Goal: Information Seeking & Learning: Learn about a topic

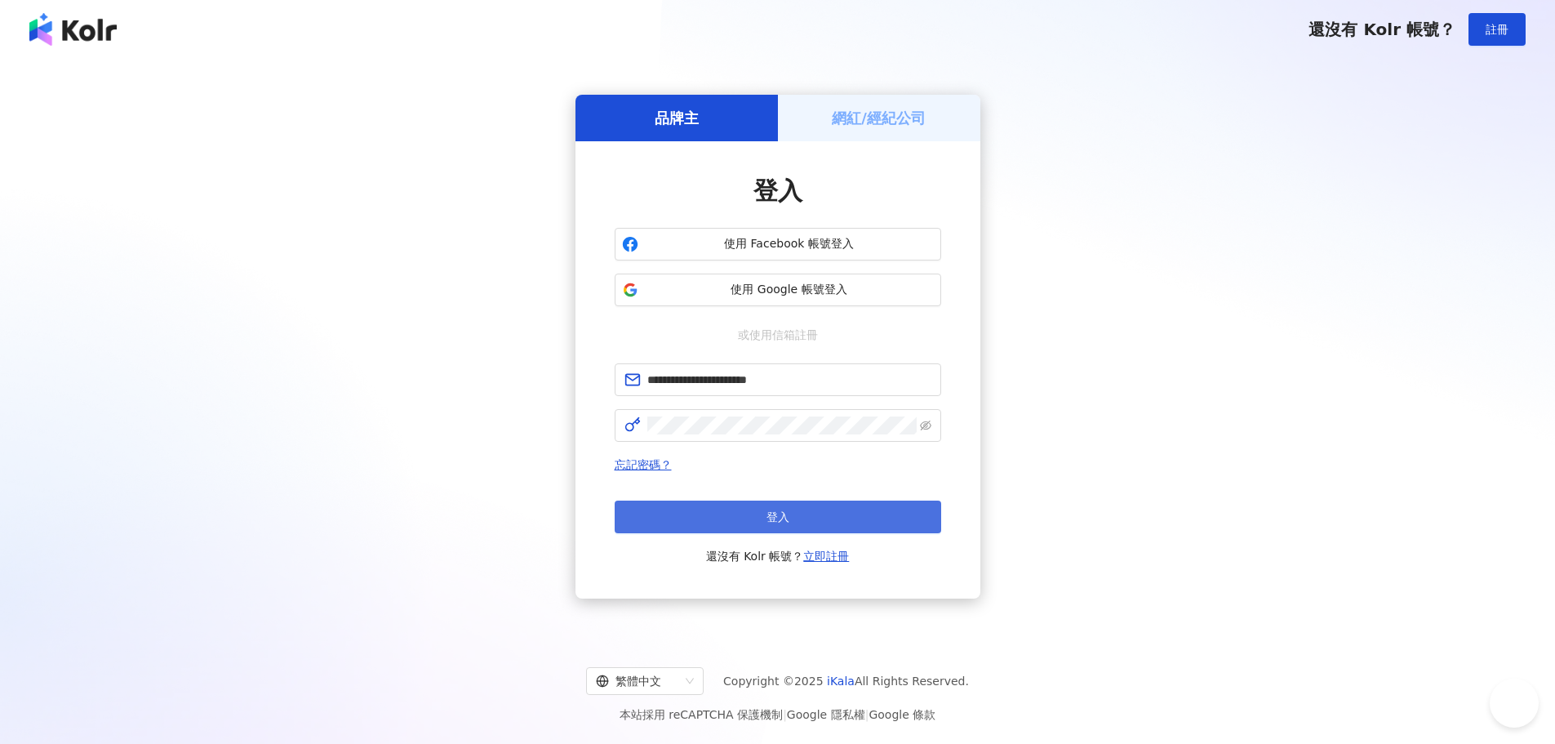
click at [733, 527] on button "登入" at bounding box center [778, 517] width 327 height 33
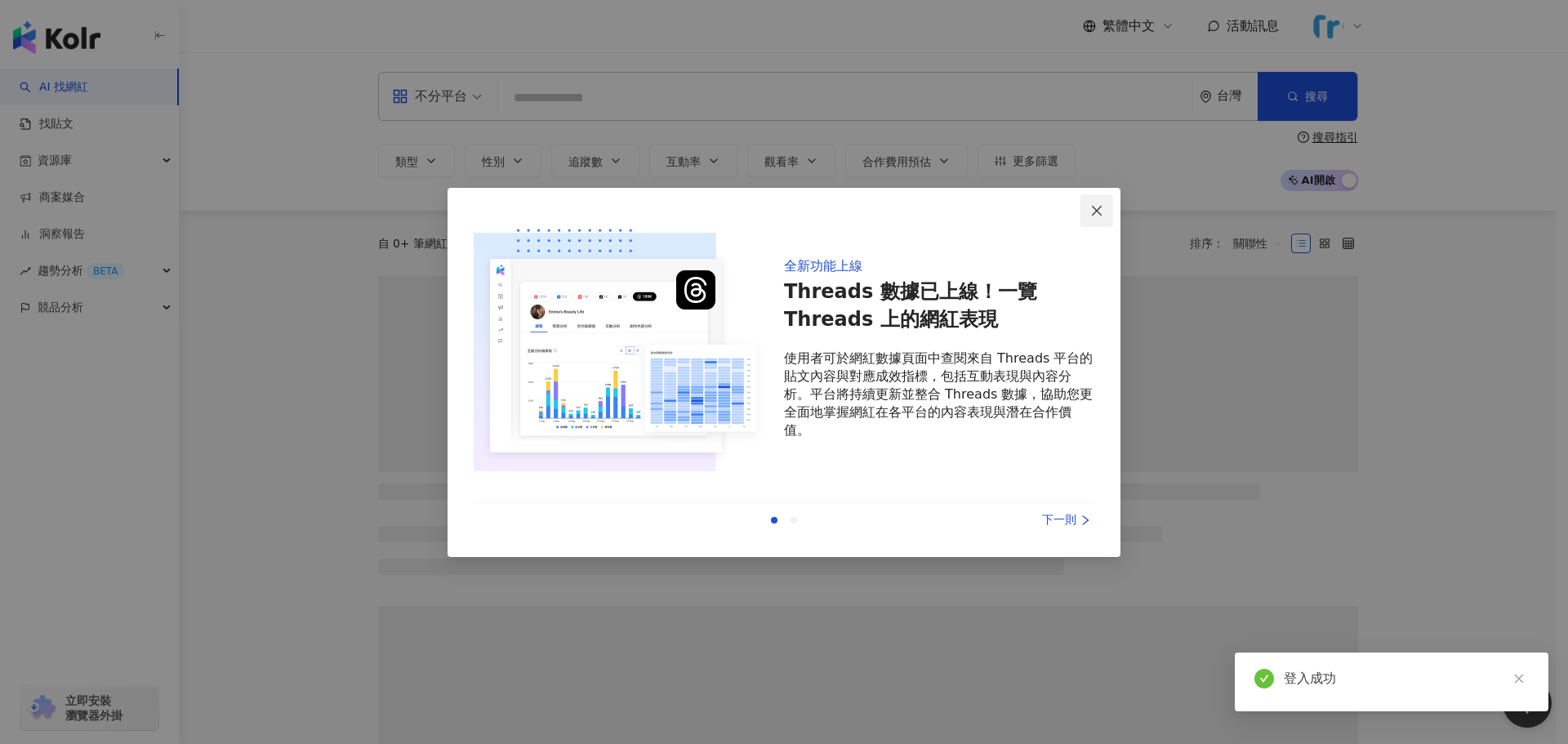
click at [1097, 208] on icon "close" at bounding box center [1096, 210] width 13 height 13
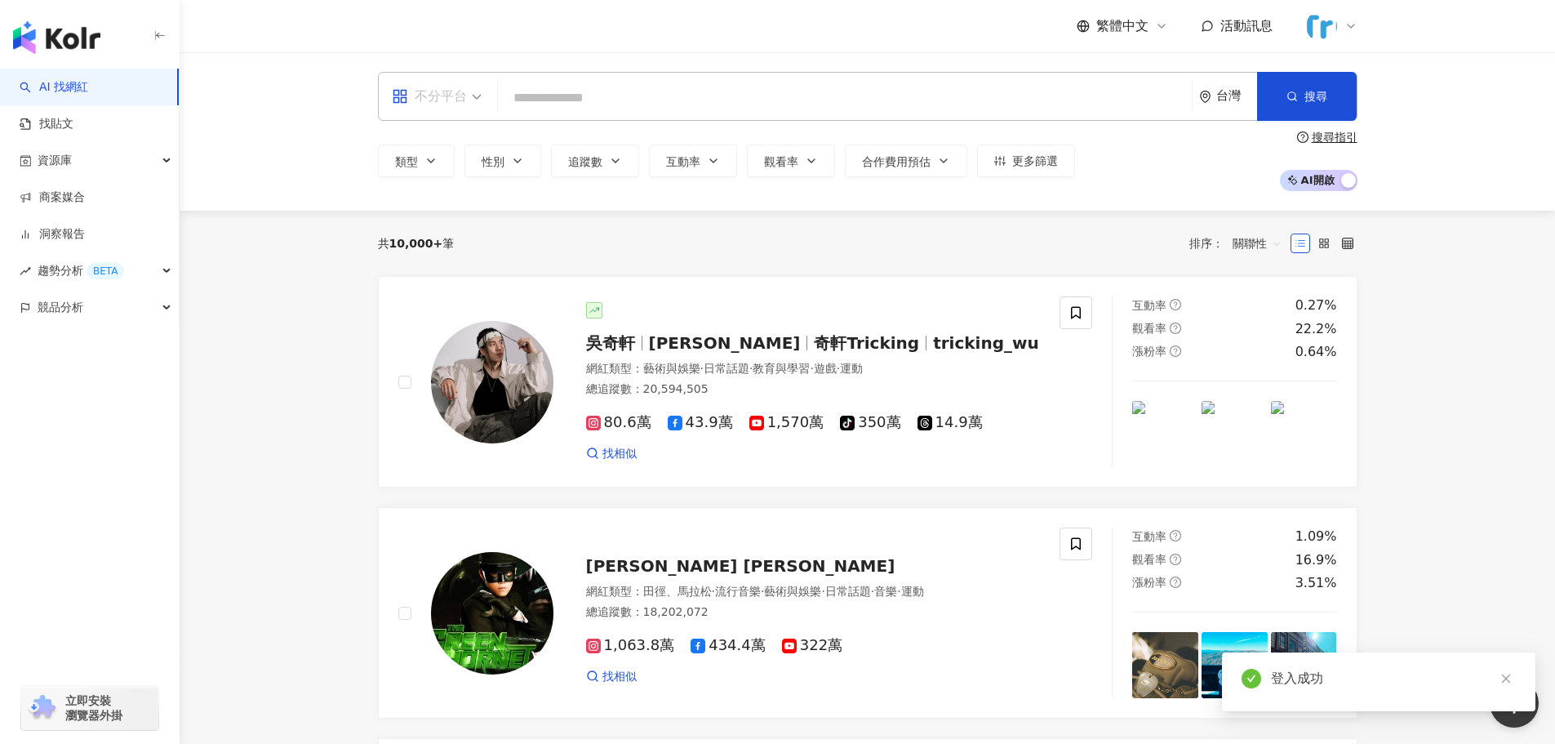
click at [483, 103] on div "不分平台" at bounding box center [437, 96] width 108 height 47
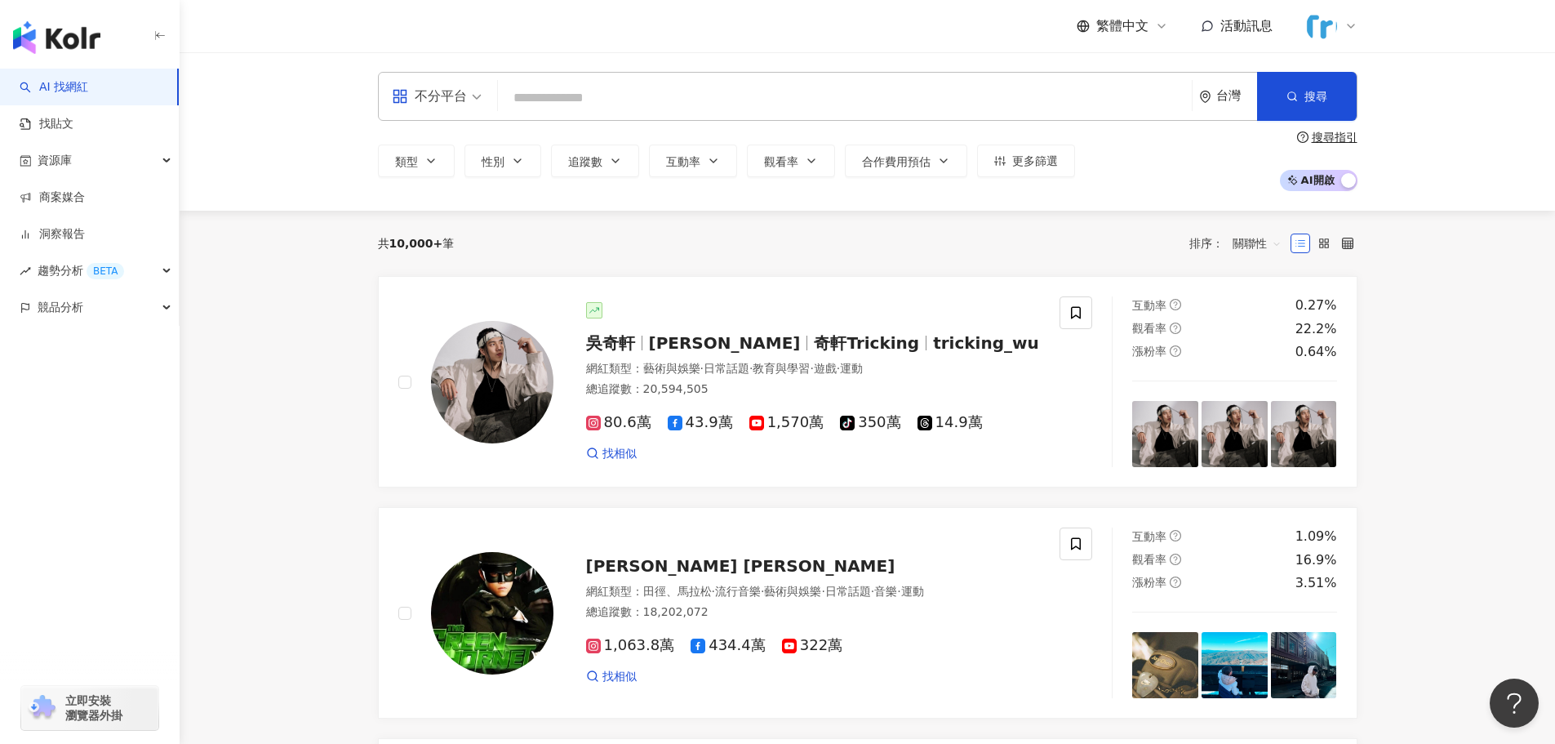
click at [760, 243] on div "共 10,000+ 筆 排序： 關聯性" at bounding box center [868, 243] width 980 height 26
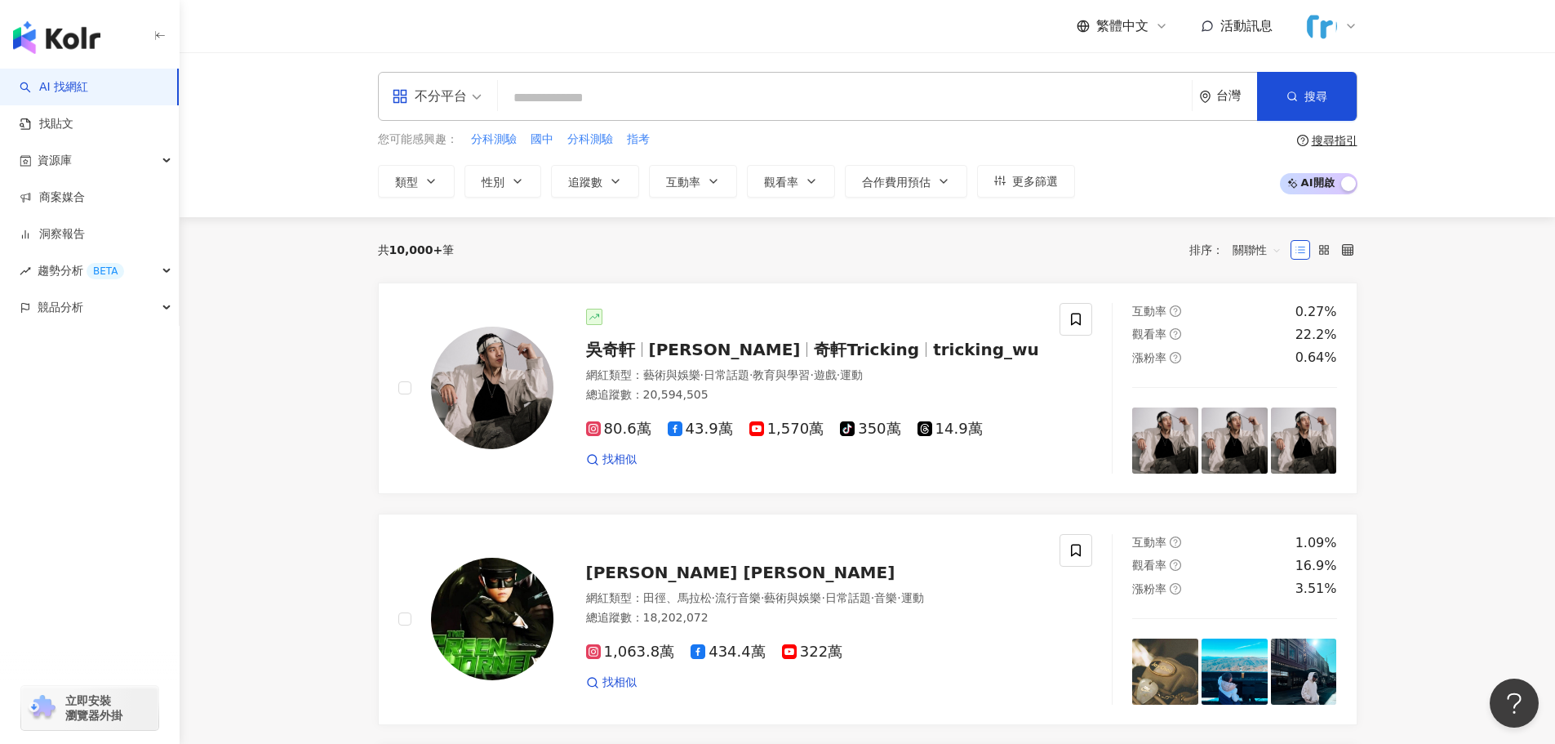
click at [754, 97] on input "search" at bounding box center [845, 97] width 681 height 31
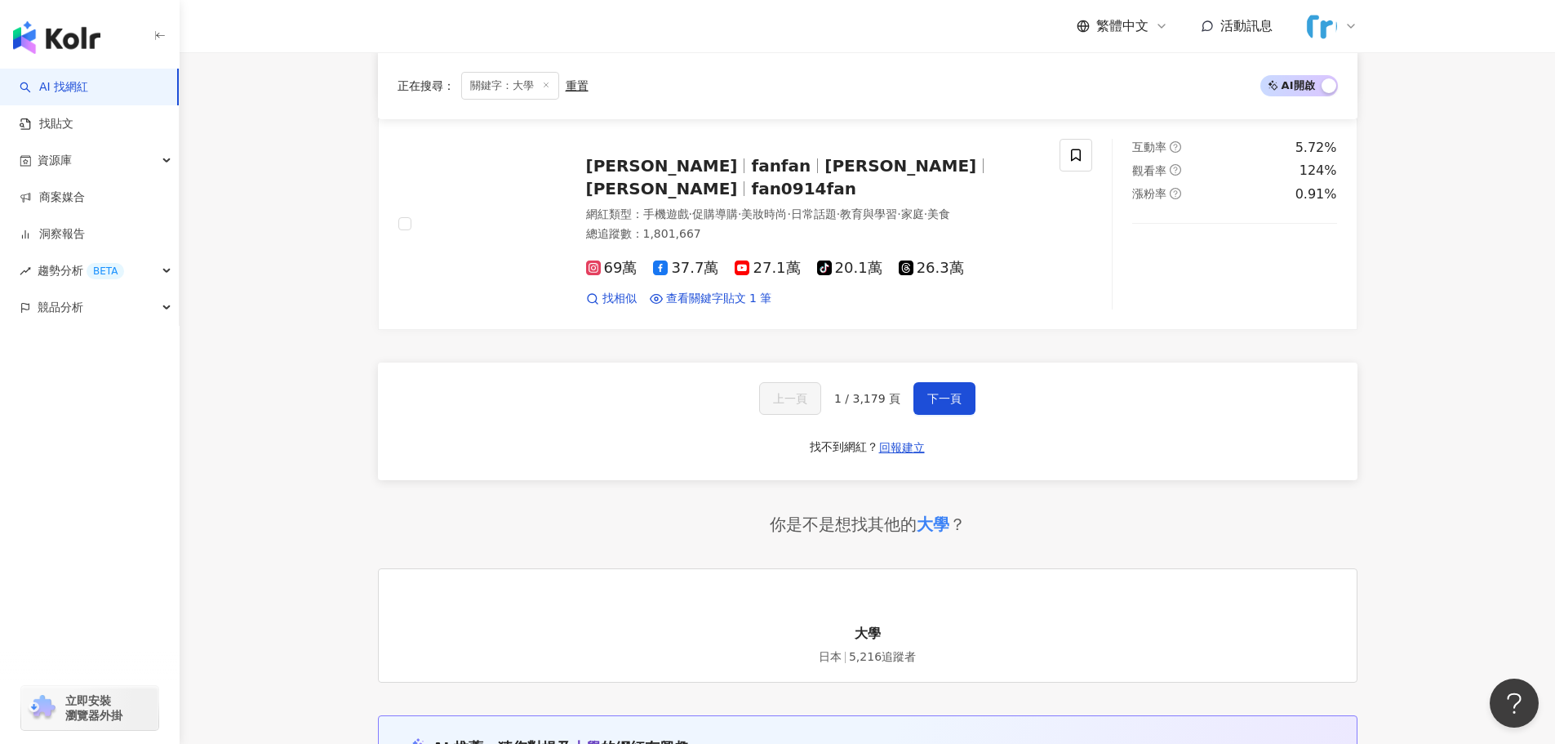
scroll to position [2695, 0]
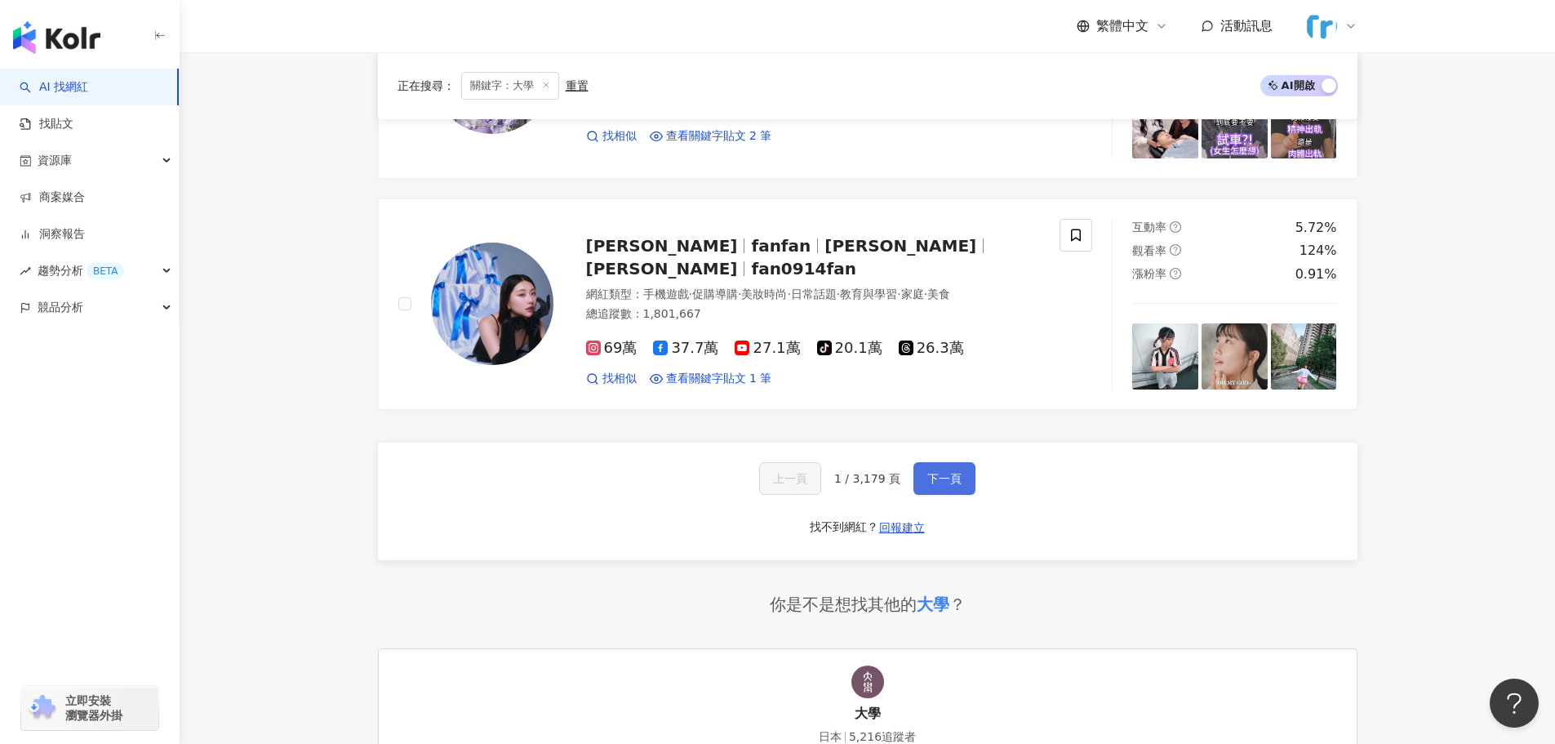
click at [928, 477] on span "下一頁" at bounding box center [945, 478] width 34 height 13
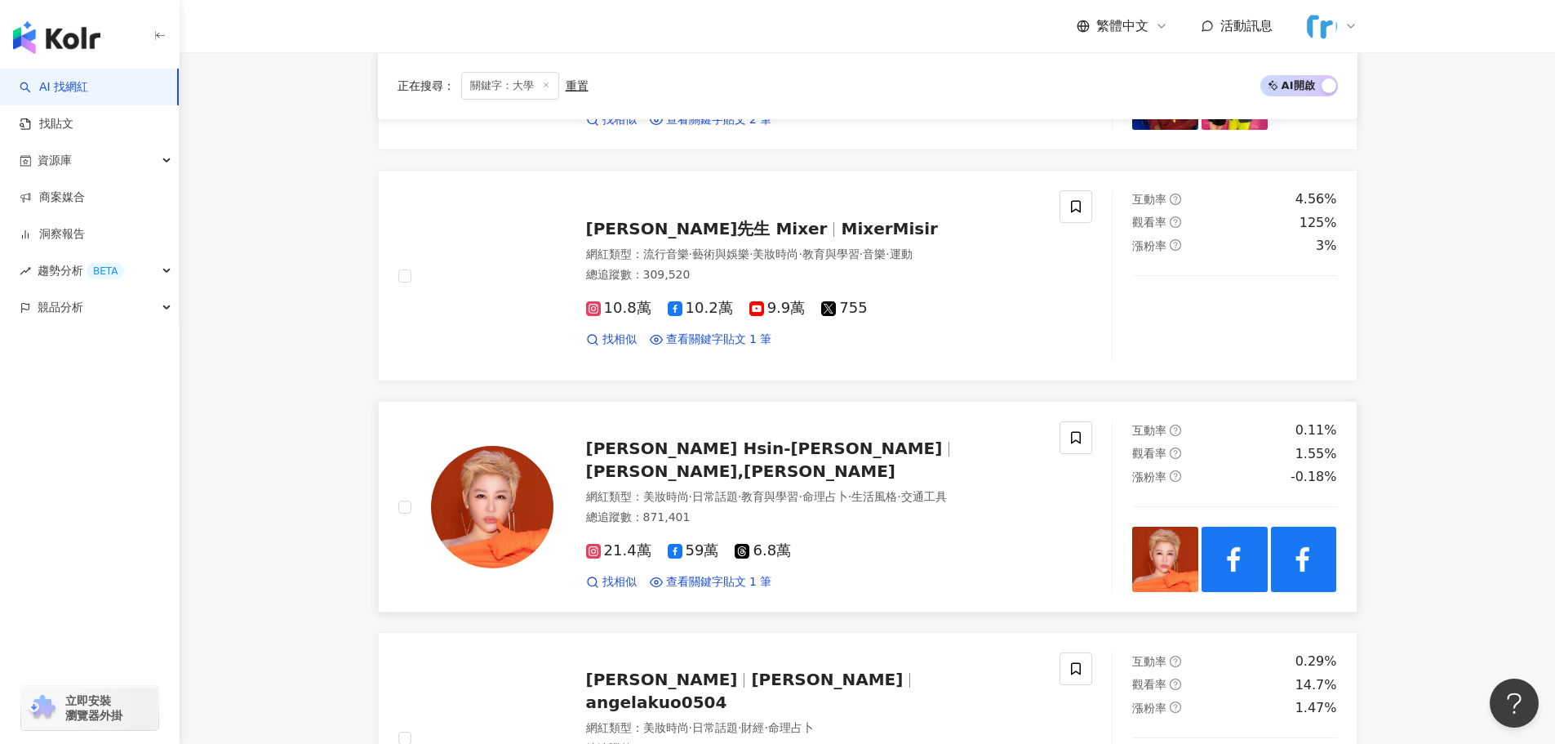
scroll to position [3, 0]
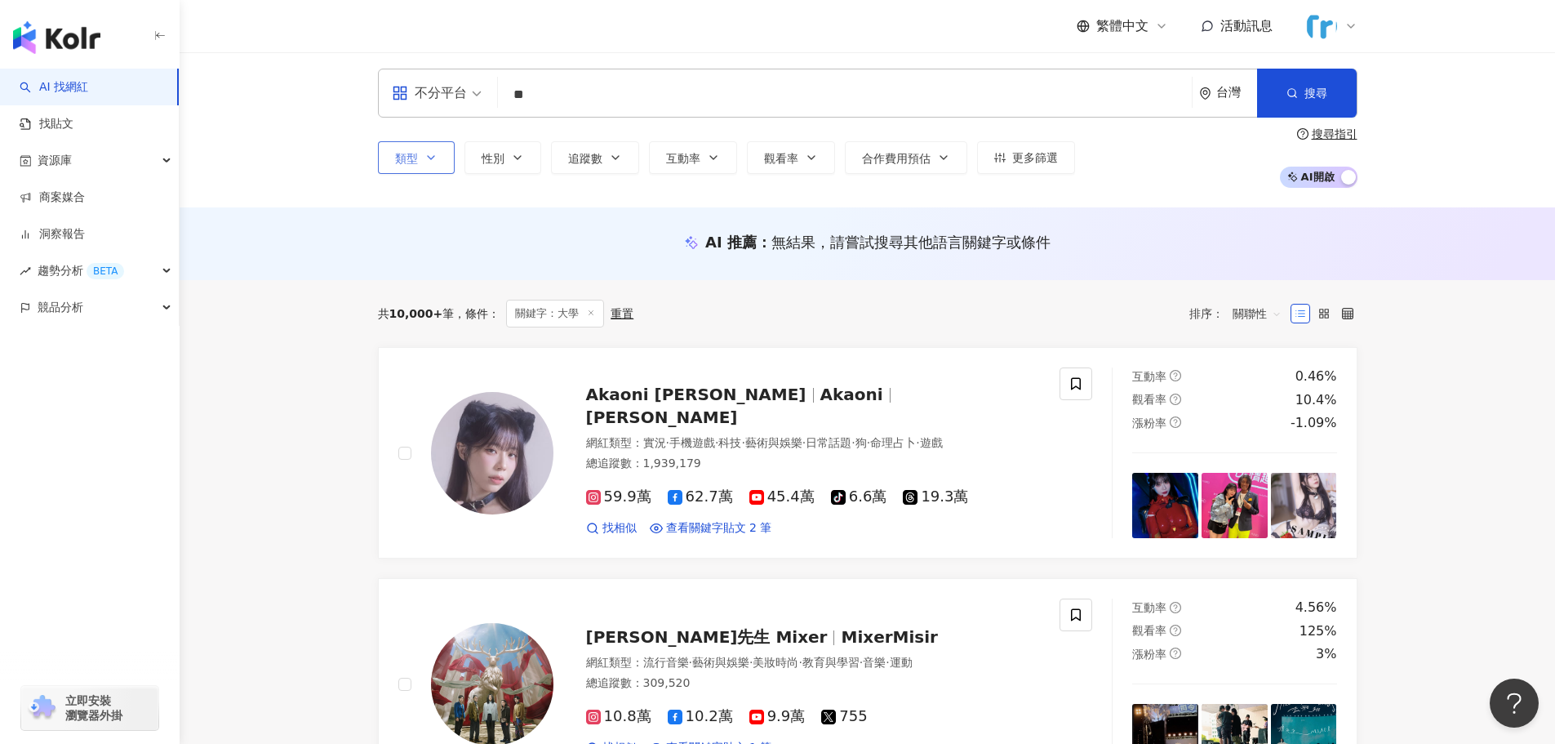
click at [437, 155] on icon "button" at bounding box center [431, 157] width 13 height 13
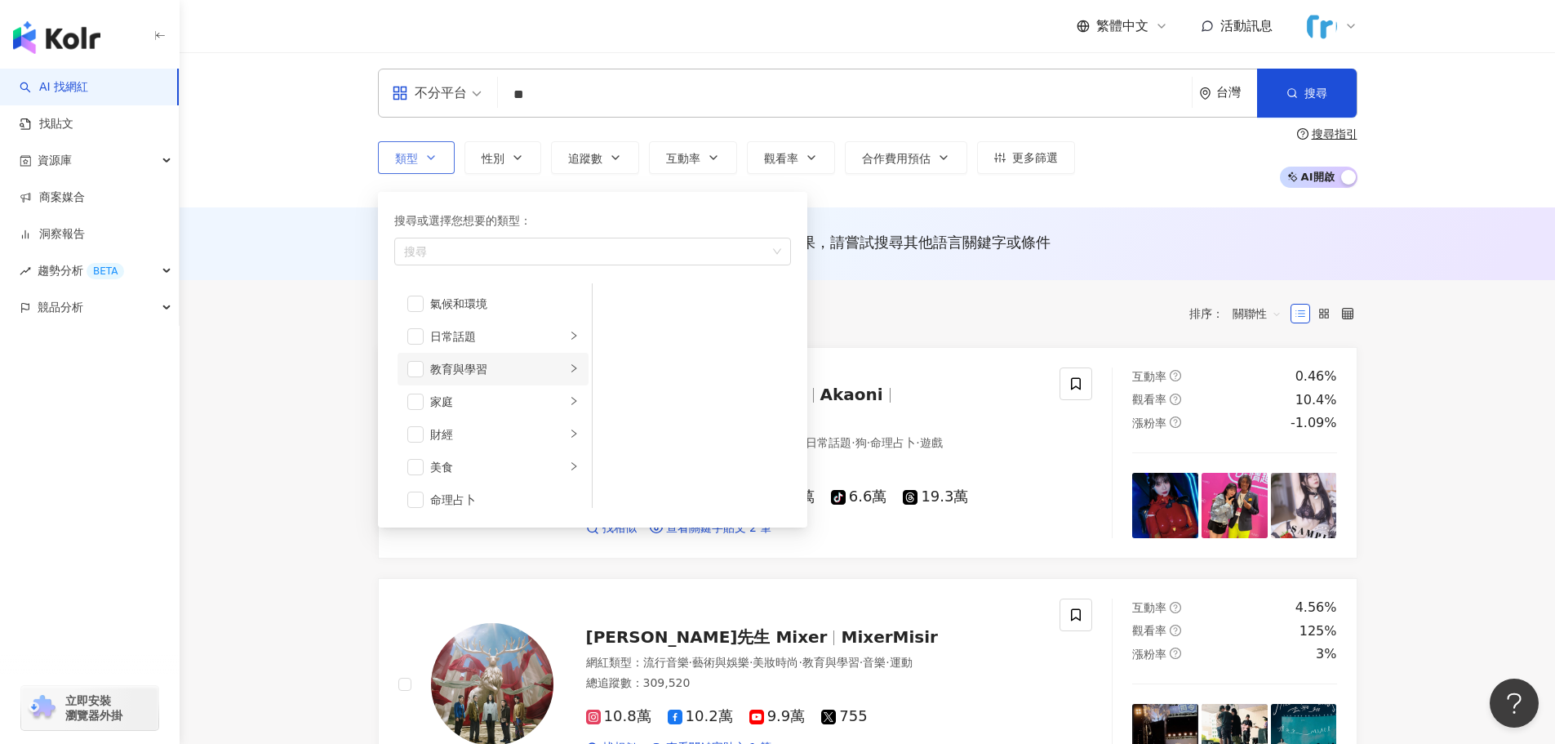
scroll to position [82, 0]
click at [414, 353] on span "button" at bounding box center [415, 352] width 16 height 16
click at [508, 352] on div "教育與學習" at bounding box center [498, 352] width 136 height 18
click at [508, 349] on div "教育與學習" at bounding box center [498, 352] width 136 height 18
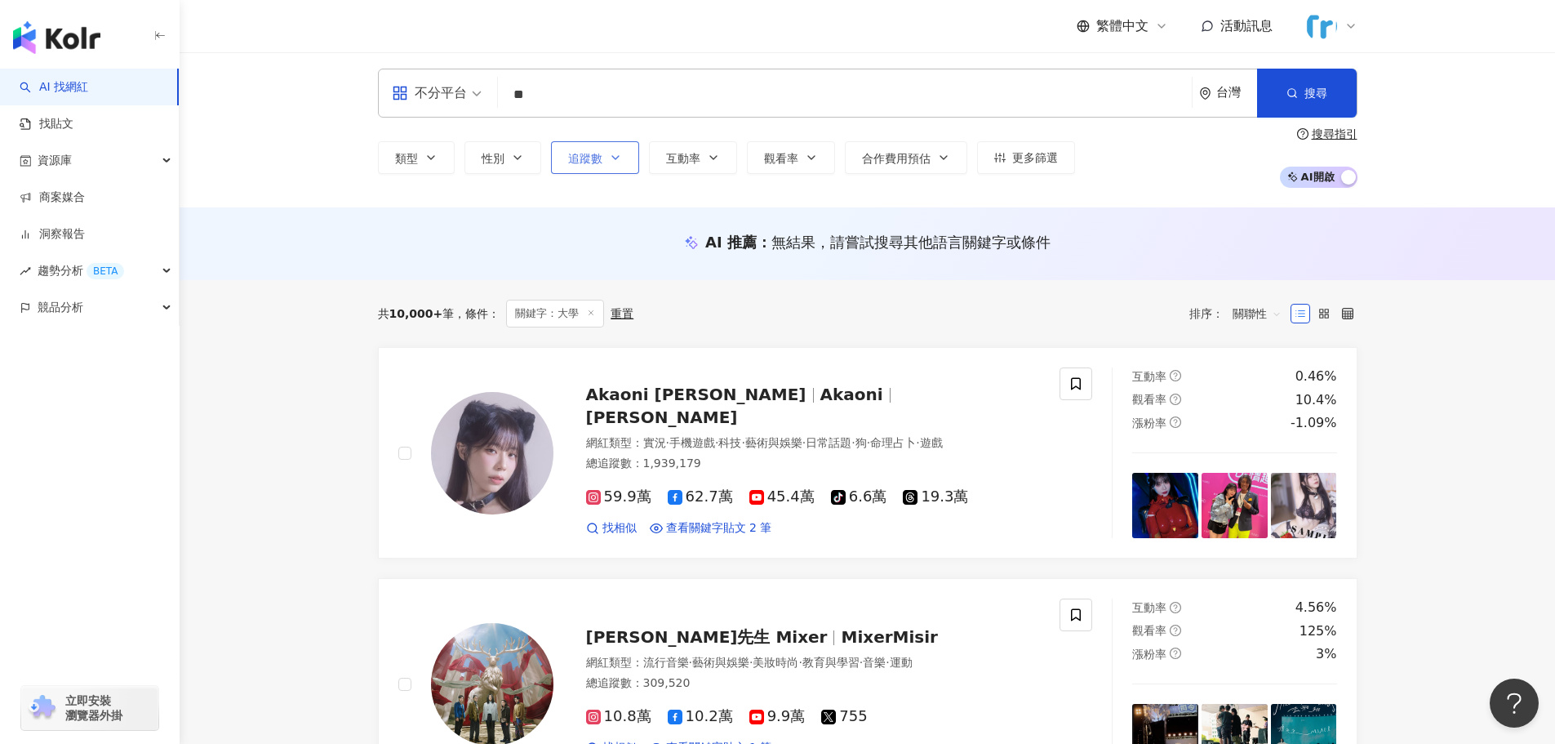
click at [597, 153] on span "追蹤數" at bounding box center [585, 158] width 34 height 13
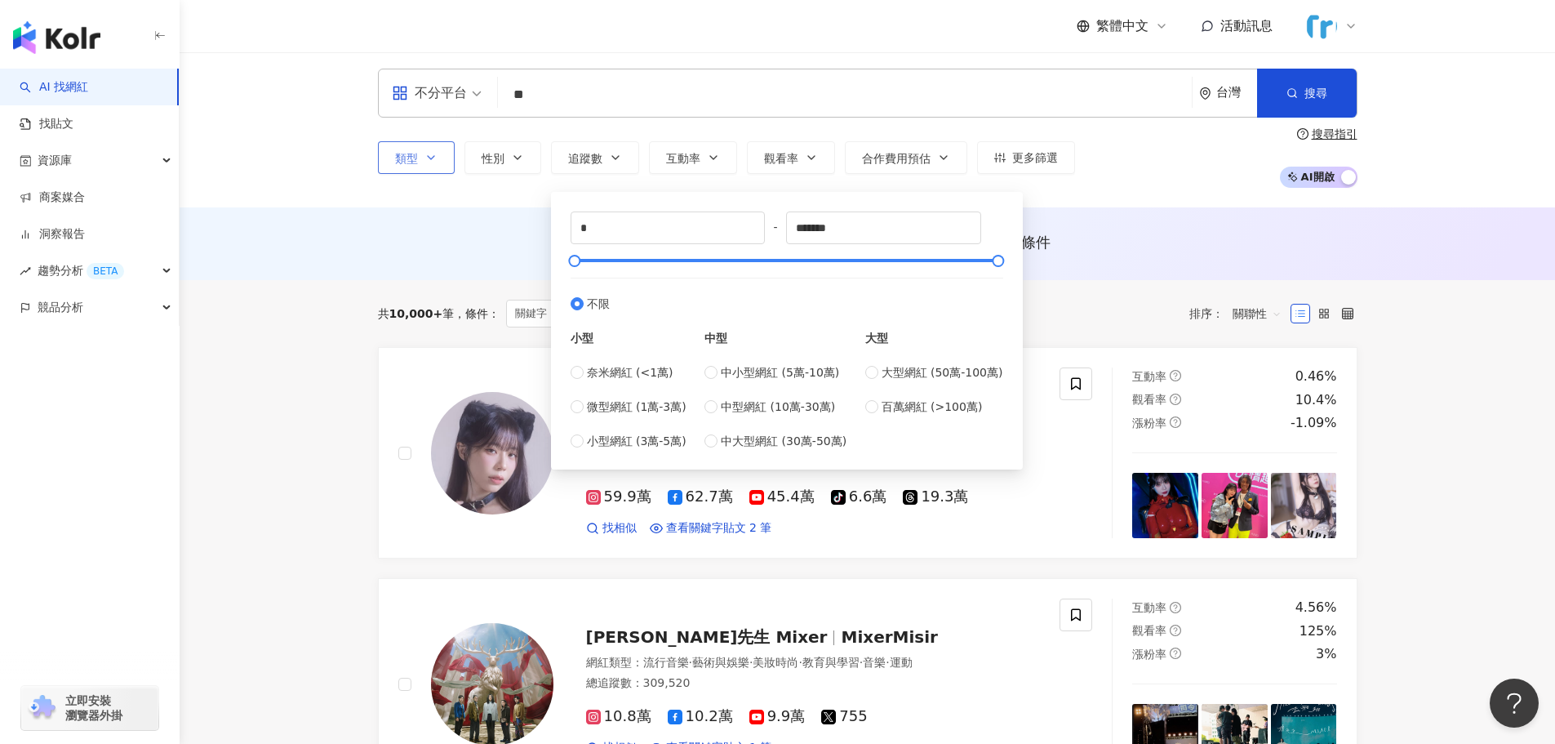
click at [412, 155] on span "類型" at bounding box center [406, 158] width 23 height 13
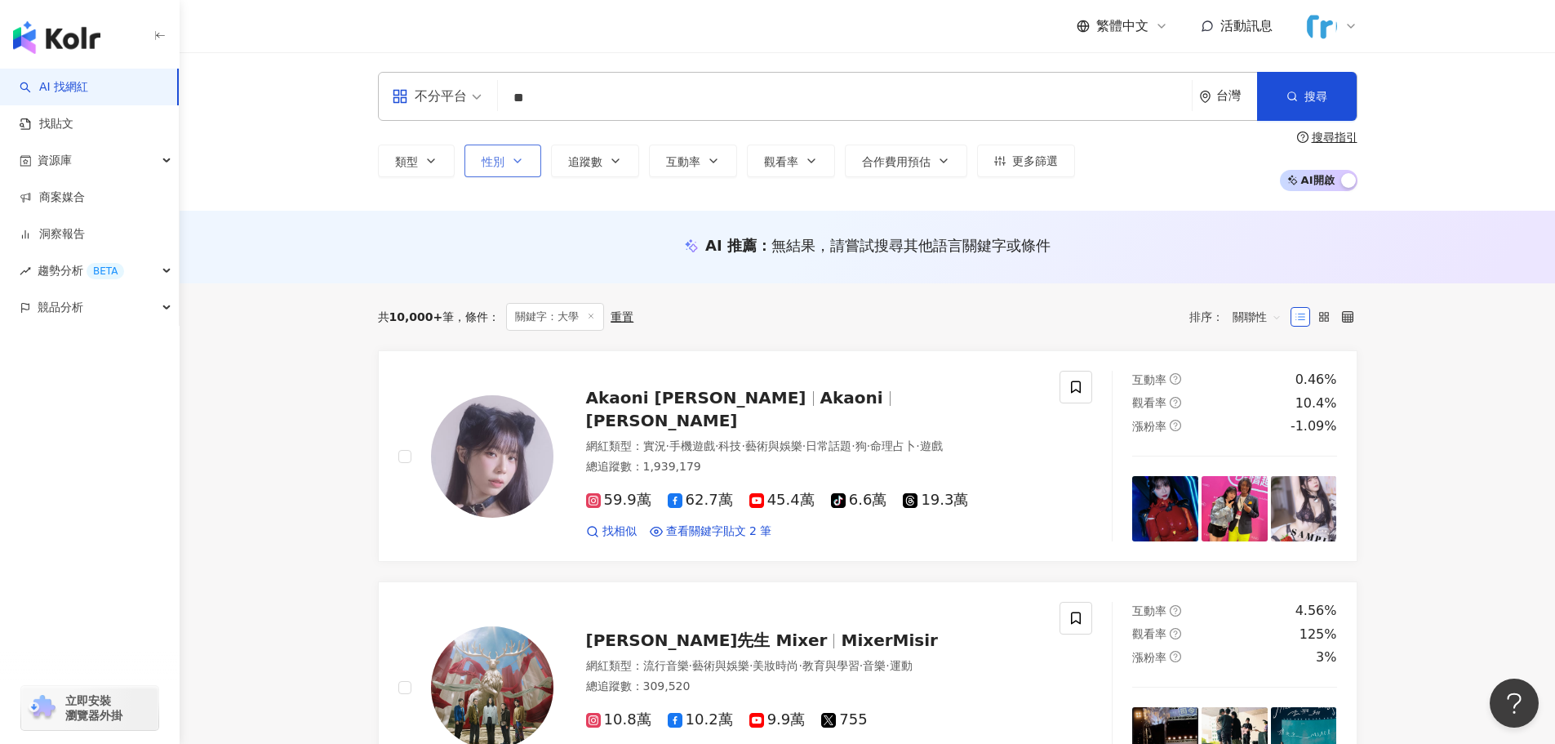
click at [509, 155] on button "性別" at bounding box center [503, 161] width 77 height 33
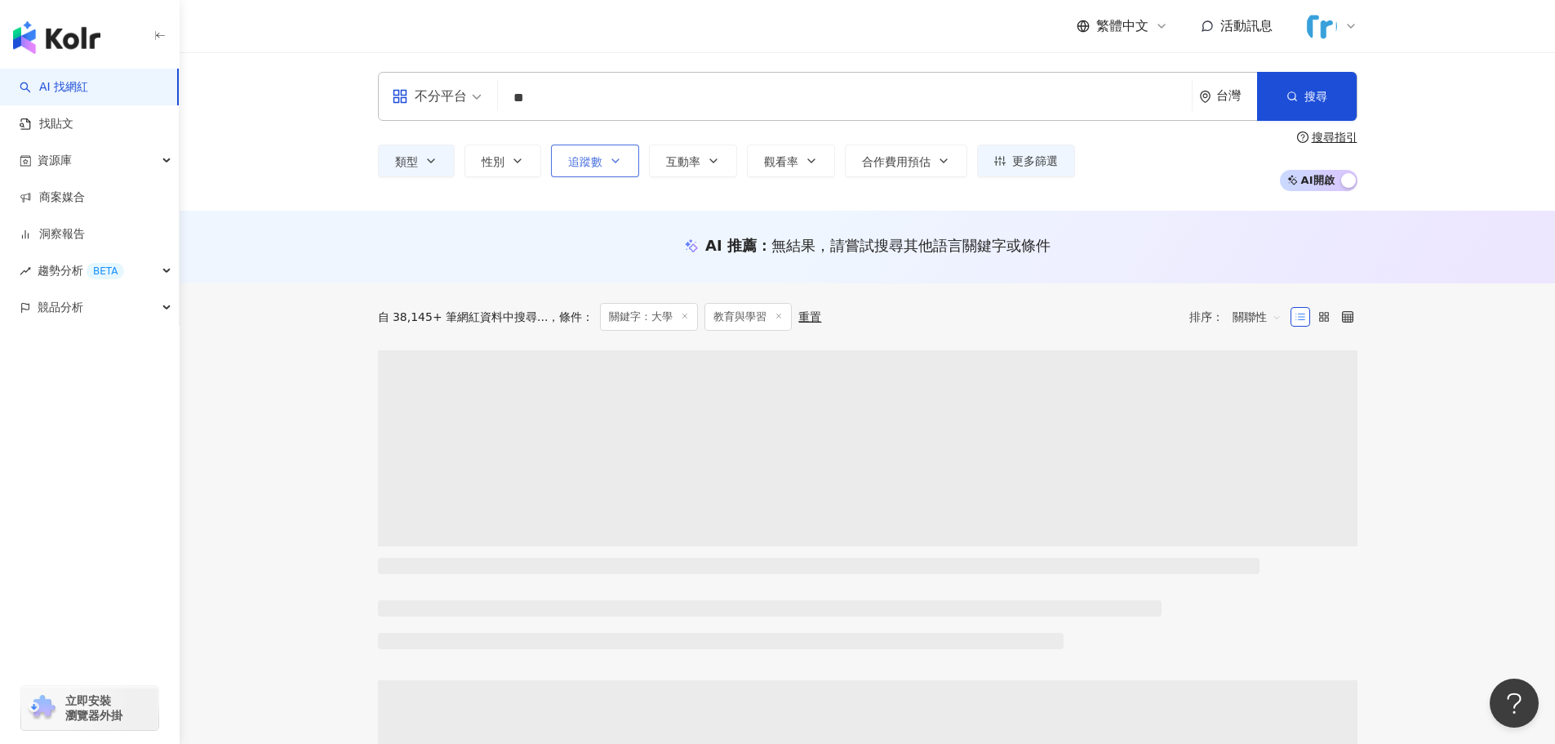
click at [593, 155] on span "追蹤數" at bounding box center [585, 161] width 34 height 13
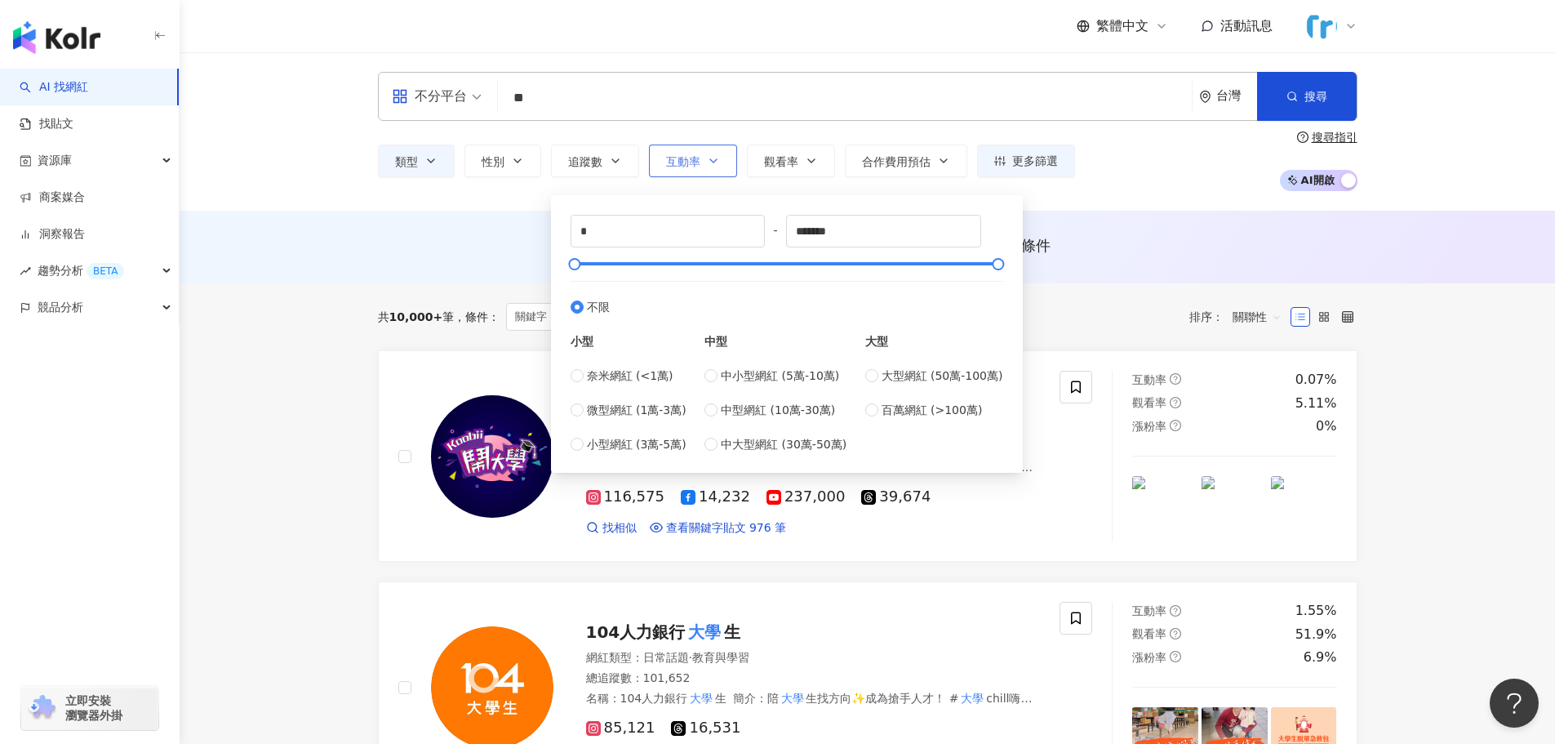
click at [674, 145] on button "互動率" at bounding box center [693, 161] width 88 height 33
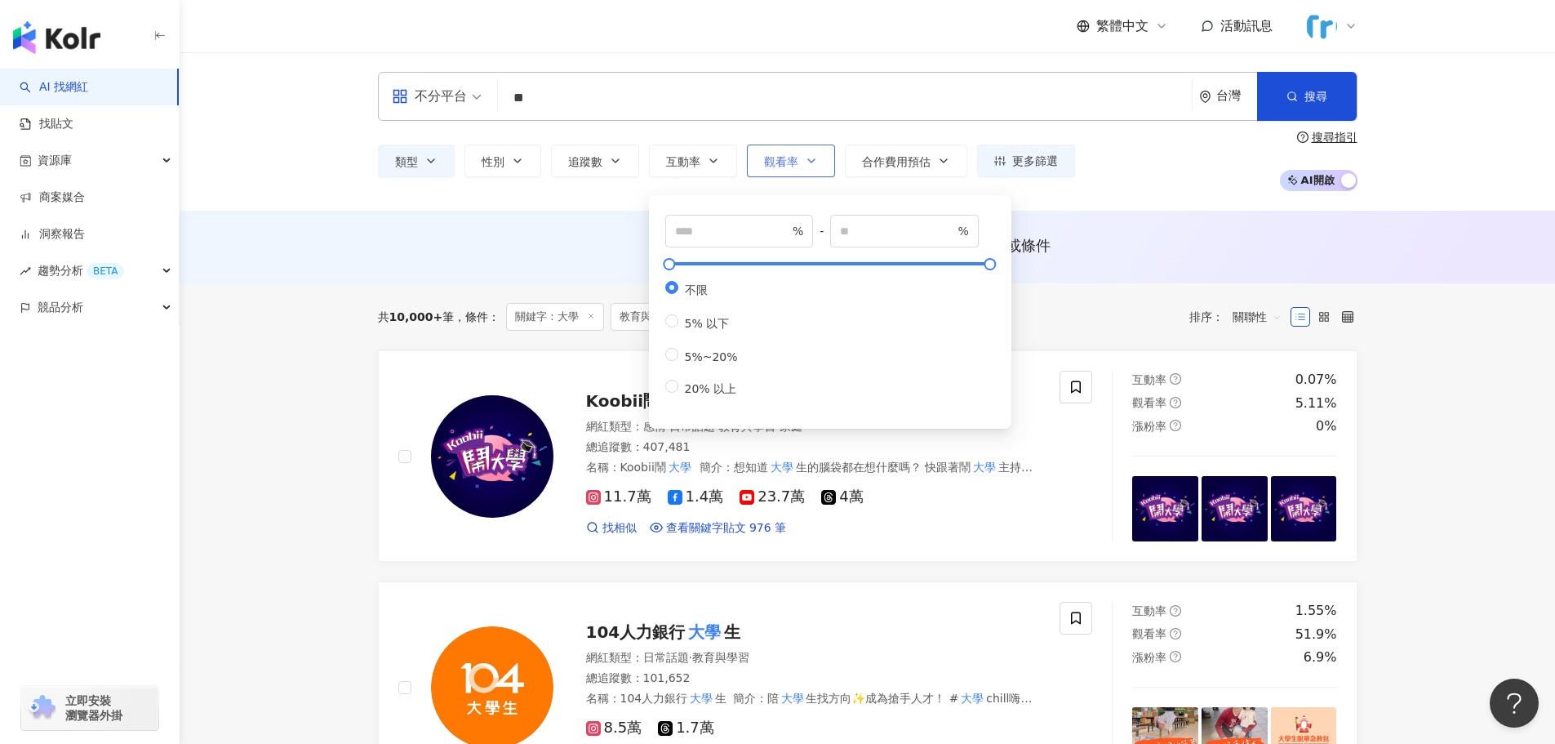
click at [772, 161] on span "觀看率" at bounding box center [781, 161] width 34 height 13
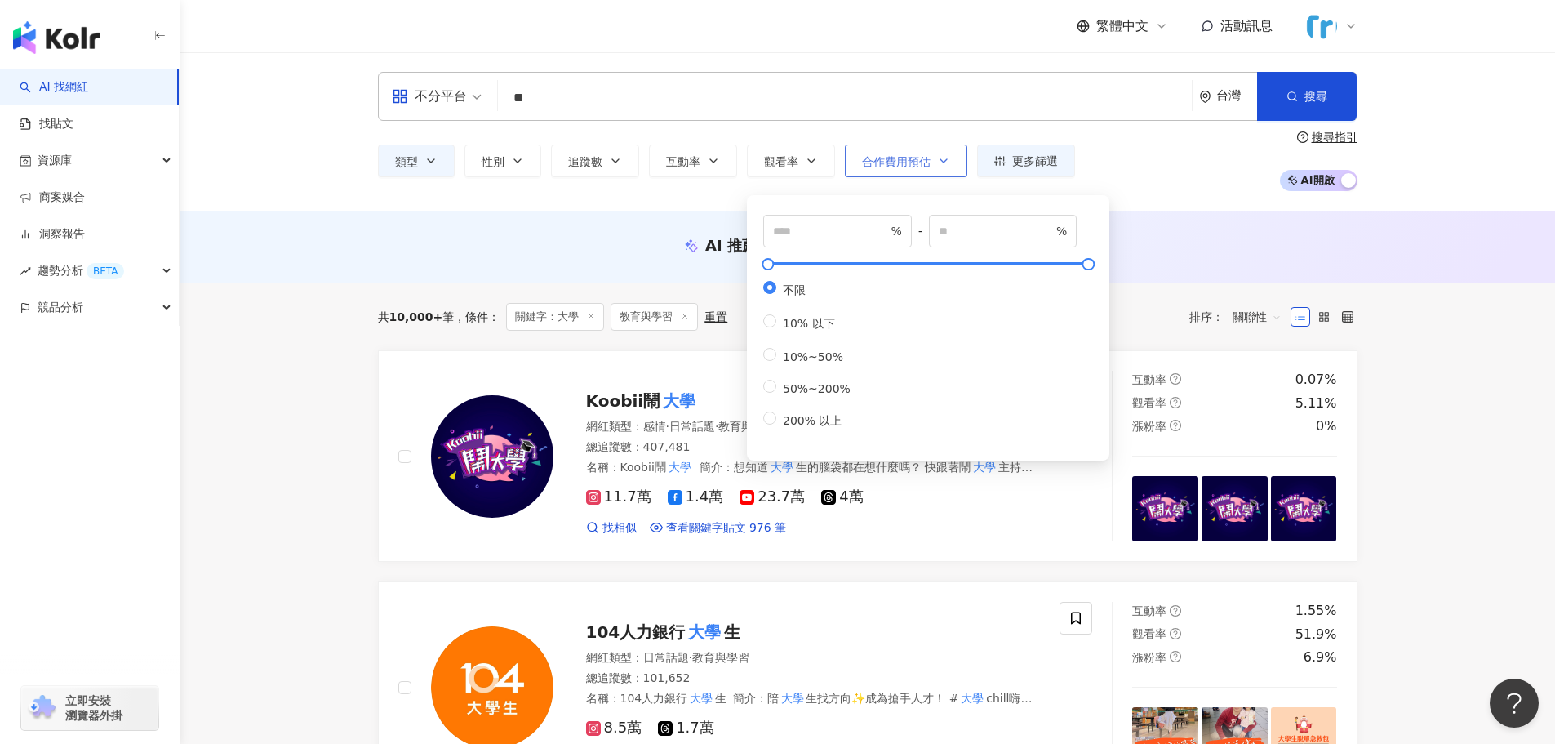
click at [887, 165] on span "合作費用預估" at bounding box center [896, 161] width 69 height 13
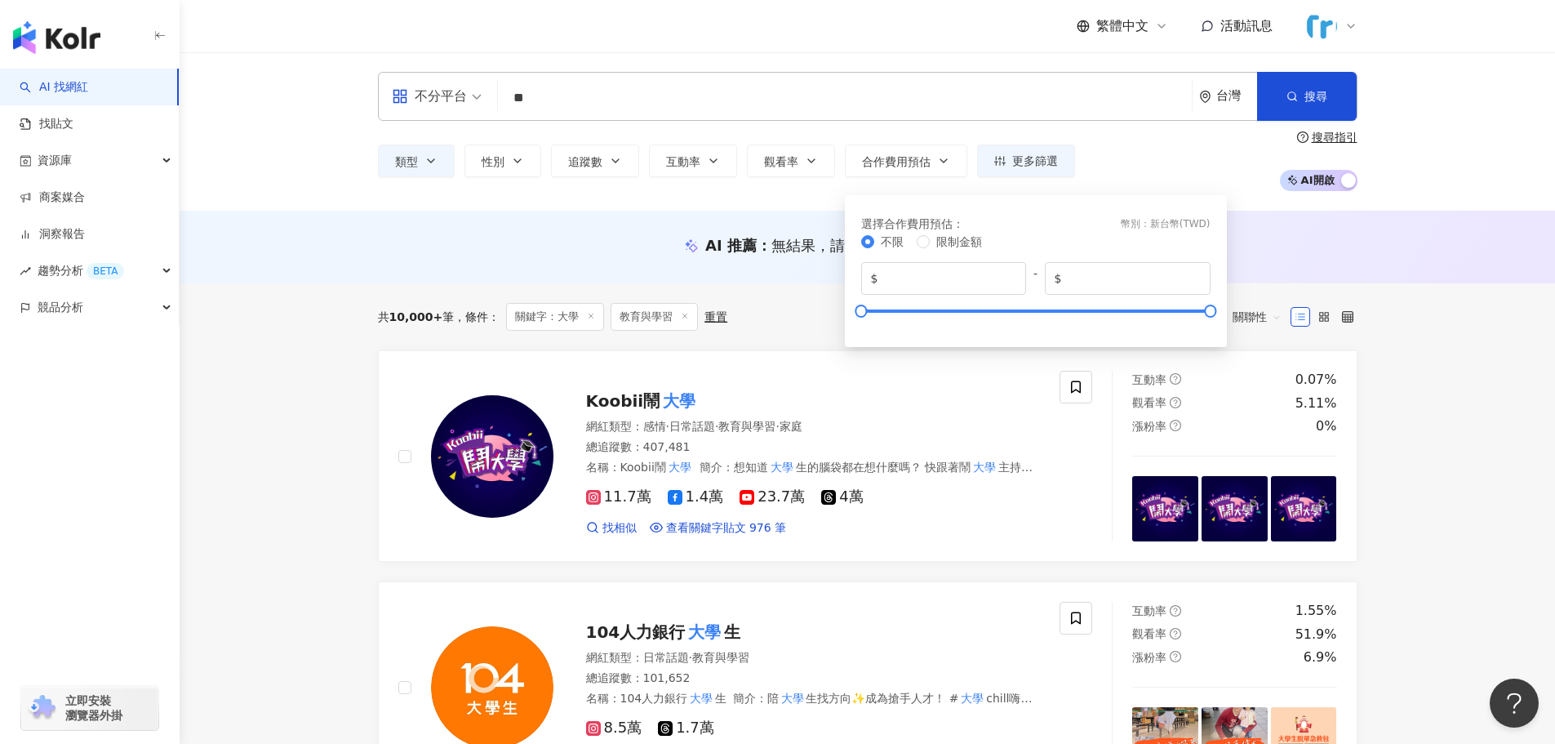
click at [1195, 177] on div "類型 性別 追蹤數 互動率 觀看率 合作費用預估 更多篩選 * - ******* 不限 小型 奈米網紅 (<1萬) 微型網紅 (1萬-3萬) 小型網紅 (3…" at bounding box center [868, 161] width 980 height 60
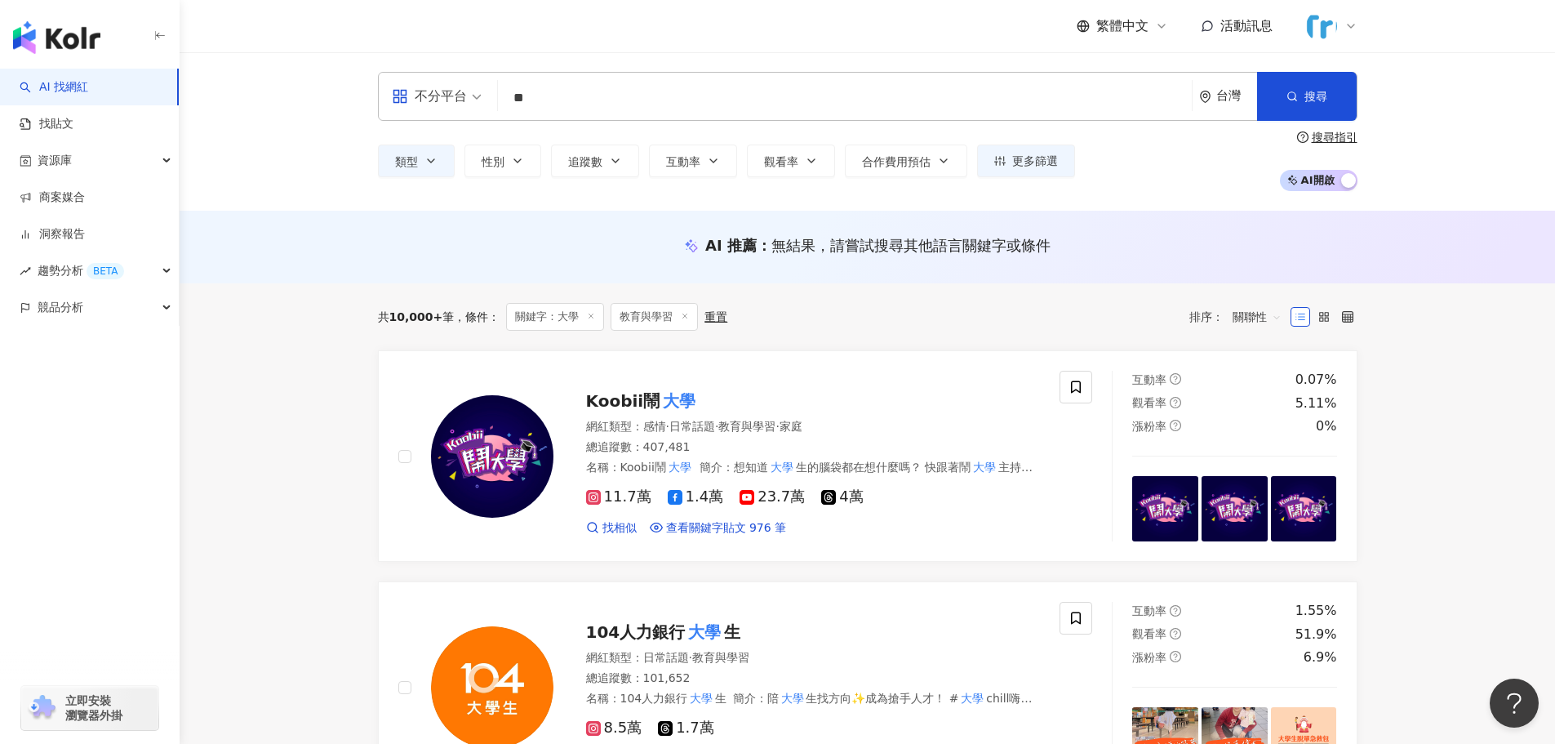
click at [426, 115] on span at bounding box center [437, 96] width 90 height 47
click at [464, 178] on div "Instagram" at bounding box center [442, 172] width 92 height 20
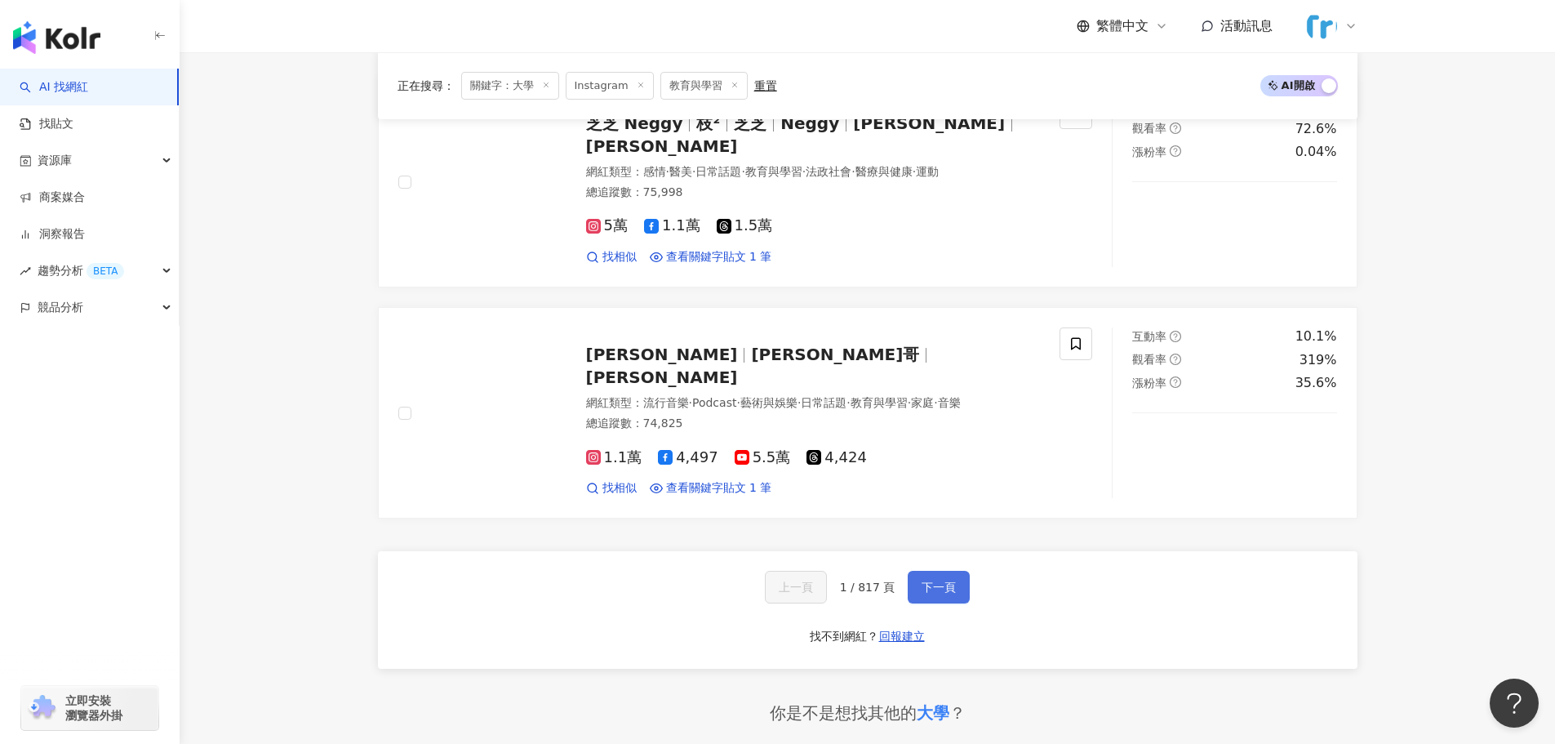
scroll to position [2940, 0]
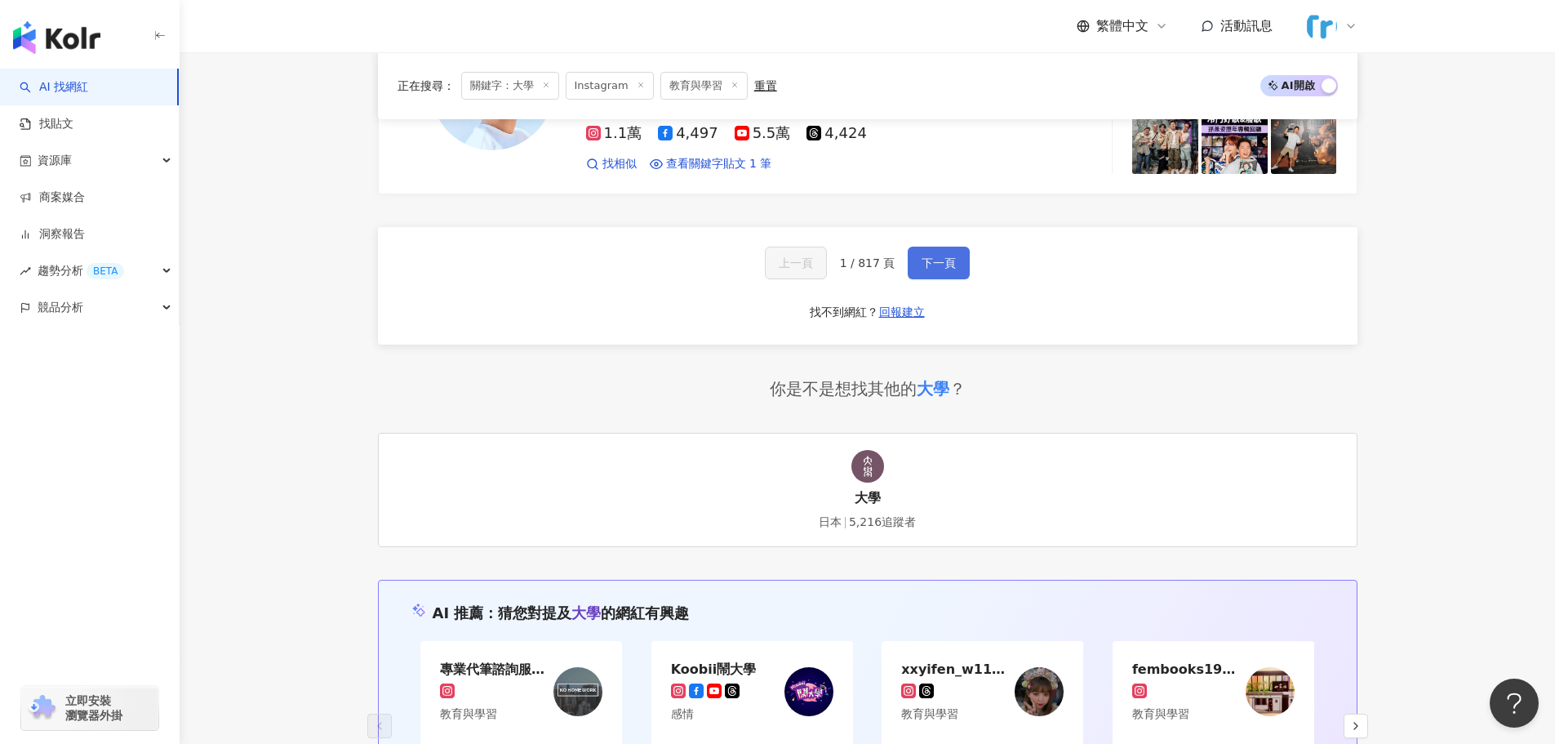
click at [933, 247] on button "下一頁" at bounding box center [939, 263] width 62 height 33
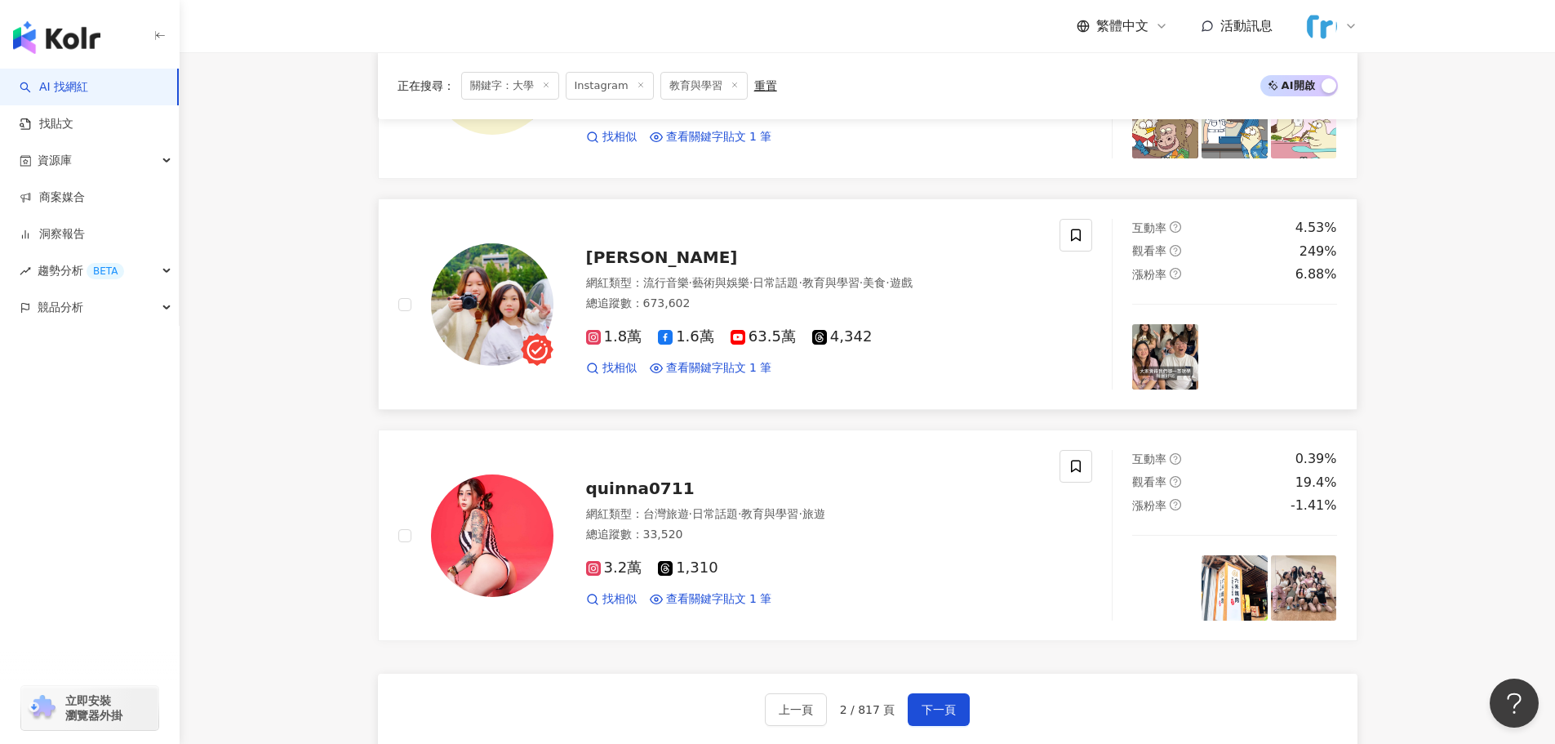
scroll to position [2706, 0]
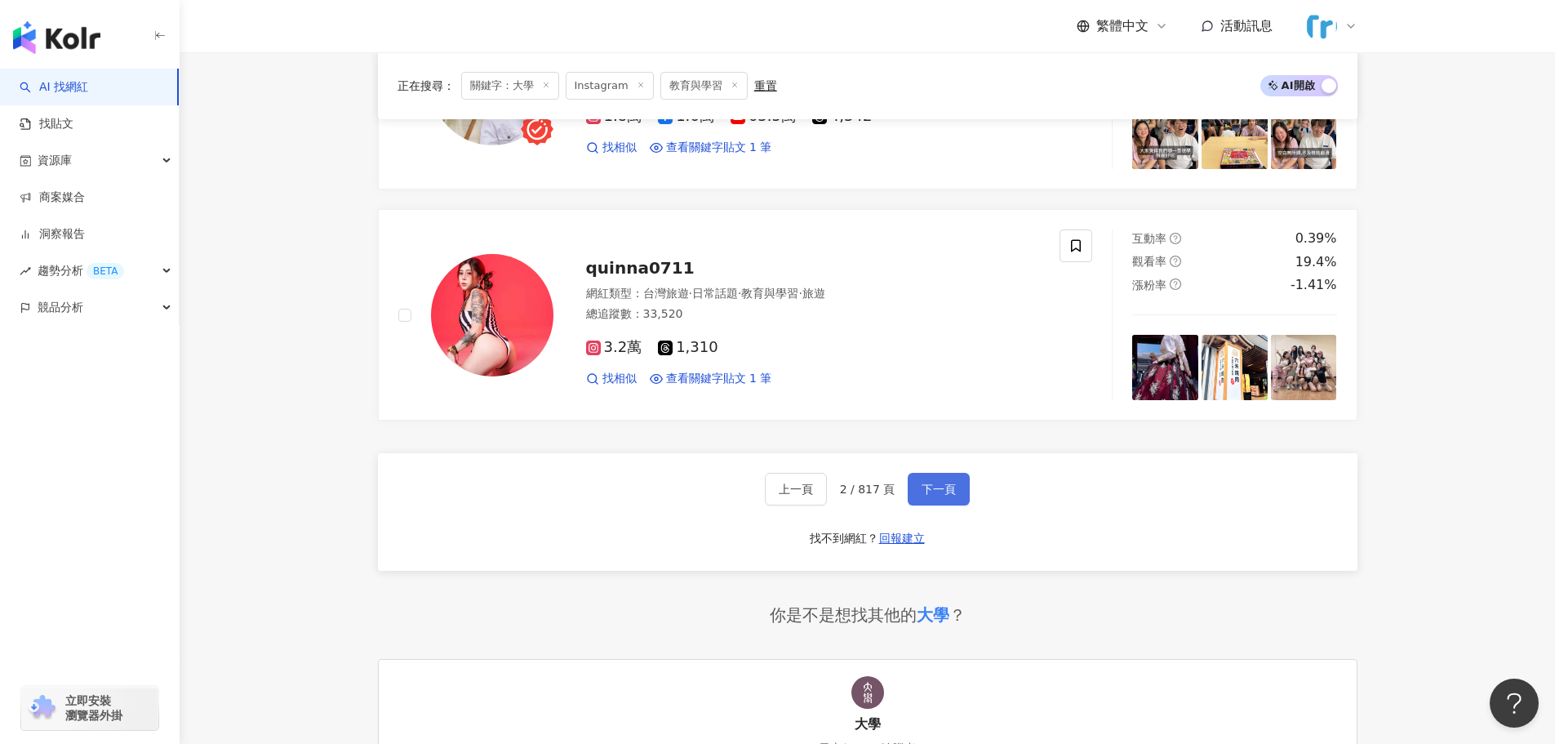
click at [922, 483] on span "下一頁" at bounding box center [939, 489] width 34 height 13
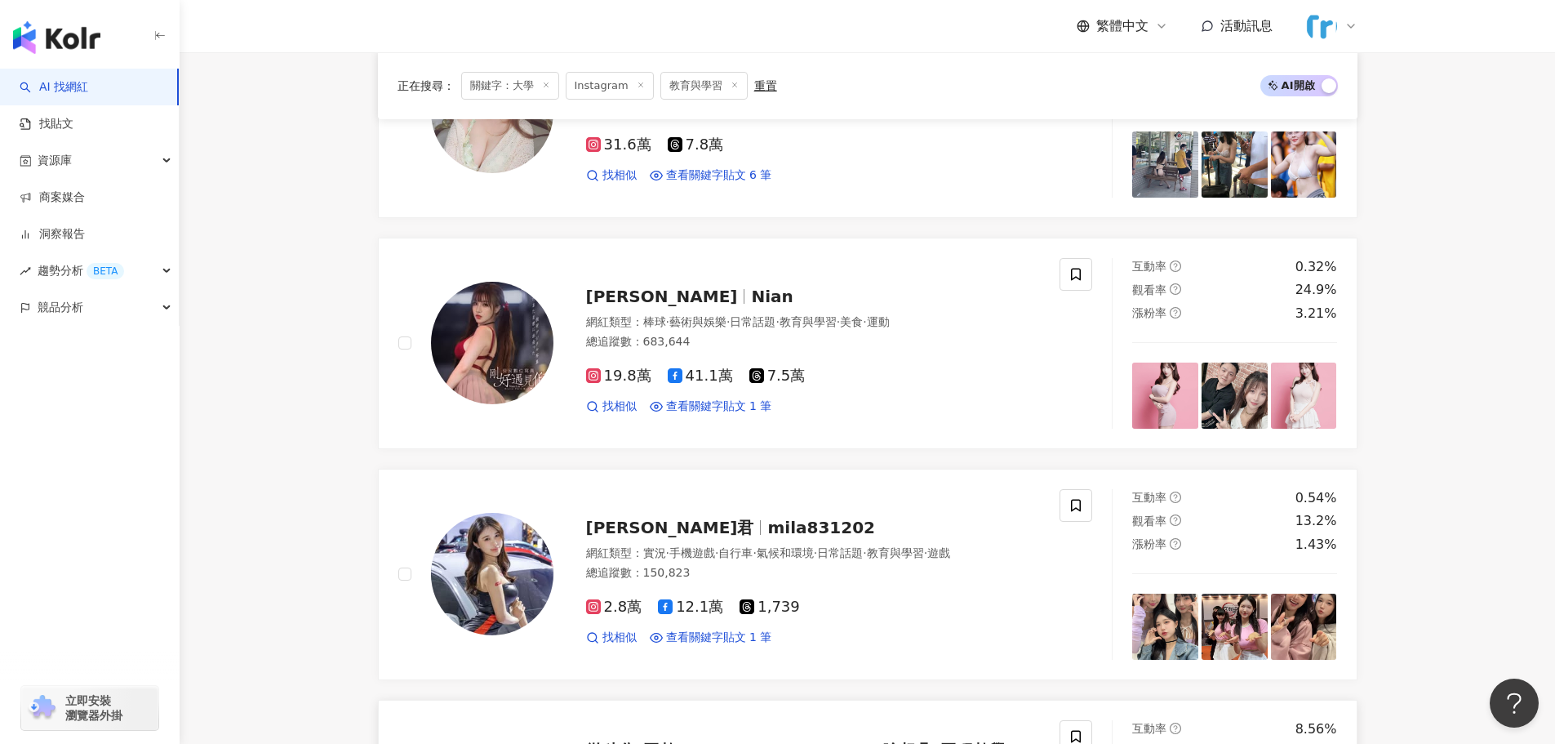
scroll to position [2552, 0]
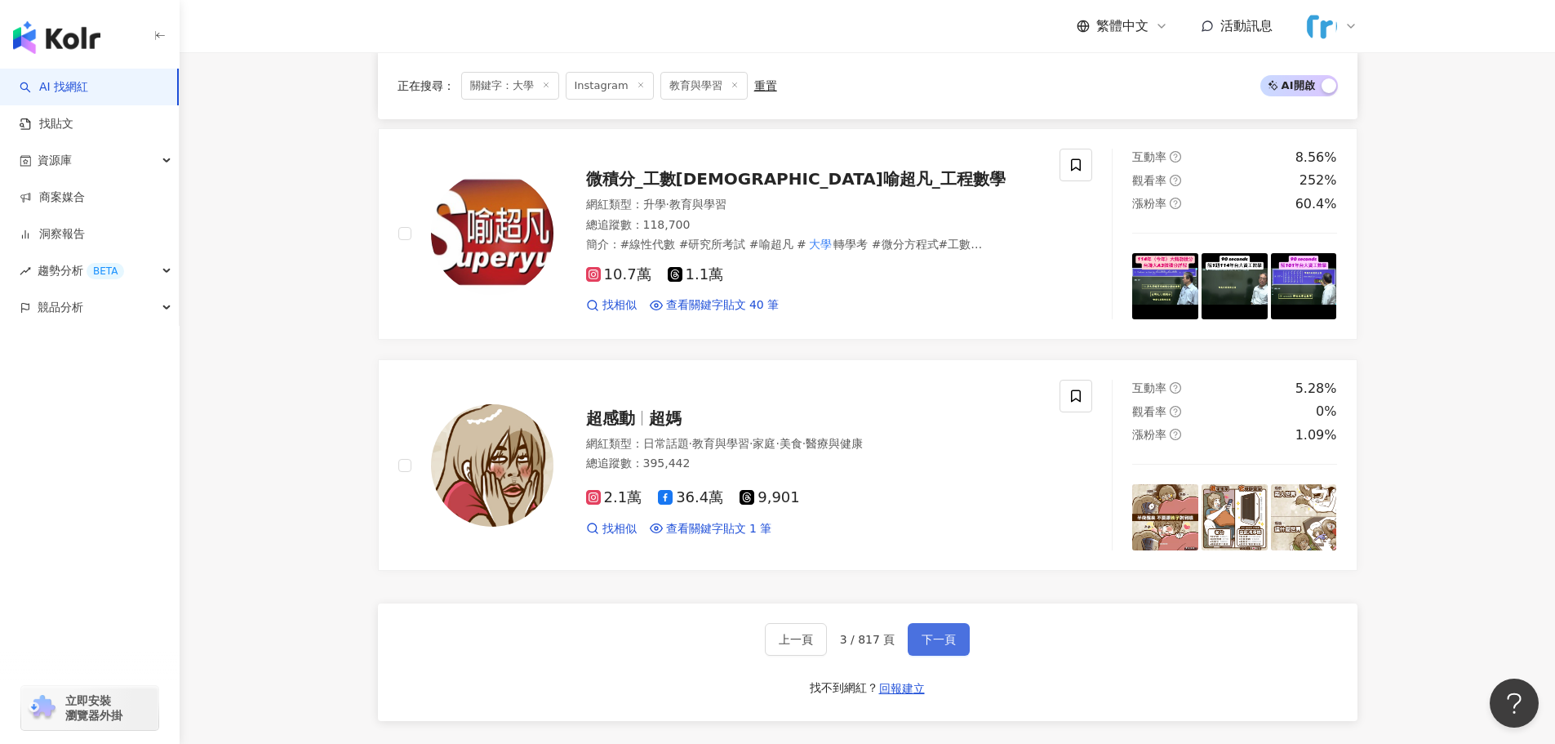
click at [936, 633] on span "下一頁" at bounding box center [939, 639] width 34 height 13
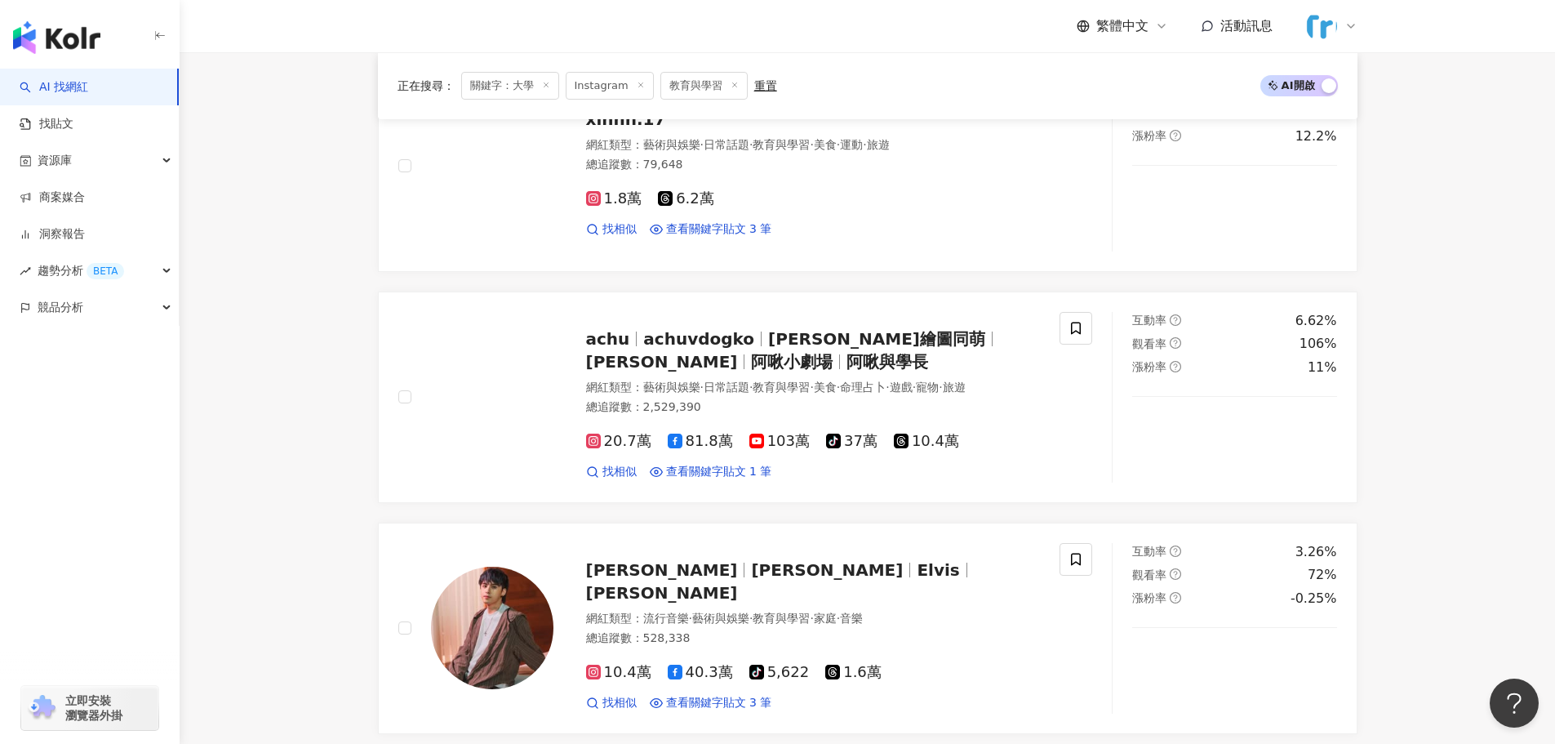
scroll to position [2611, 0]
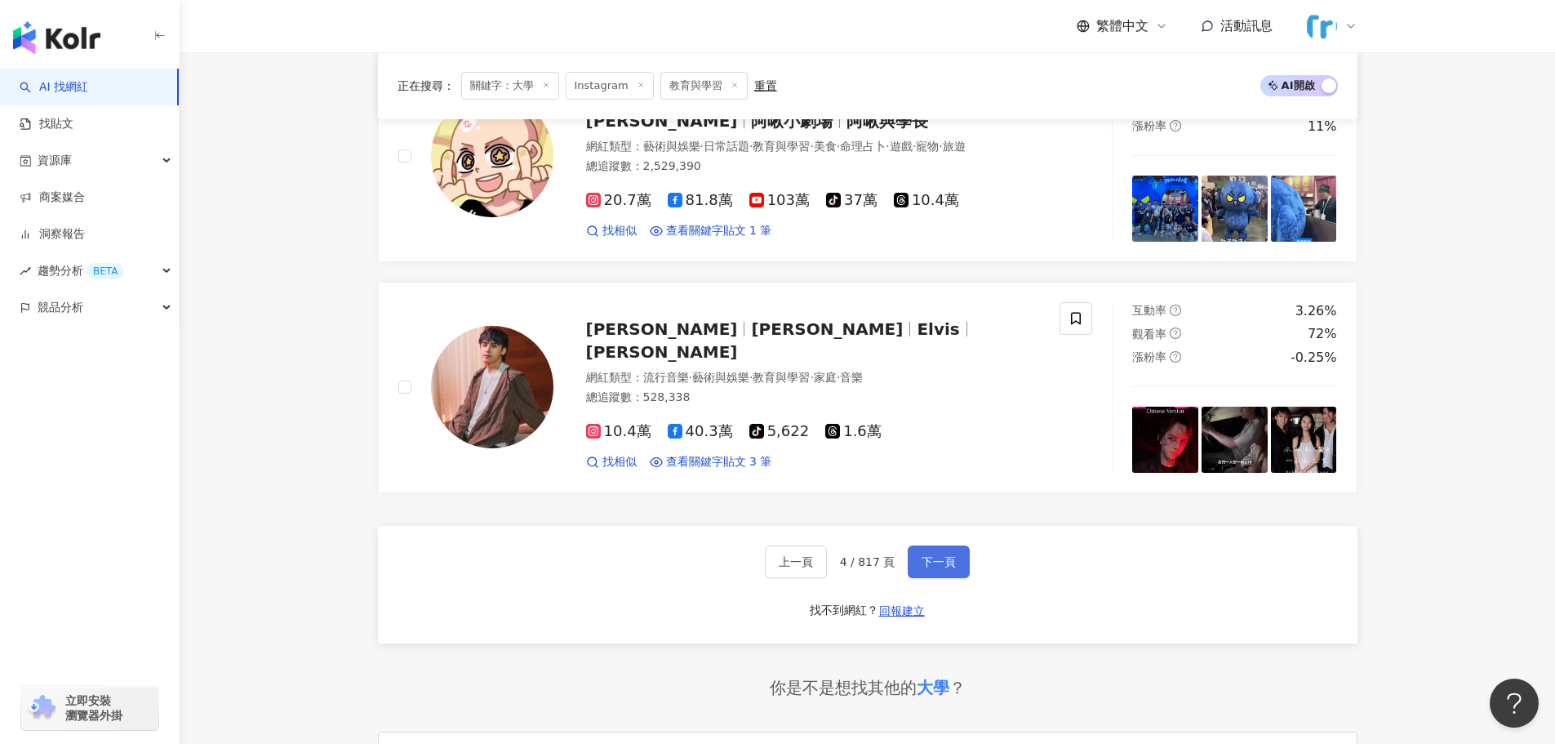
click at [937, 578] on button "下一頁" at bounding box center [939, 561] width 62 height 33
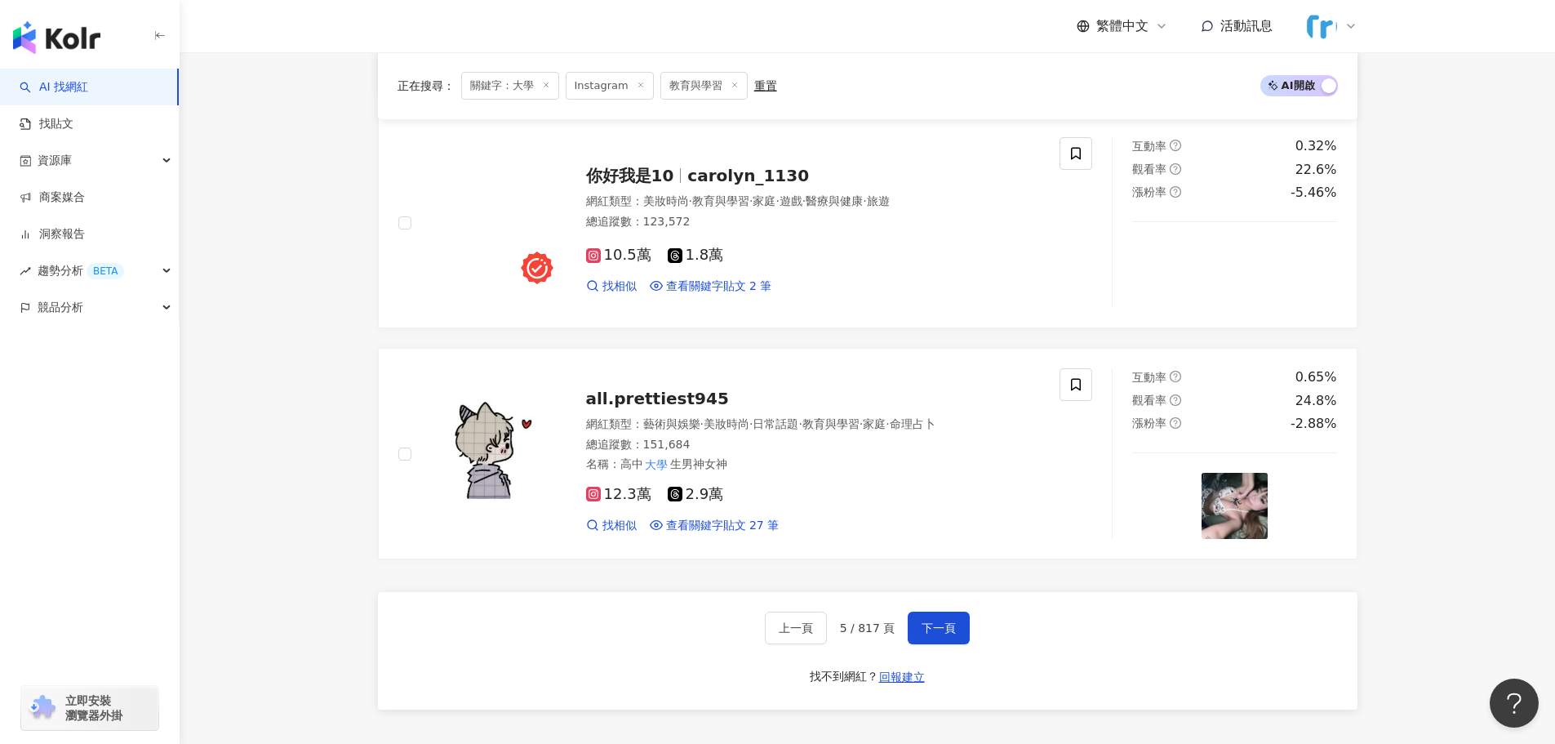
scroll to position [2693, 0]
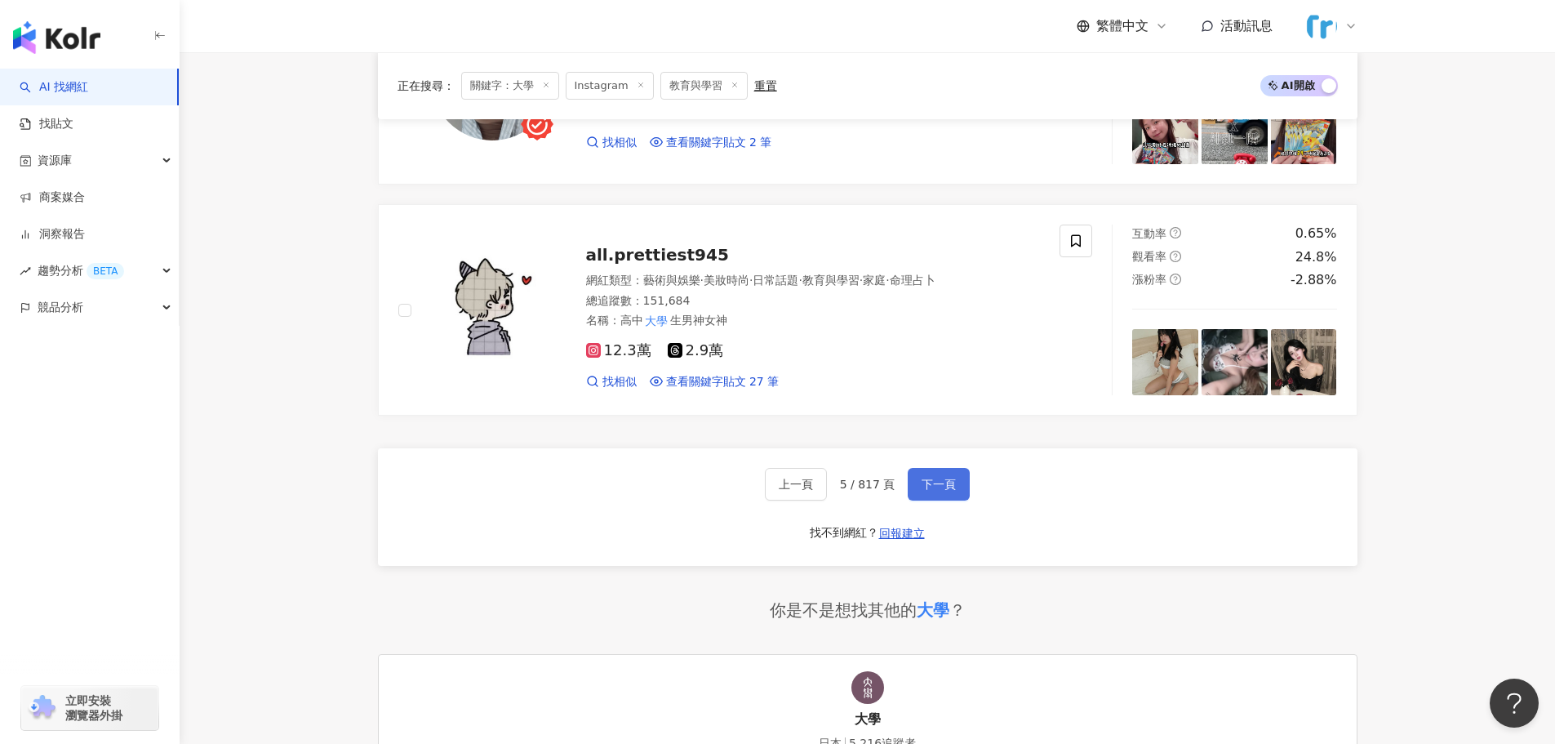
click at [937, 486] on span "下一頁" at bounding box center [939, 484] width 34 height 13
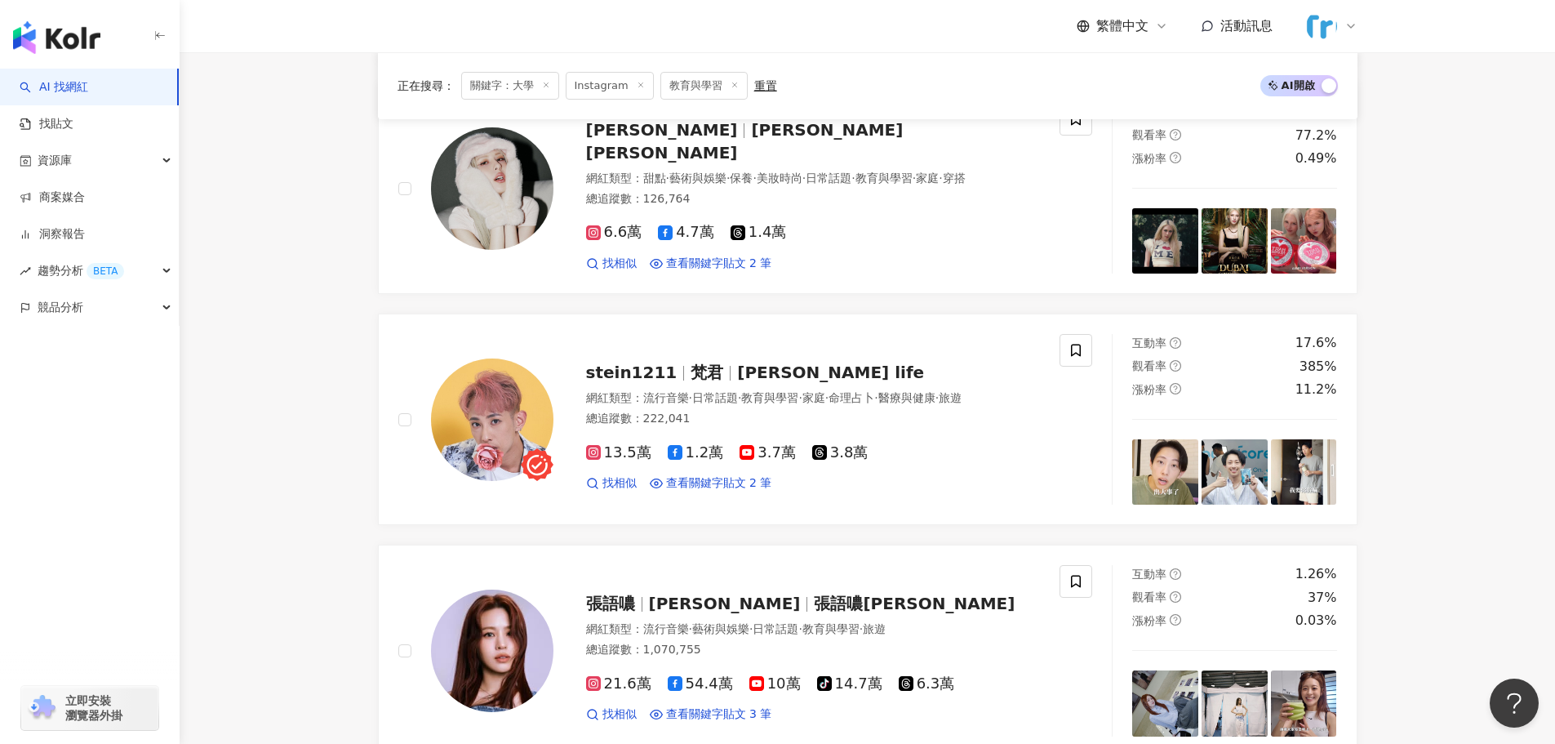
scroll to position [725, 0]
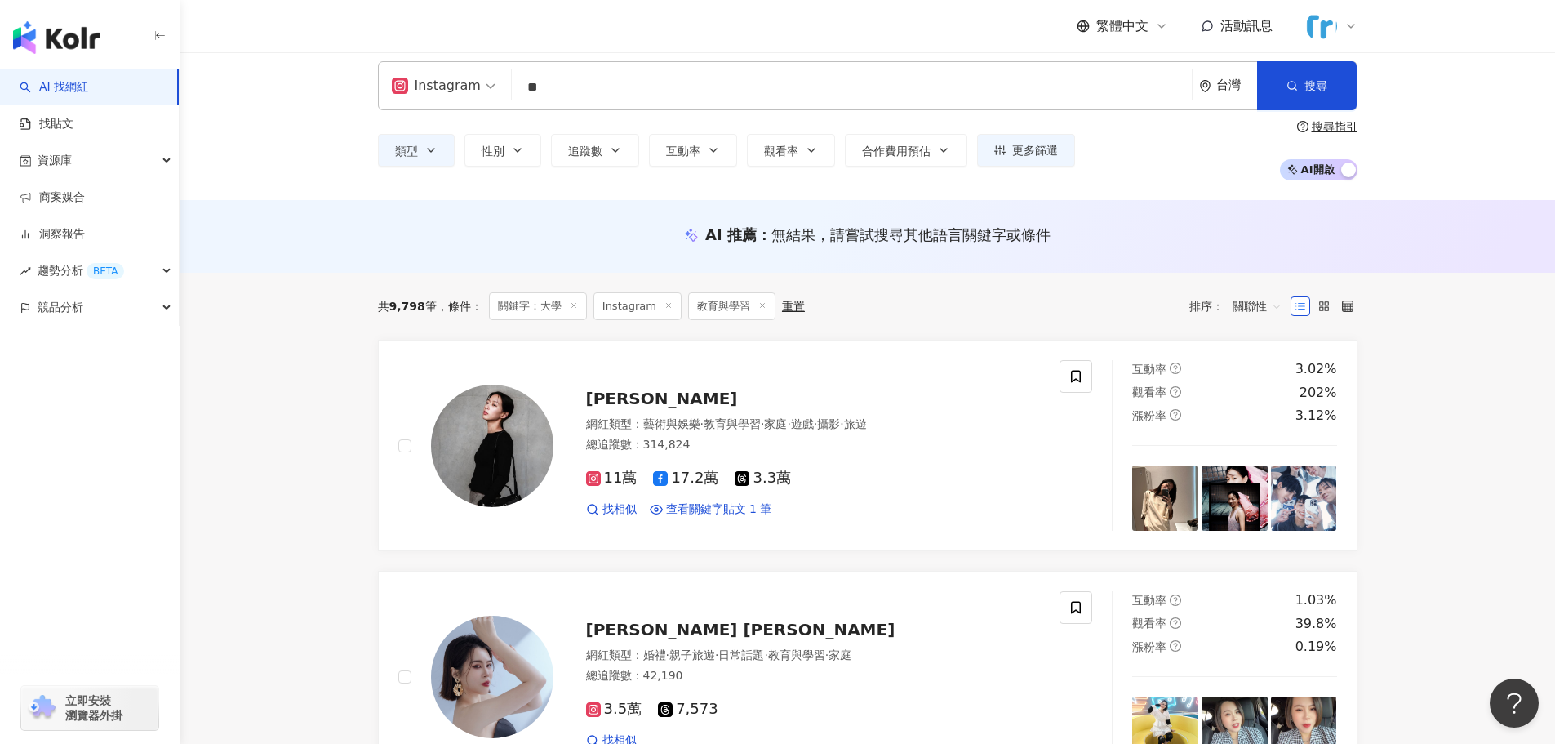
scroll to position [63, 0]
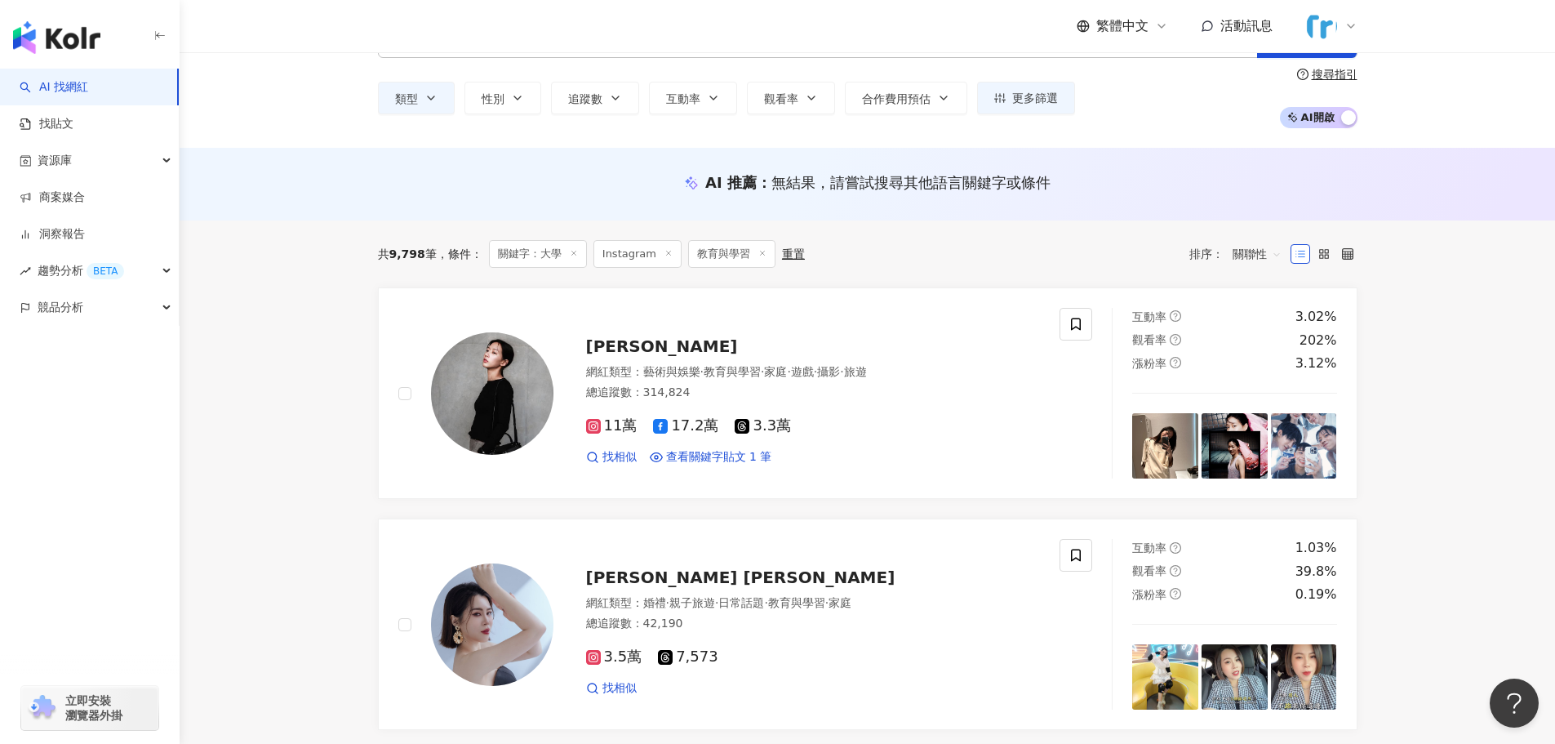
click at [1475, 172] on div "AI 推薦 ： 無結果，請嘗試搜尋其他語言關鍵字或條件" at bounding box center [868, 184] width 1376 height 73
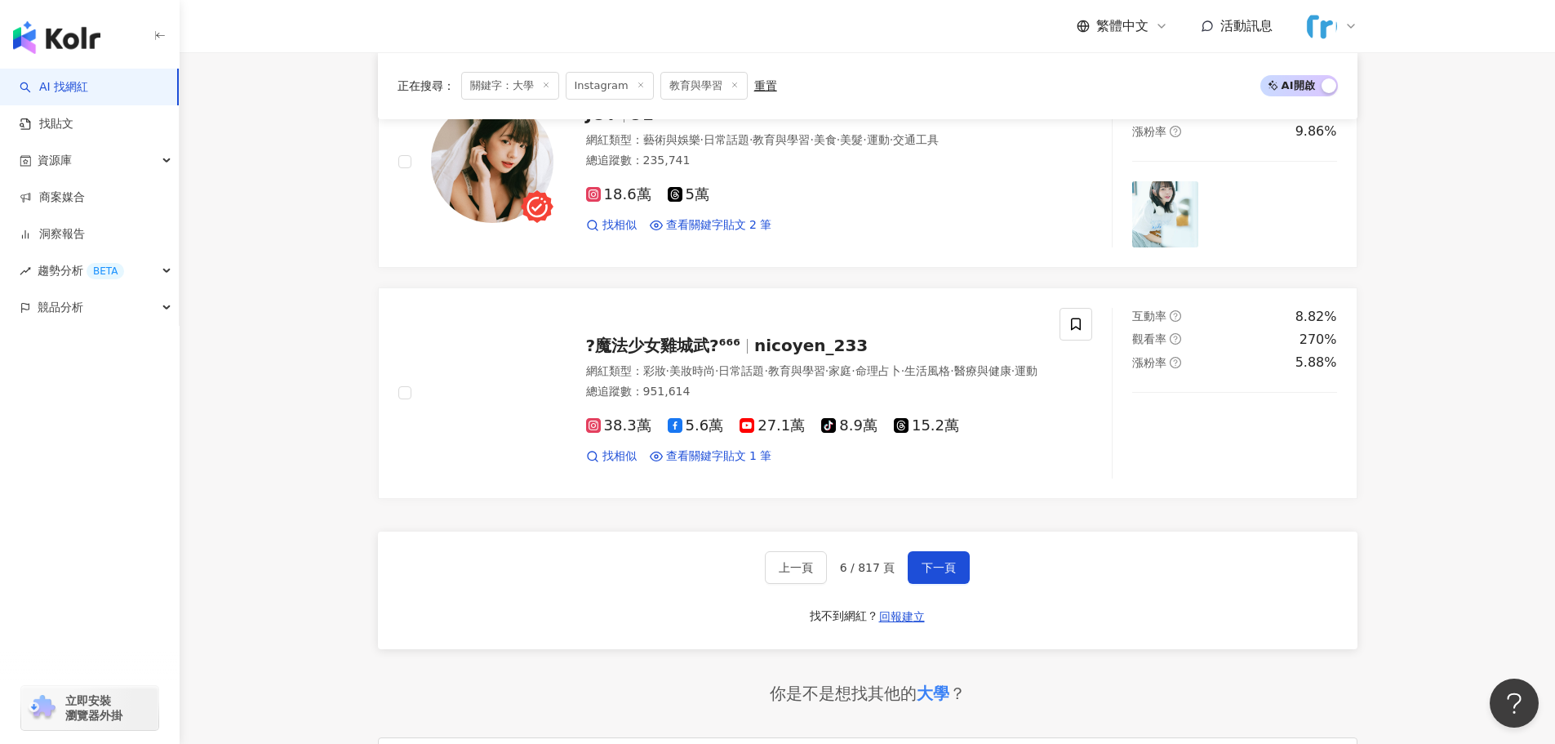
scroll to position [2921, 0]
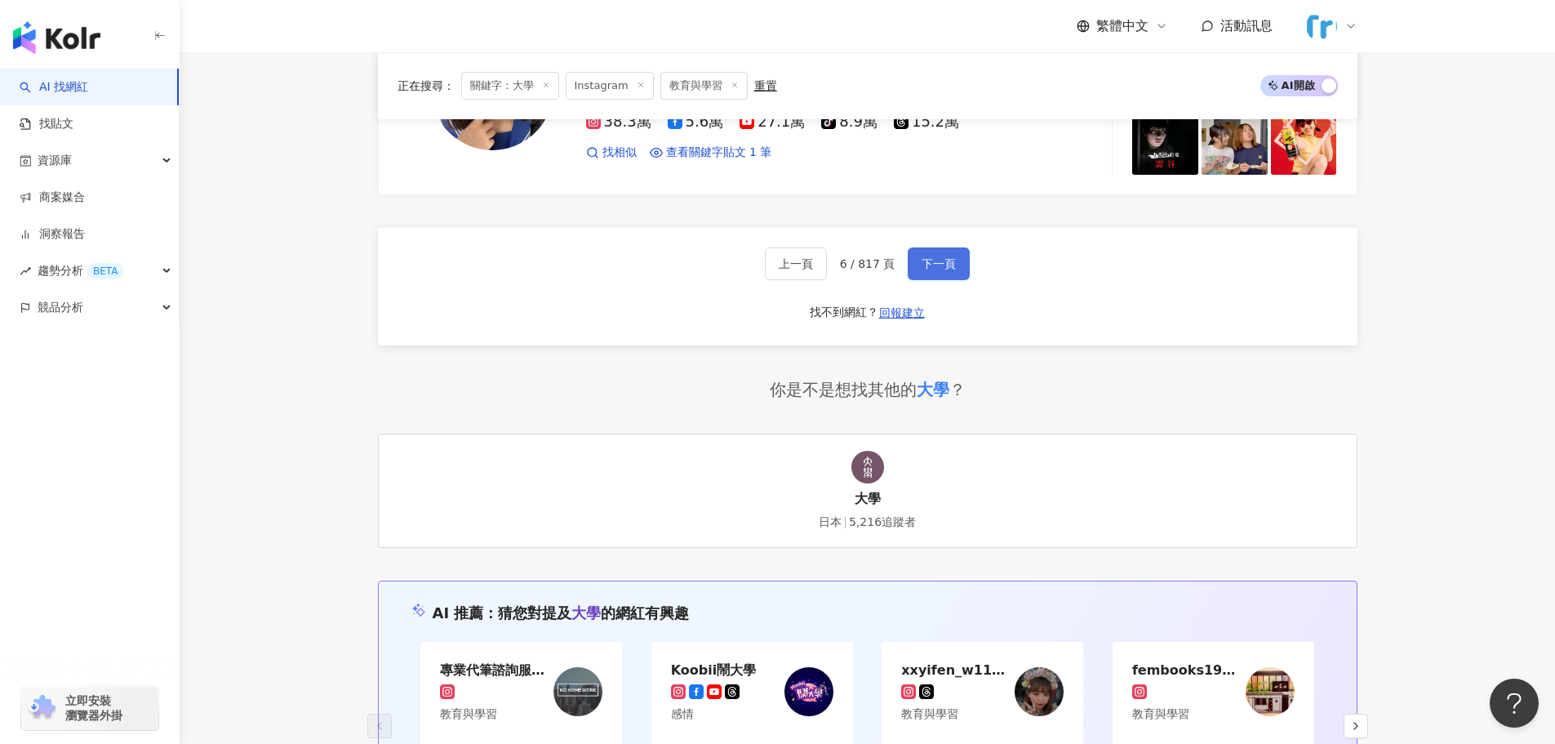
click at [944, 247] on button "下一頁" at bounding box center [939, 263] width 62 height 33
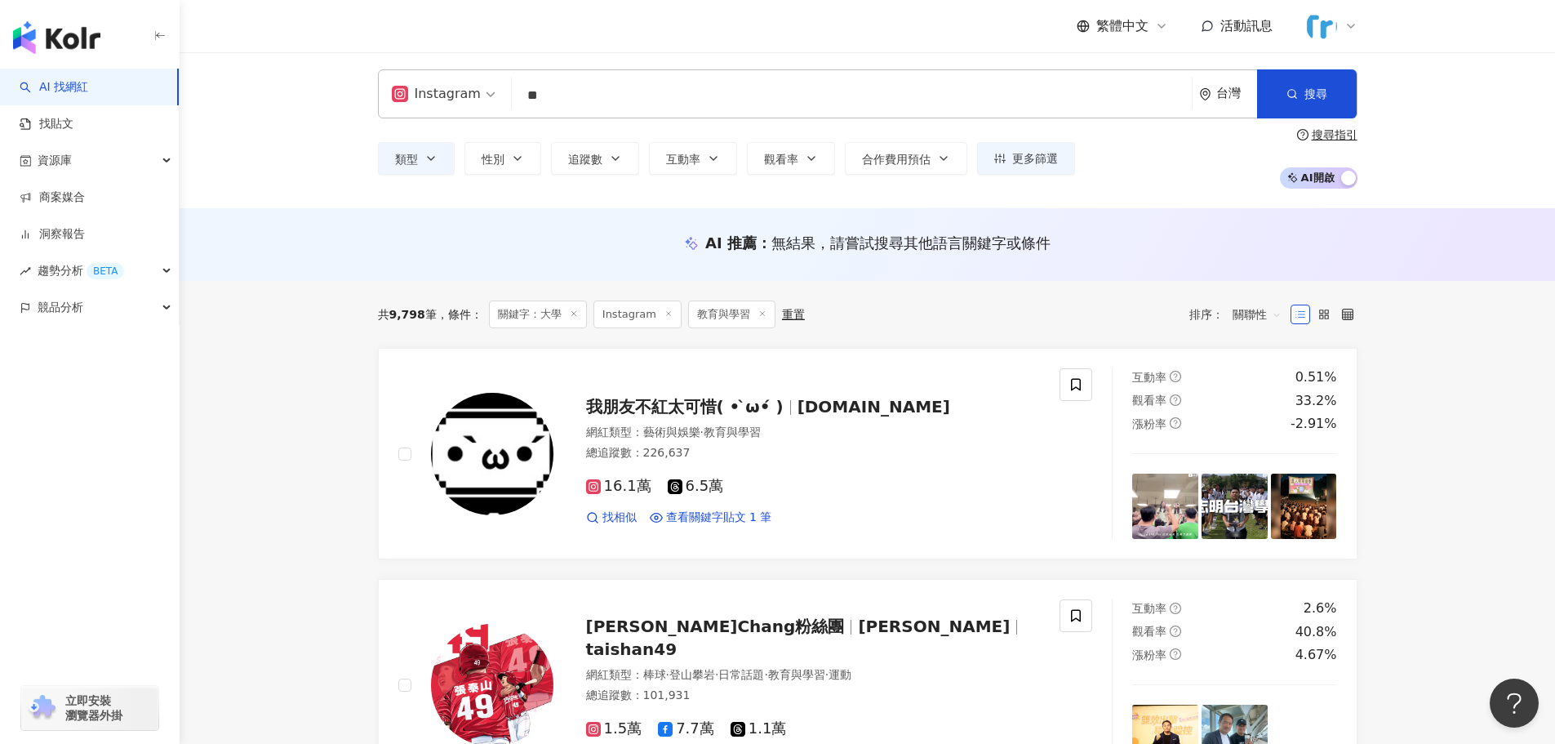
scroll to position [0, 0]
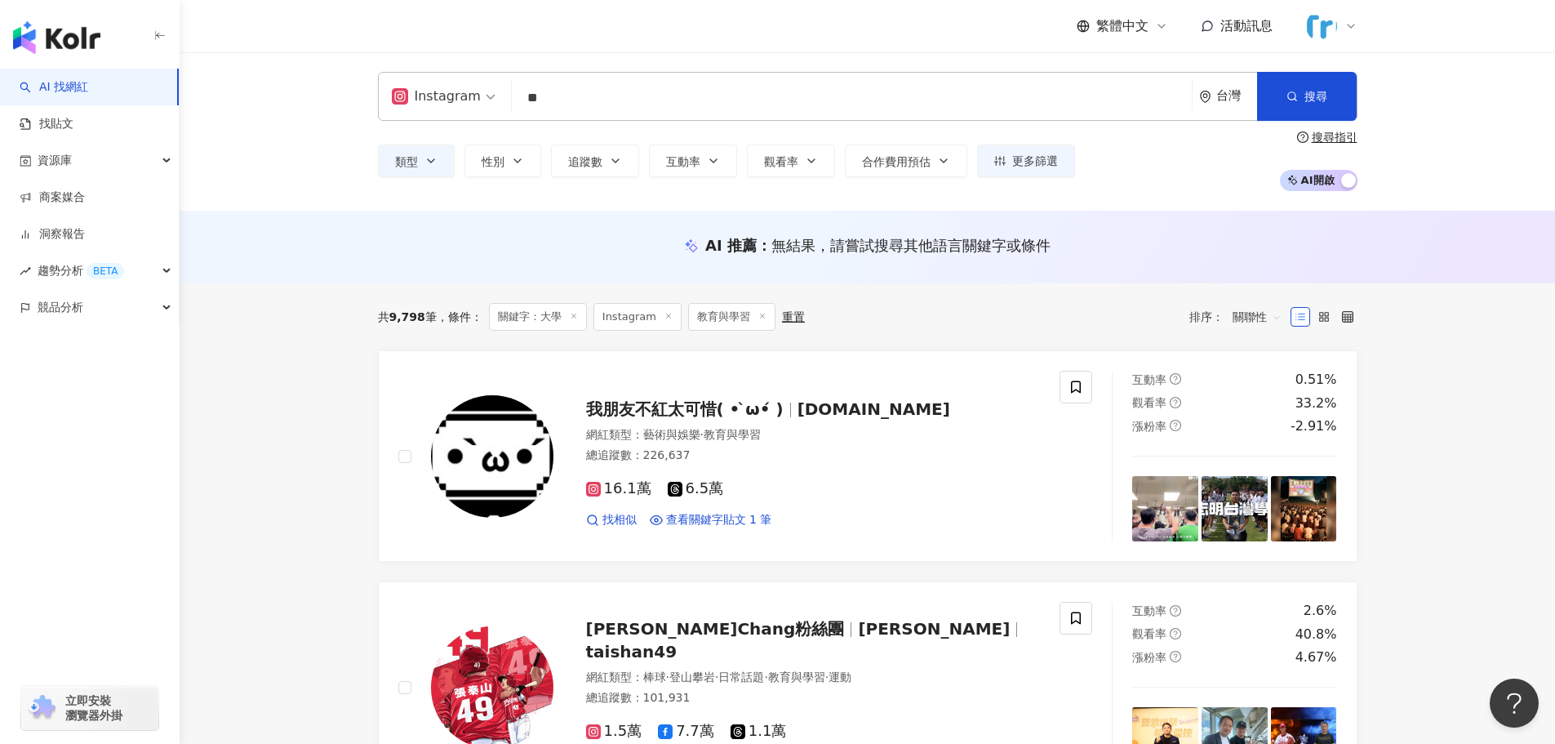
click at [777, 94] on input "**" at bounding box center [851, 97] width 667 height 31
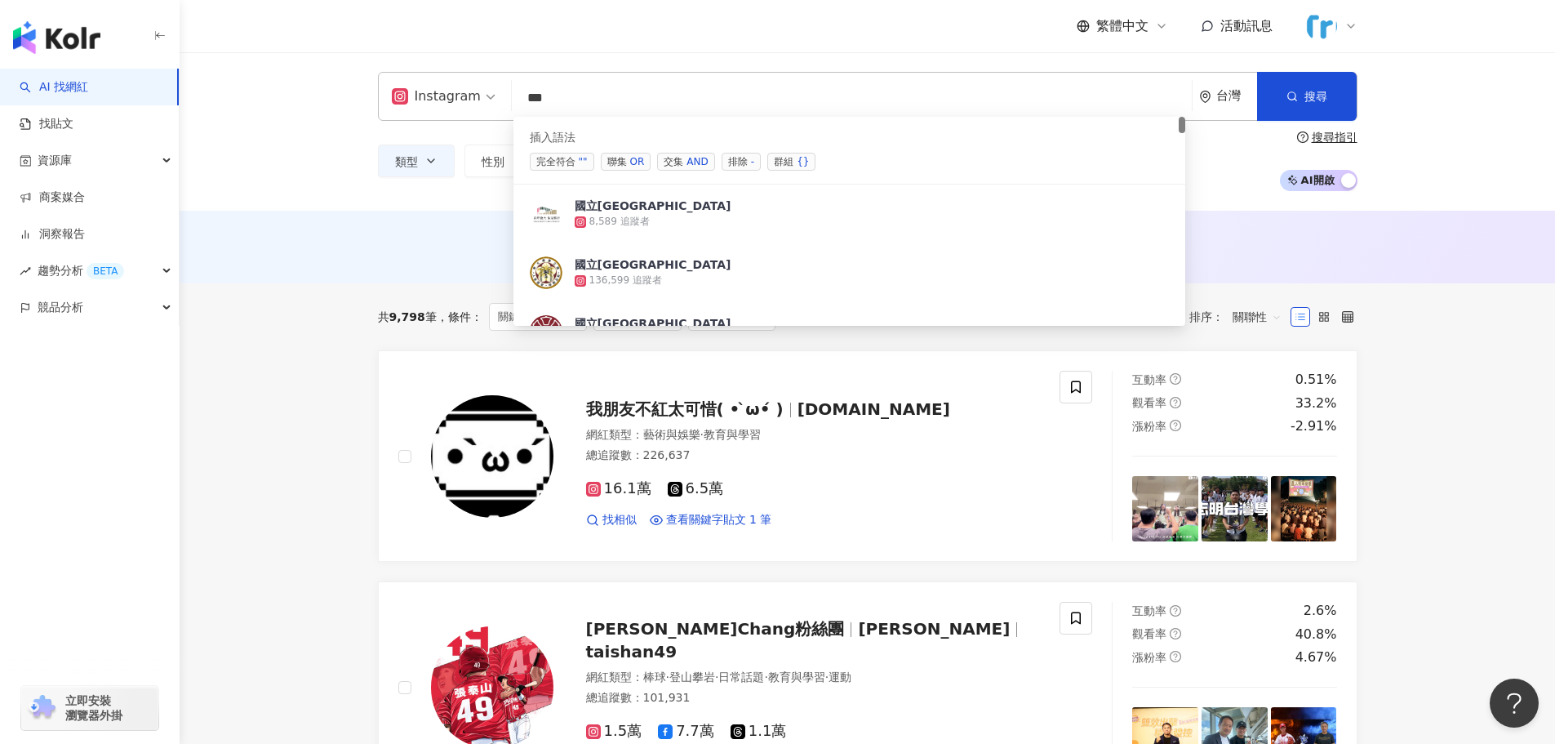
click at [670, 162] on span "交集 AND" at bounding box center [685, 162] width 57 height 18
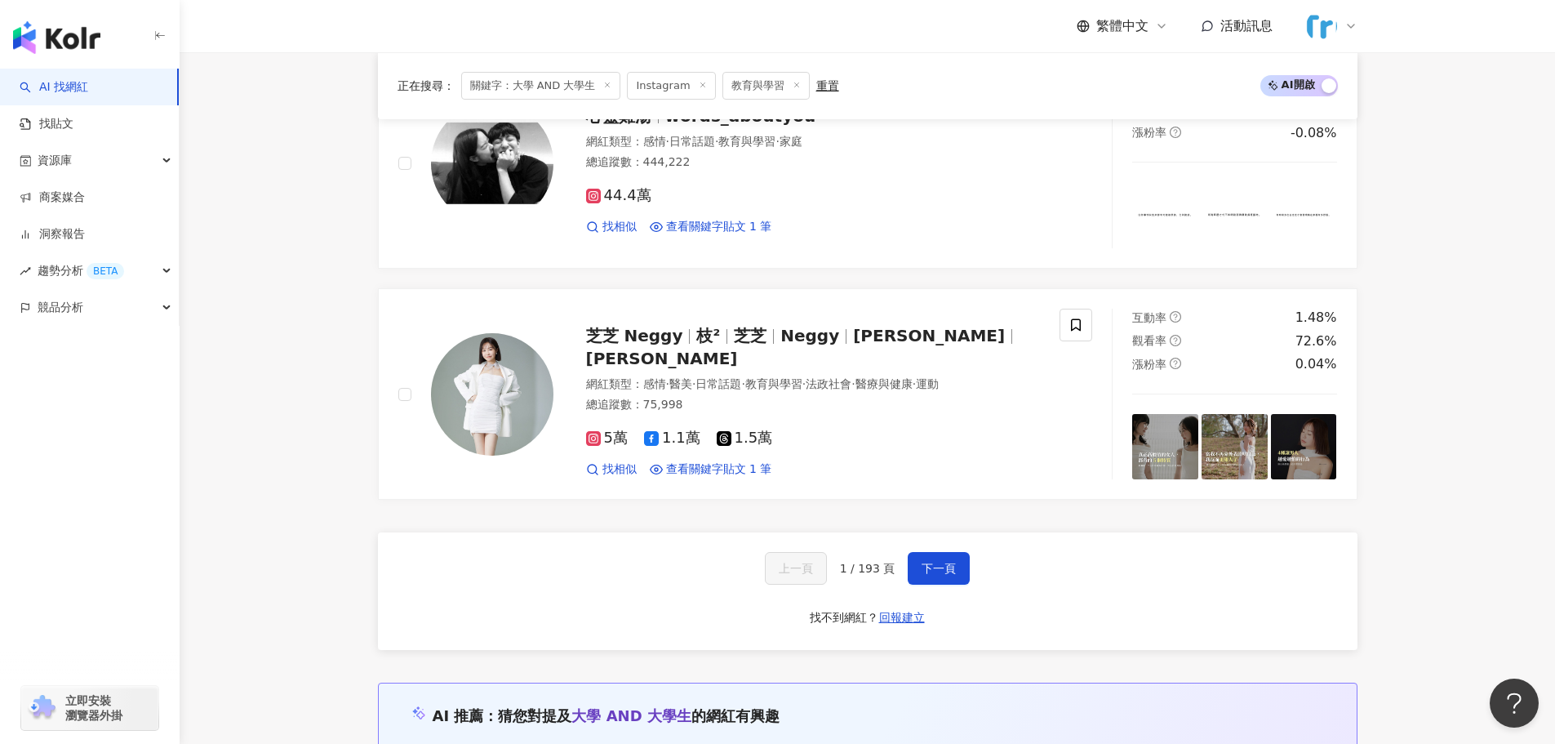
scroll to position [2843, 0]
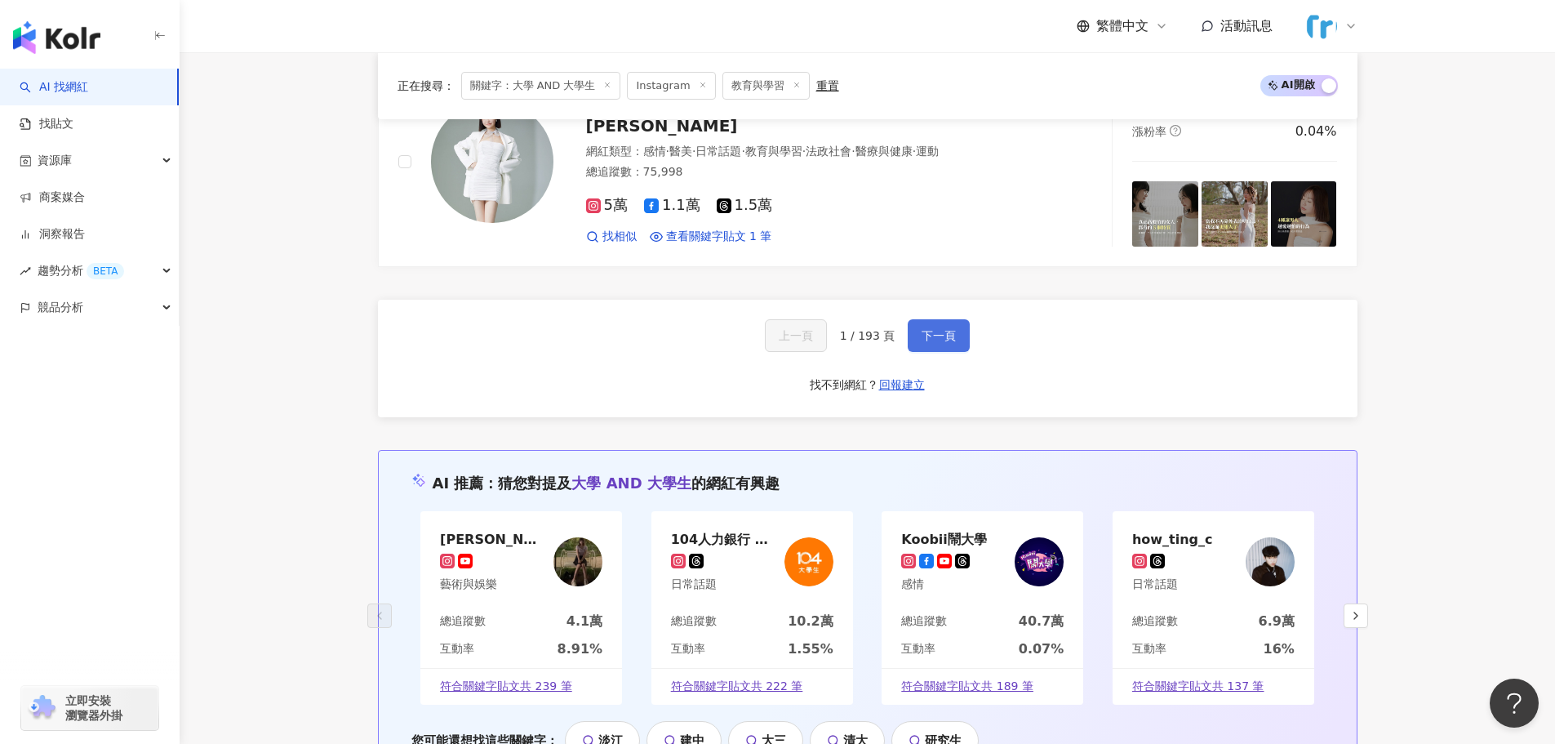
click at [944, 337] on span "下一頁" at bounding box center [939, 335] width 34 height 13
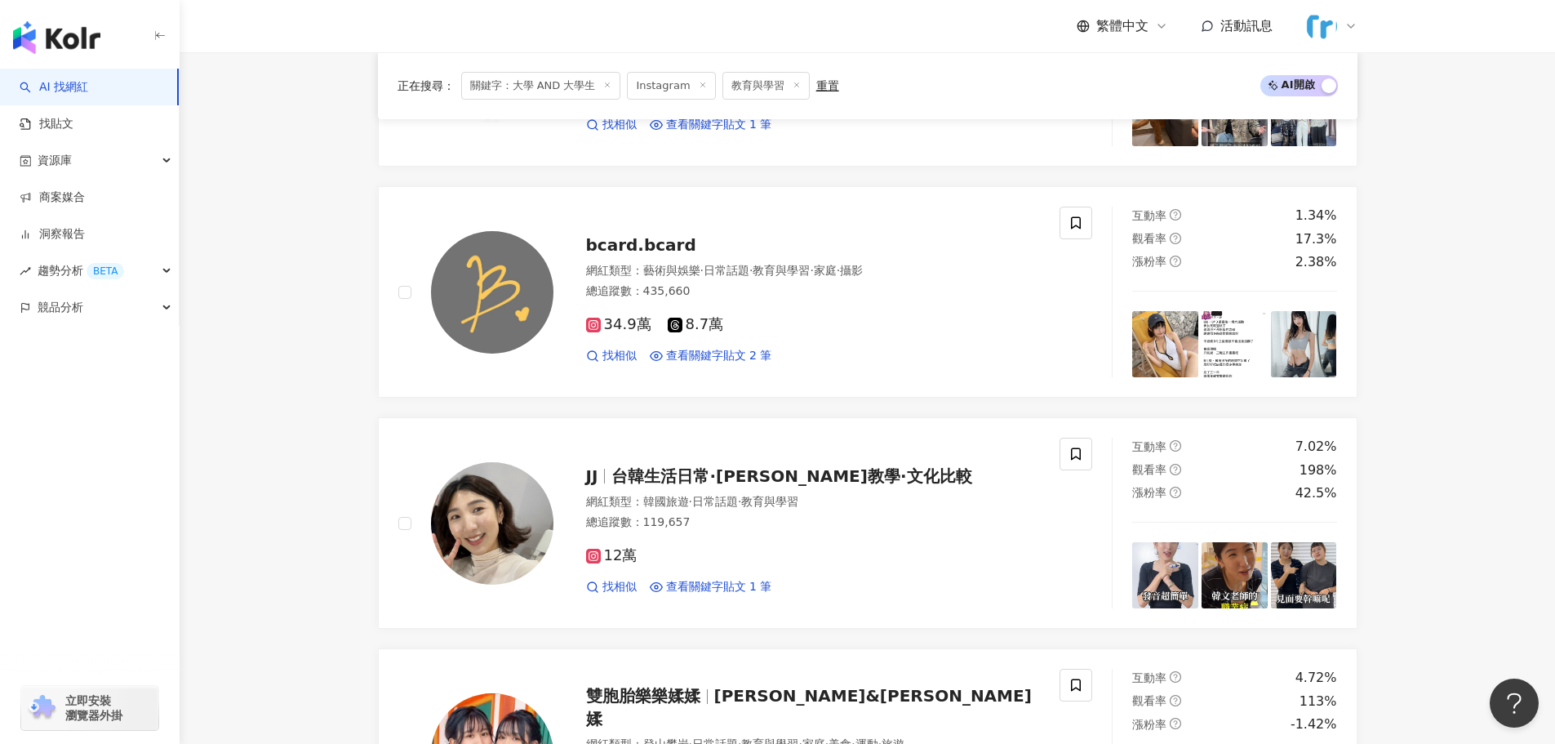
scroll to position [2531, 0]
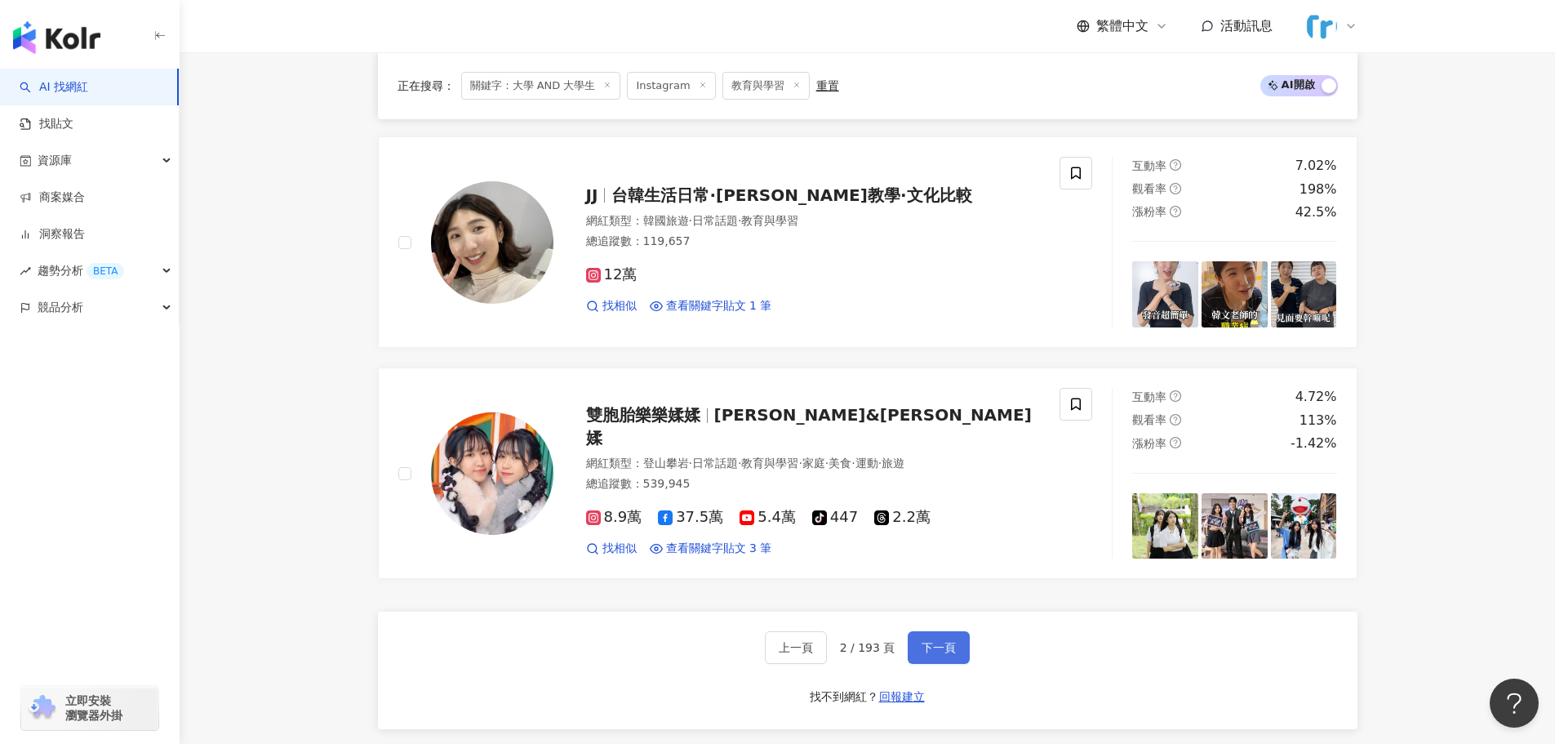
click at [925, 648] on span "下一頁" at bounding box center [939, 647] width 34 height 13
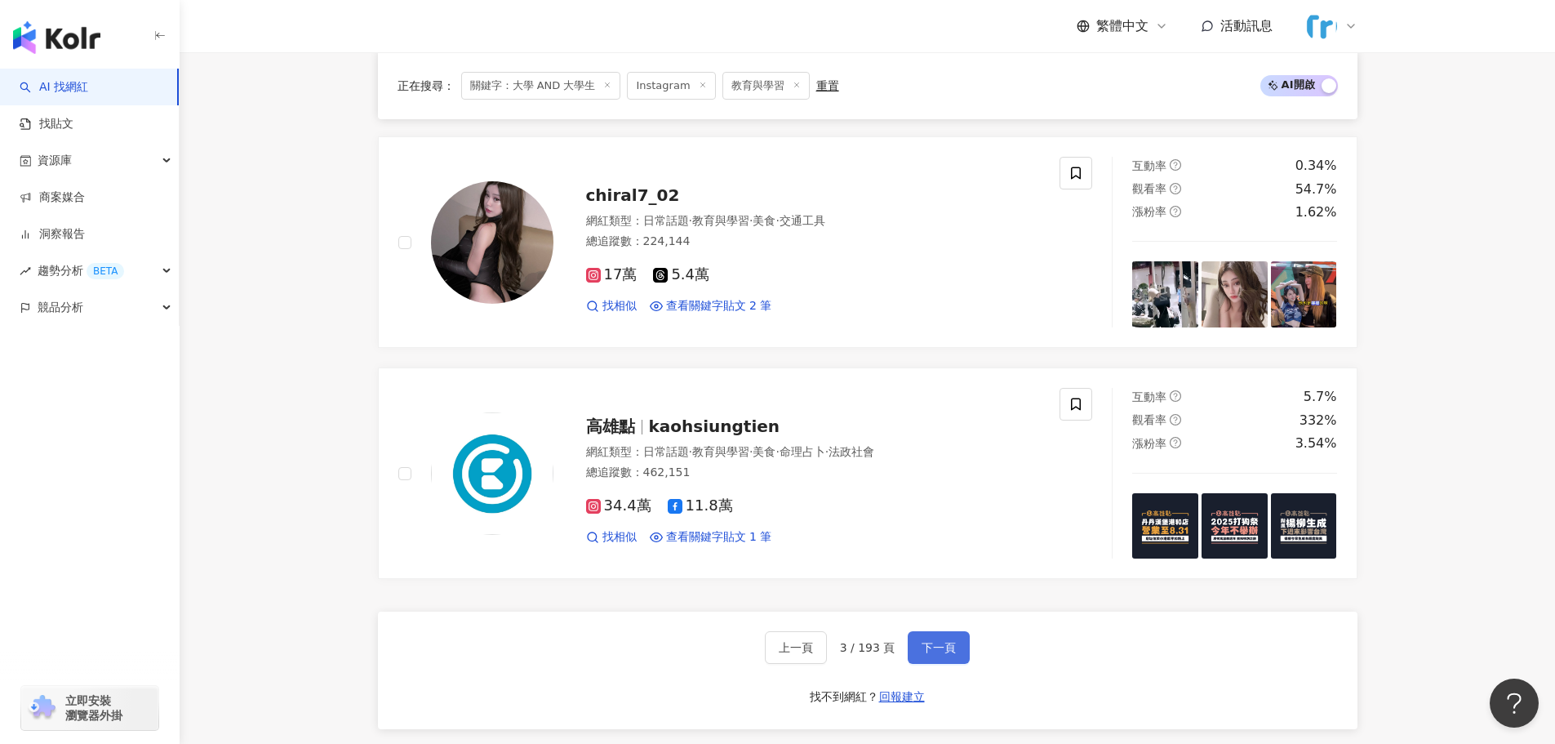
click at [933, 650] on span "下一頁" at bounding box center [939, 647] width 34 height 13
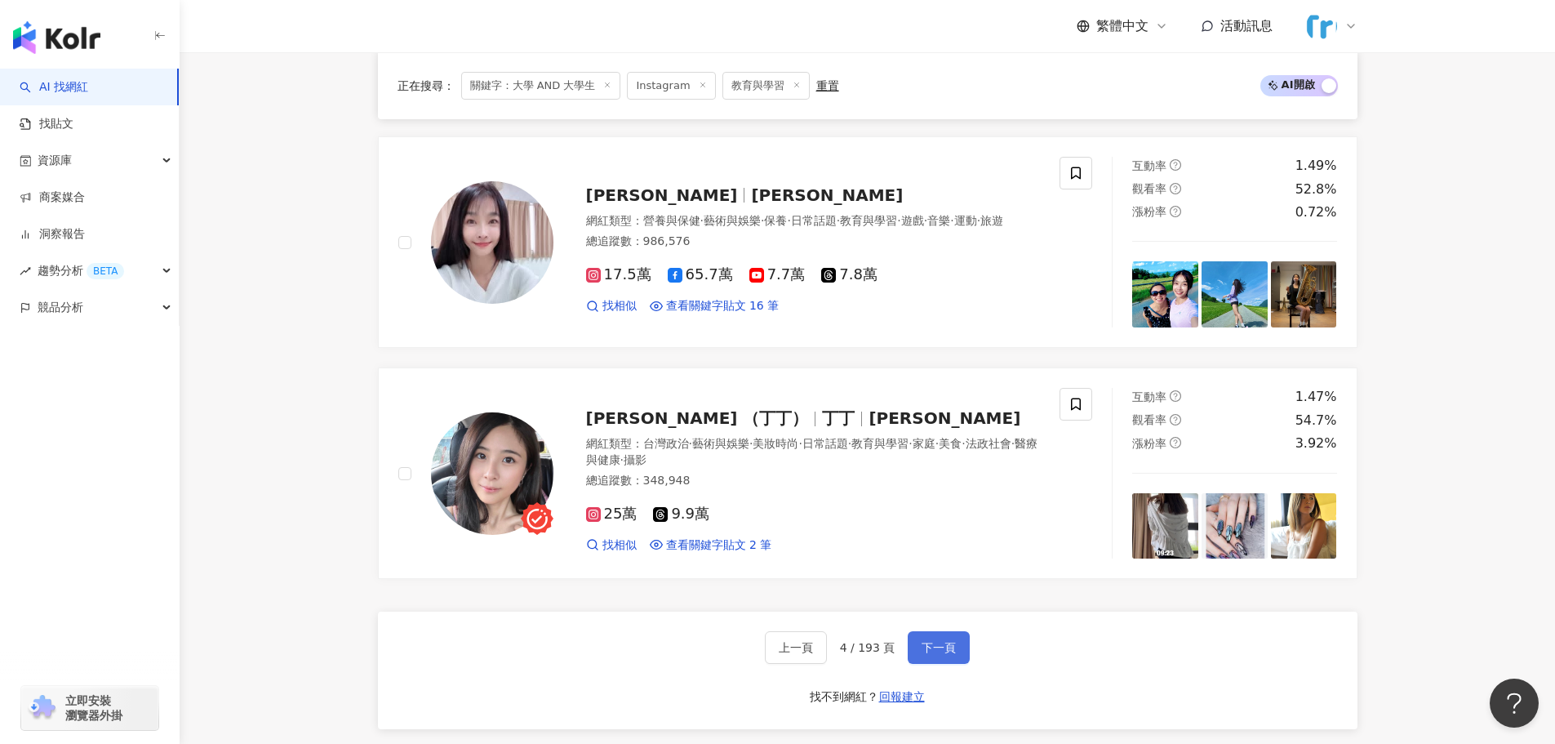
click at [936, 648] on span "下一頁" at bounding box center [939, 647] width 34 height 13
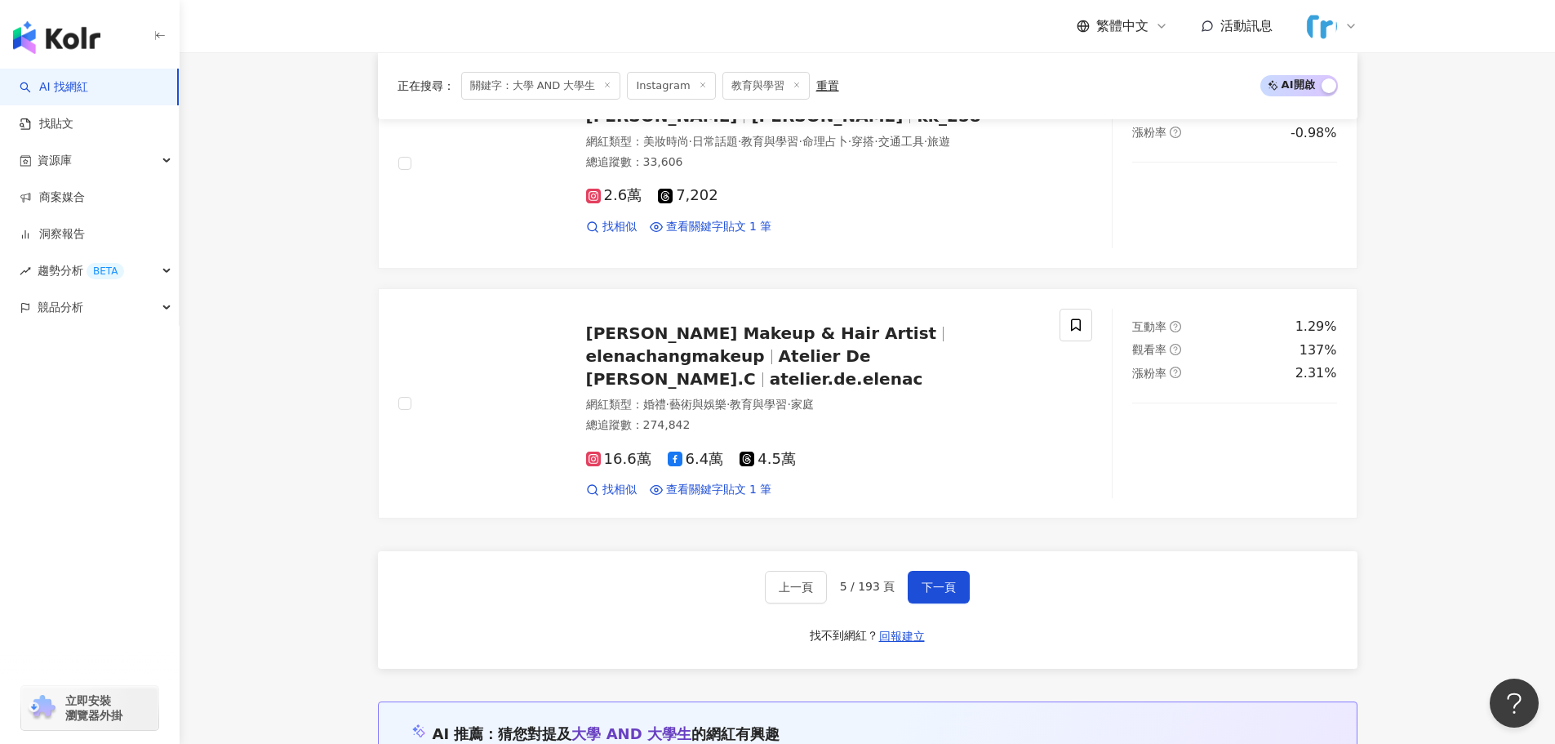
scroll to position [2613, 0]
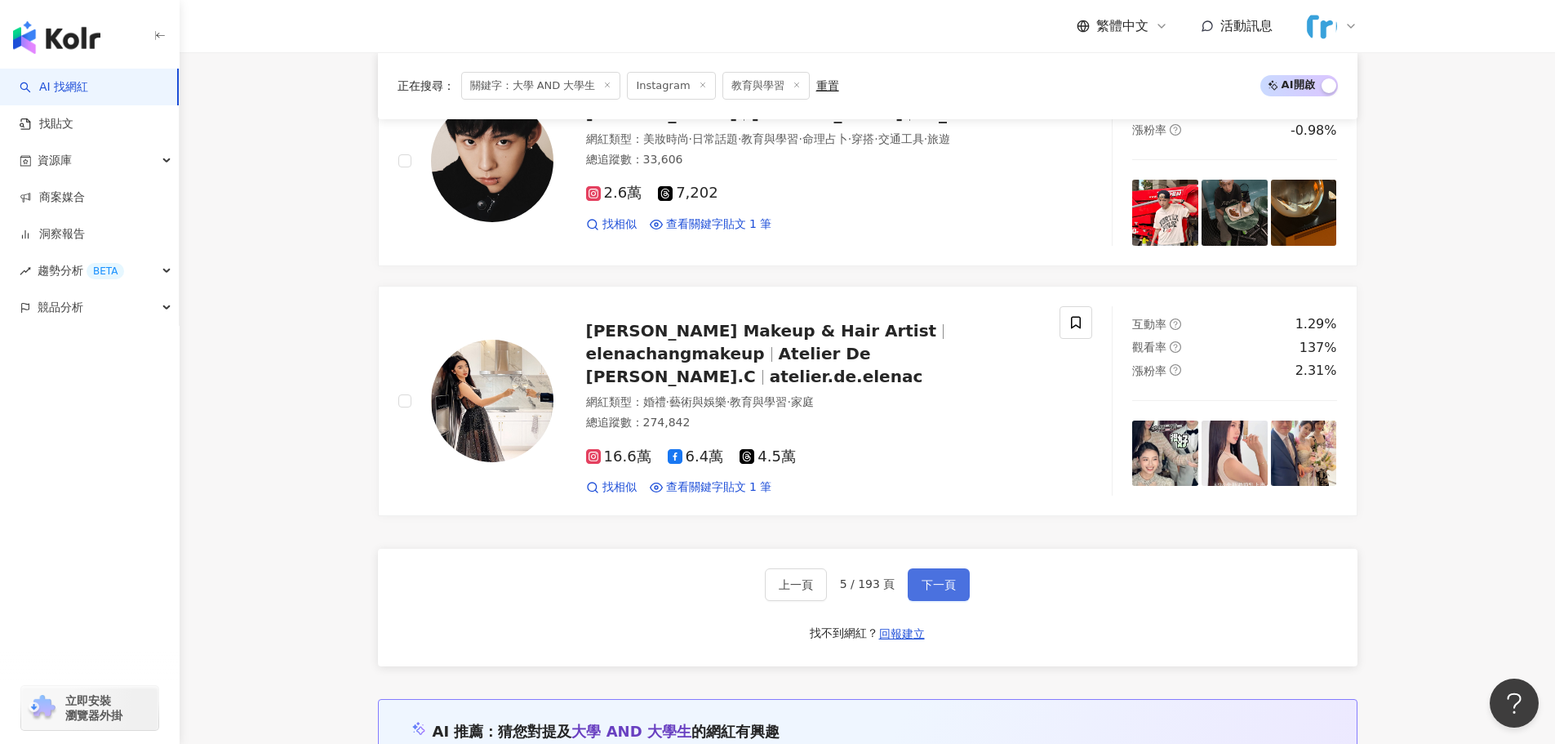
click at [946, 576] on button "下一頁" at bounding box center [939, 584] width 62 height 33
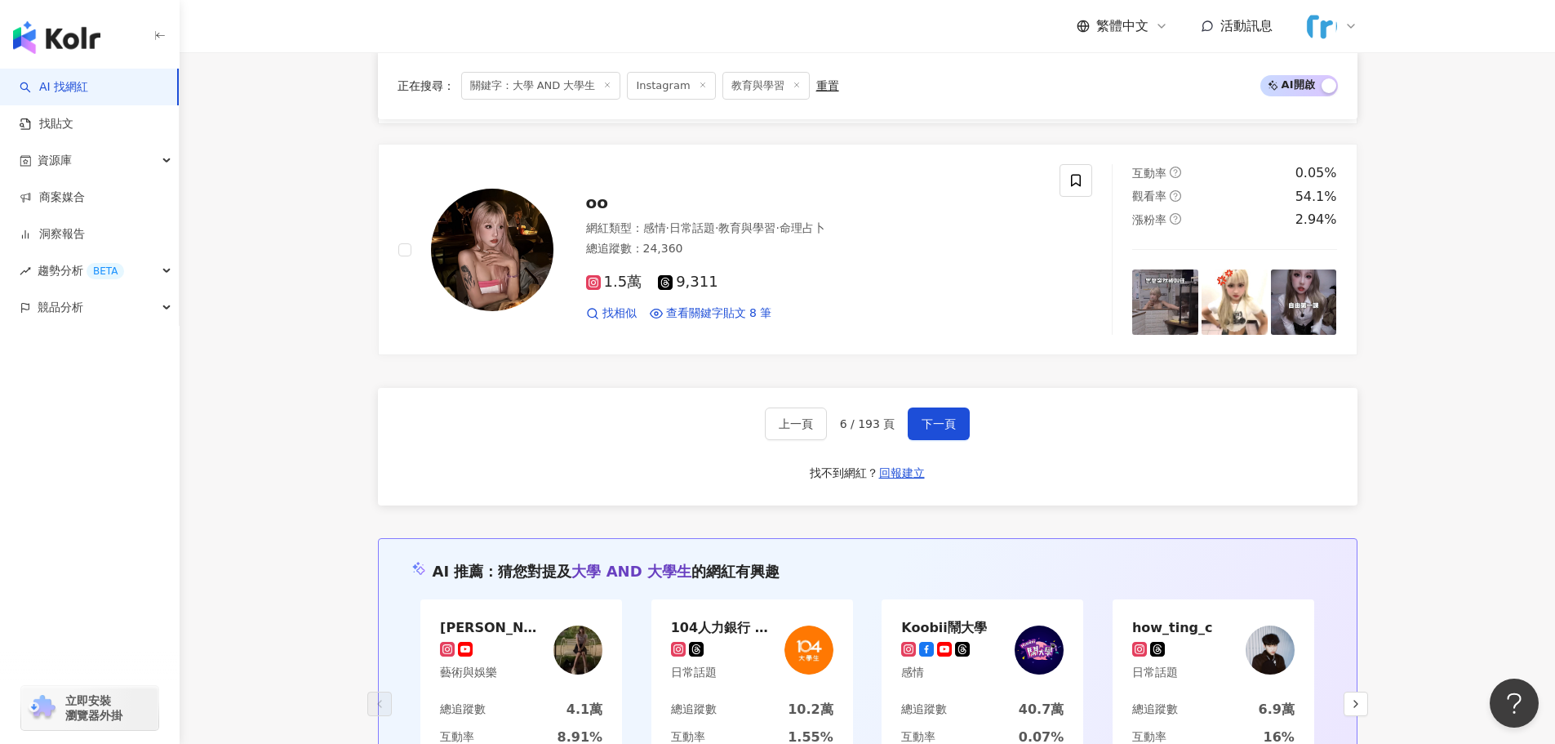
scroll to position [2776, 0]
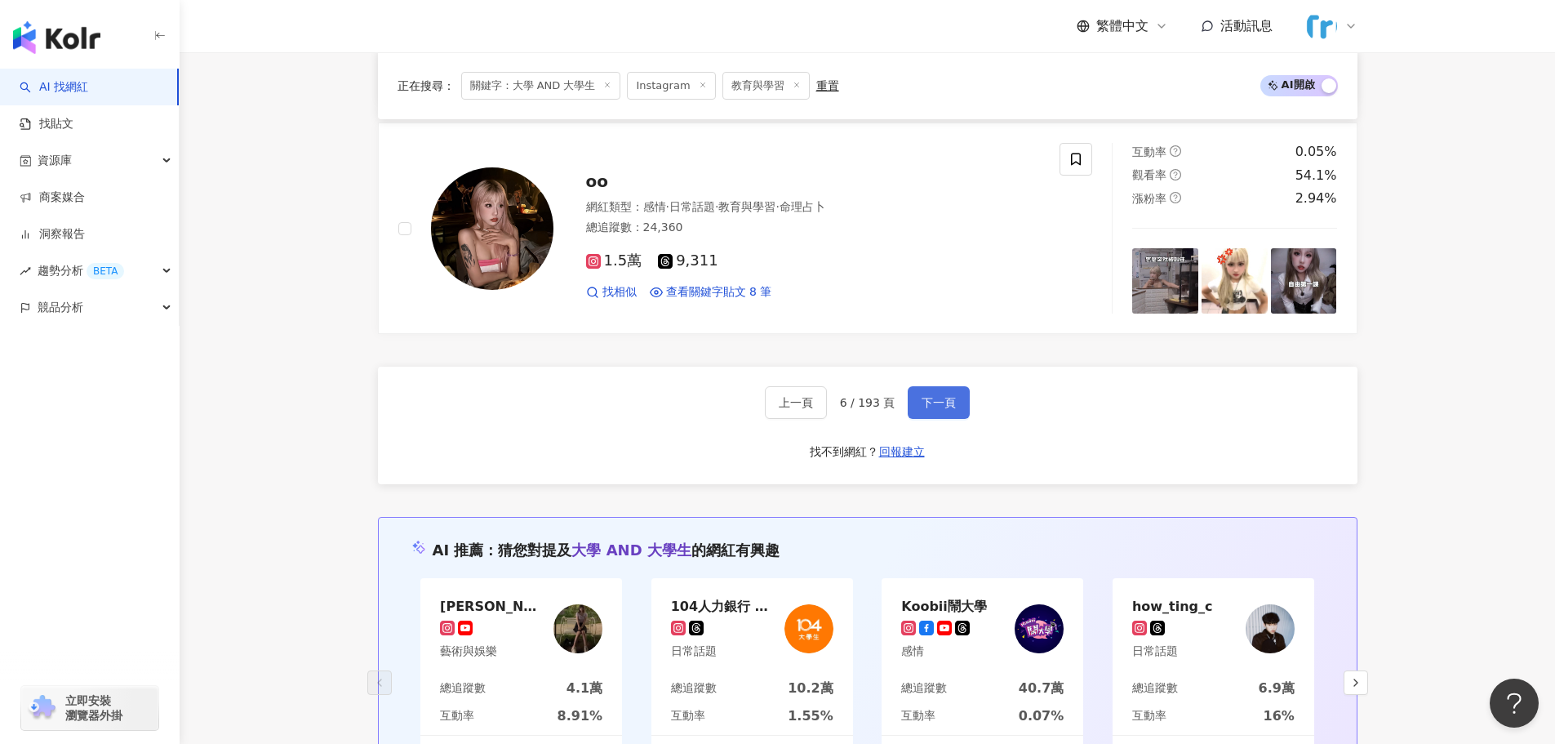
click at [950, 409] on span "下一頁" at bounding box center [939, 402] width 34 height 13
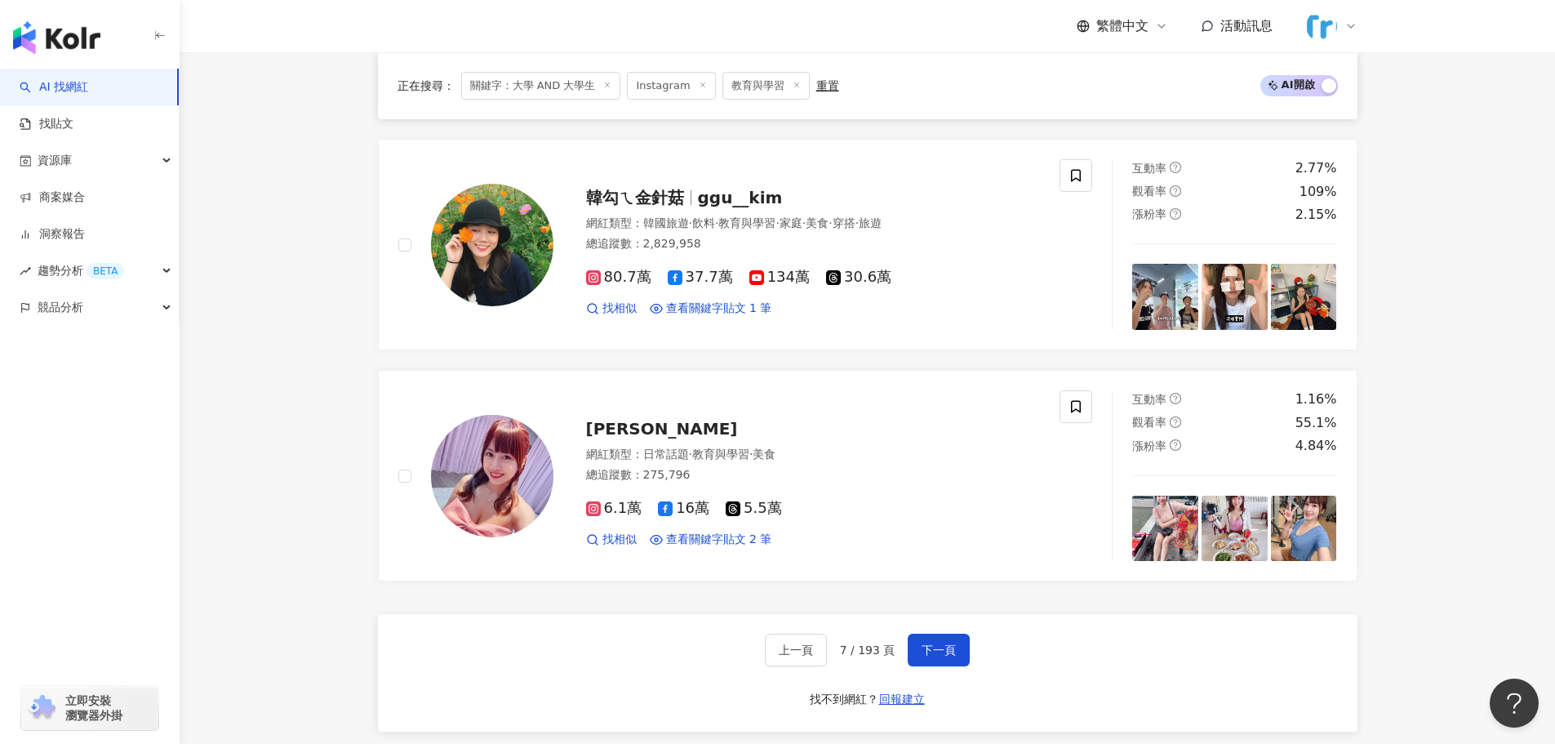
scroll to position [2531, 0]
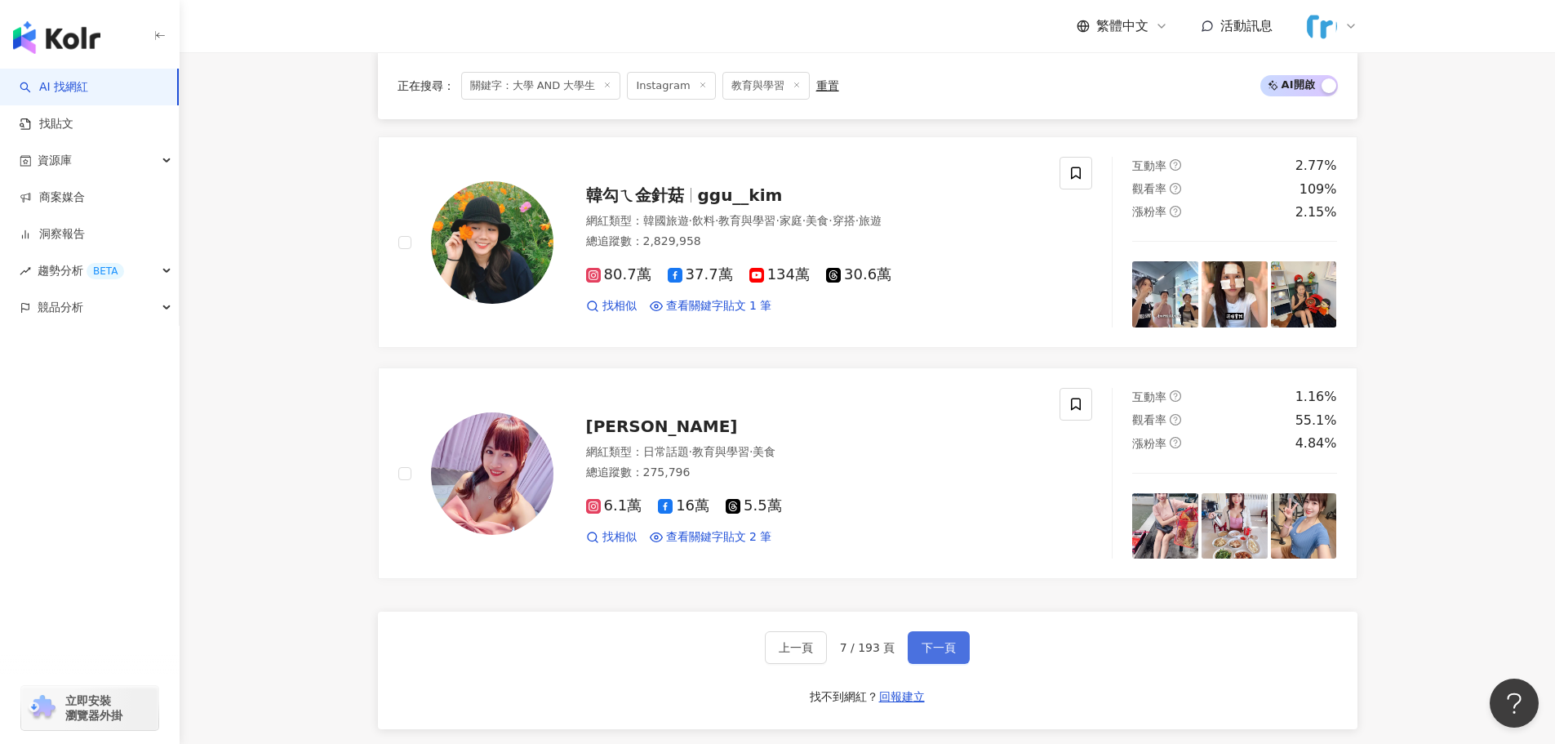
click at [949, 647] on span "下一頁" at bounding box center [939, 647] width 34 height 13
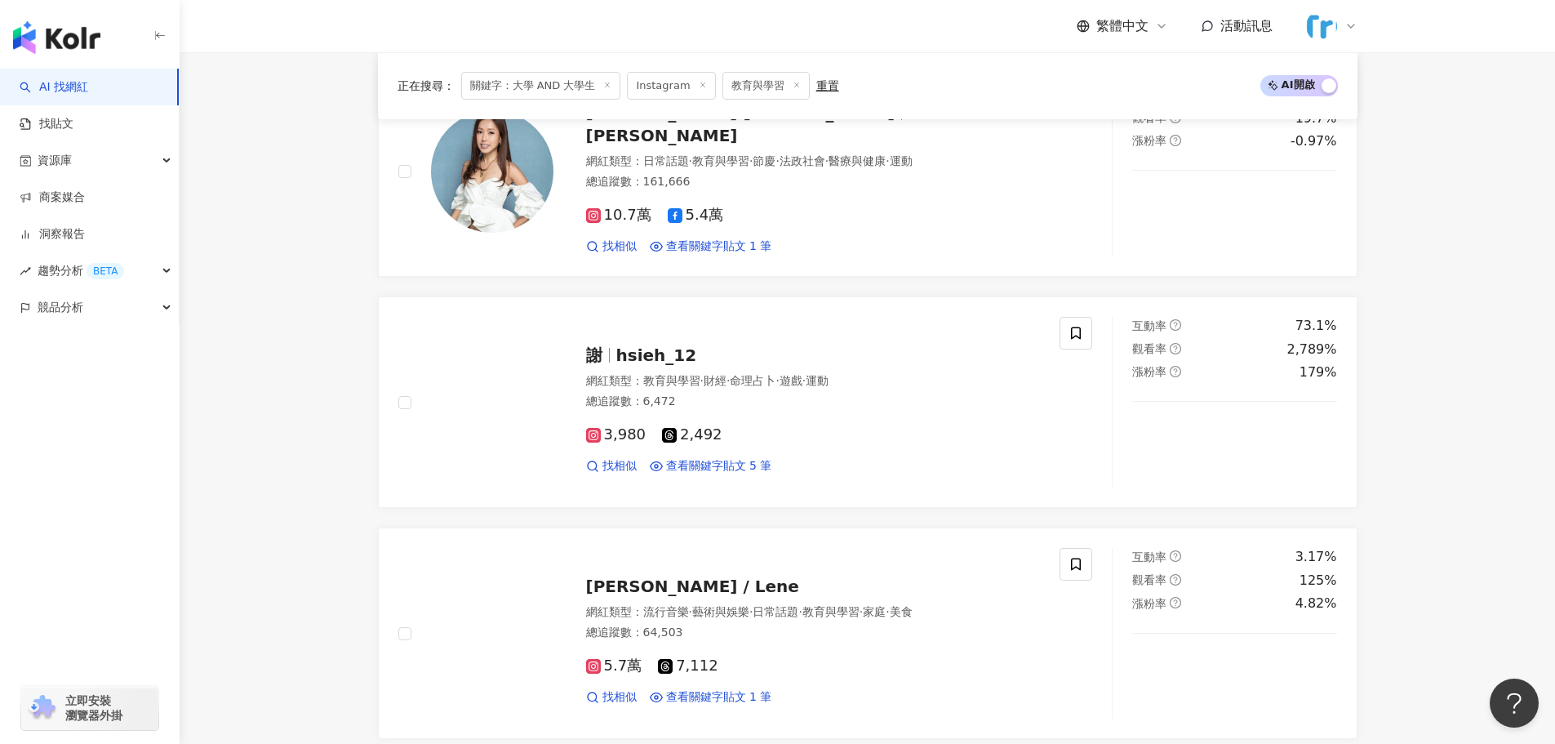
scroll to position [2613, 0]
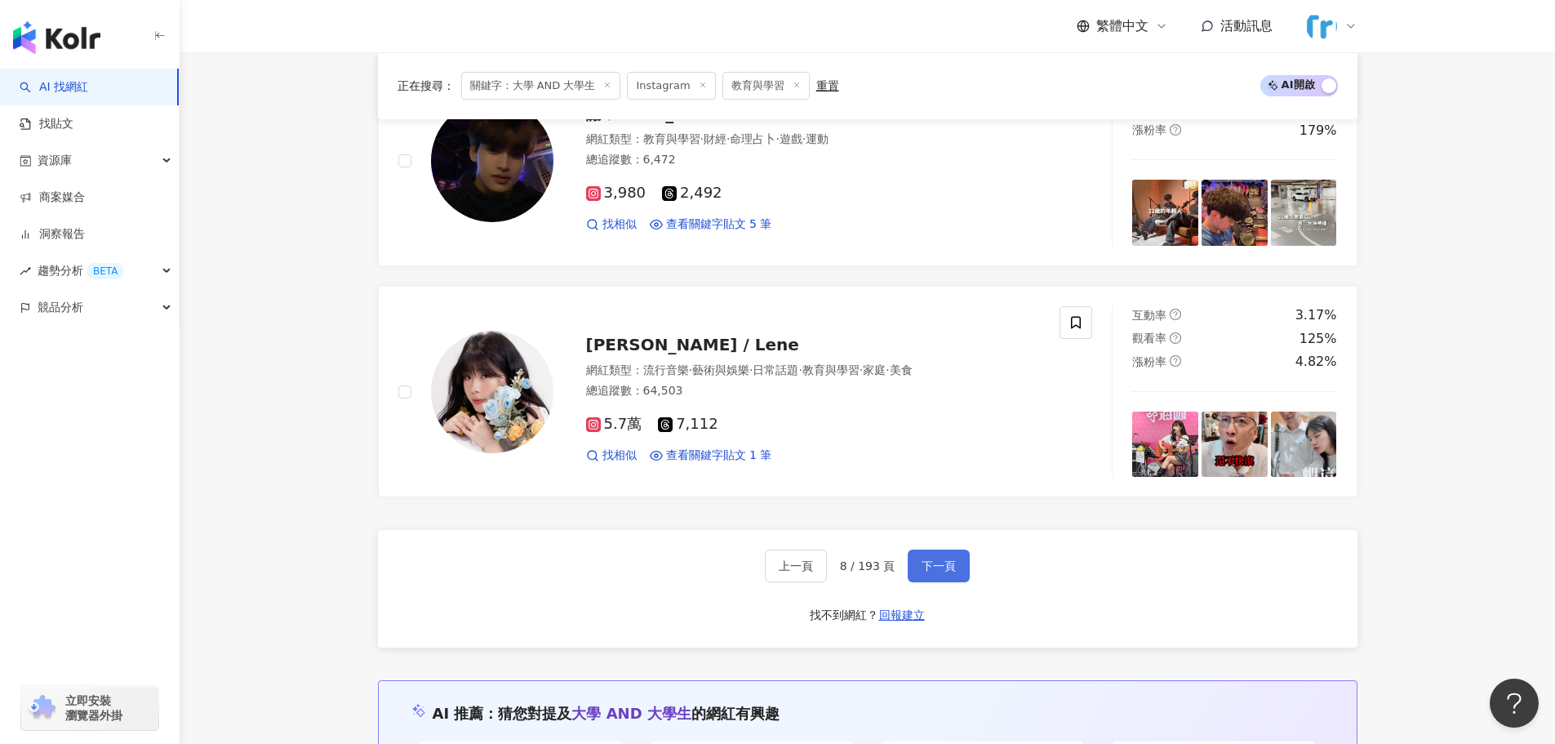
click at [951, 567] on span "下一頁" at bounding box center [939, 565] width 34 height 13
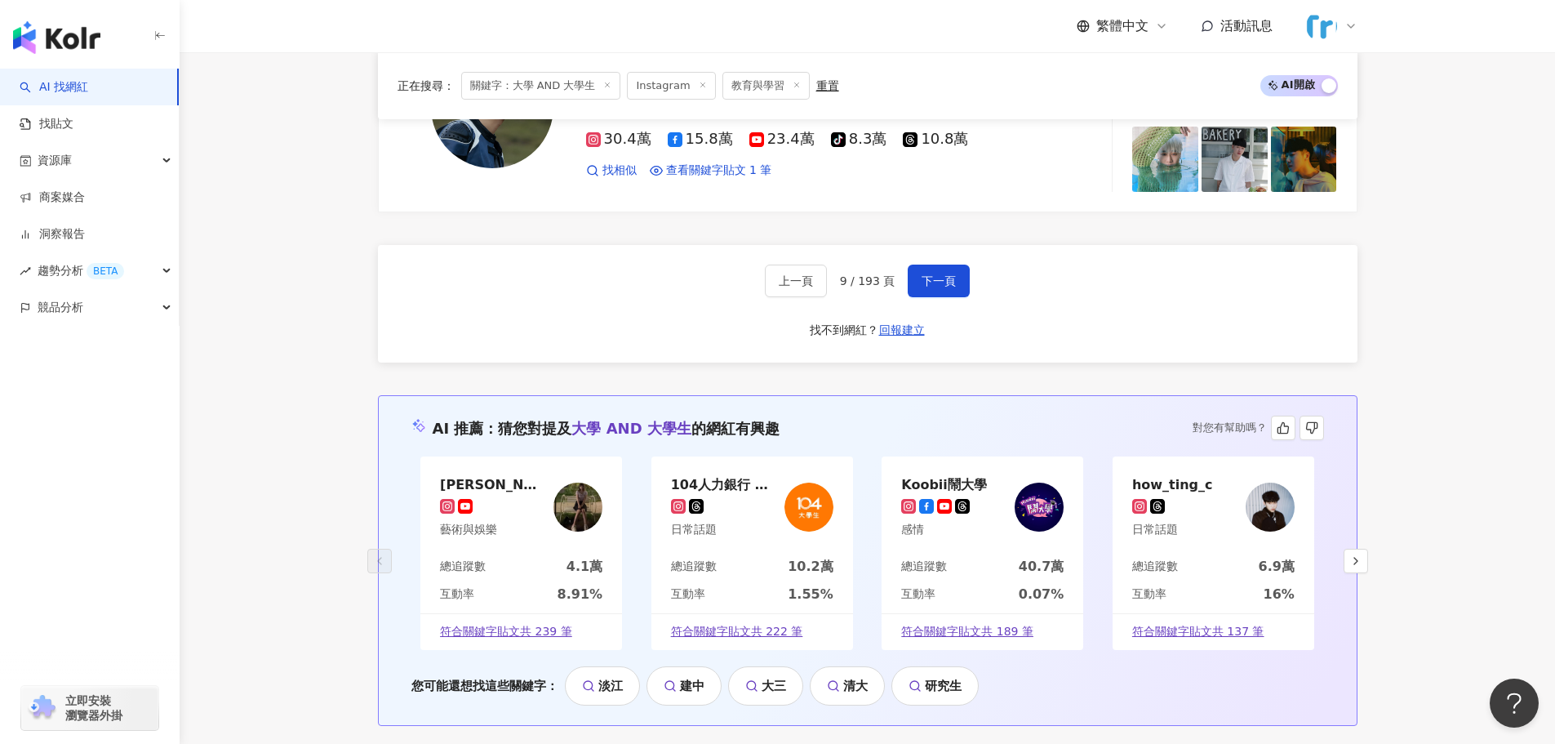
scroll to position [2858, 0]
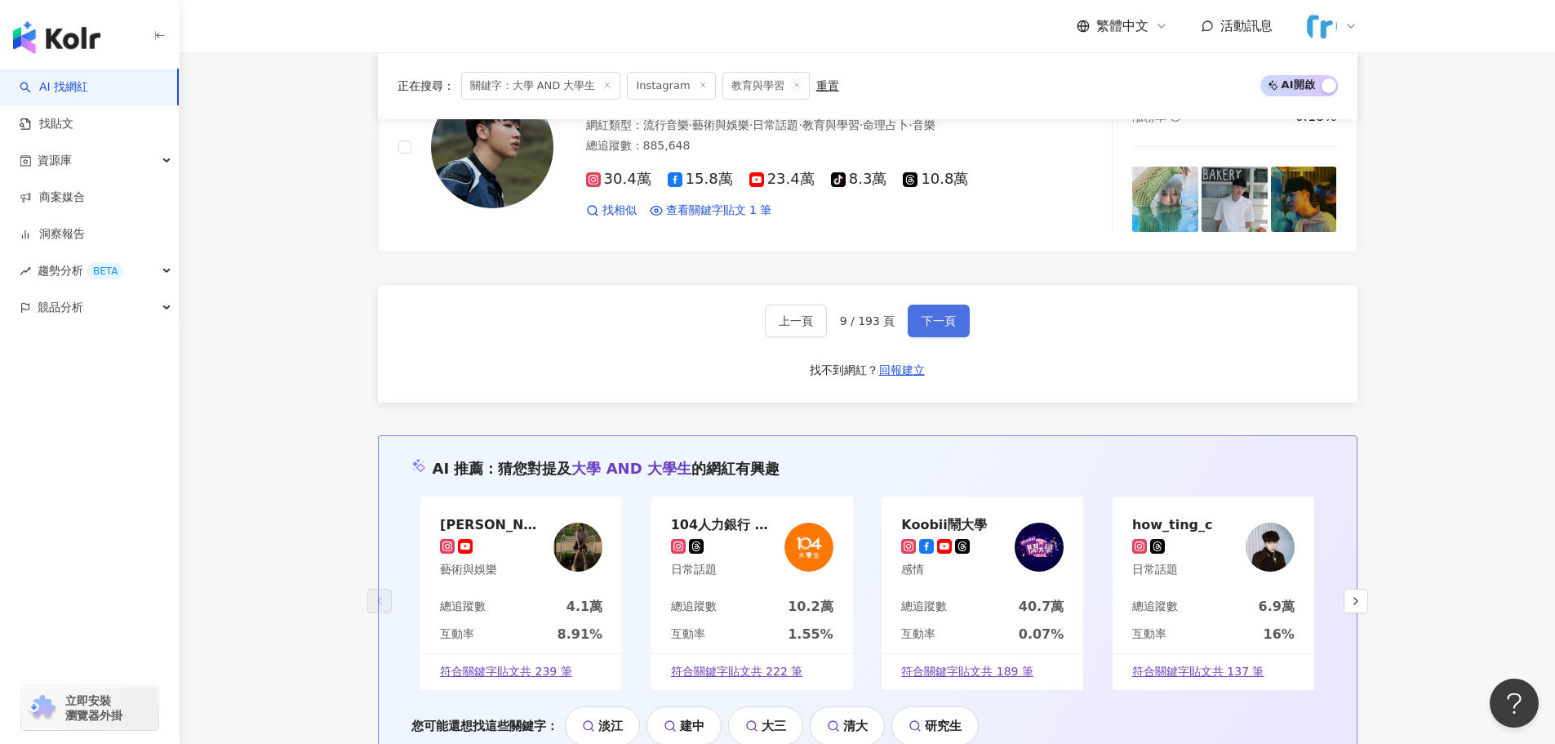
click at [940, 327] on span "下一頁" at bounding box center [939, 320] width 34 height 13
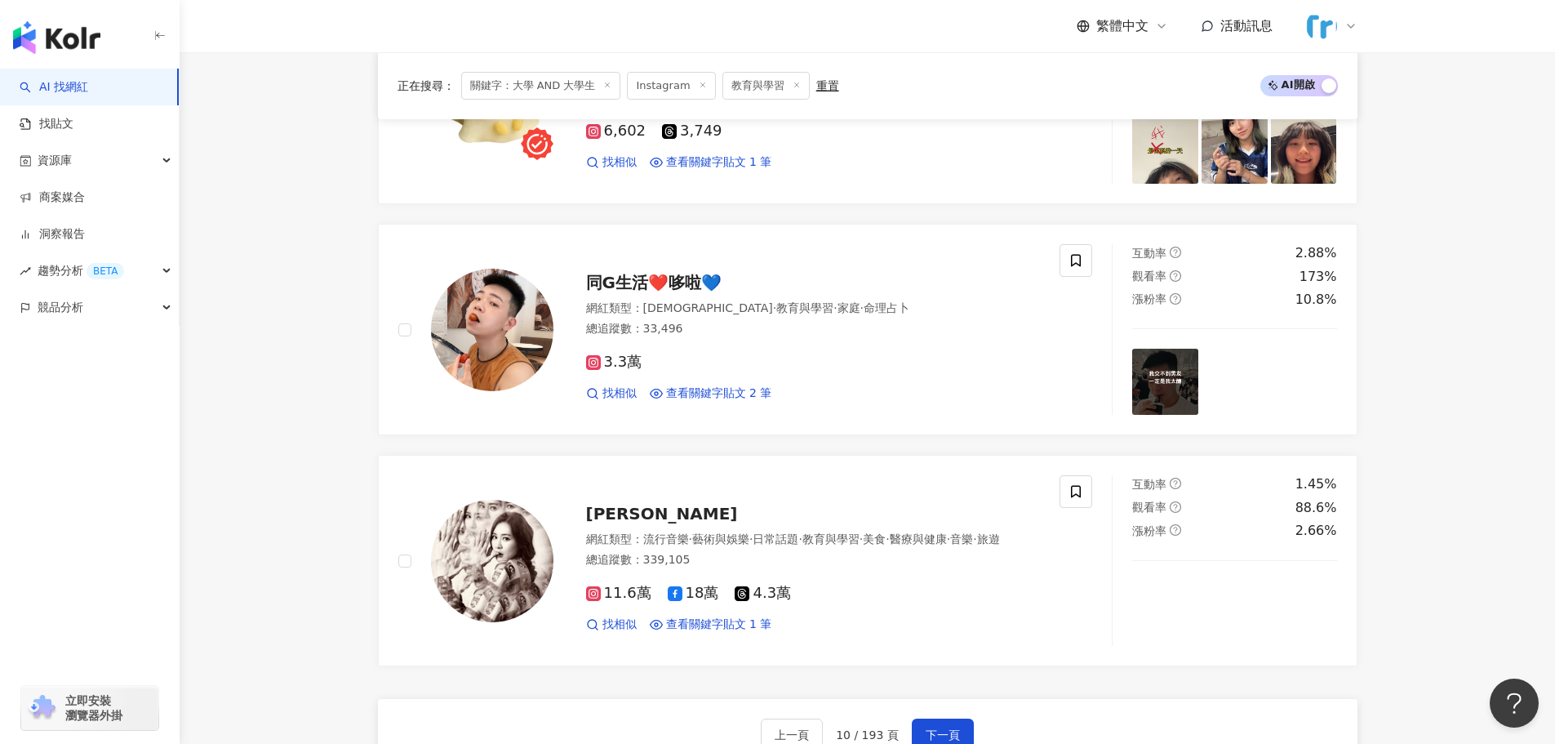
scroll to position [2695, 0]
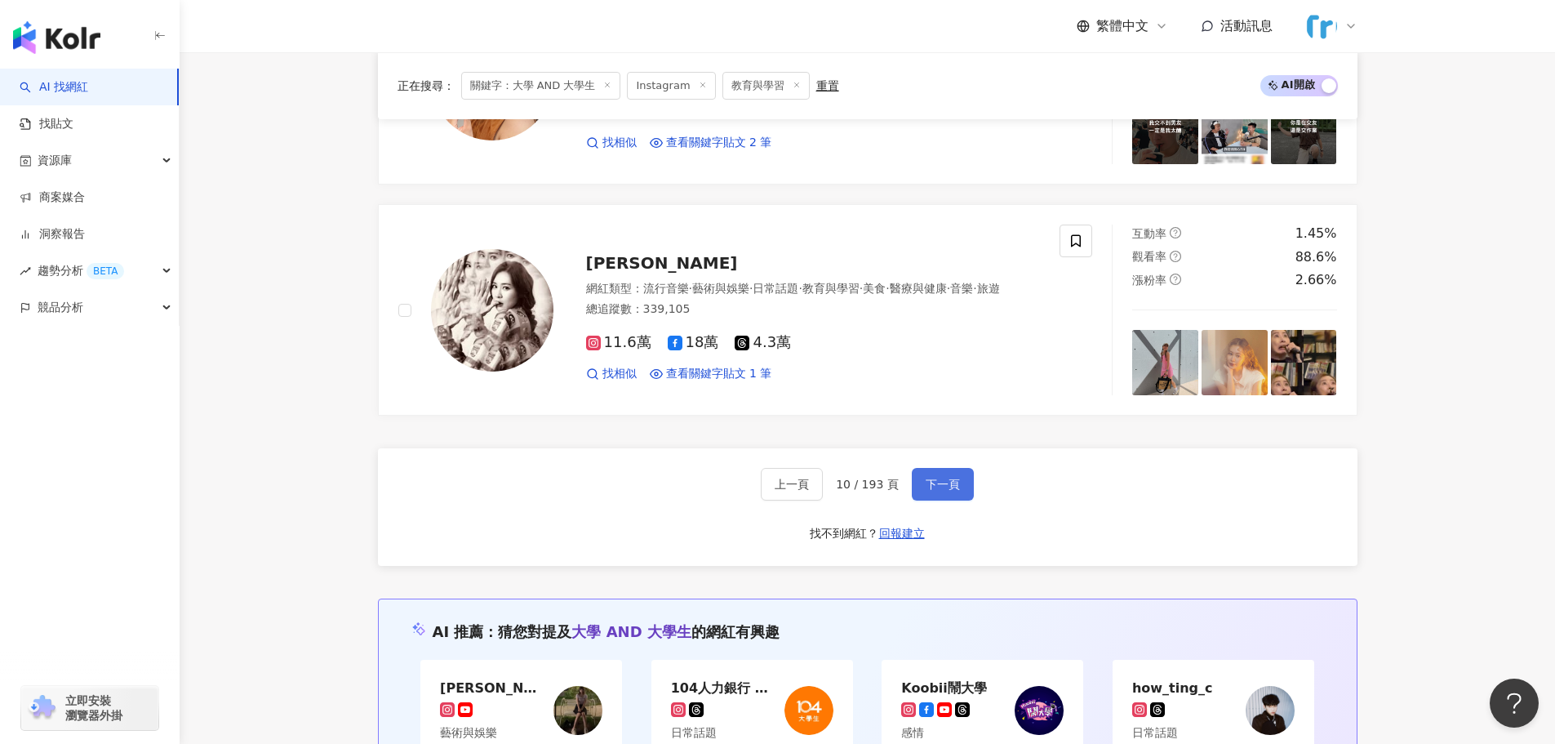
click at [932, 499] on button "下一頁" at bounding box center [943, 484] width 62 height 33
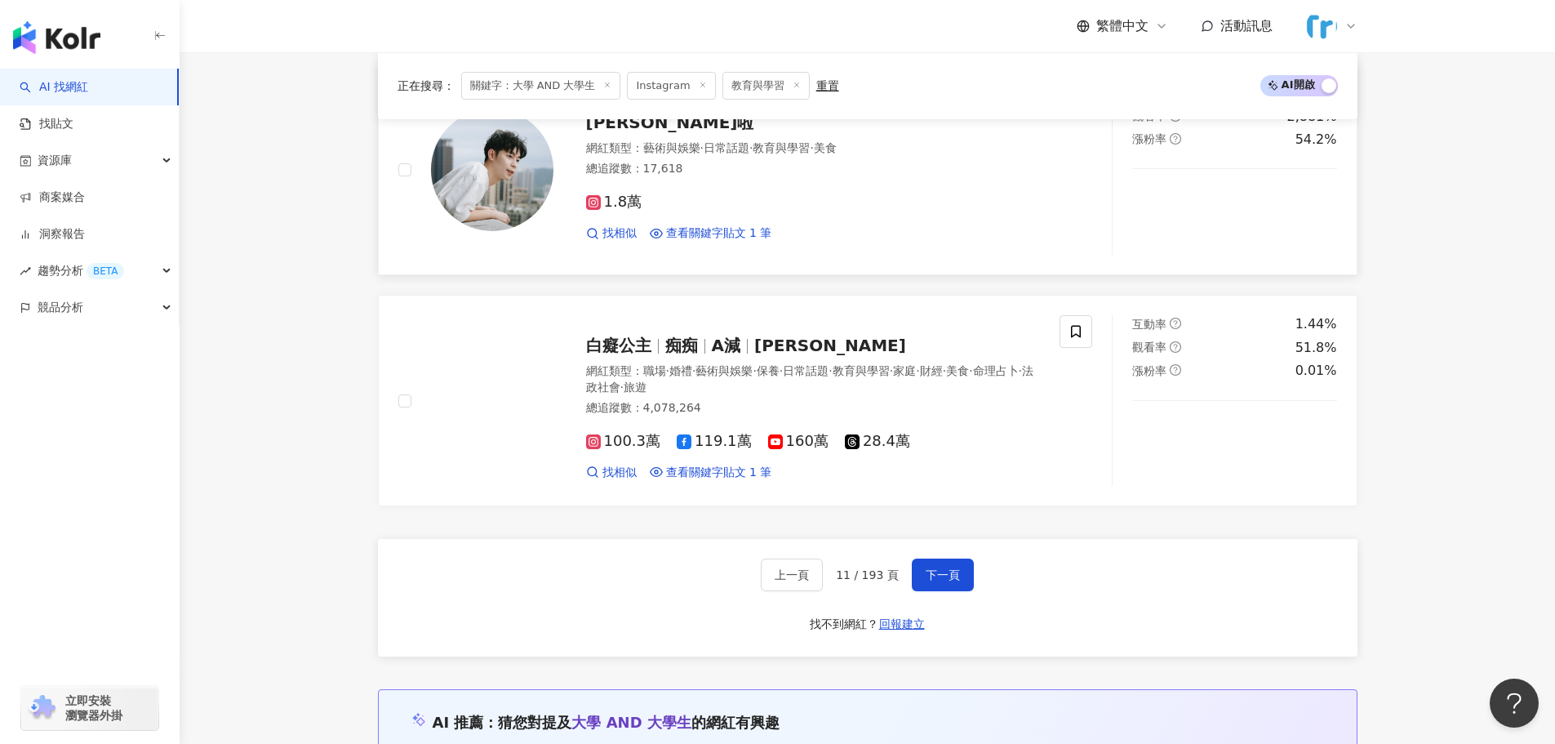
scroll to position [2626, 0]
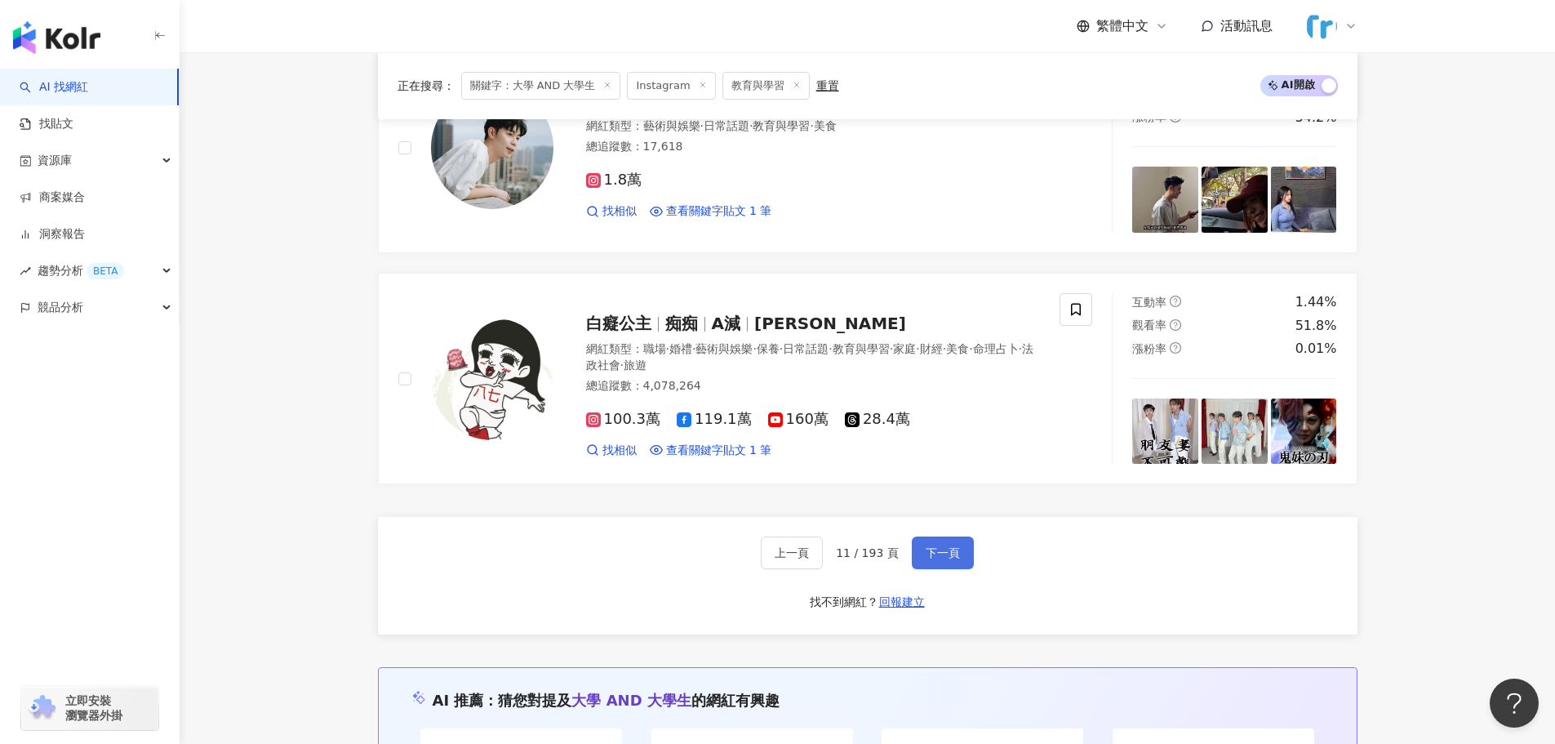
click at [934, 546] on span "下一頁" at bounding box center [943, 552] width 34 height 13
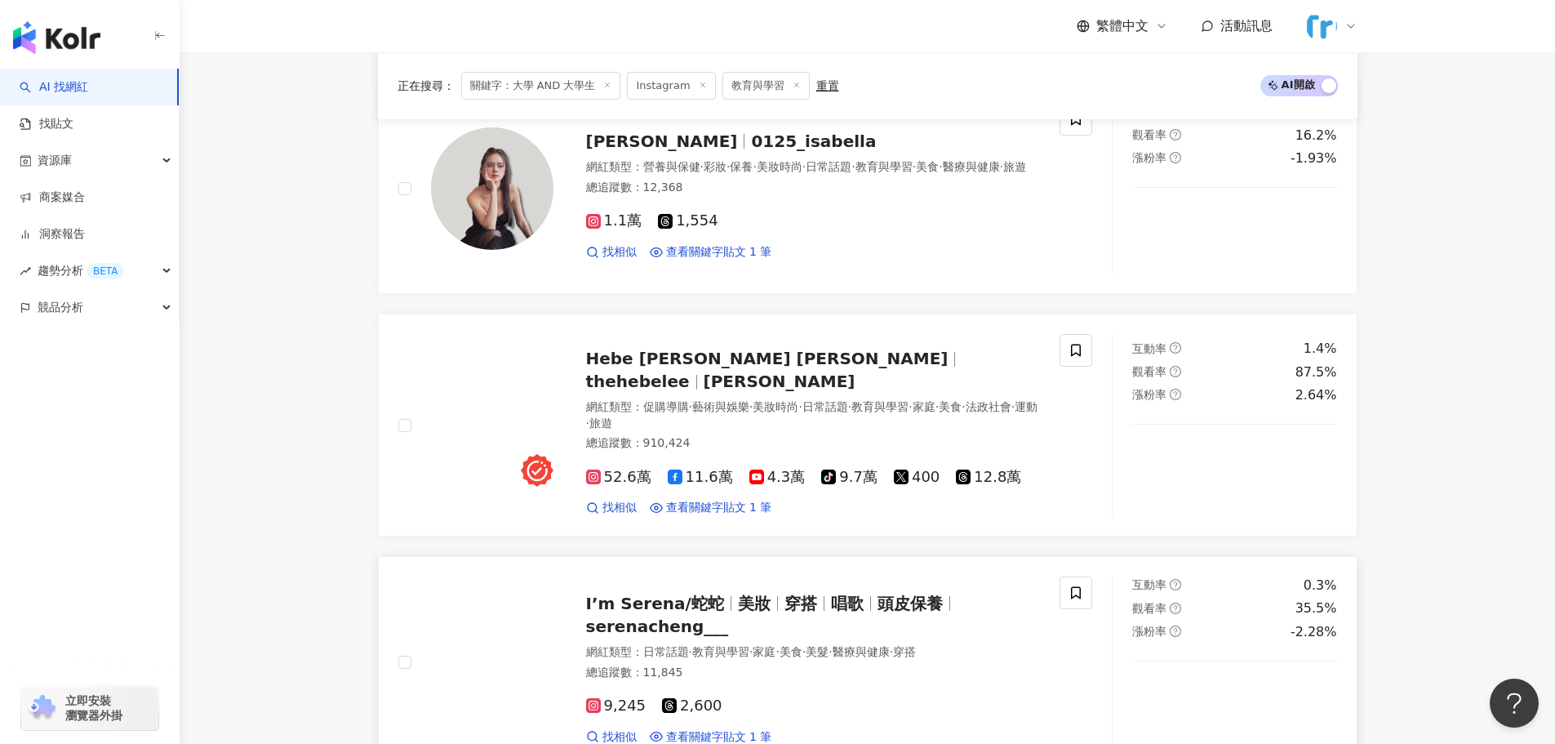
scroll to position [2613, 0]
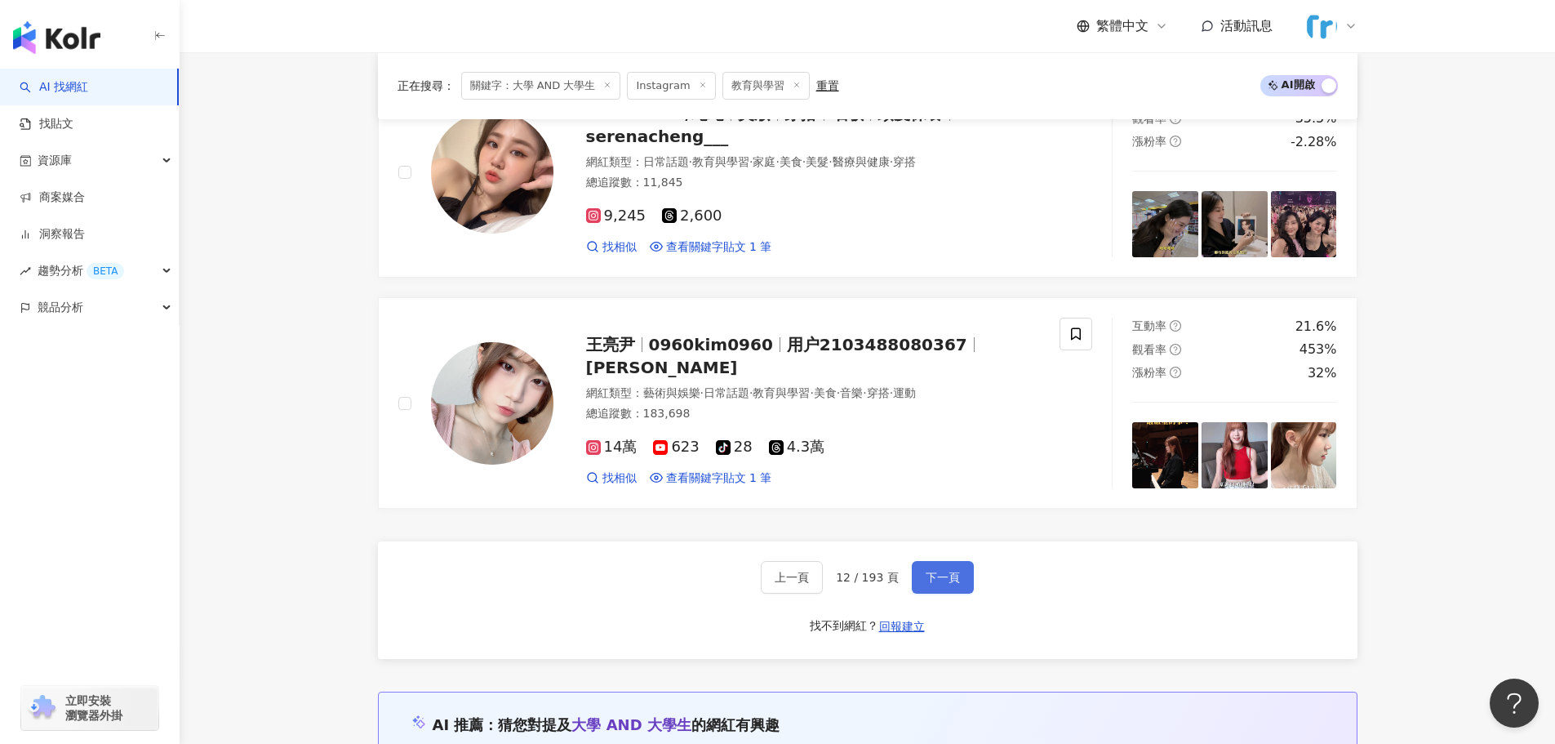
click at [927, 571] on span "下一頁" at bounding box center [943, 577] width 34 height 13
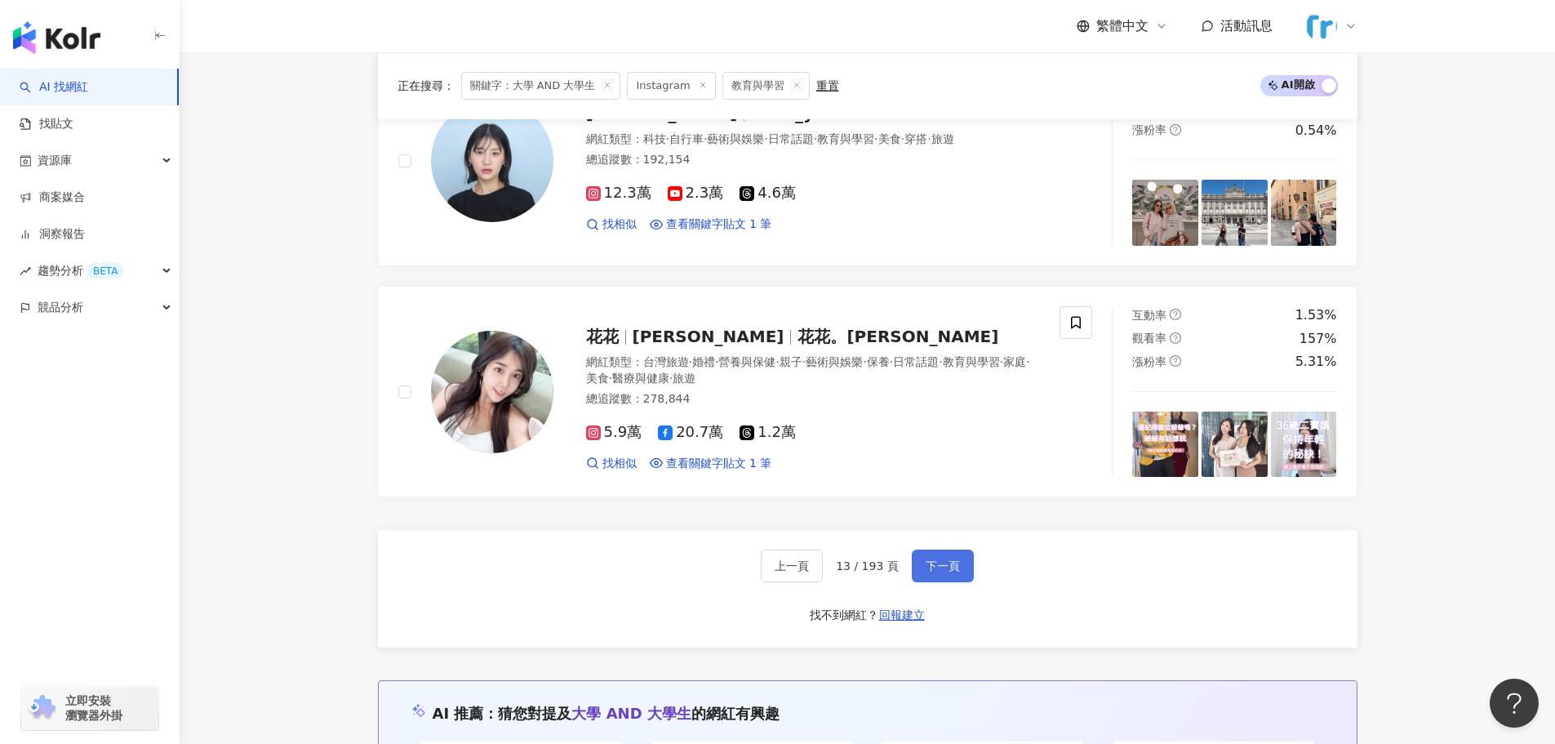
click at [947, 559] on span "下一頁" at bounding box center [943, 565] width 34 height 13
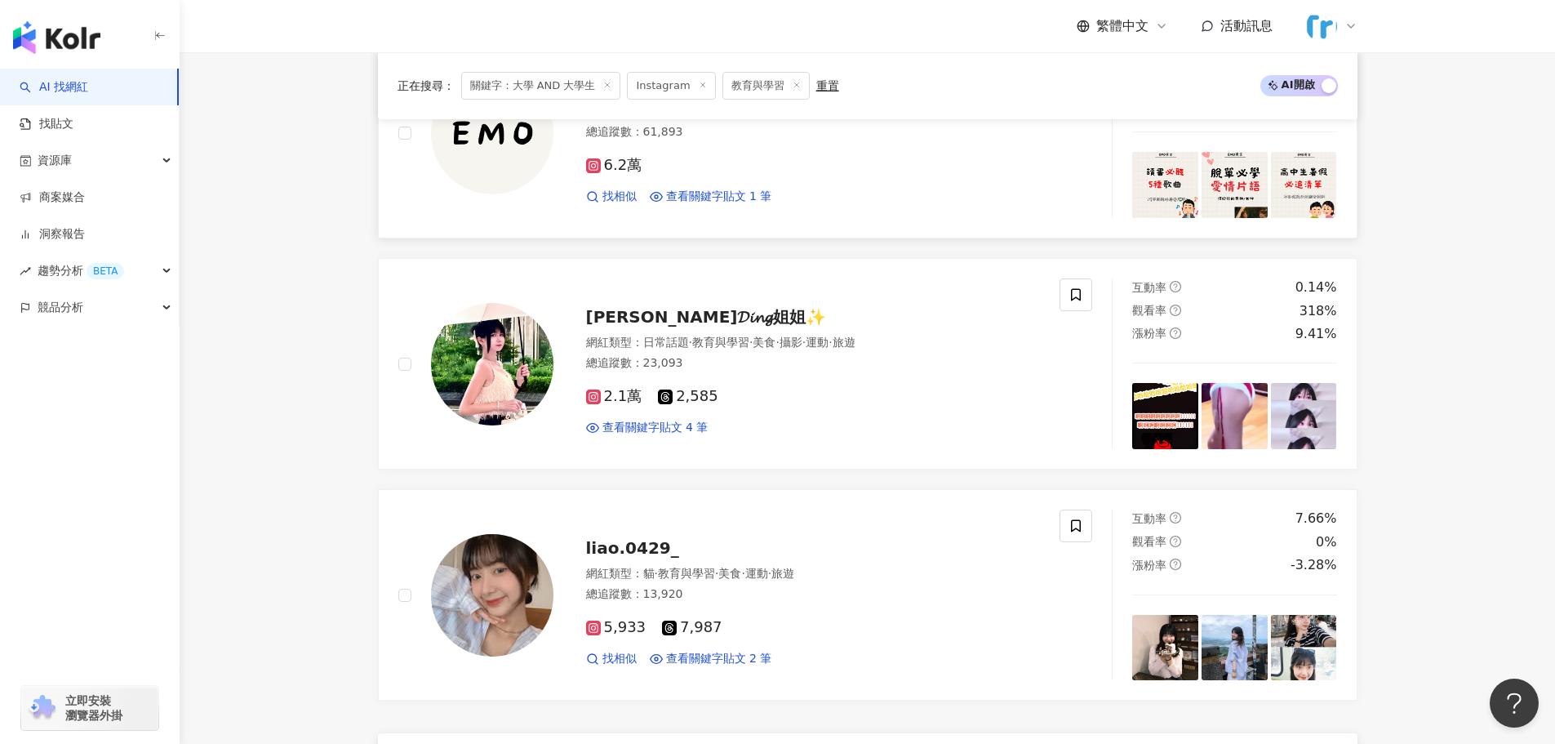
scroll to position [2695, 0]
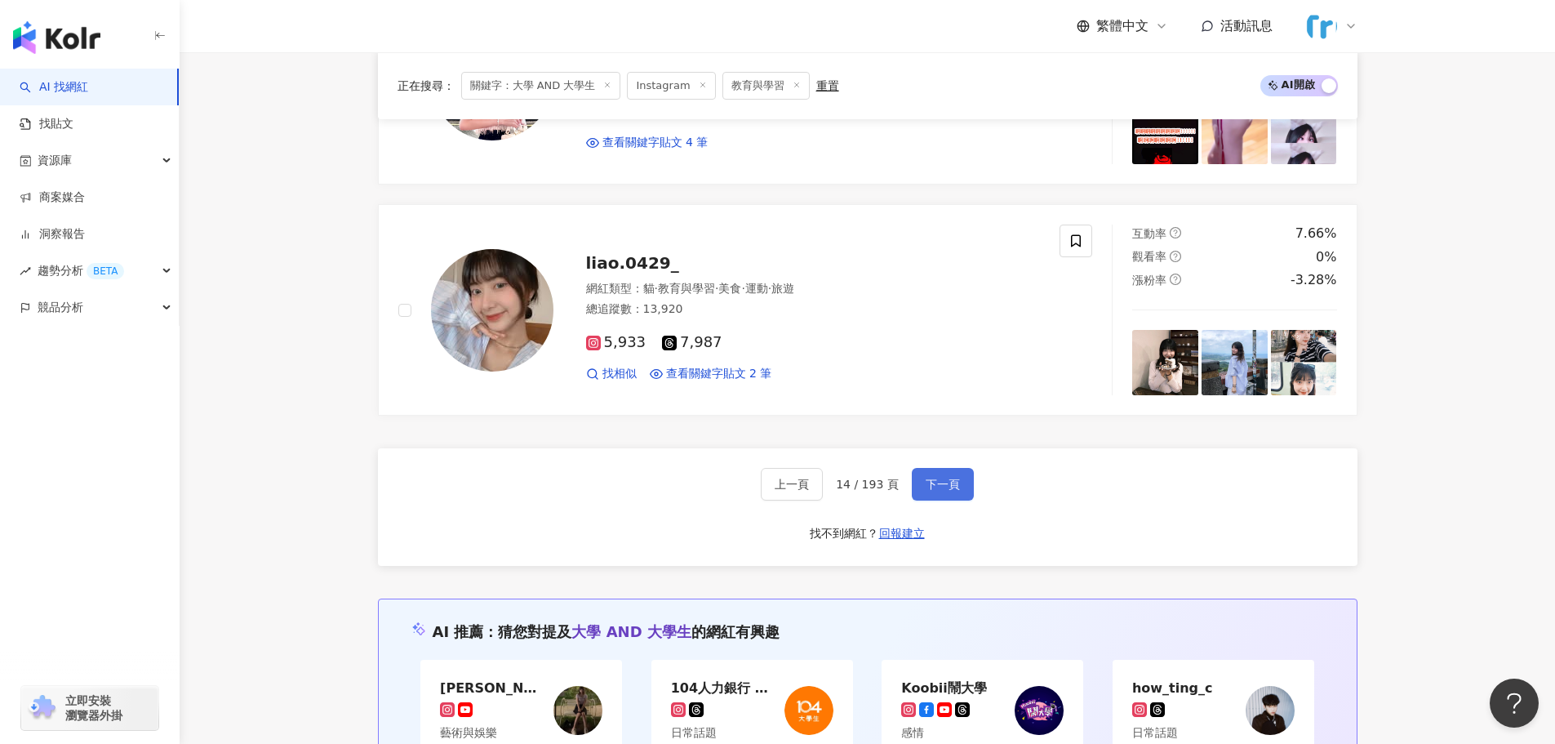
click at [952, 487] on span "下一頁" at bounding box center [943, 484] width 34 height 13
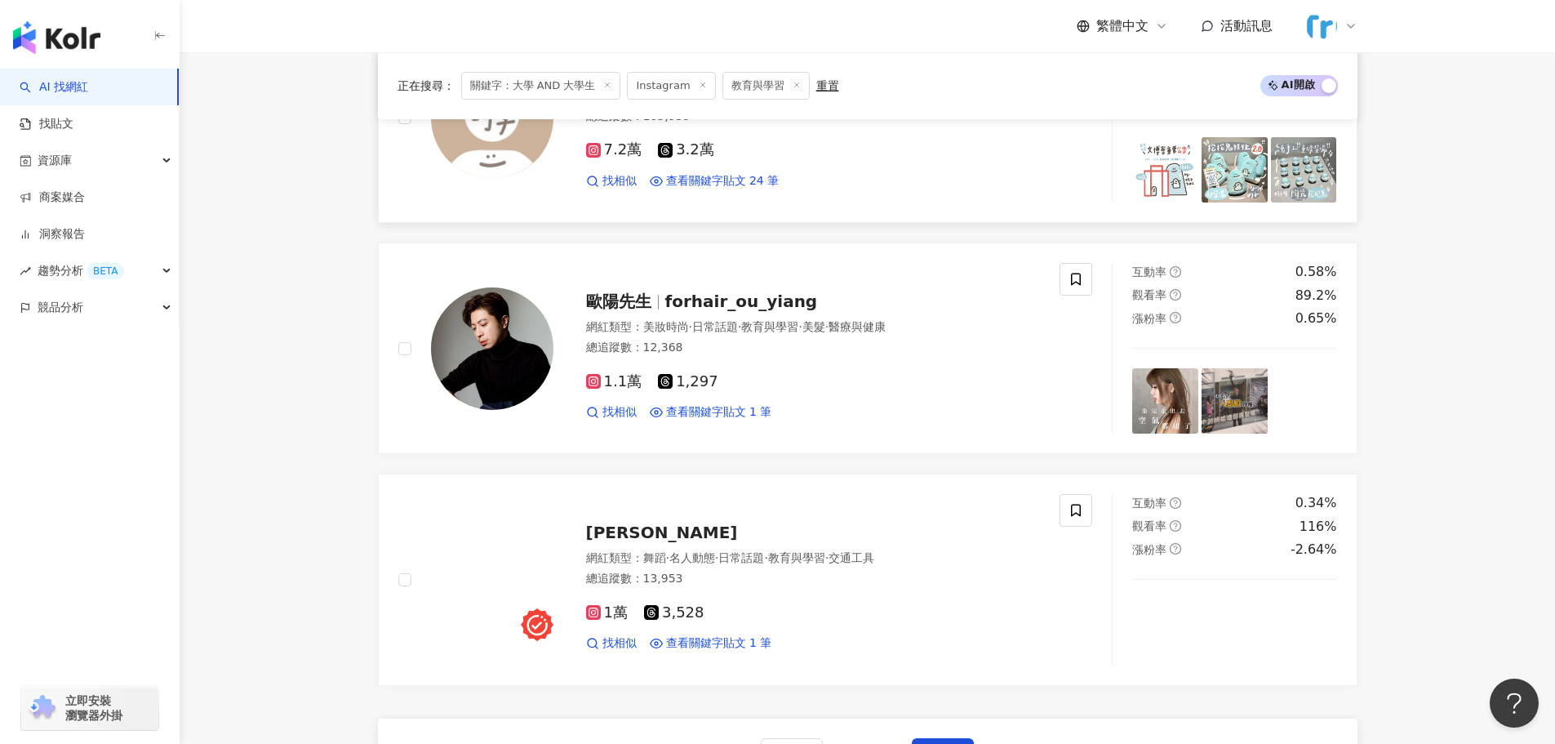
scroll to position [2544, 0]
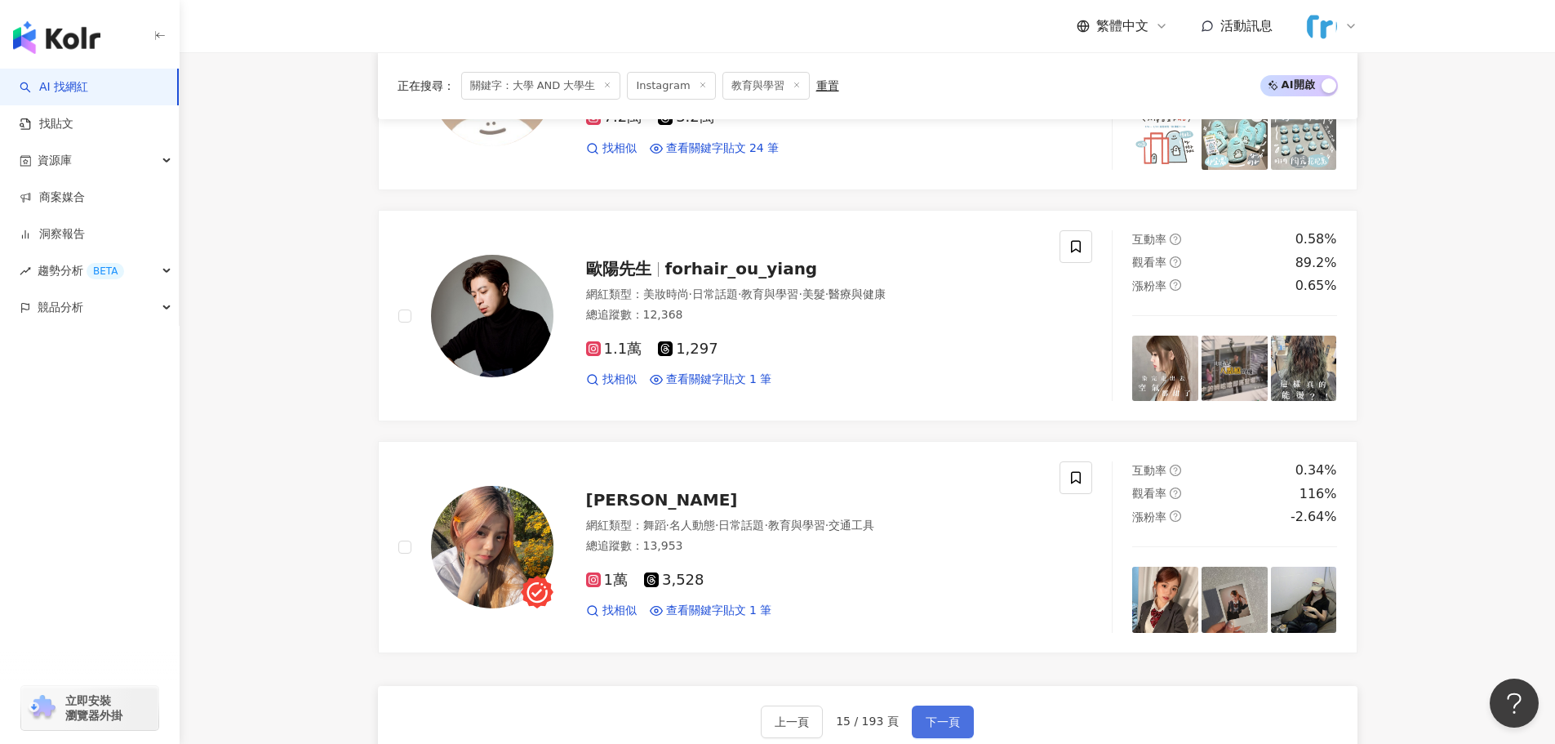
click at [951, 705] on button "下一頁" at bounding box center [943, 721] width 62 height 33
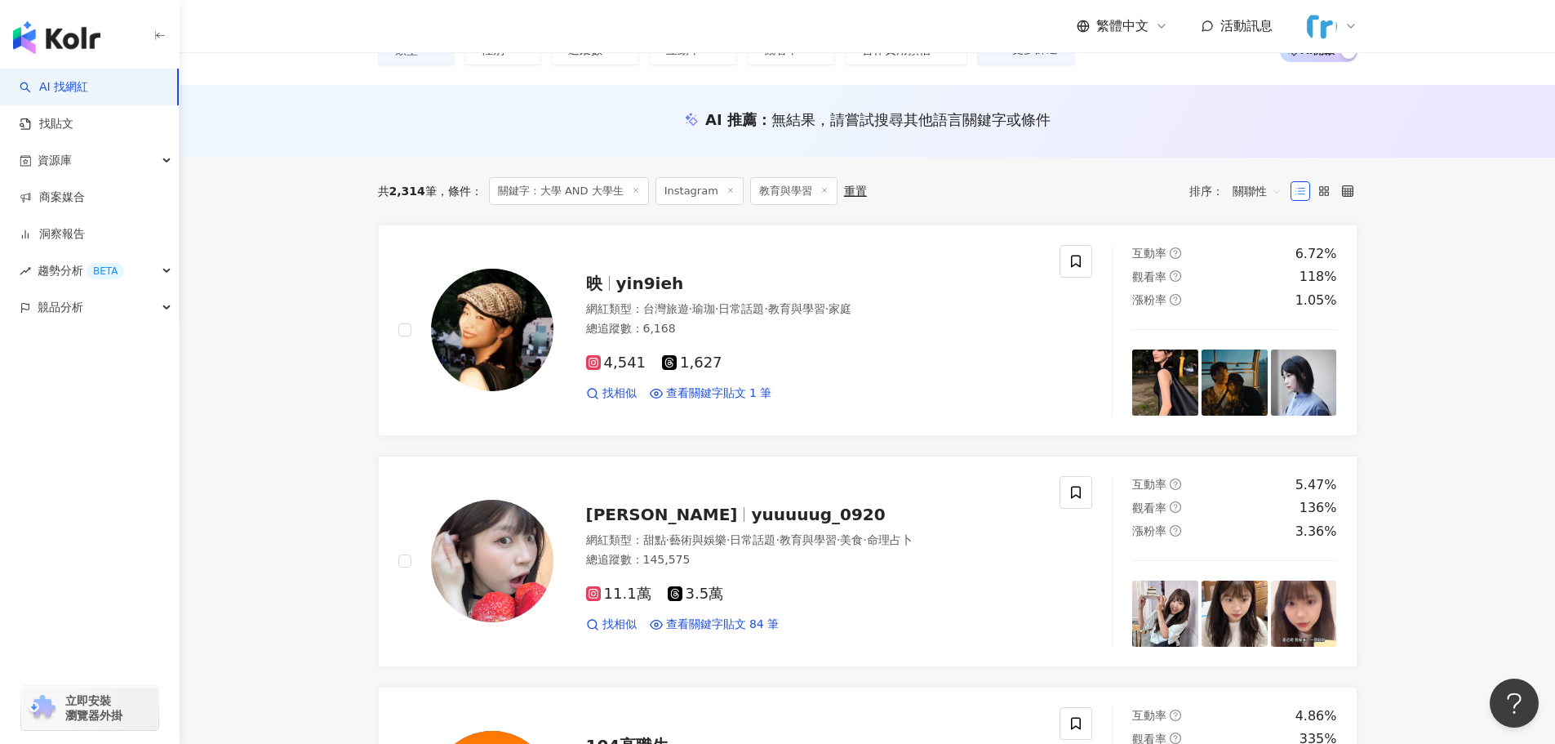
scroll to position [0, 0]
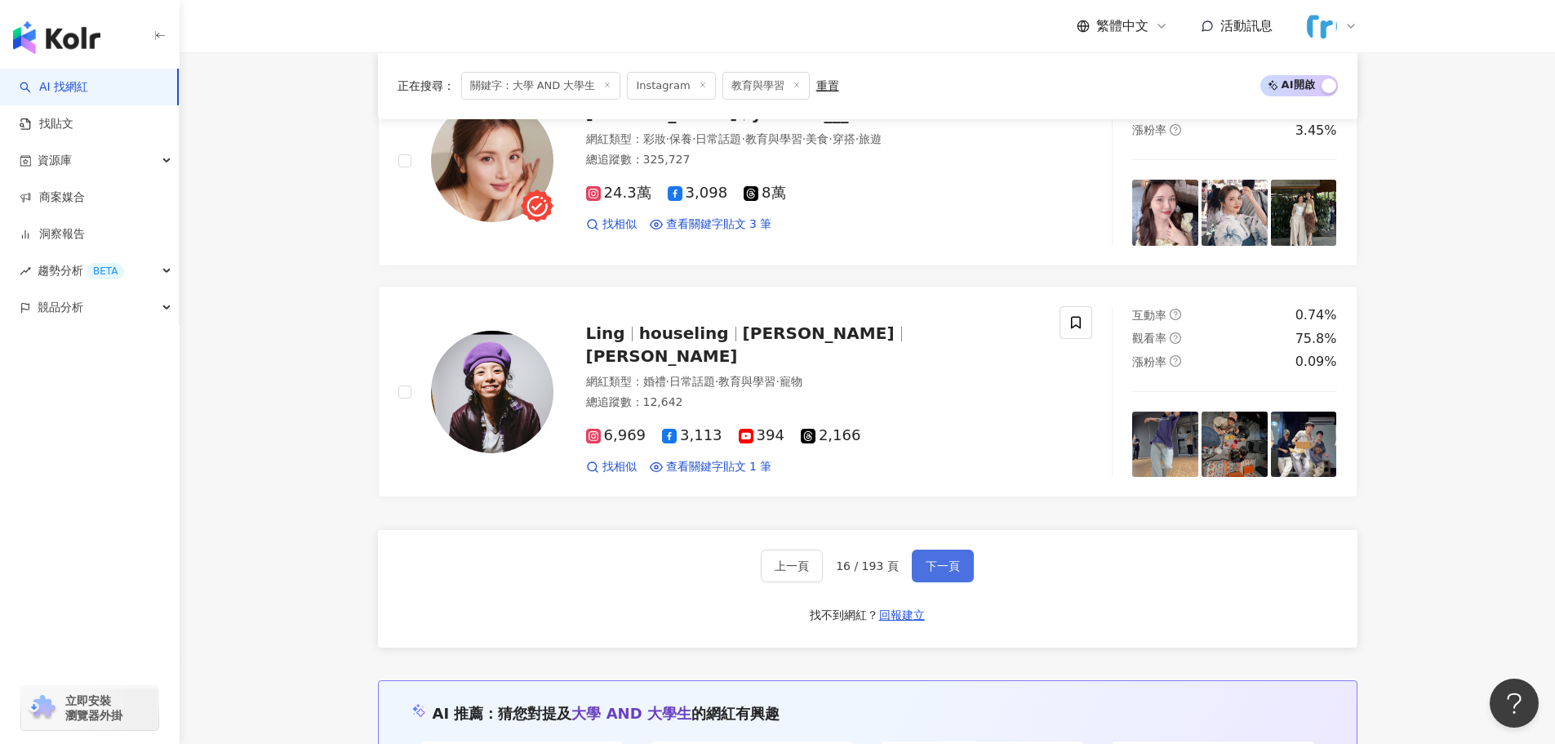
click at [962, 566] on button "下一頁" at bounding box center [943, 566] width 62 height 33
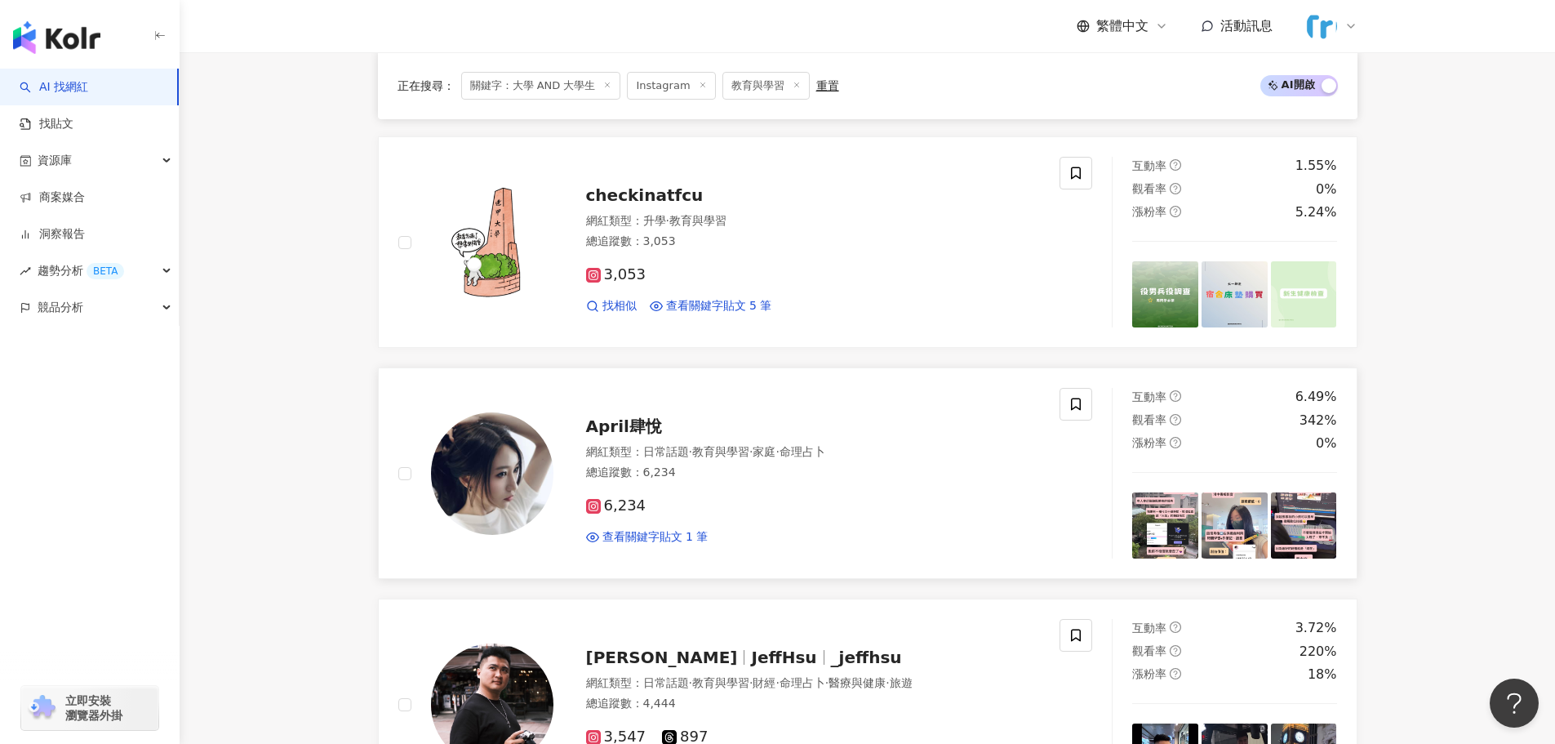
scroll to position [2613, 0]
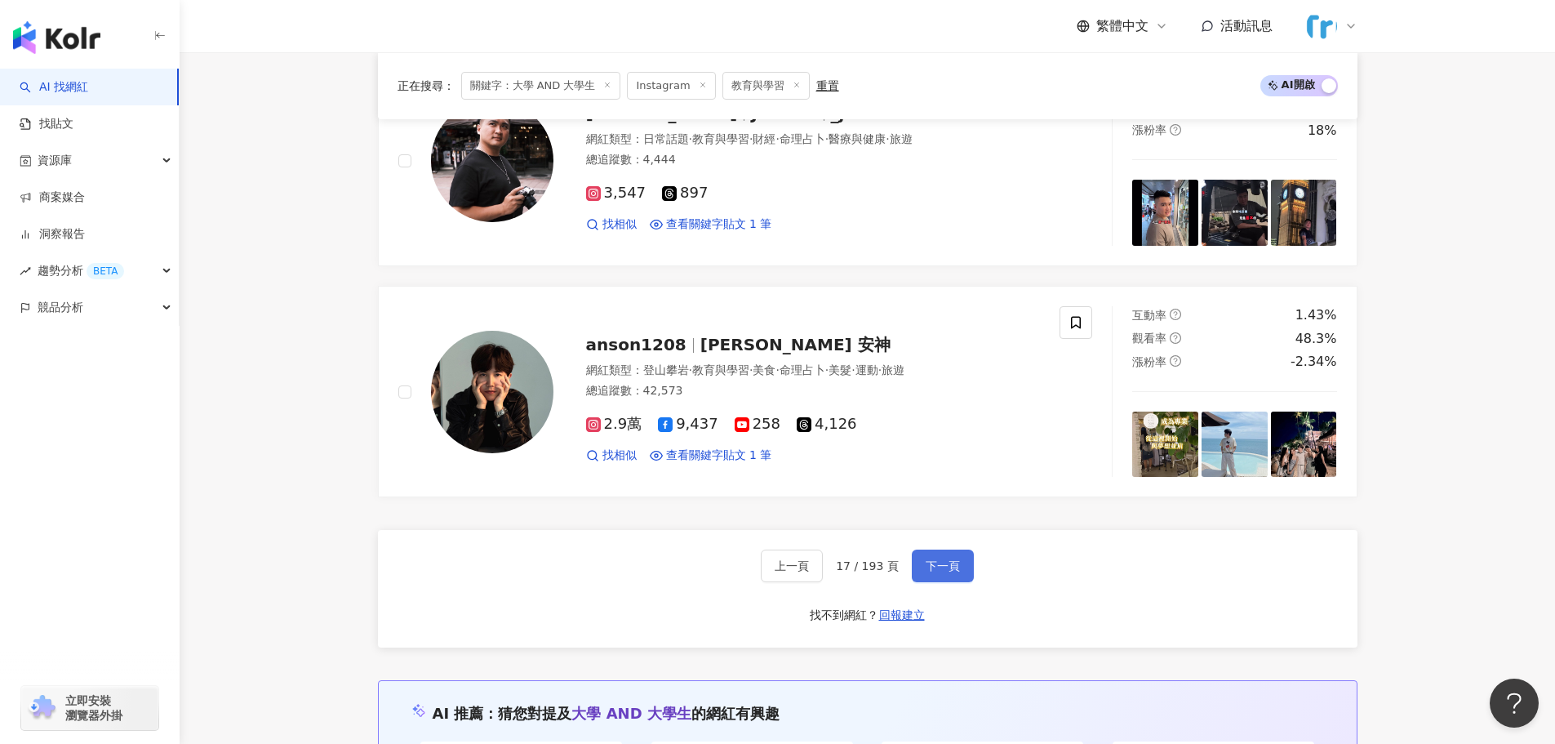
click at [938, 563] on span "下一頁" at bounding box center [943, 565] width 34 height 13
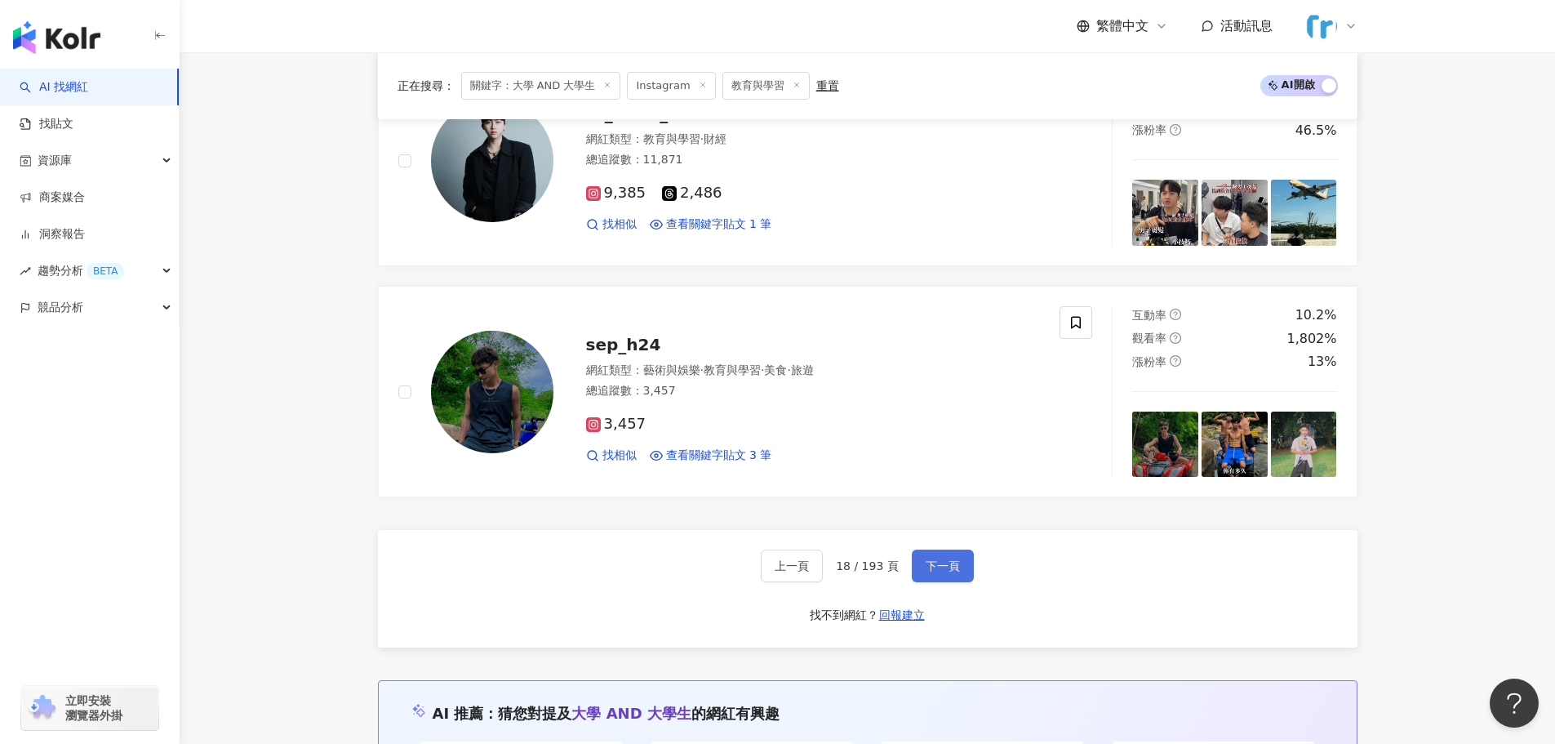
click at [960, 575] on button "下一頁" at bounding box center [943, 566] width 62 height 33
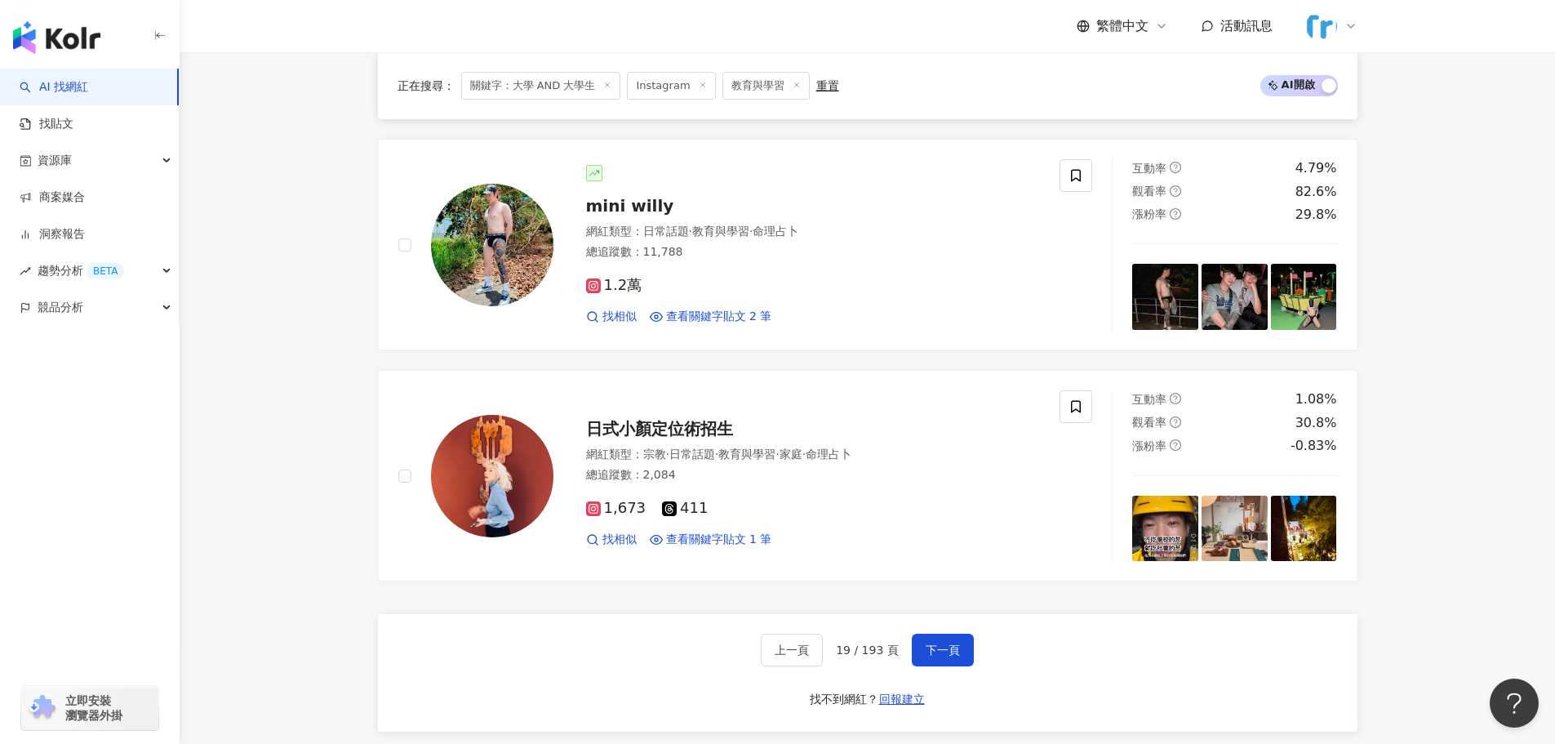
scroll to position [2531, 0]
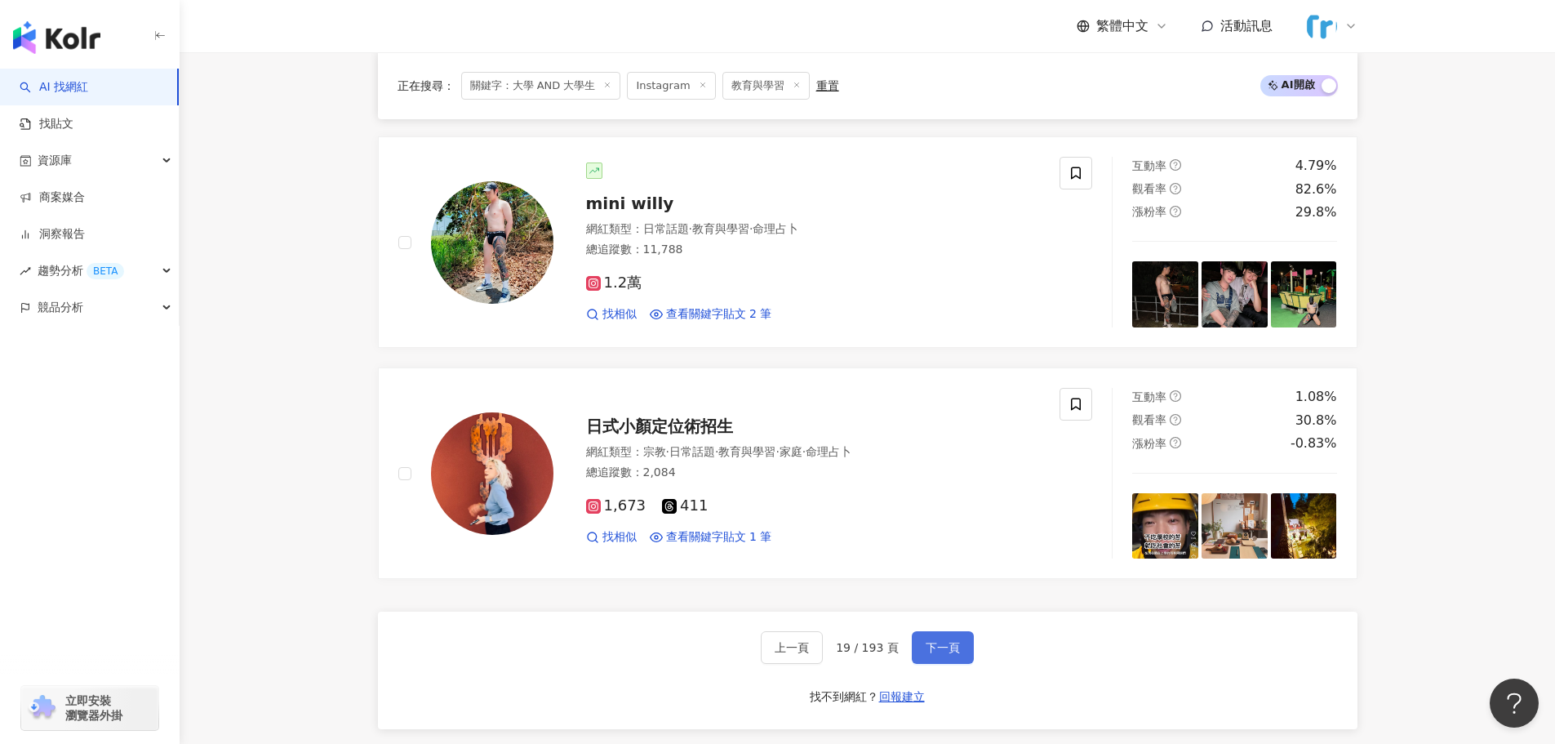
drag, startPoint x: 932, startPoint y: 653, endPoint x: 984, endPoint y: 526, distance: 137.4
click at [932, 652] on span "下一頁" at bounding box center [943, 647] width 34 height 13
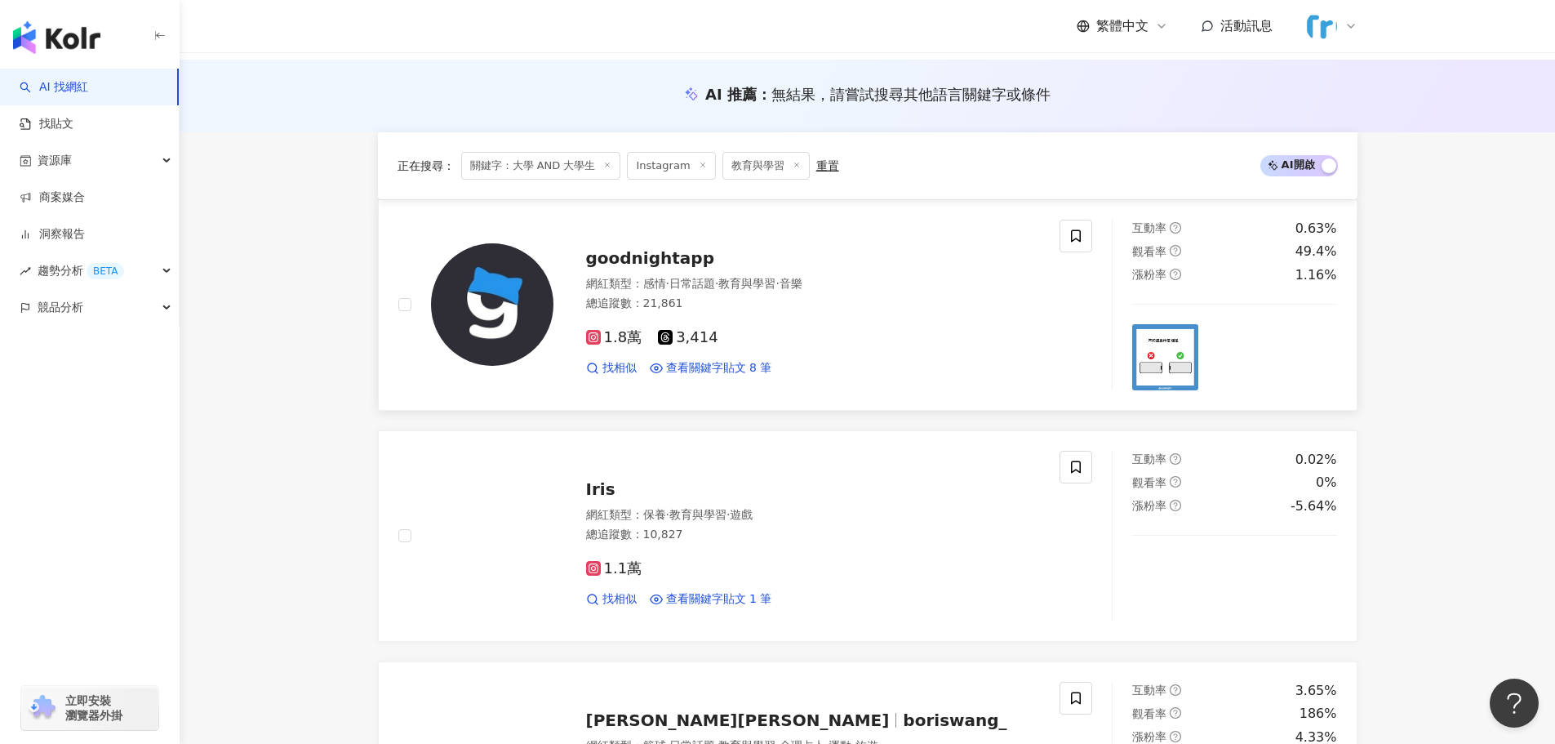
scroll to position [408, 0]
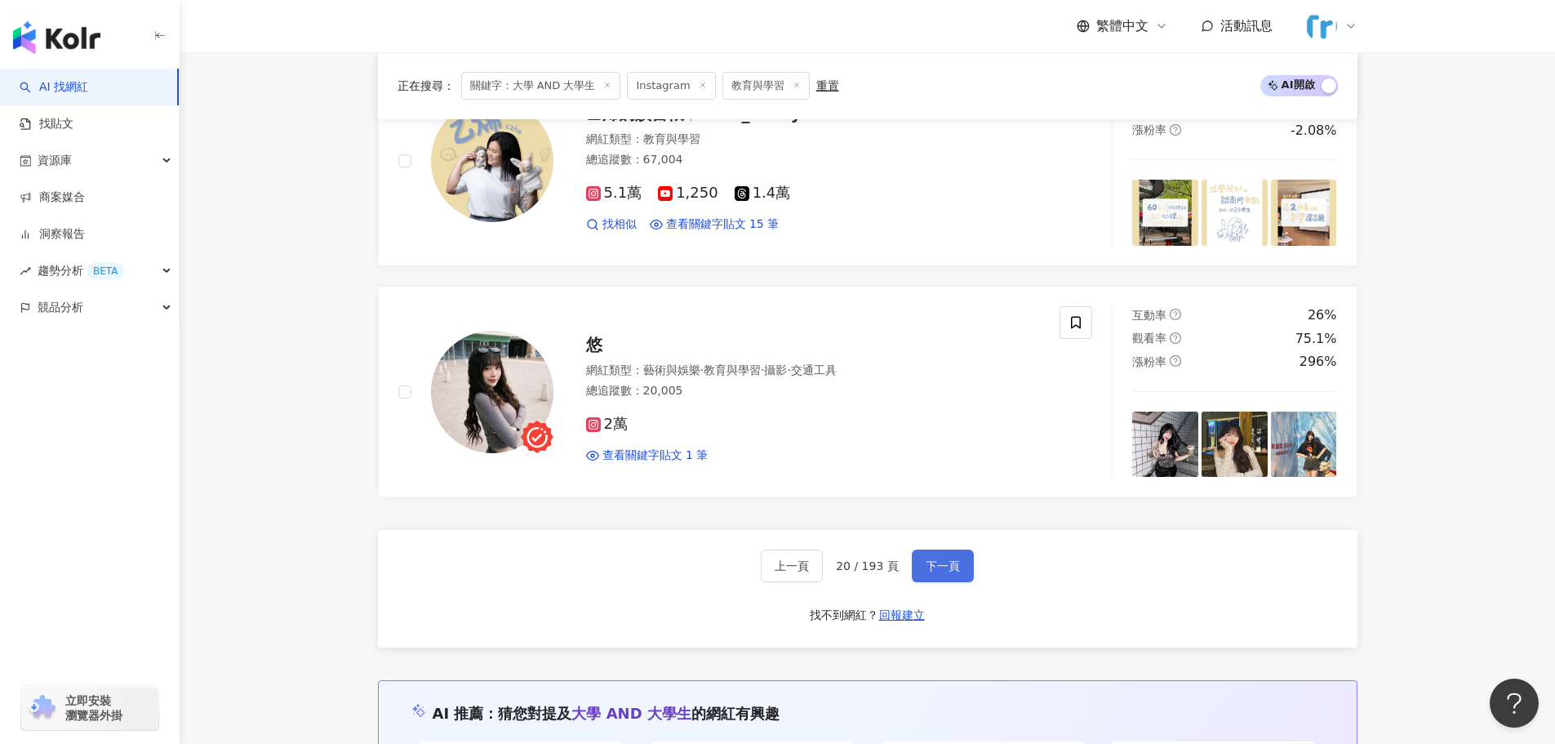
click at [933, 565] on span "下一頁" at bounding box center [943, 565] width 34 height 13
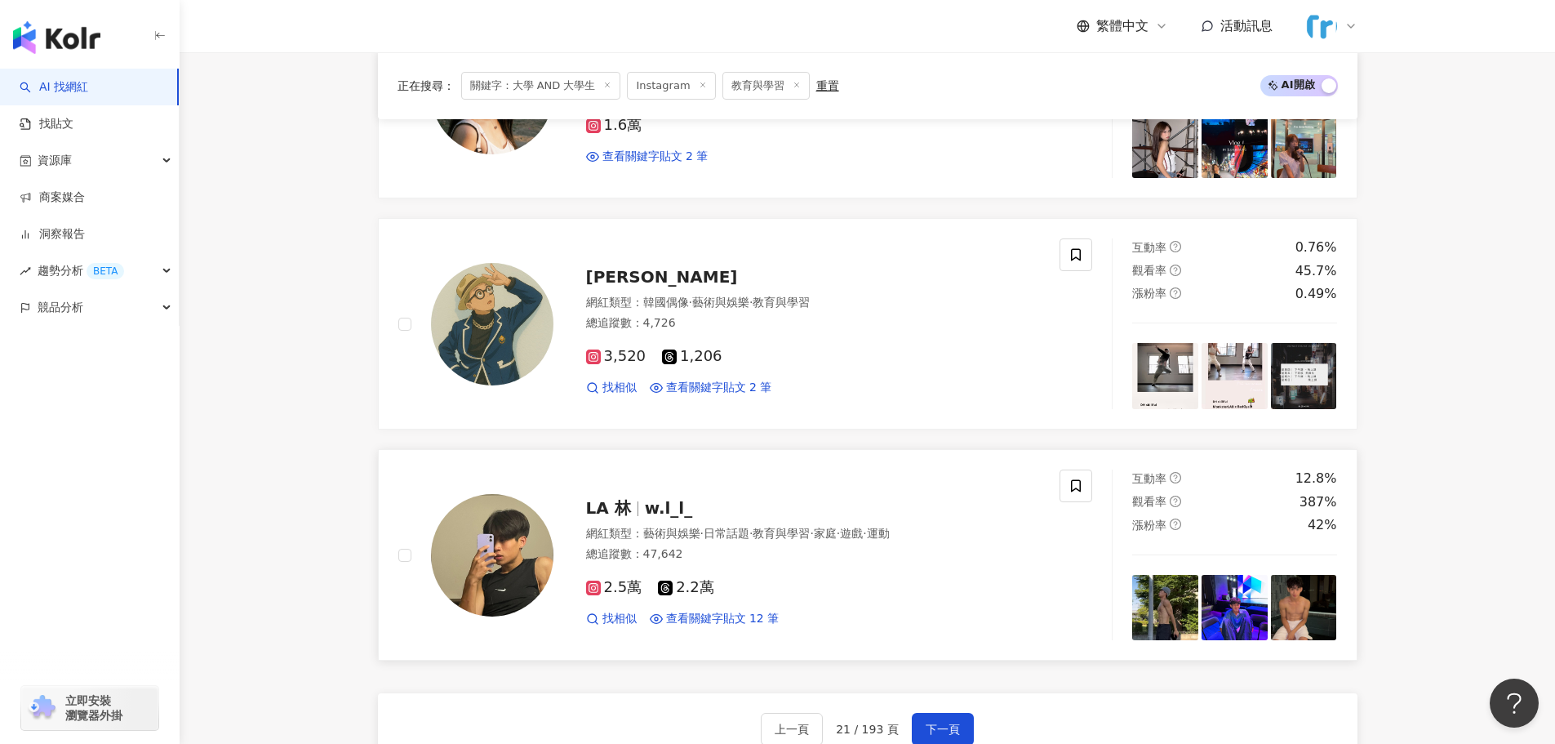
scroll to position [2776, 0]
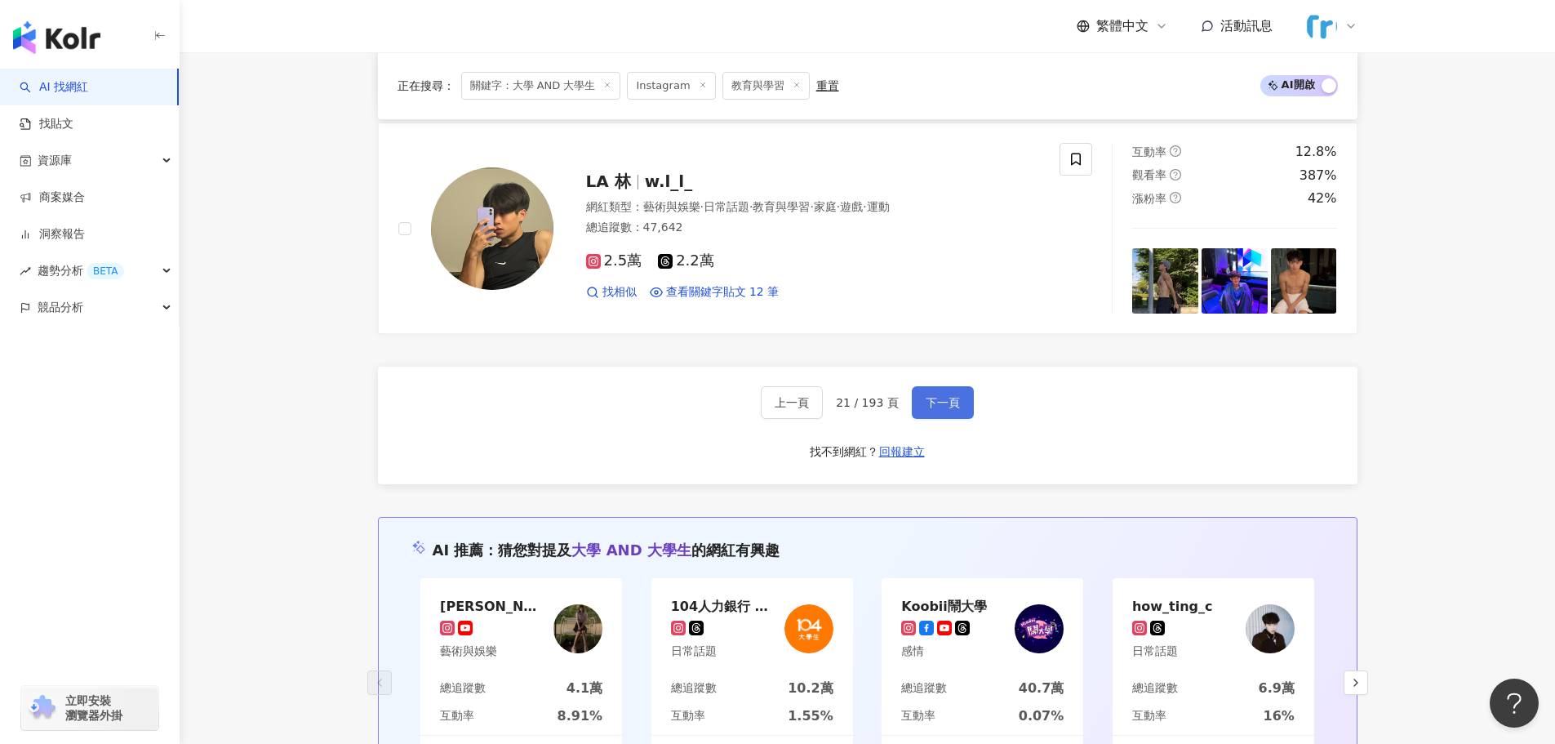
click at [941, 418] on button "下一頁" at bounding box center [943, 402] width 62 height 33
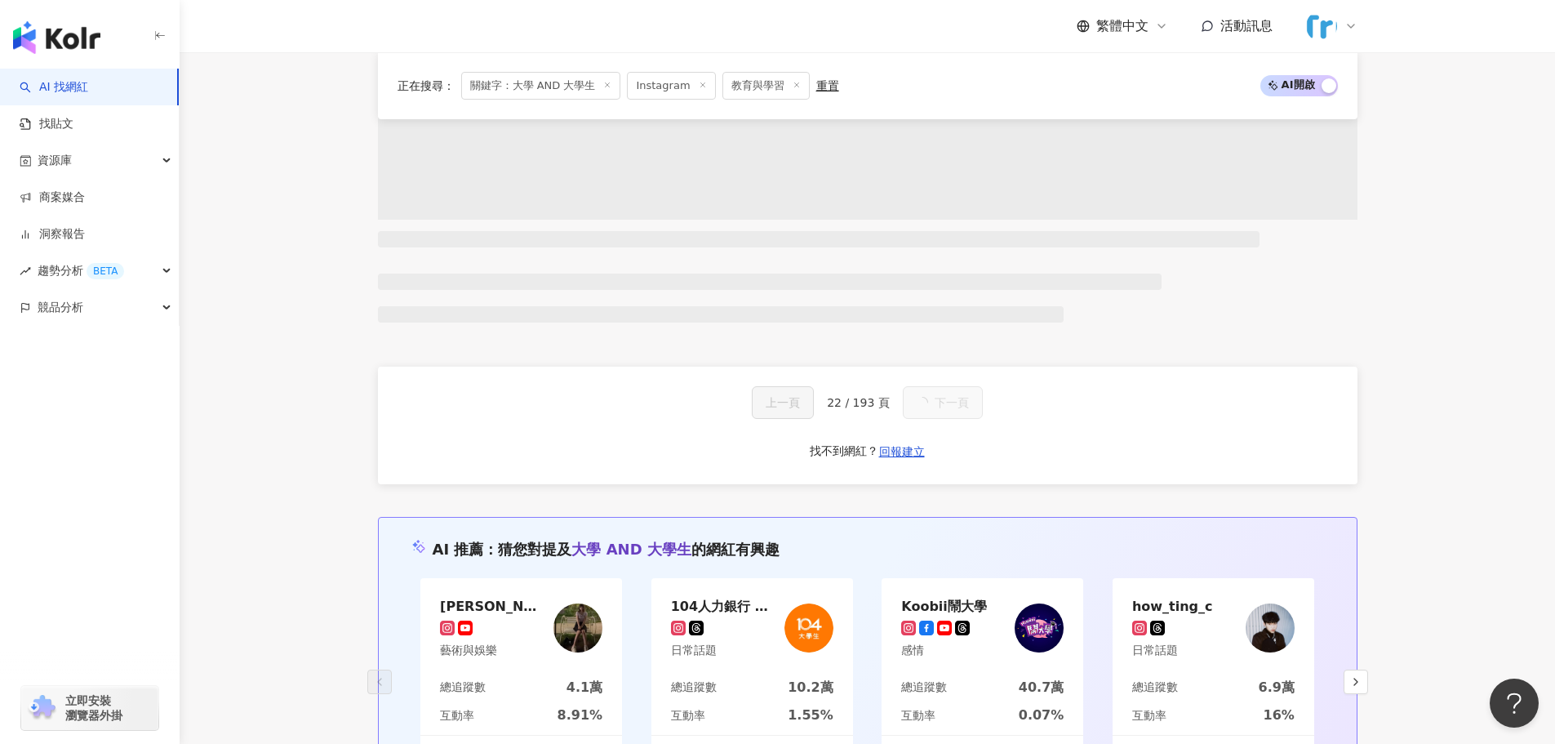
drag, startPoint x: 928, startPoint y: 422, endPoint x: 950, endPoint y: 469, distance: 51.2
click at [946, 470] on div "上一頁 22 / 193 頁 下一頁 找不到網紅？ 回報建立" at bounding box center [868, 426] width 980 height 118
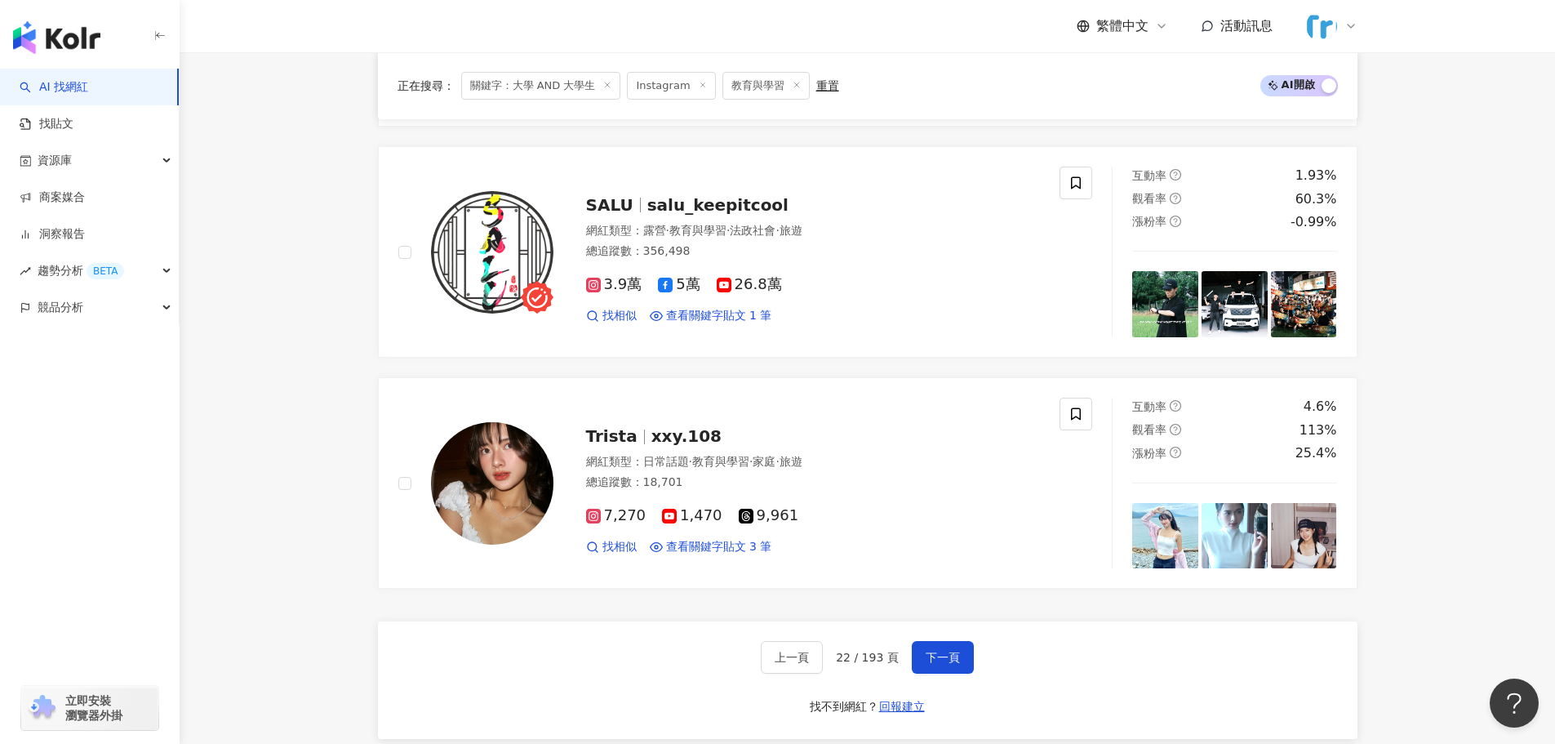
scroll to position [2531, 0]
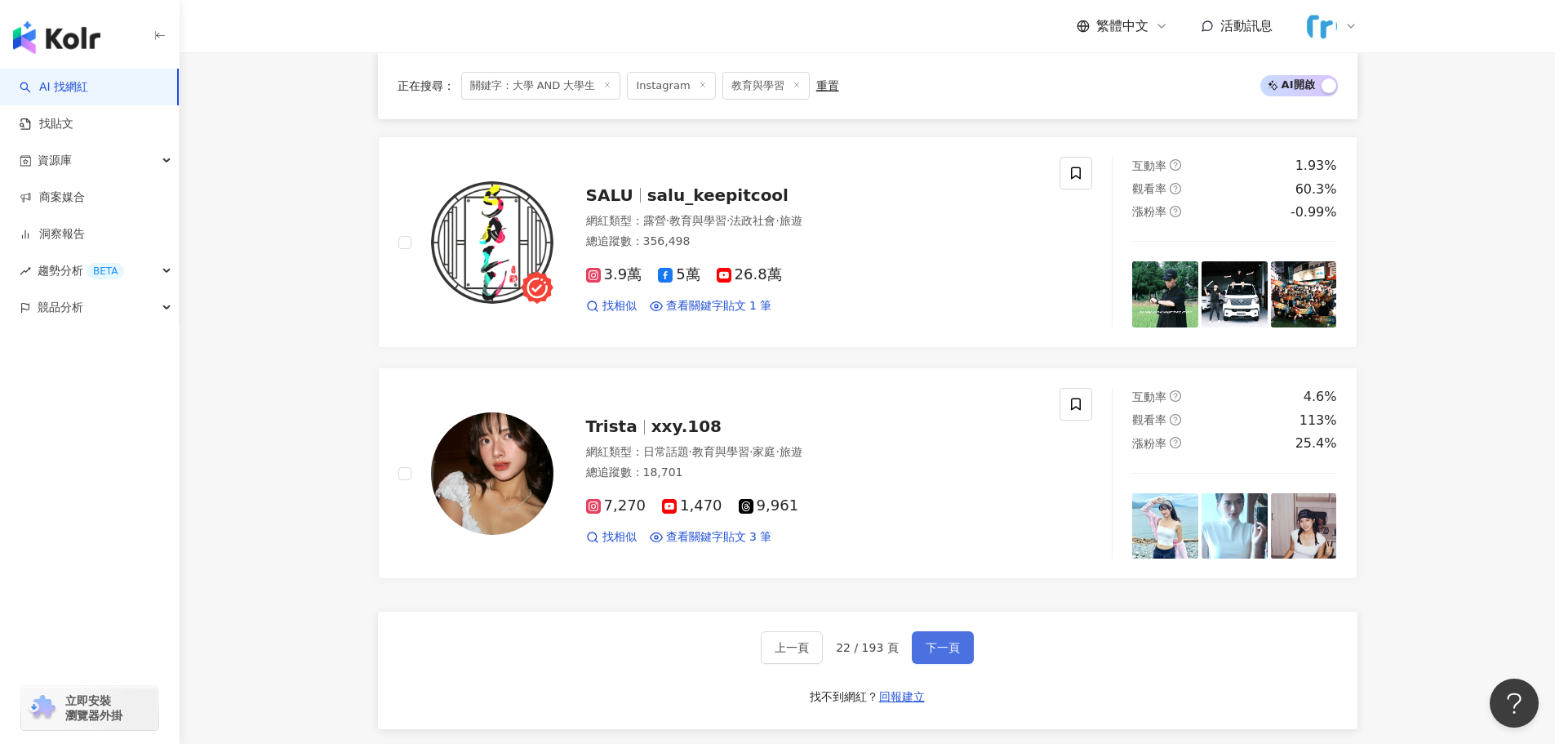
click at [926, 653] on span "下一頁" at bounding box center [943, 647] width 34 height 13
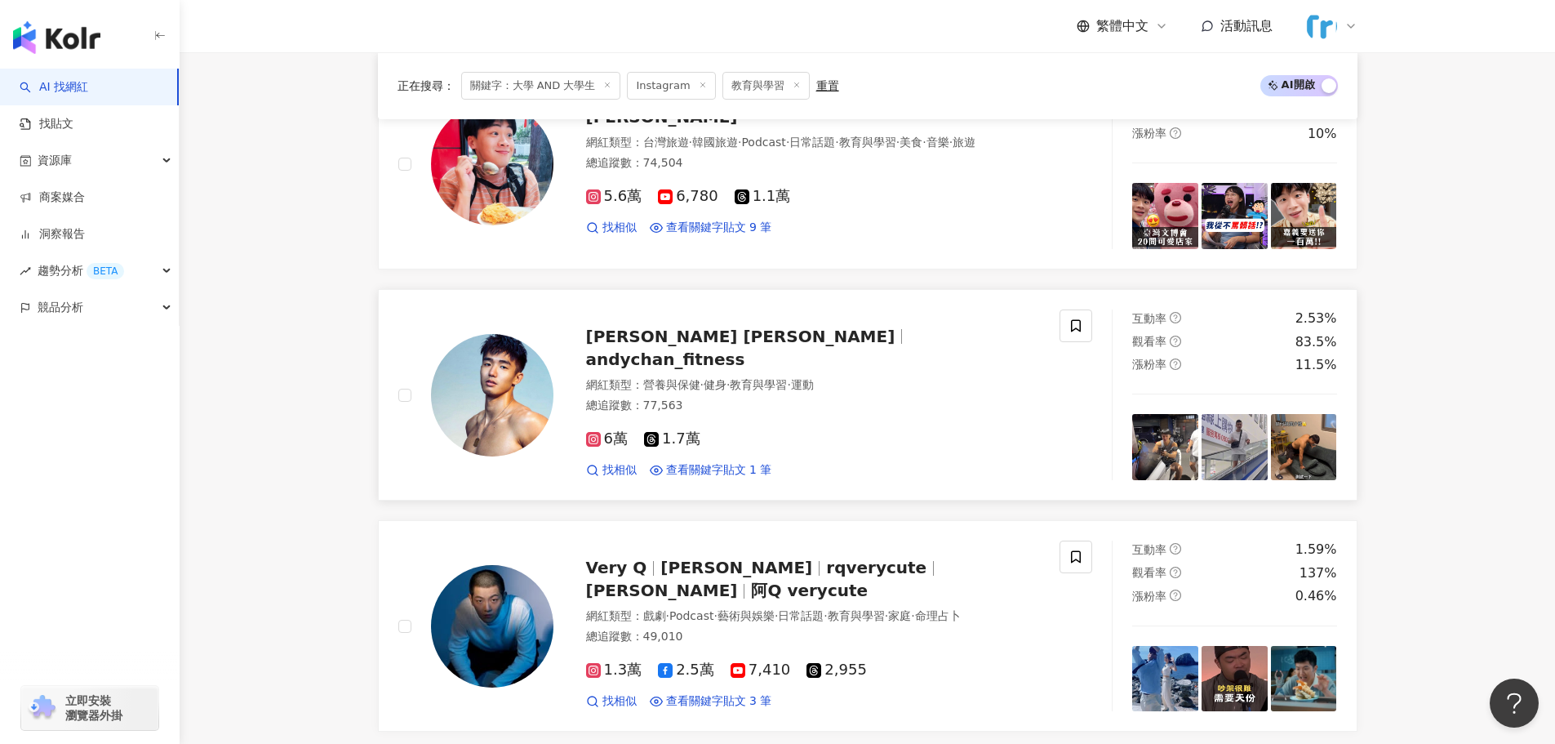
scroll to position [2695, 0]
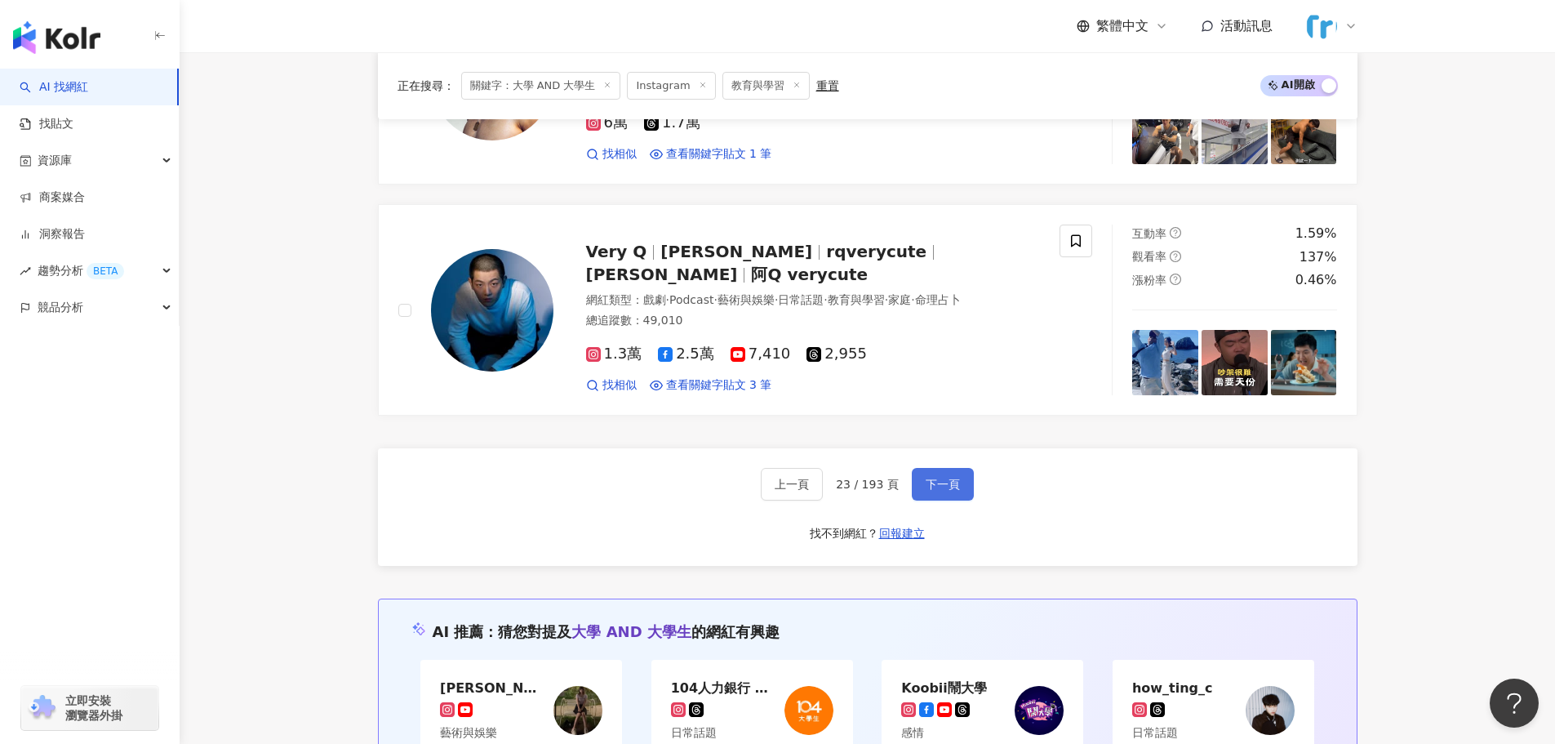
click at [930, 487] on span "下一頁" at bounding box center [943, 484] width 34 height 13
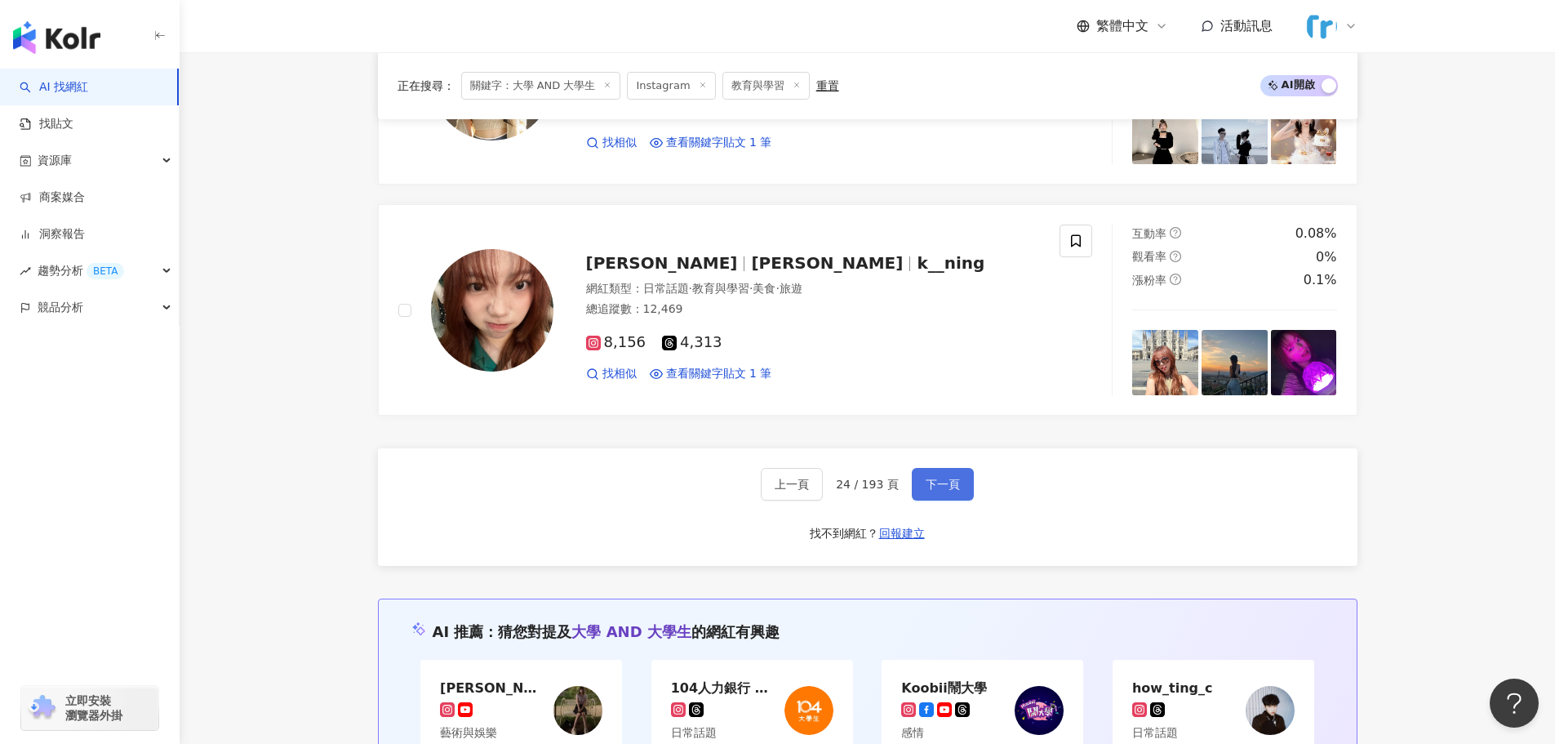
click at [940, 484] on span "下一頁" at bounding box center [943, 484] width 34 height 13
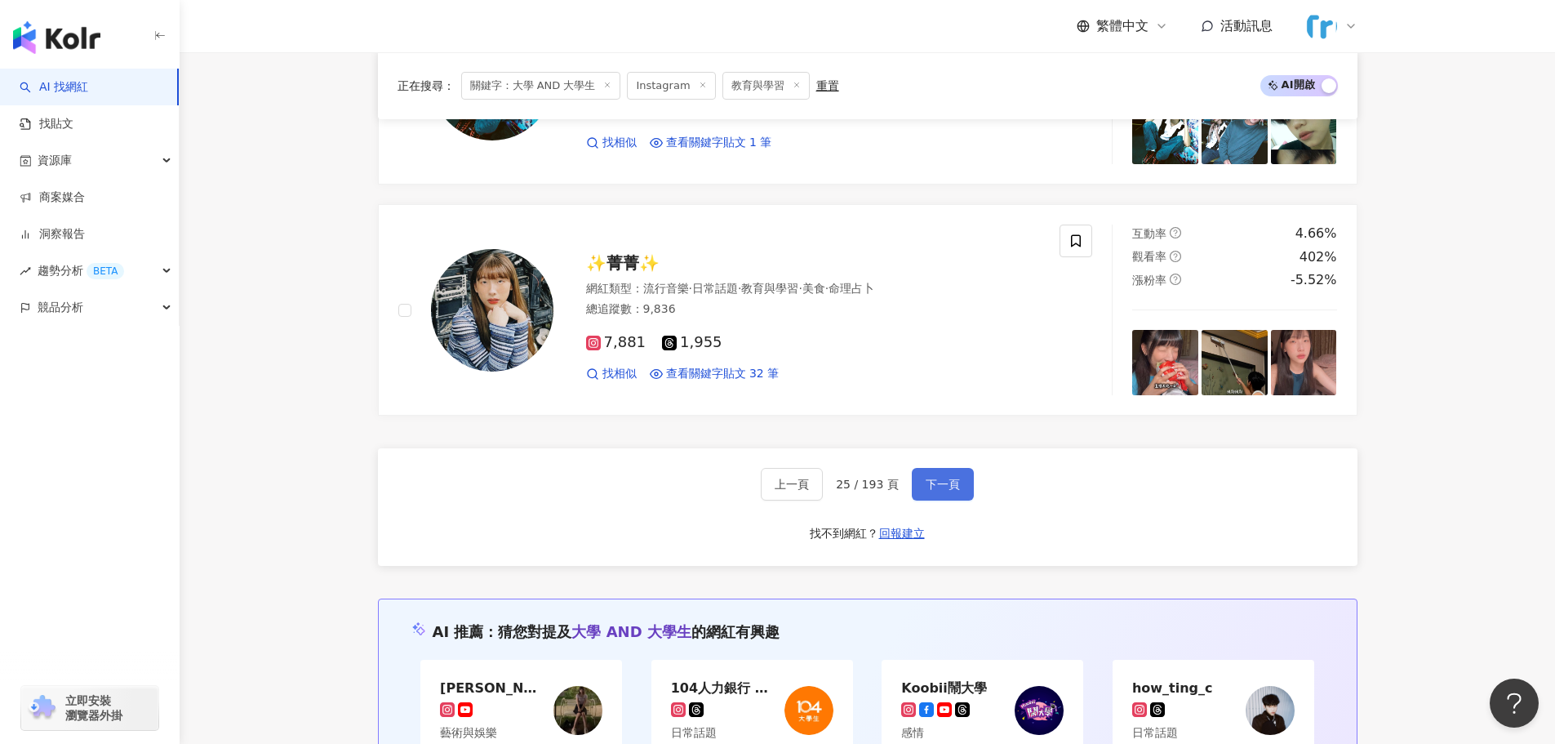
click at [952, 480] on span "下一頁" at bounding box center [943, 484] width 34 height 13
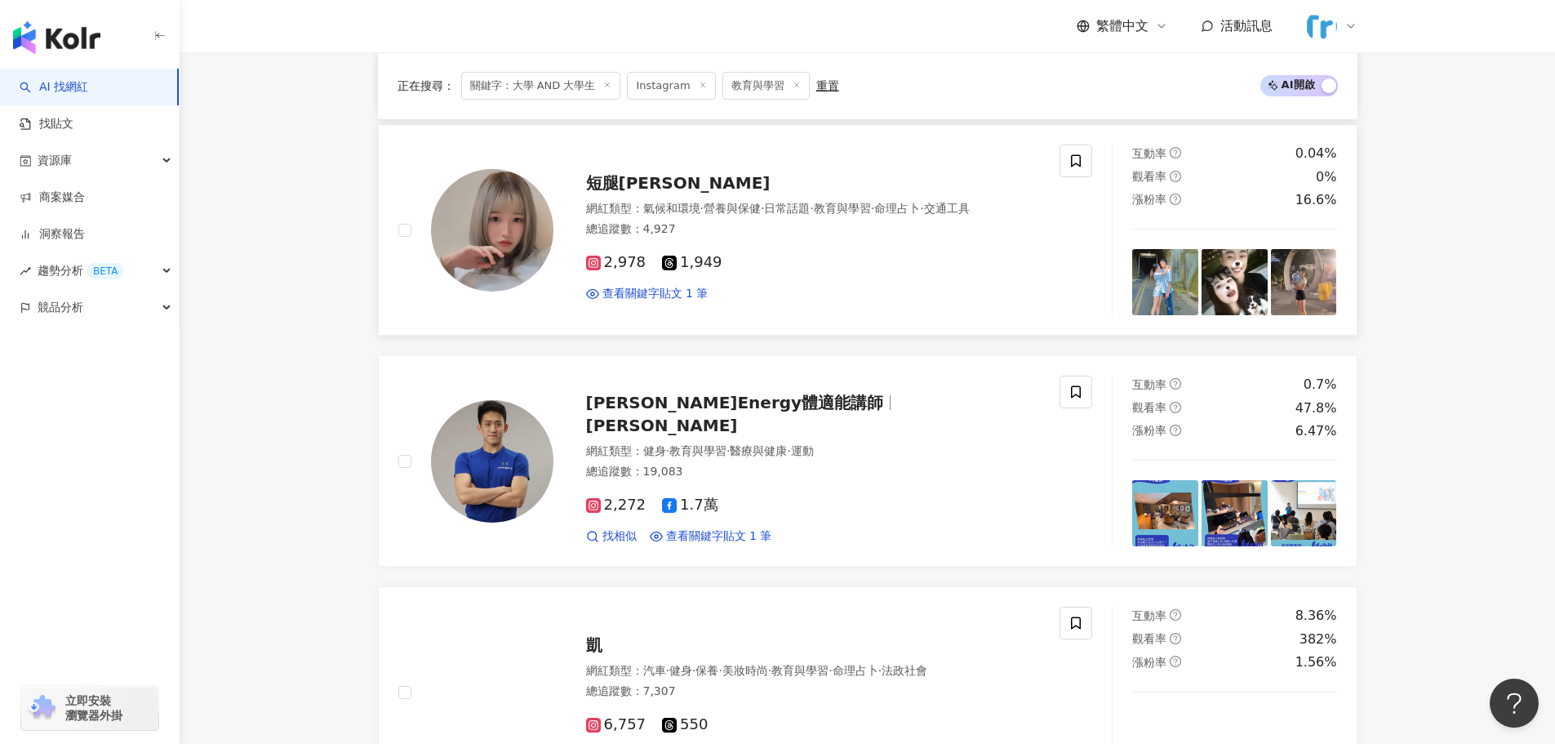
scroll to position [2613, 0]
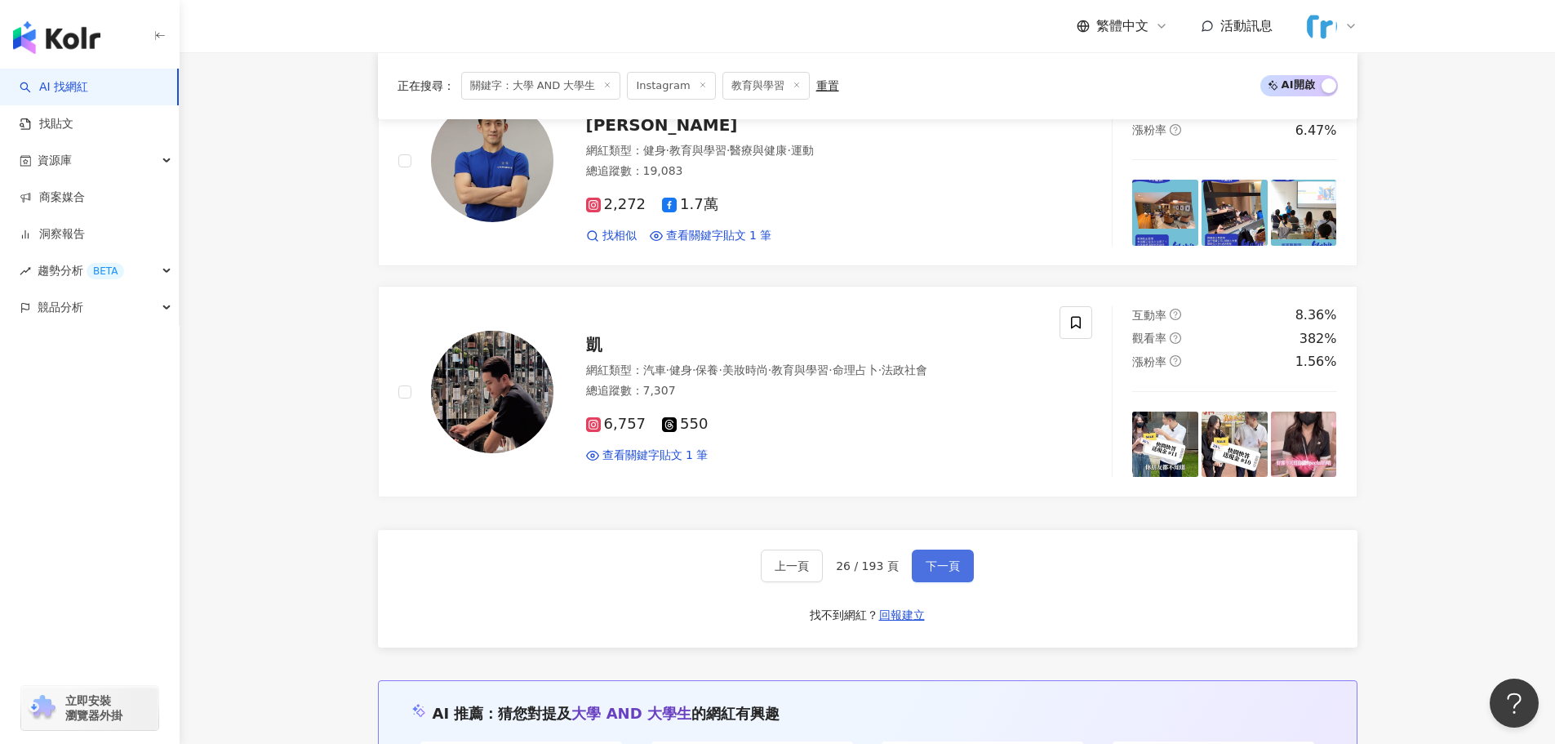
click at [955, 569] on span "下一頁" at bounding box center [943, 565] width 34 height 13
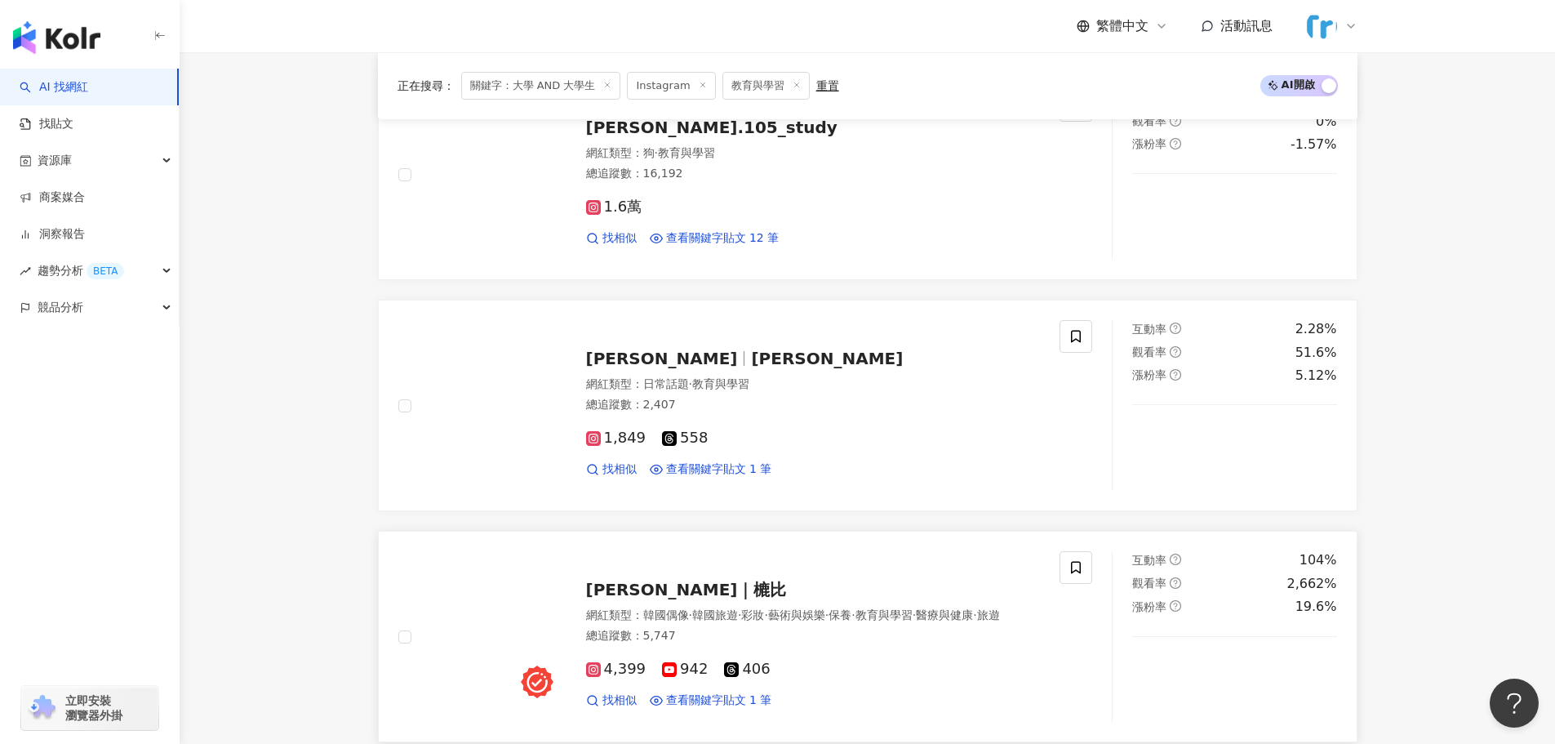
scroll to position [2776, 0]
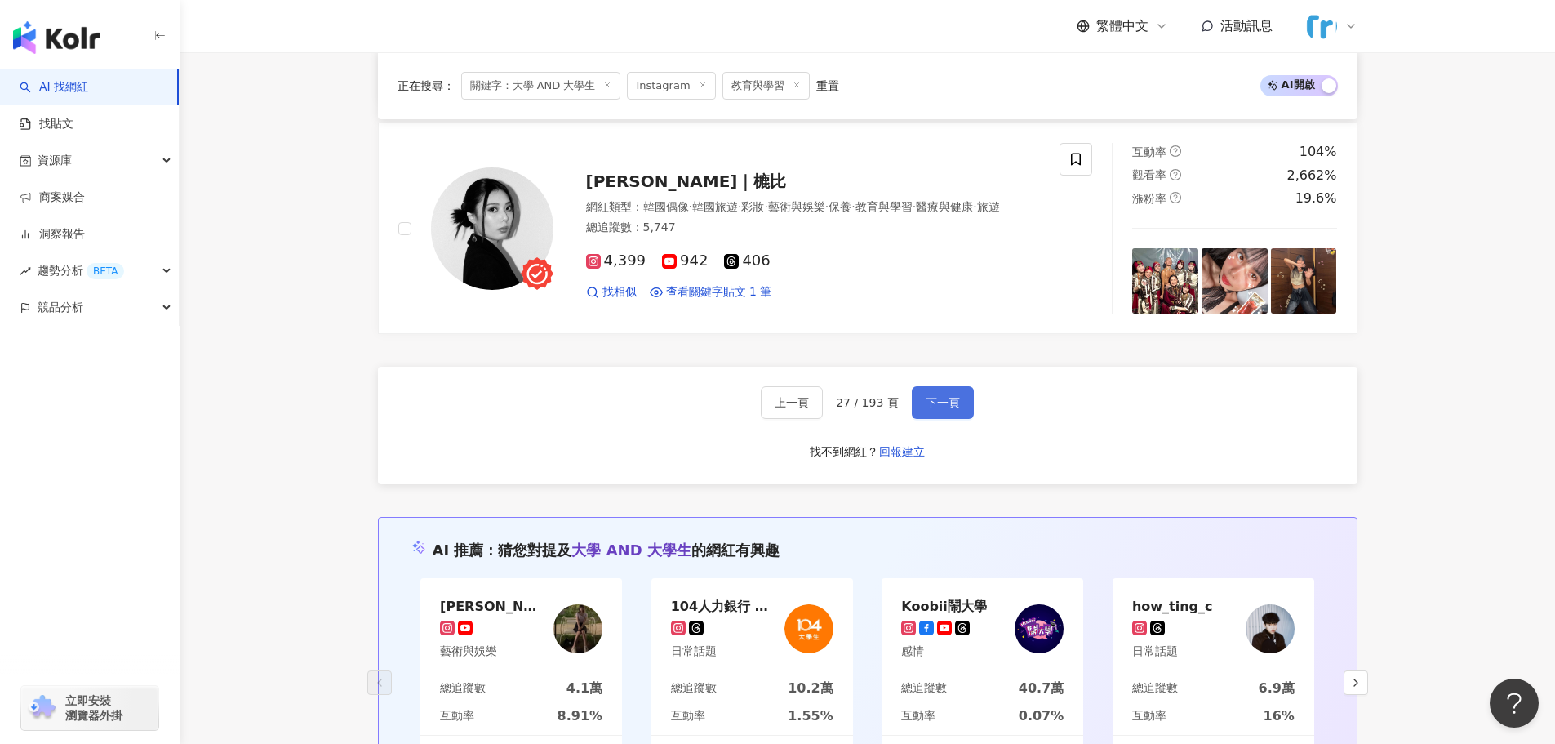
click at [932, 406] on span "下一頁" at bounding box center [943, 402] width 34 height 13
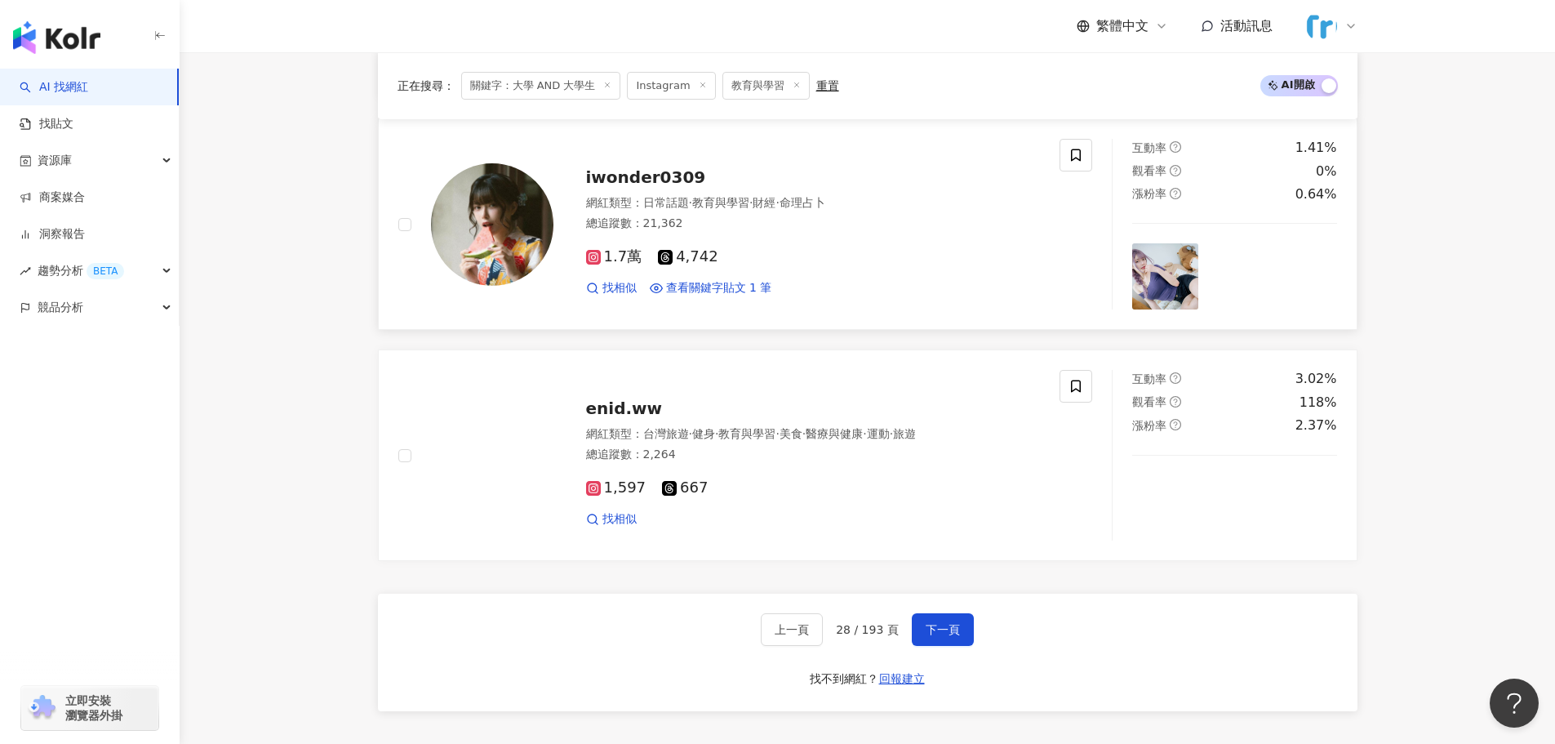
scroll to position [2613, 0]
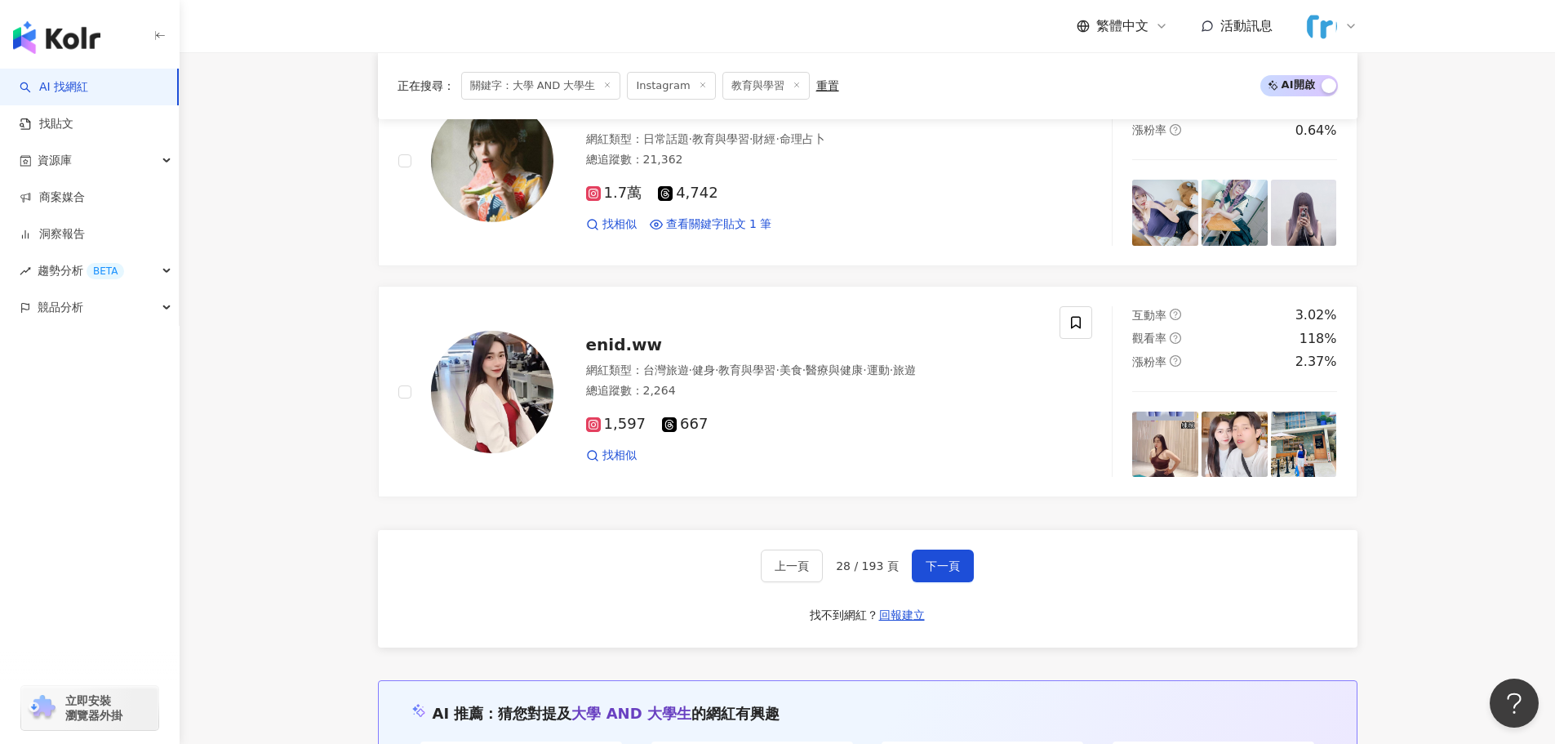
click at [928, 556] on button "下一頁" at bounding box center [943, 566] width 62 height 33
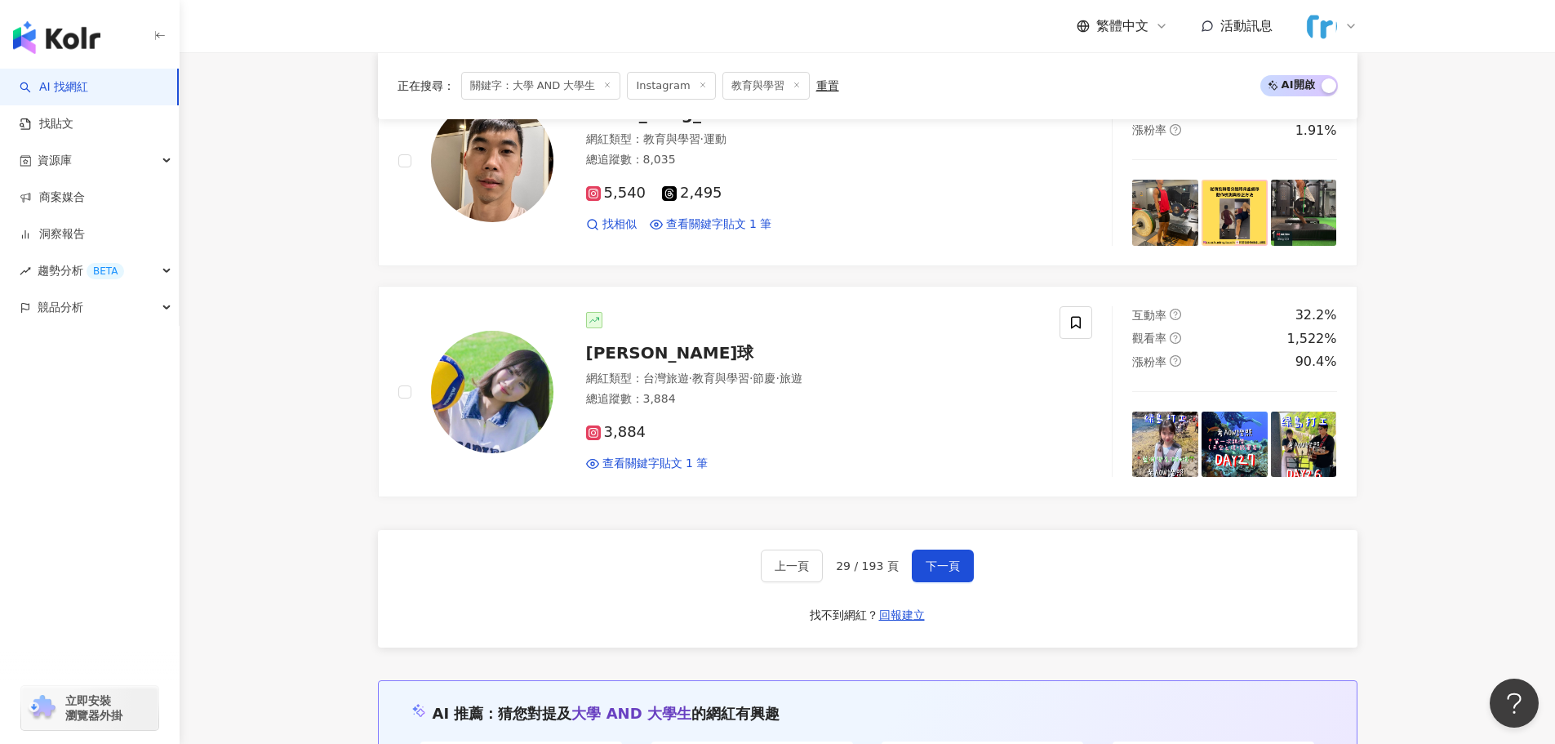
drag, startPoint x: 965, startPoint y: 565, endPoint x: 981, endPoint y: 551, distance: 20.8
click at [965, 565] on button "下一頁" at bounding box center [943, 566] width 62 height 33
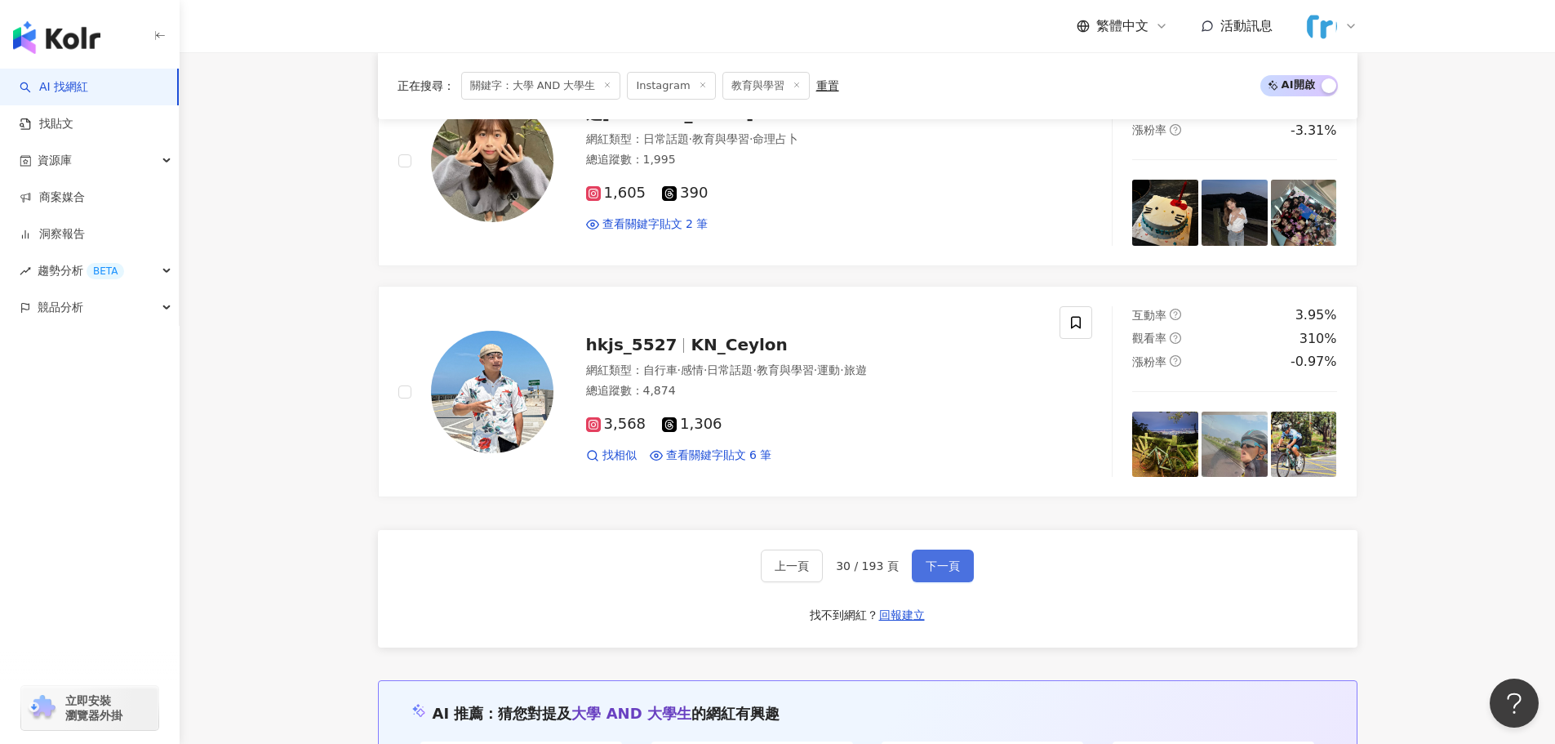
click at [940, 555] on button "下一頁" at bounding box center [943, 566] width 62 height 33
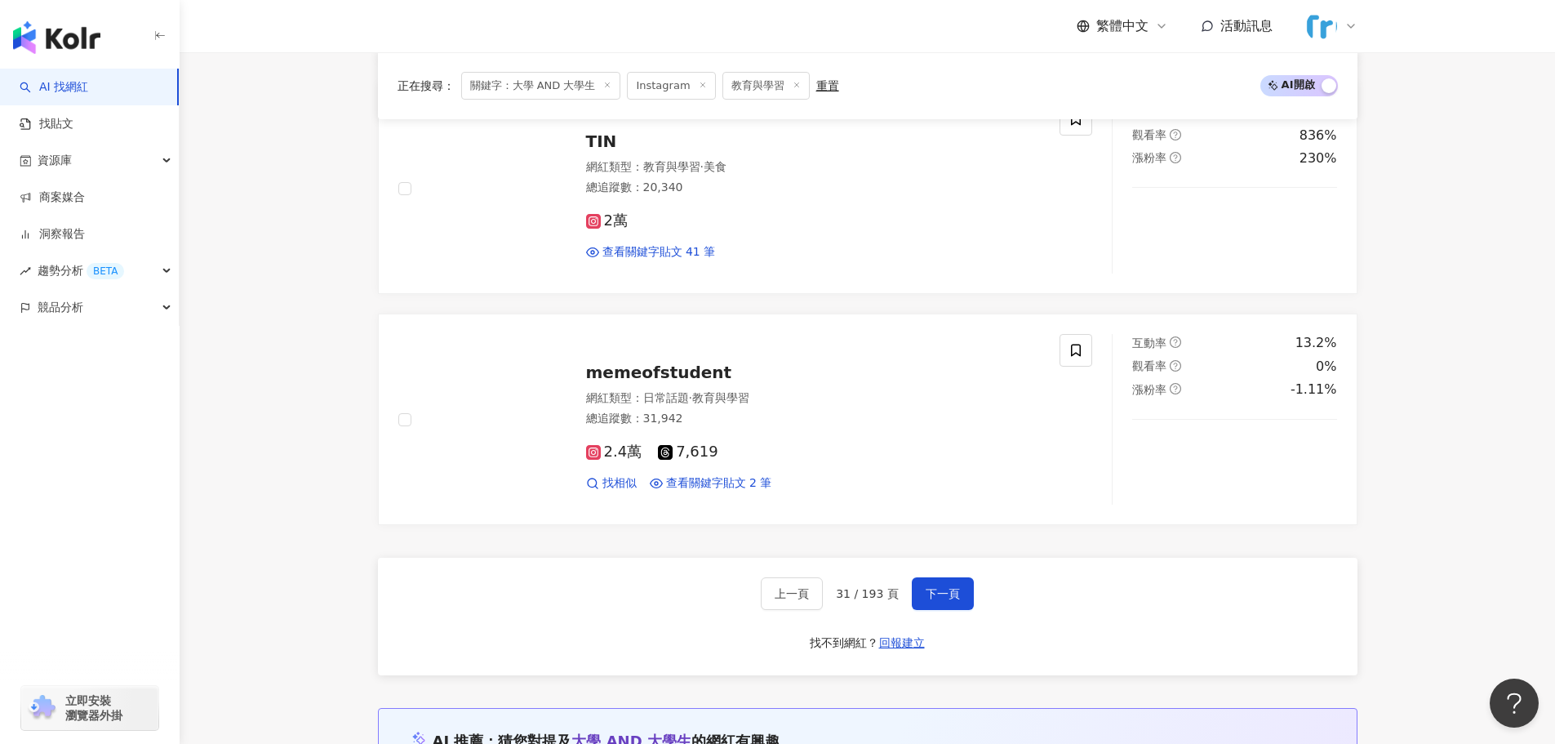
scroll to position [2789, 0]
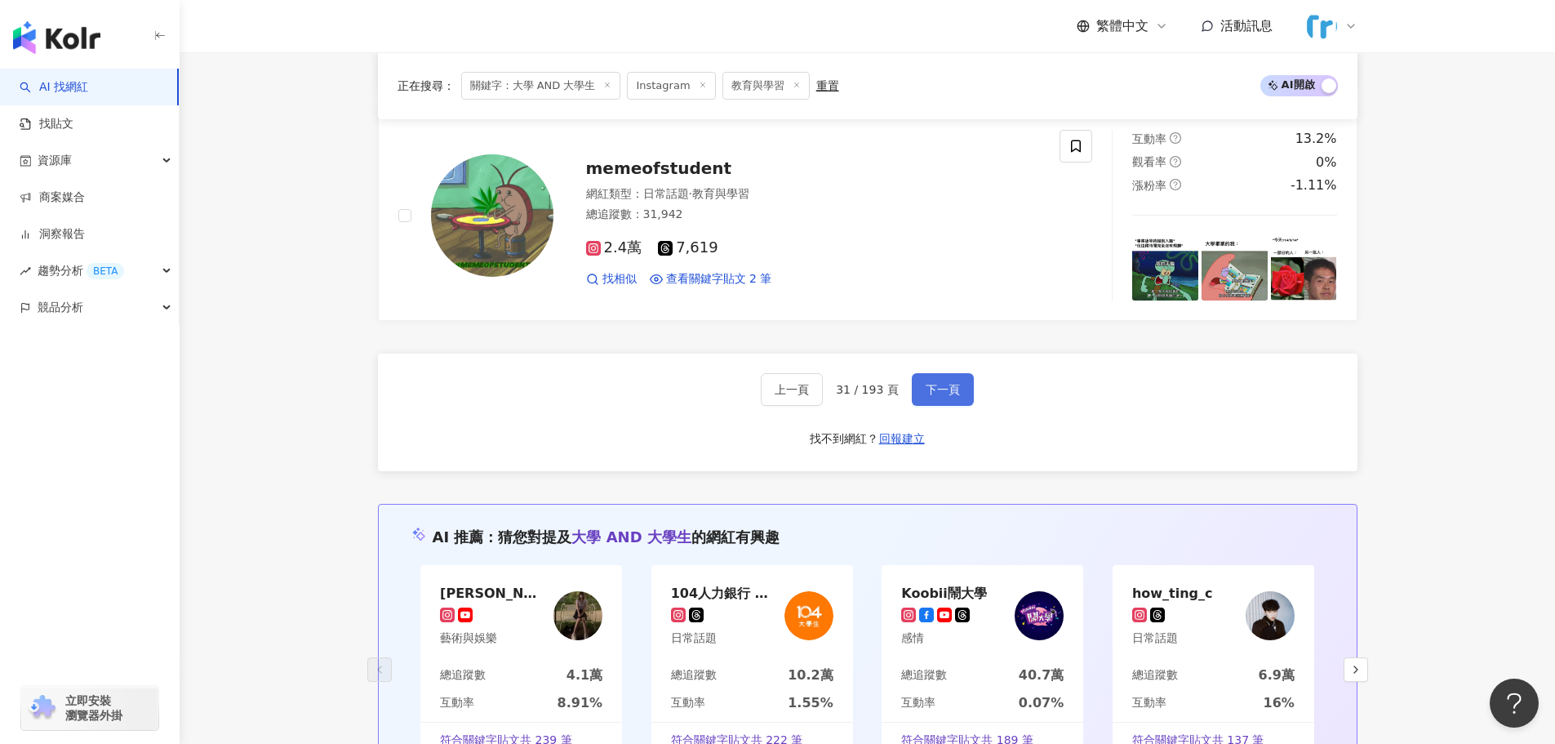
click at [947, 381] on button "下一頁" at bounding box center [943, 389] width 62 height 33
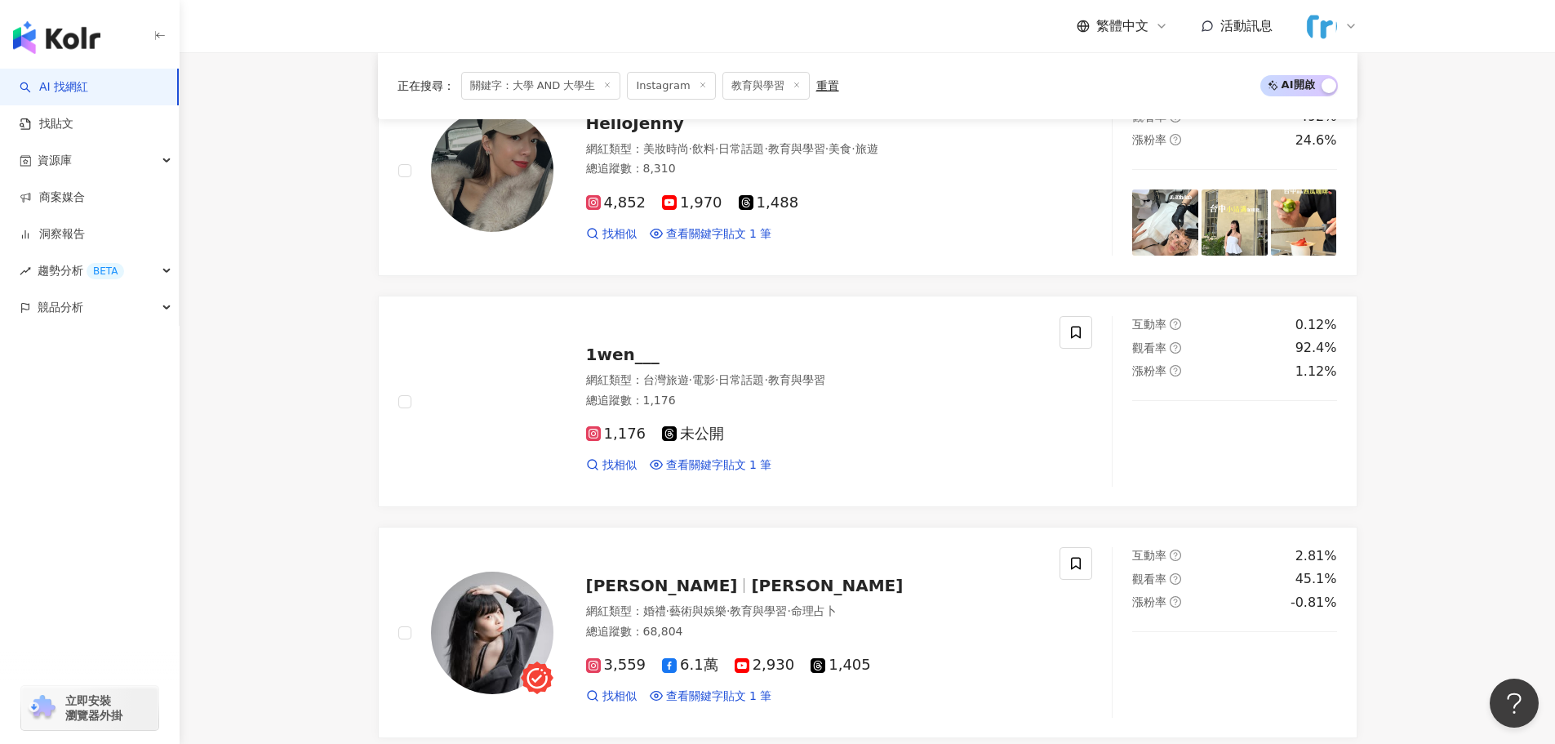
scroll to position [1470, 0]
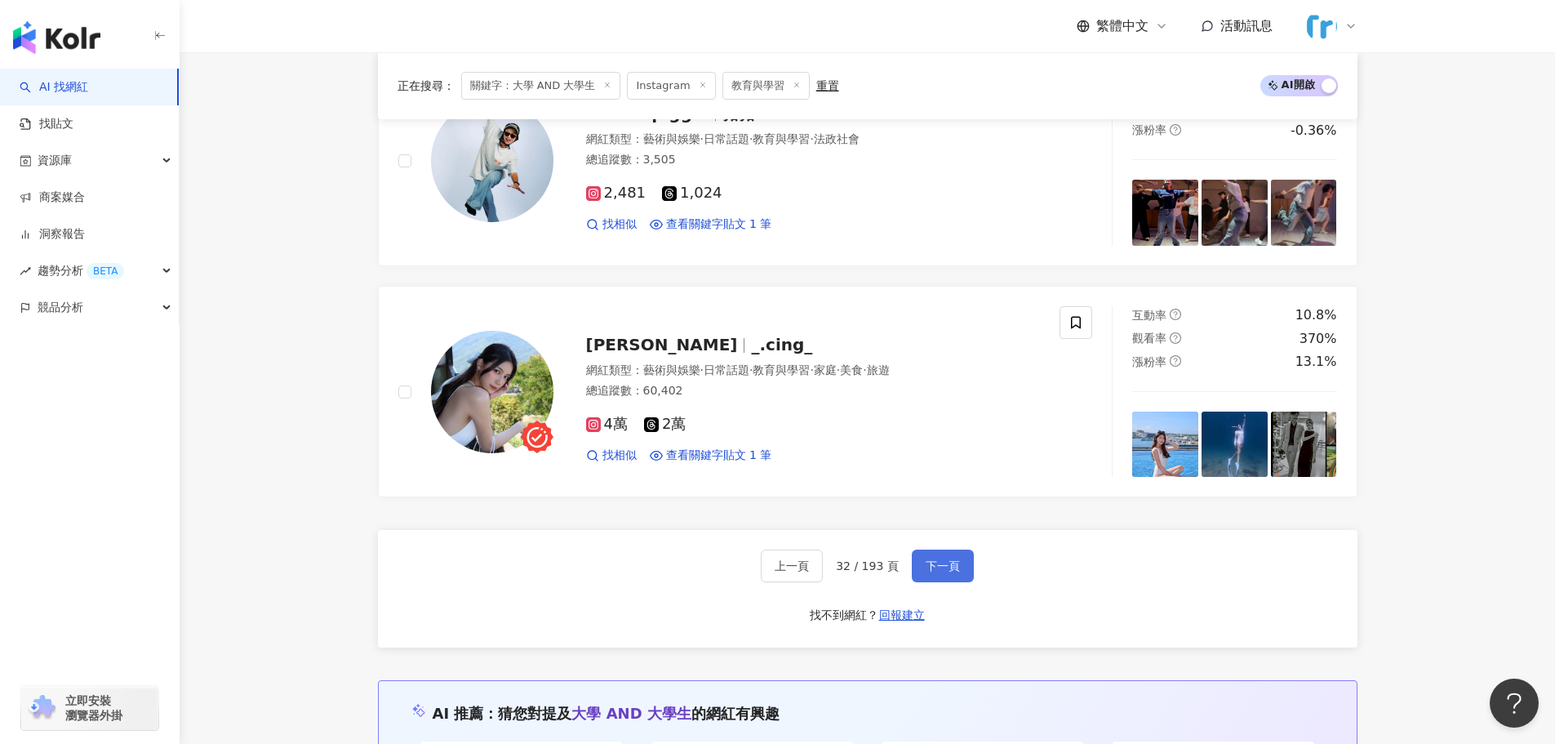
click at [926, 563] on span "下一頁" at bounding box center [943, 565] width 34 height 13
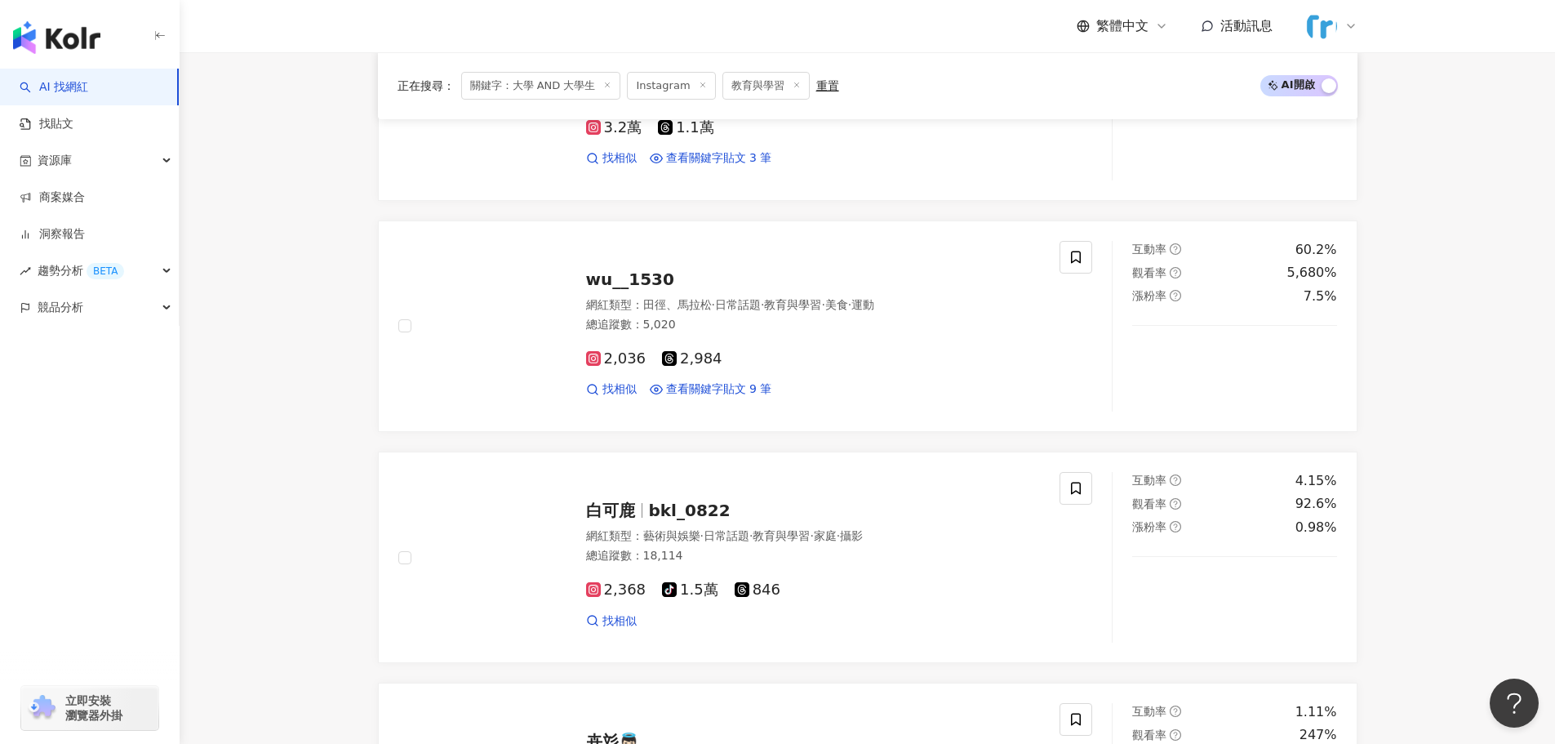
scroll to position [2613, 0]
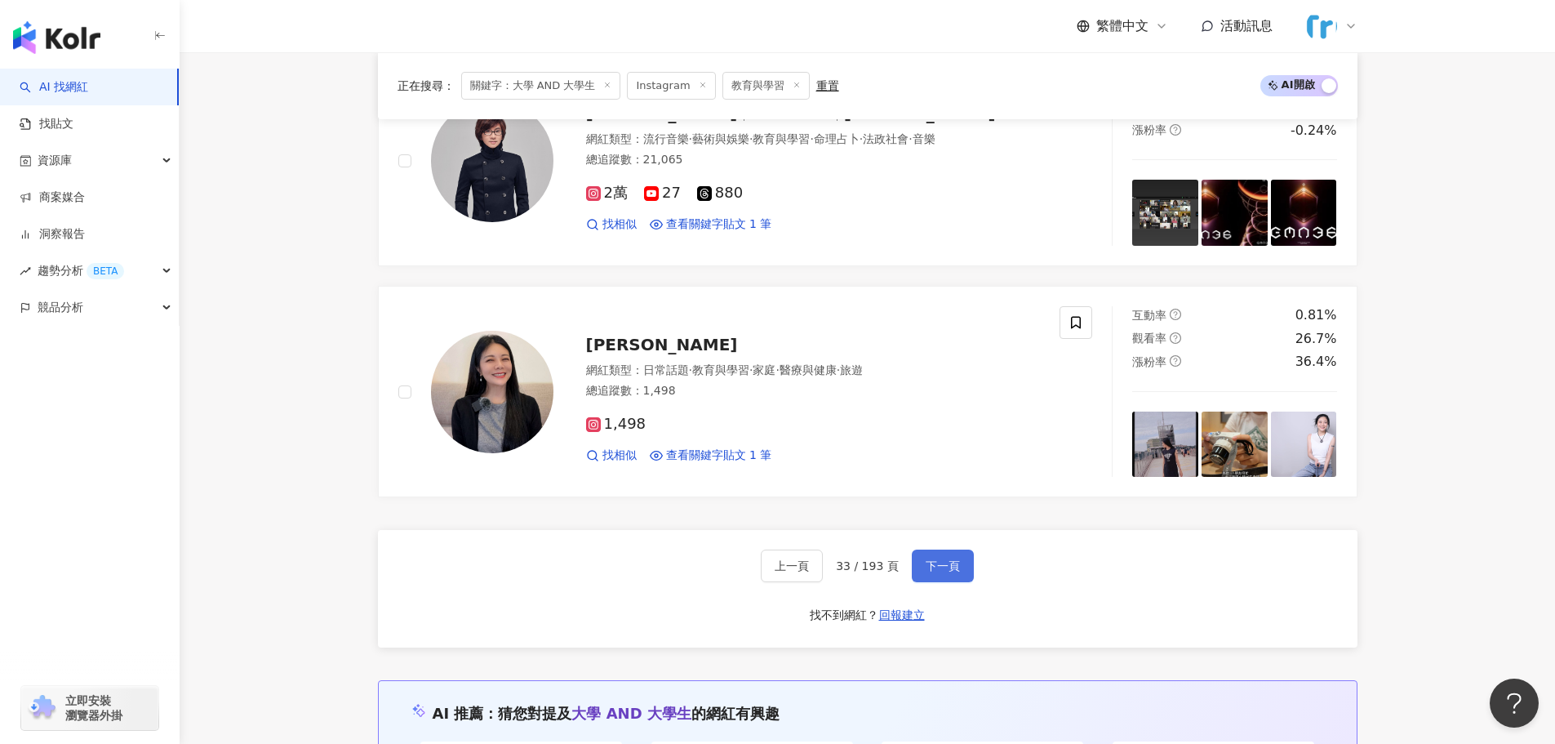
click at [926, 563] on span "下一頁" at bounding box center [943, 565] width 34 height 13
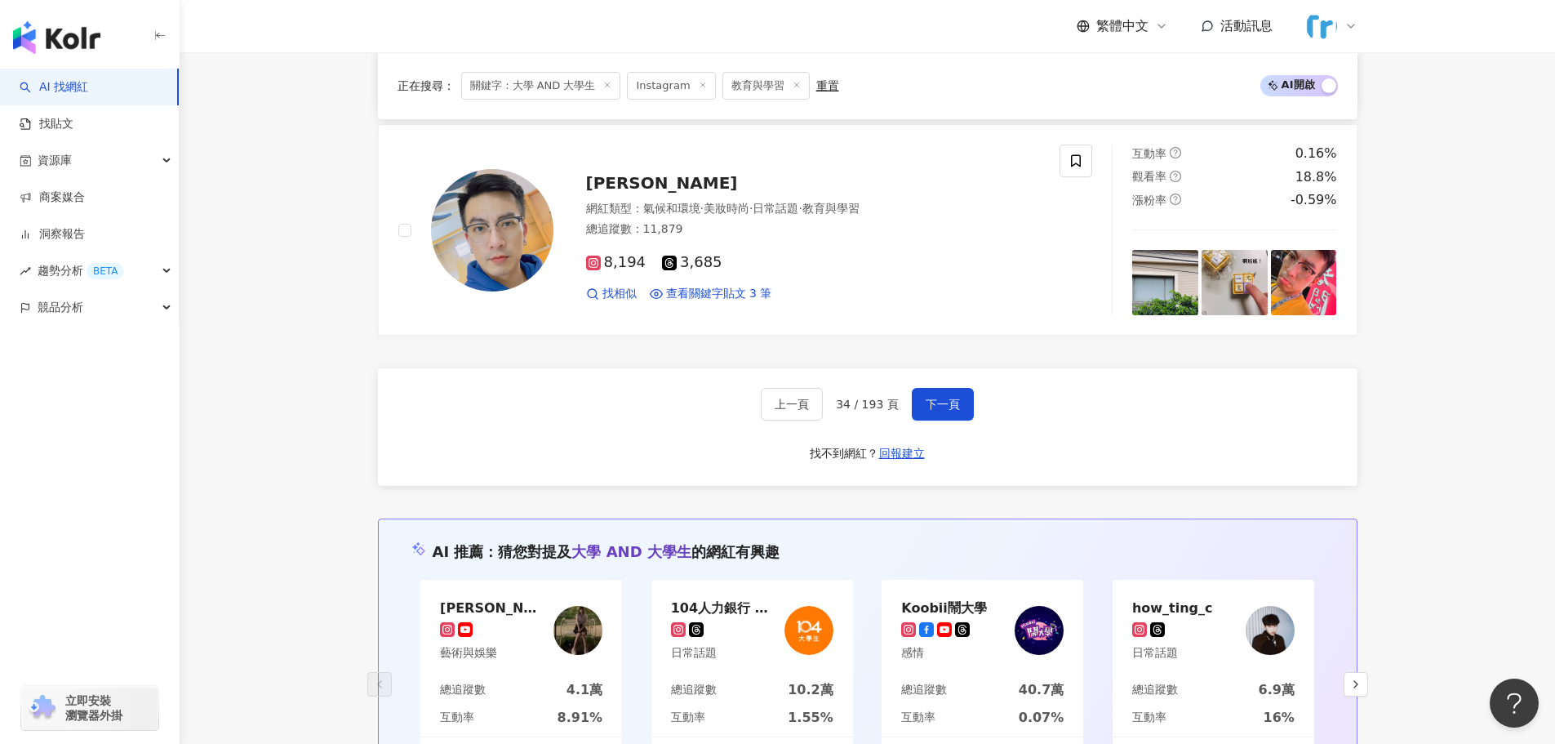
scroll to position [2776, 0]
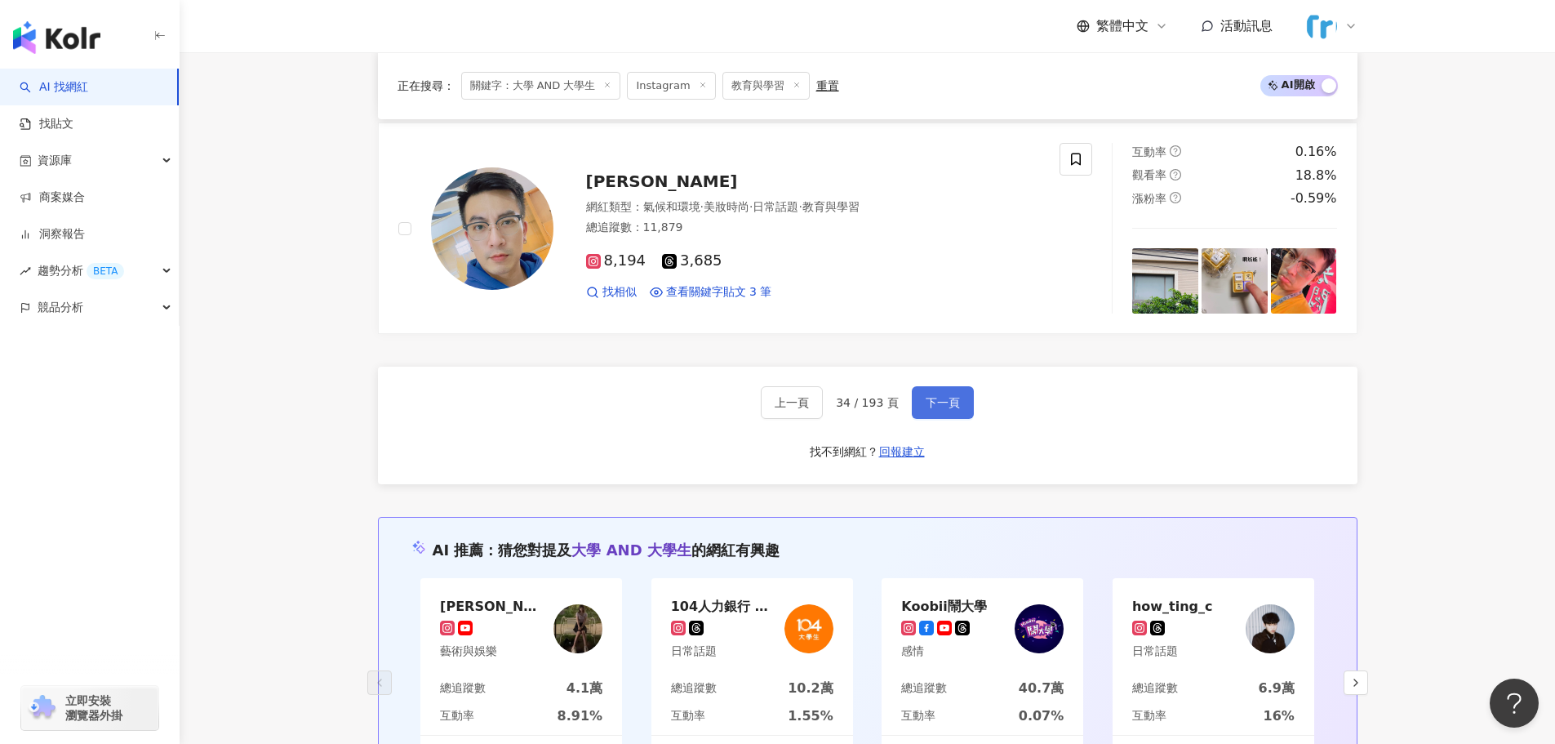
click at [959, 415] on button "下一頁" at bounding box center [943, 402] width 62 height 33
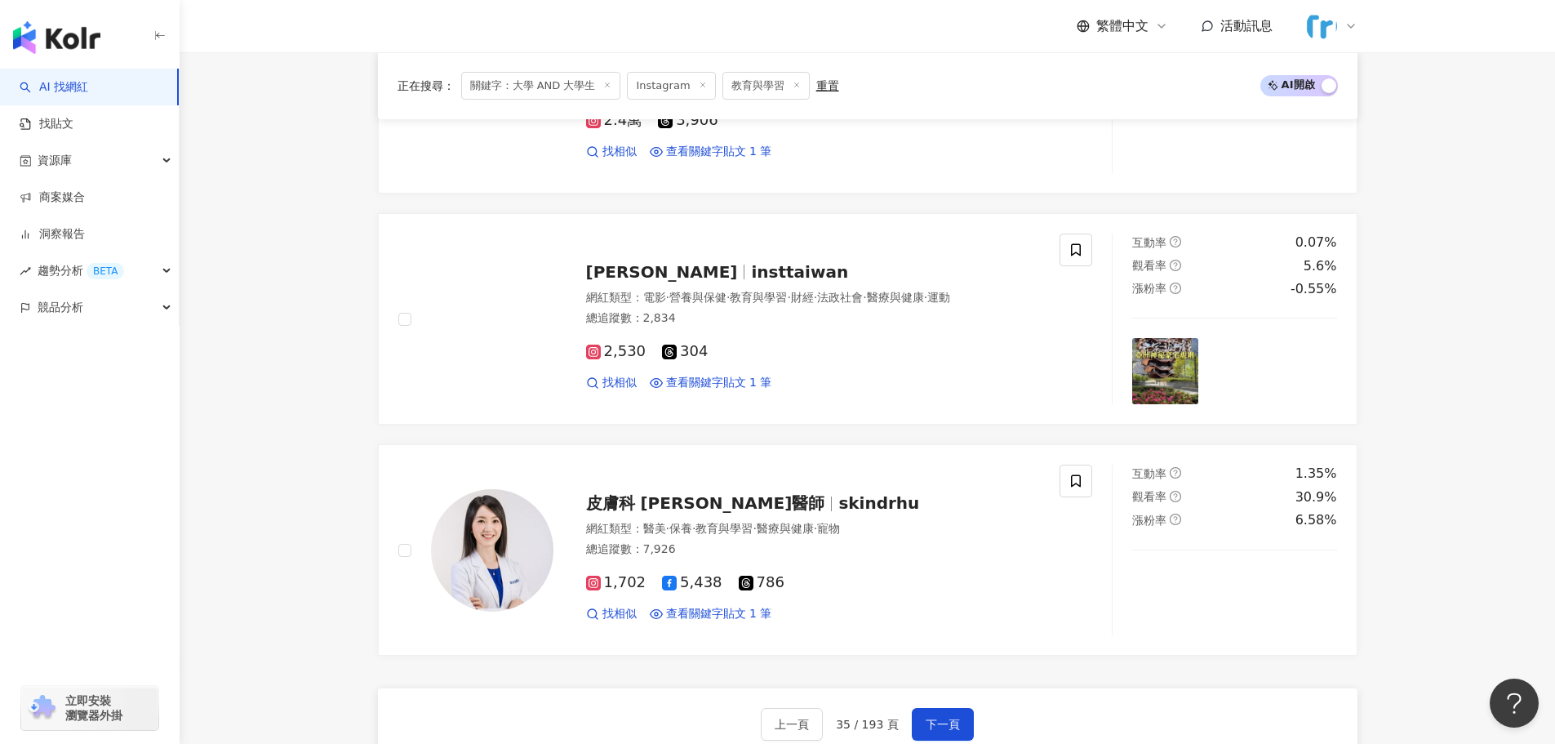
scroll to position [2695, 0]
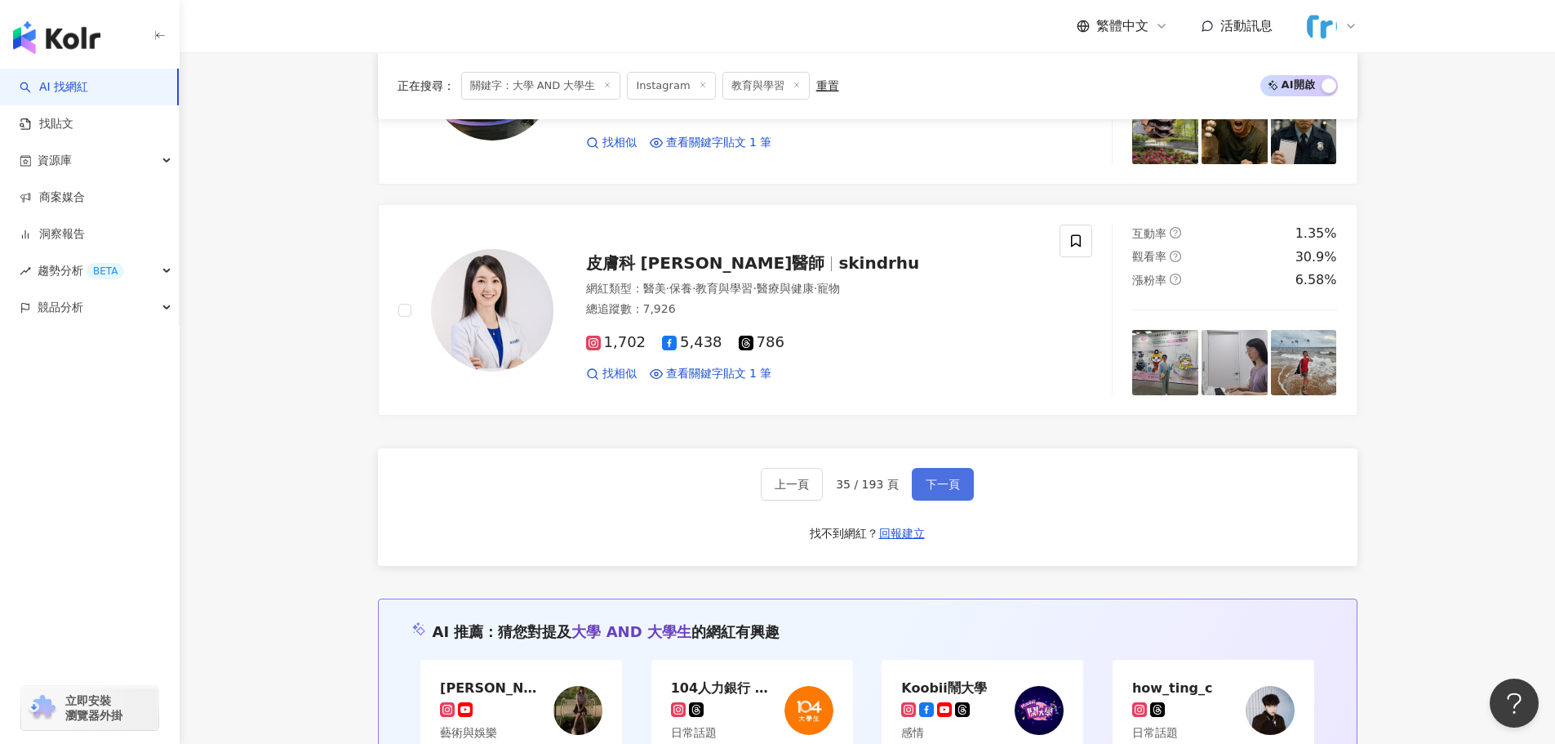
click at [928, 483] on span "下一頁" at bounding box center [943, 484] width 34 height 13
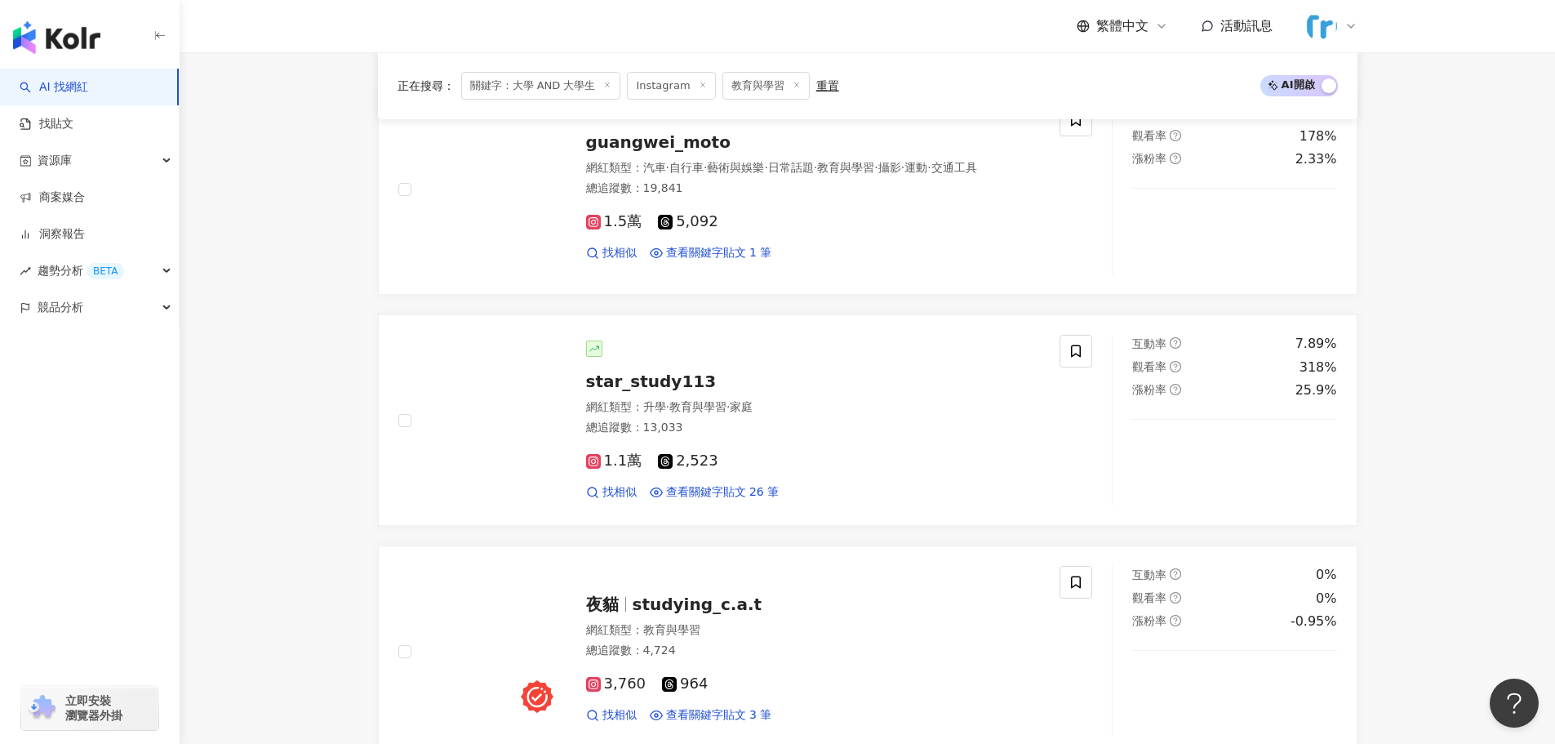
scroll to position [2123, 0]
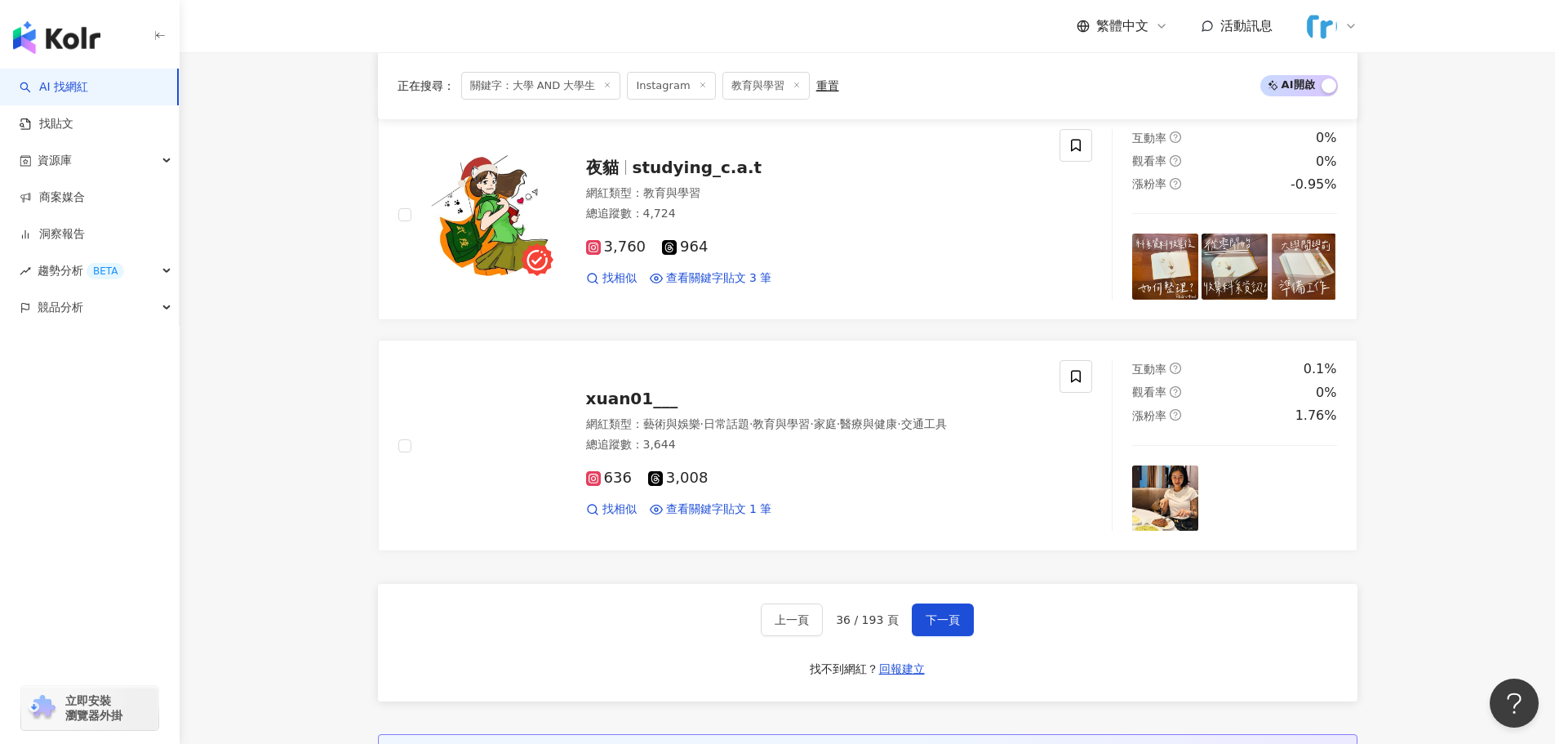
scroll to position [2695, 0]
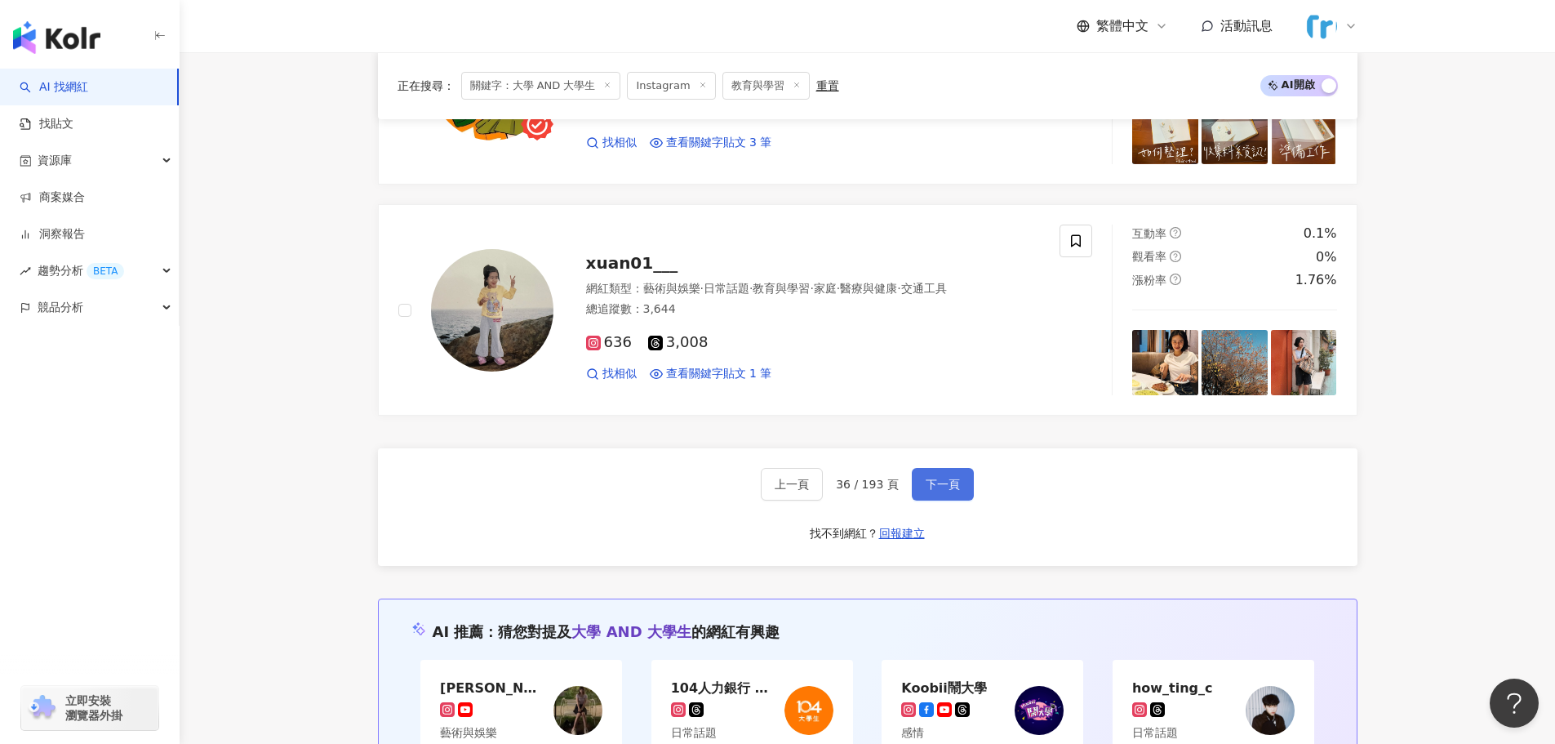
click at [930, 470] on button "下一頁" at bounding box center [943, 484] width 62 height 33
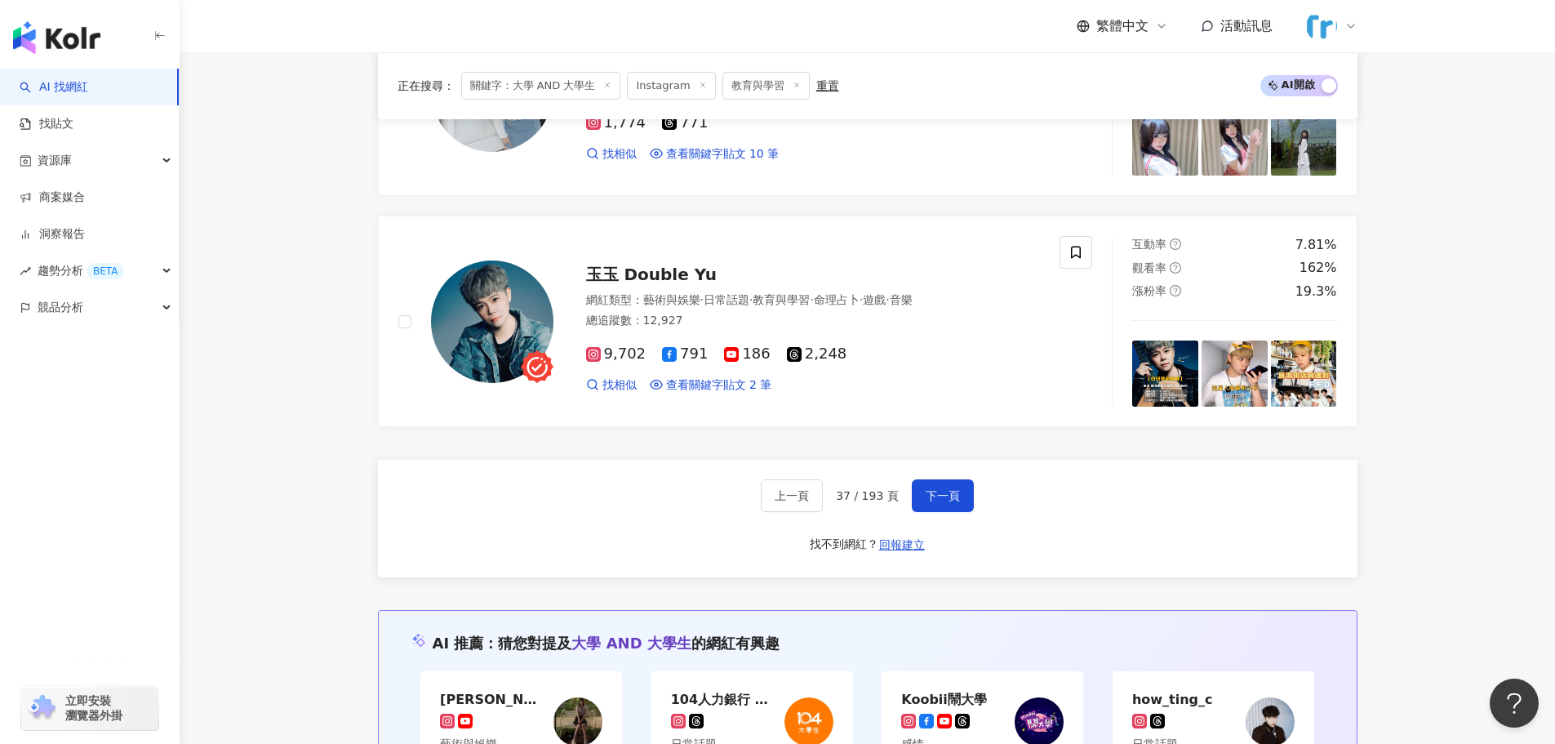
drag, startPoint x: 1506, startPoint y: 456, endPoint x: 1467, endPoint y: 449, distance: 39.1
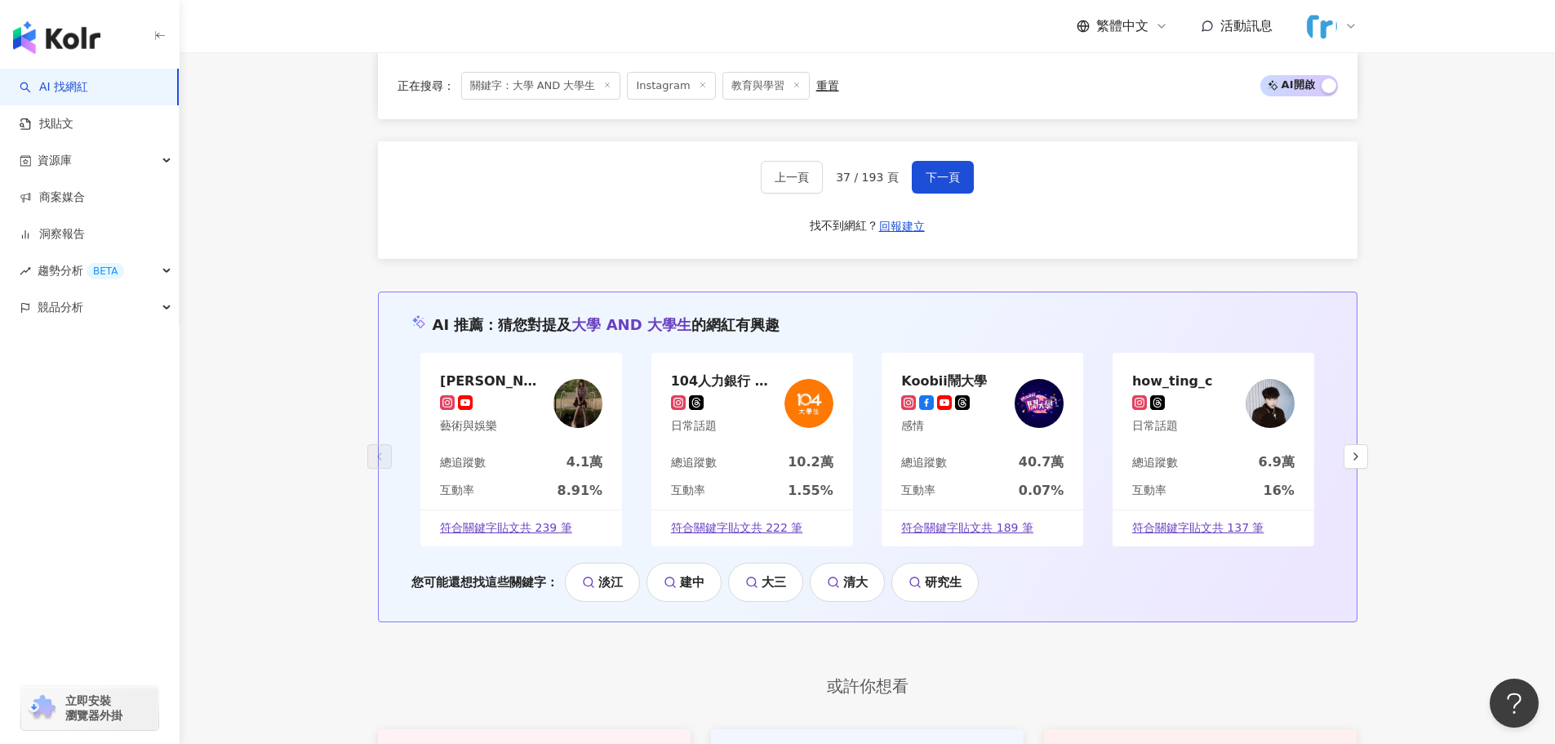
scroll to position [3296, 0]
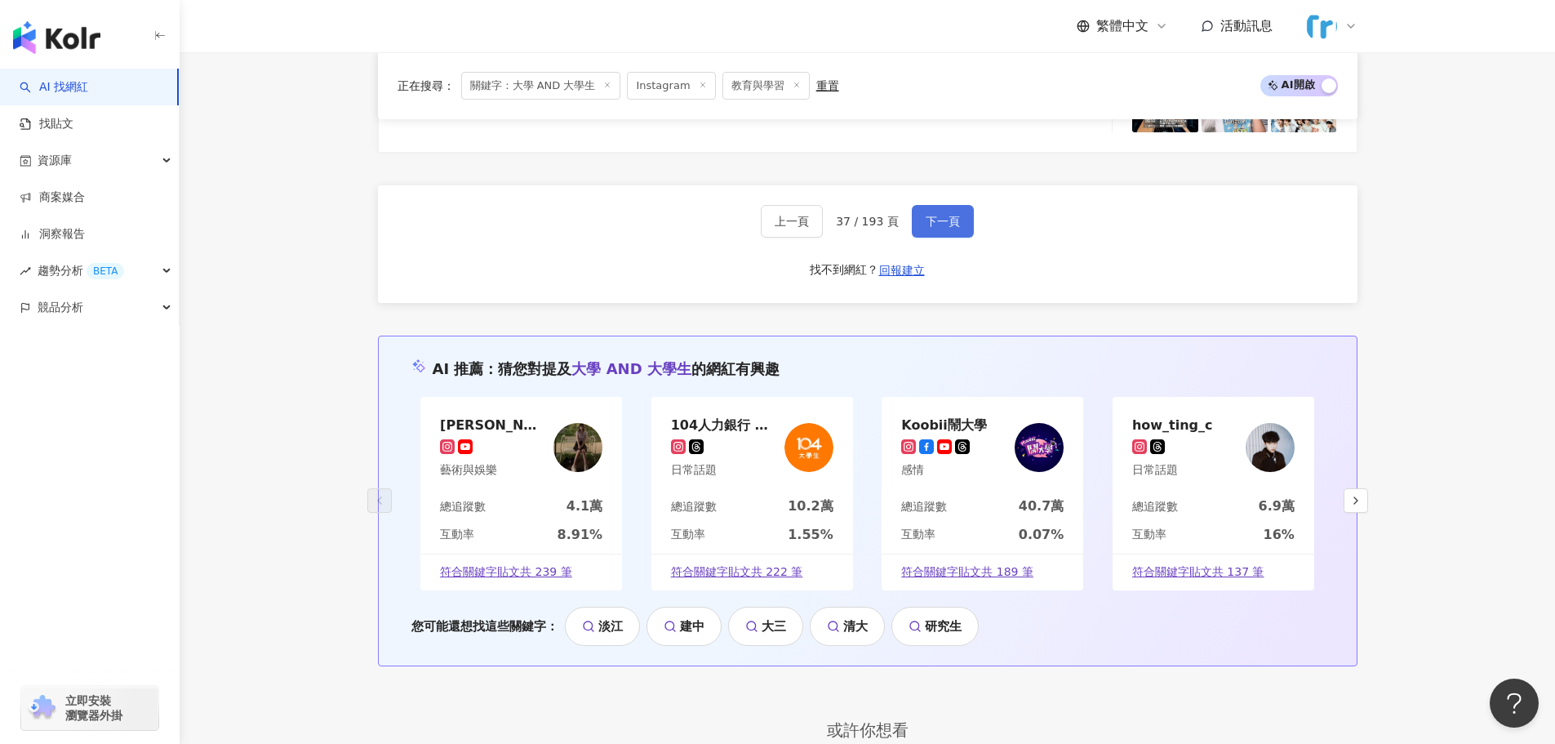
click at [931, 215] on span "下一頁" at bounding box center [943, 221] width 34 height 13
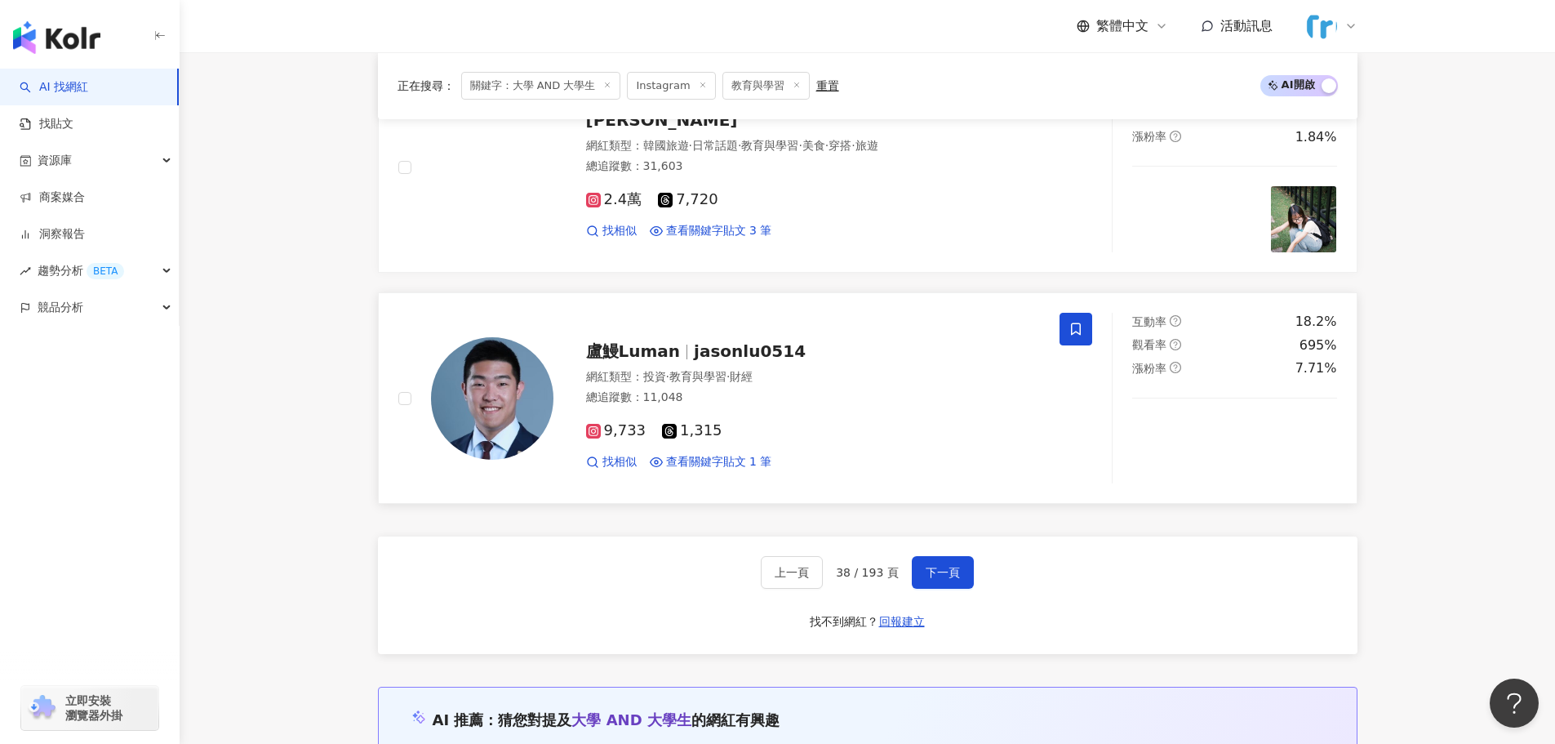
scroll to position [2858, 0]
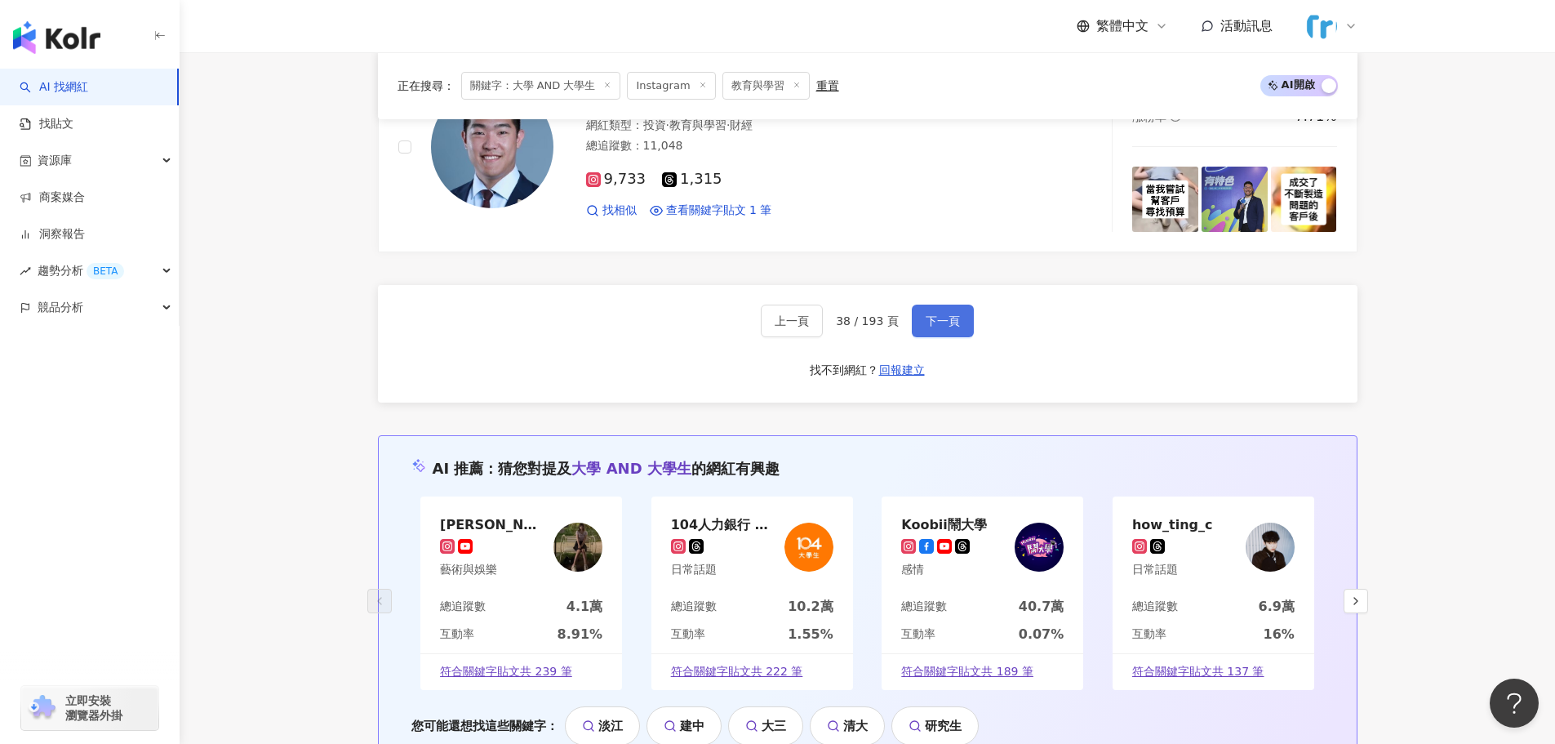
click at [951, 321] on span "下一頁" at bounding box center [943, 320] width 34 height 13
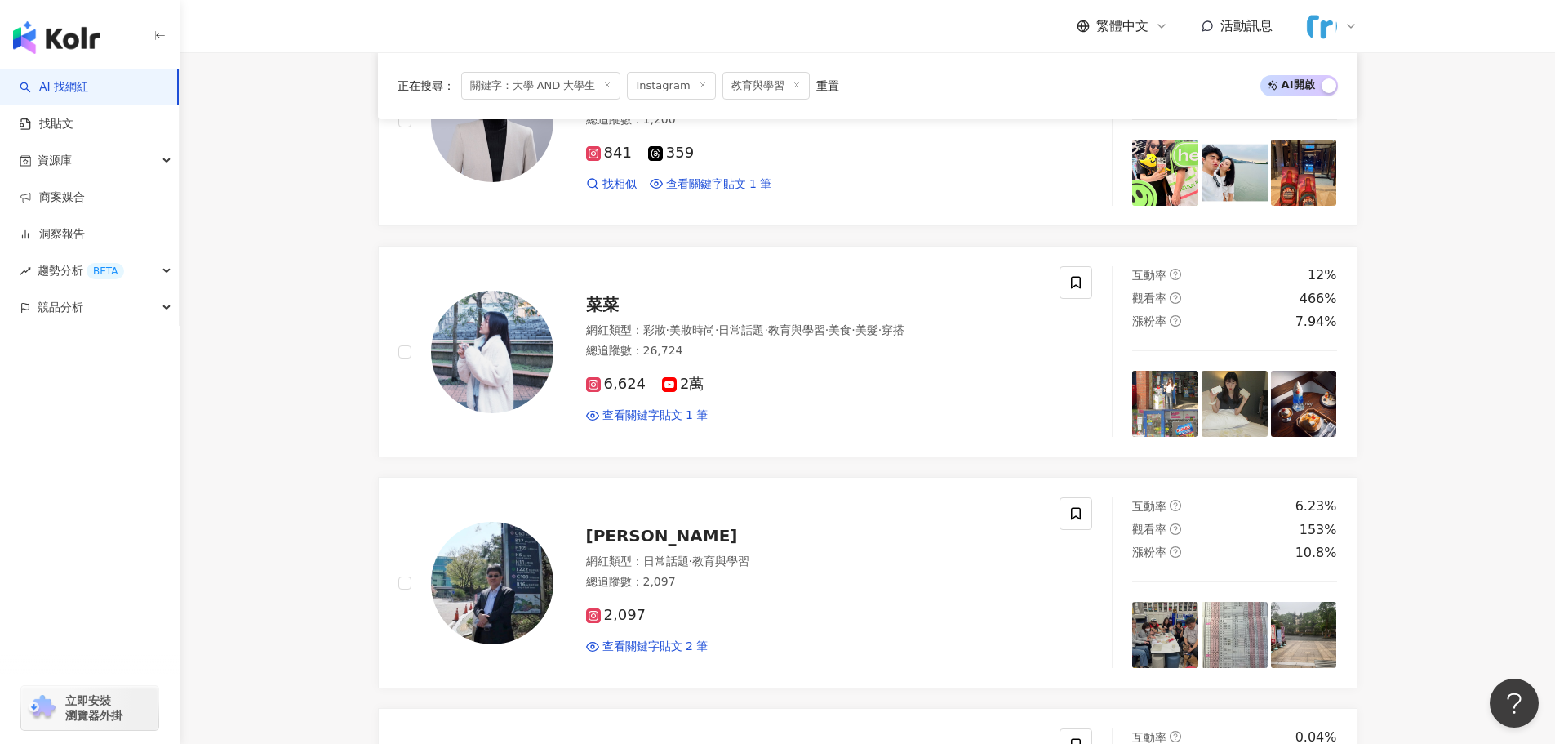
scroll to position [2531, 0]
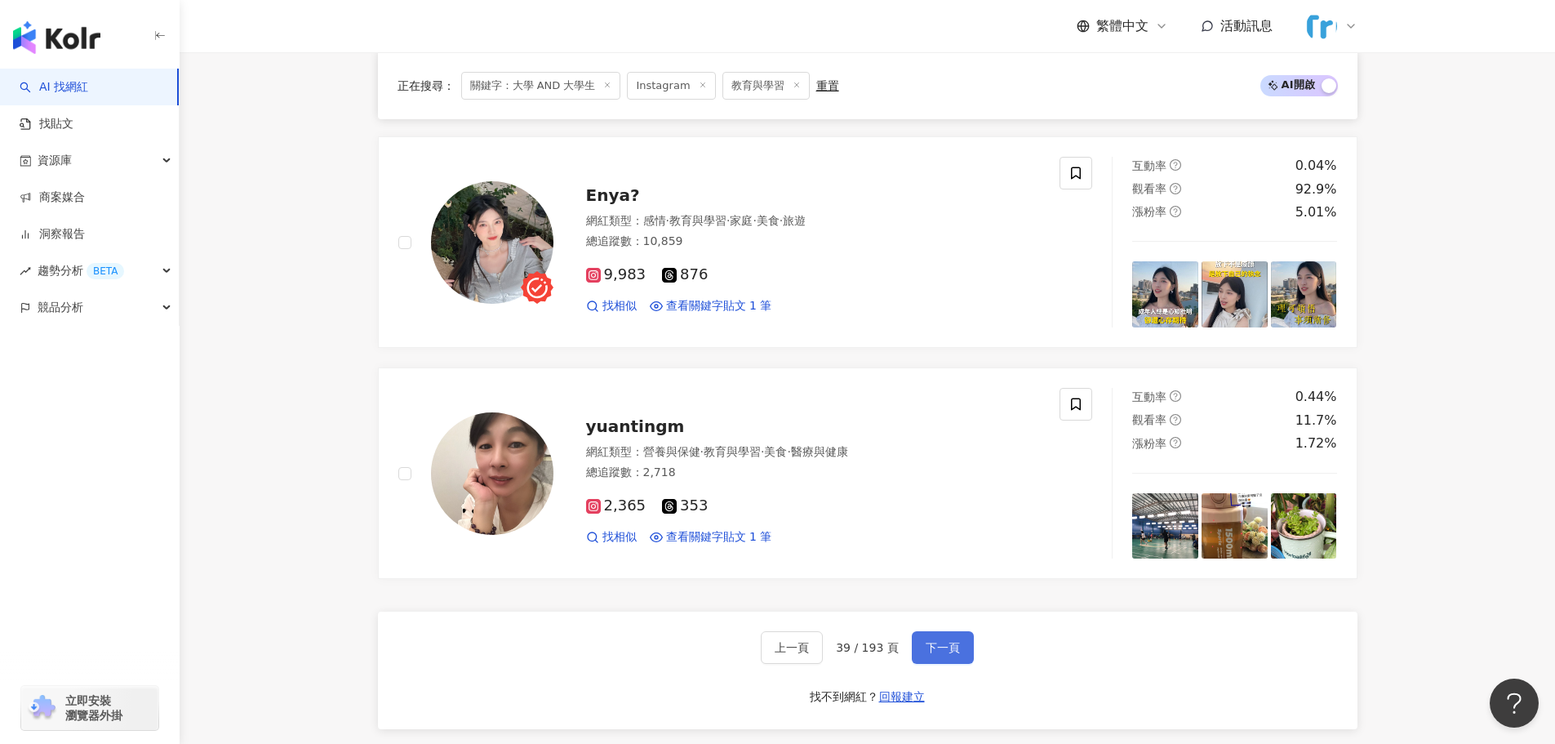
click at [932, 664] on button "下一頁" at bounding box center [943, 647] width 62 height 33
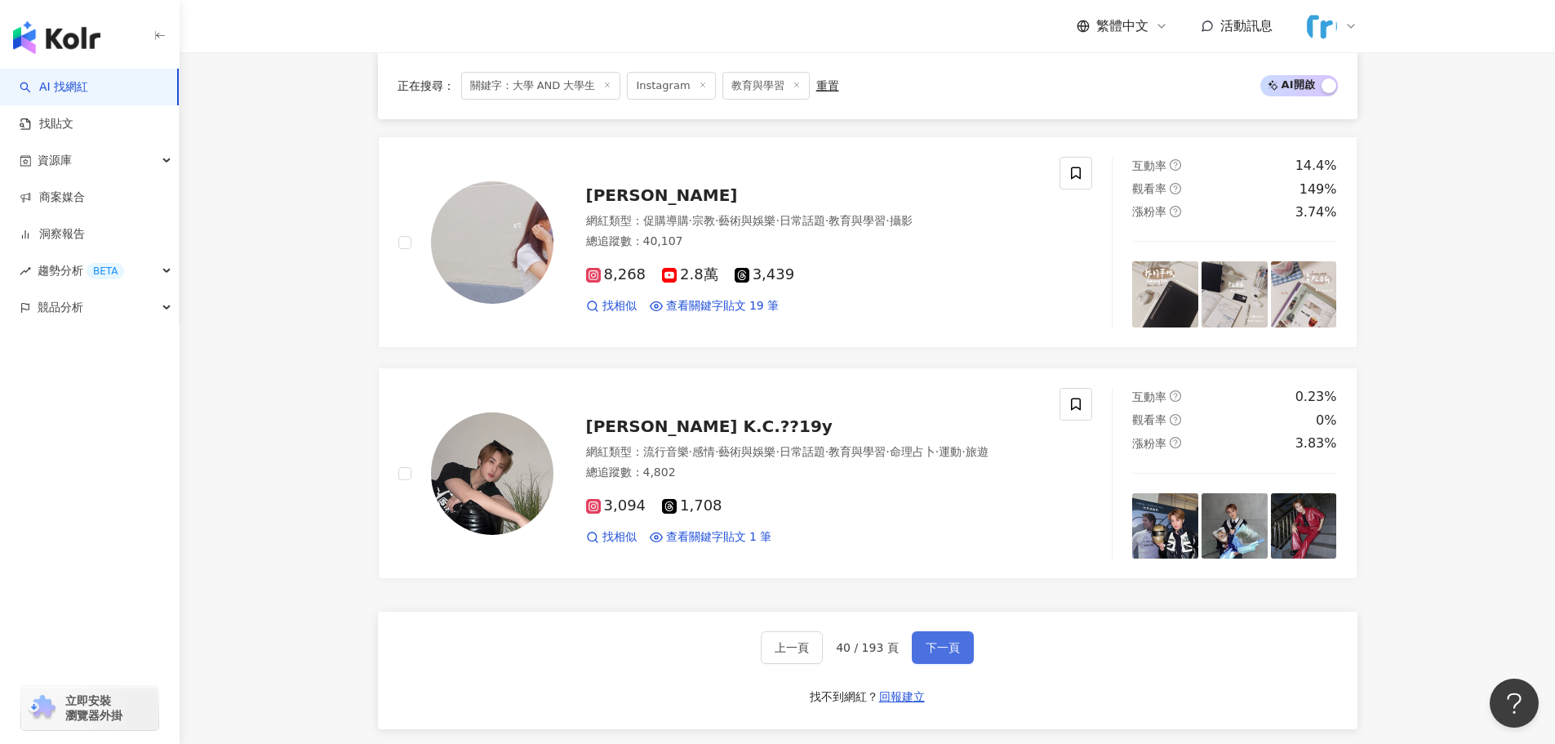
click at [932, 641] on span "下一頁" at bounding box center [943, 647] width 34 height 13
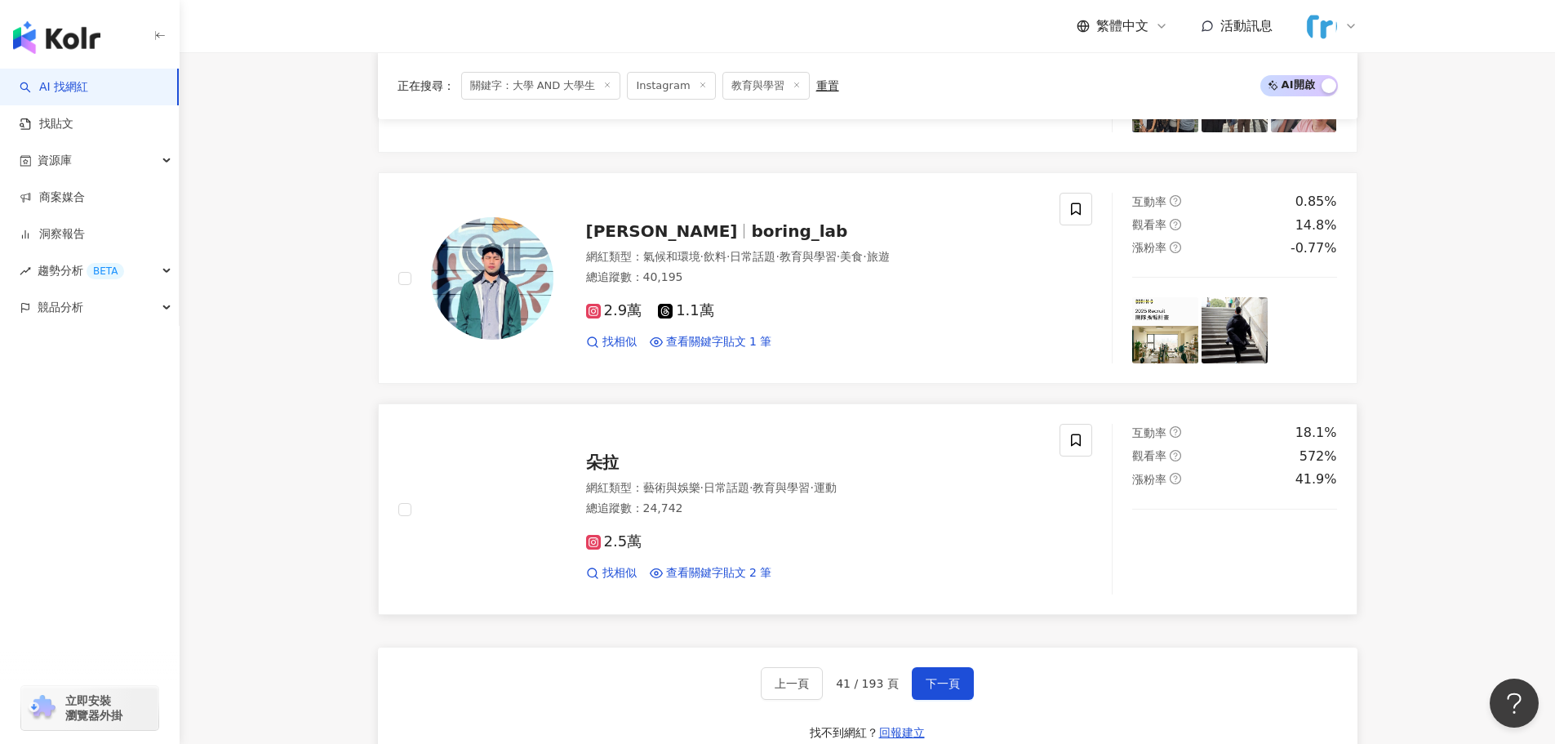
scroll to position [2858, 0]
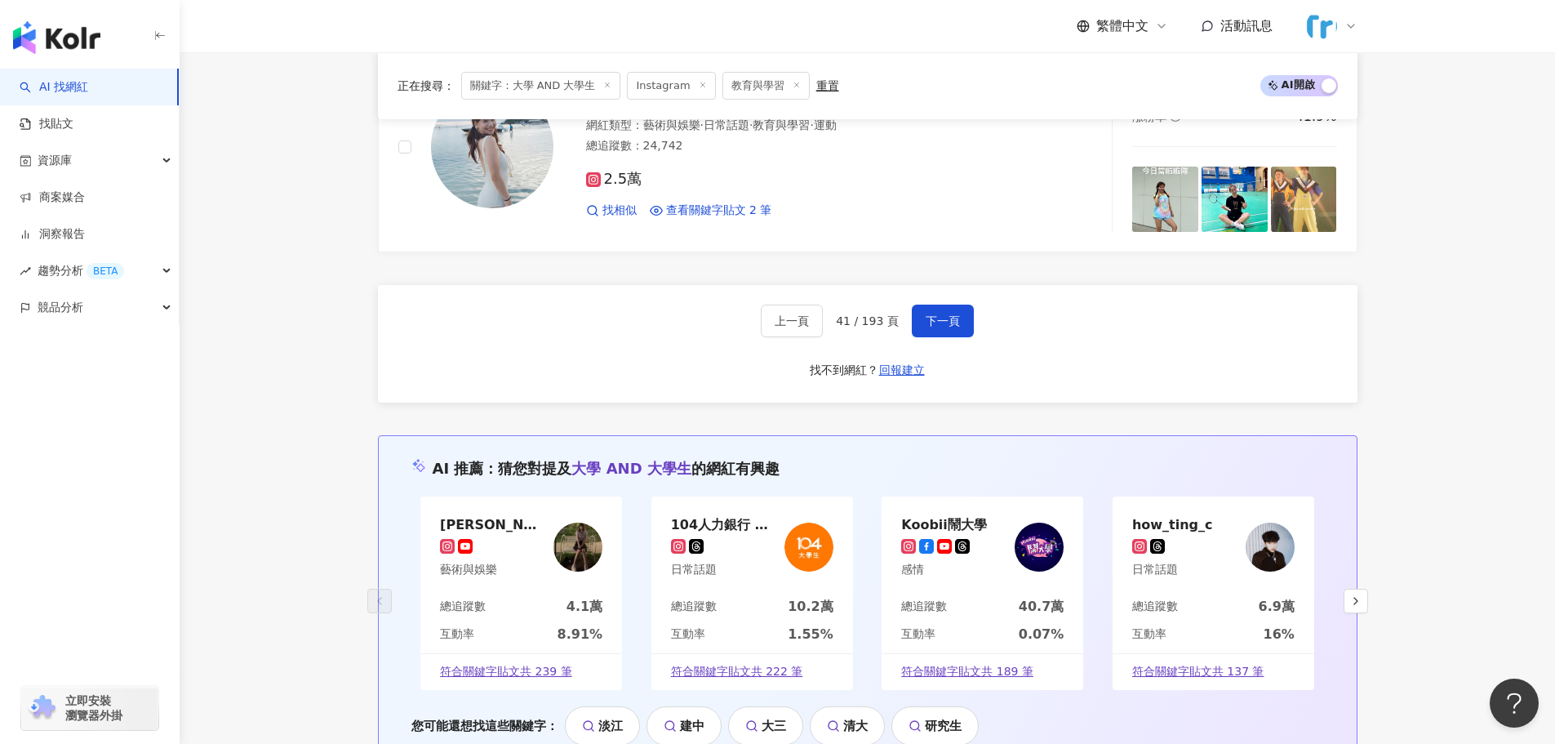
drag, startPoint x: 952, startPoint y: 319, endPoint x: 1010, endPoint y: 363, distance: 72.3
click at [952, 319] on span "下一頁" at bounding box center [943, 320] width 34 height 13
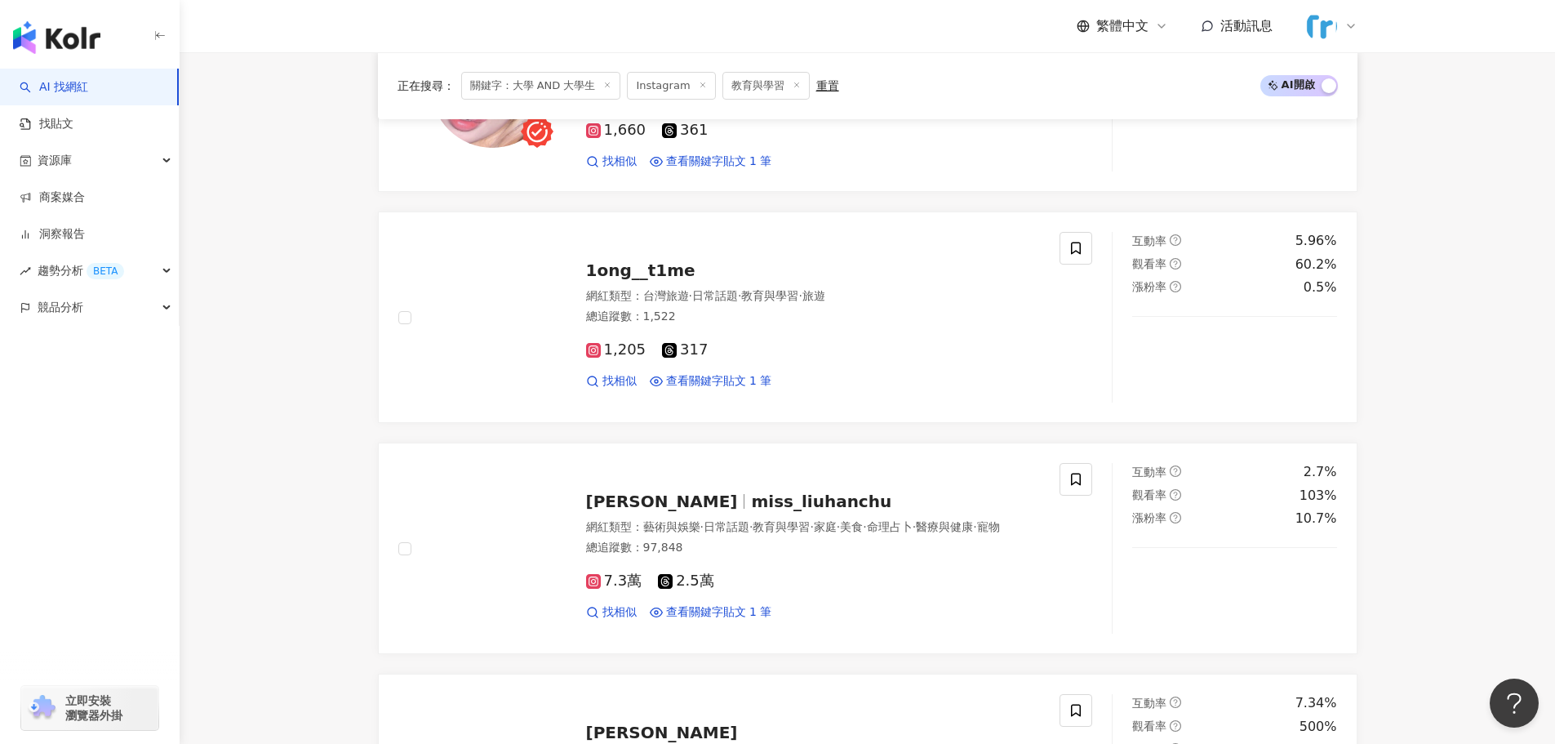
scroll to position [2463, 0]
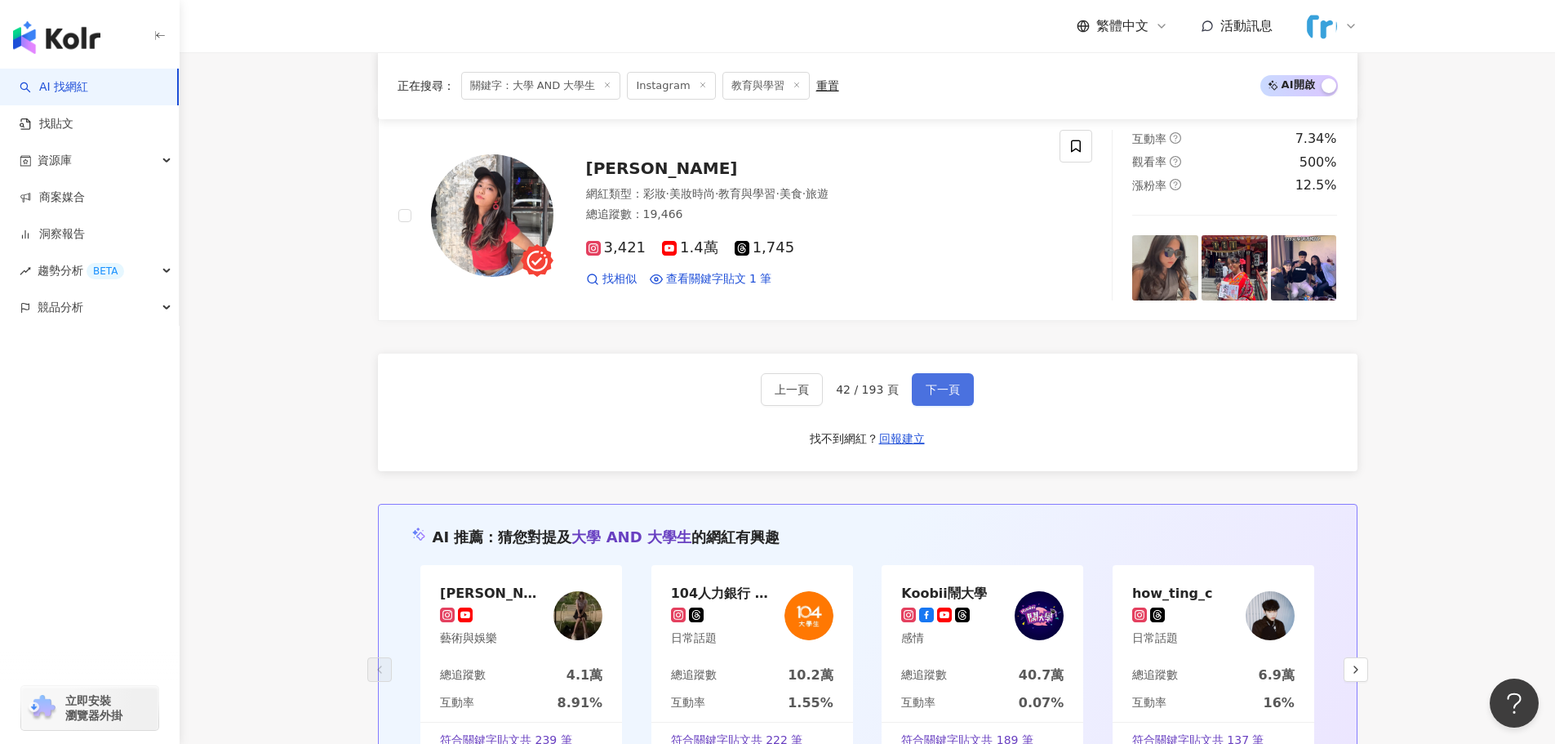
click at [913, 385] on button "下一頁" at bounding box center [943, 389] width 62 height 33
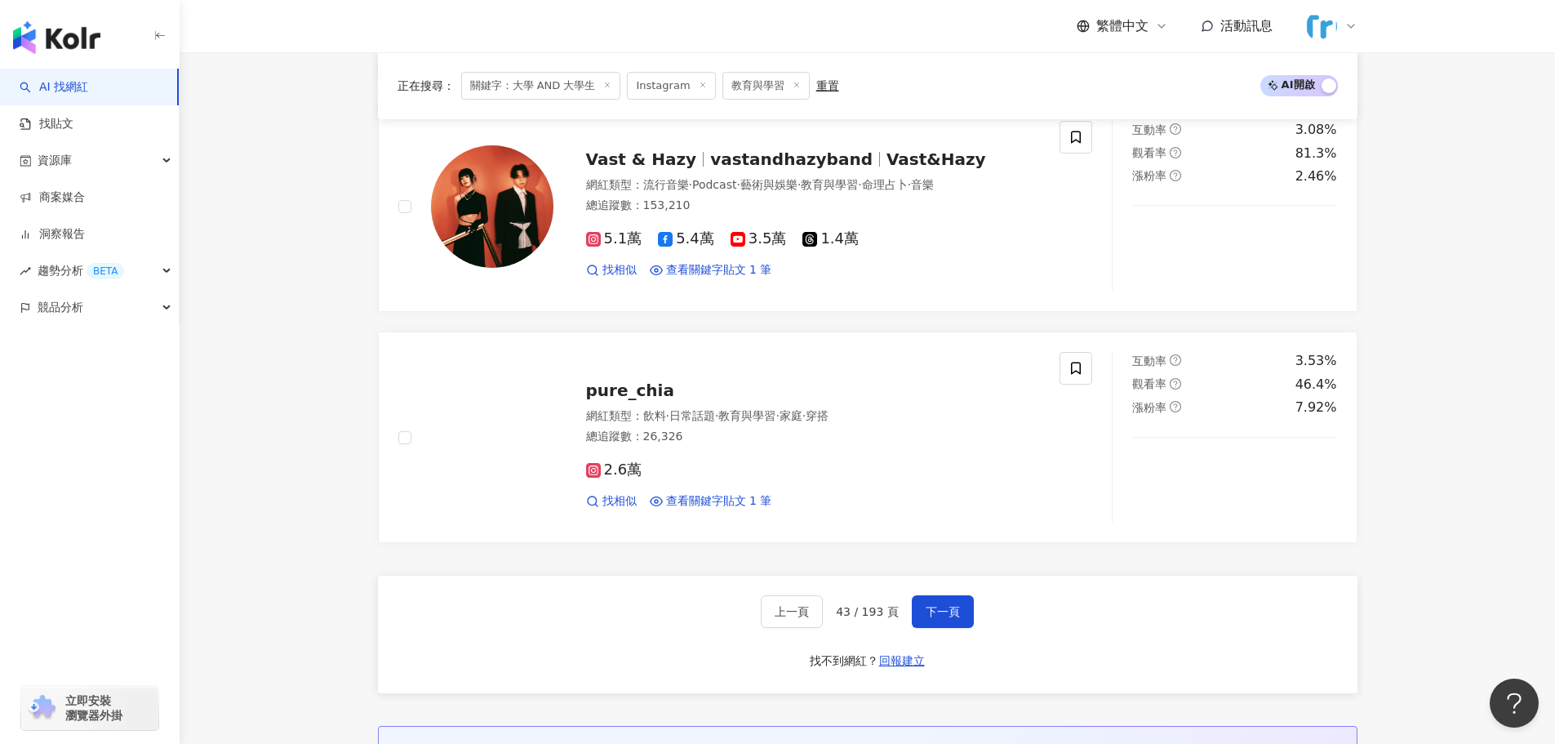
scroll to position [2708, 0]
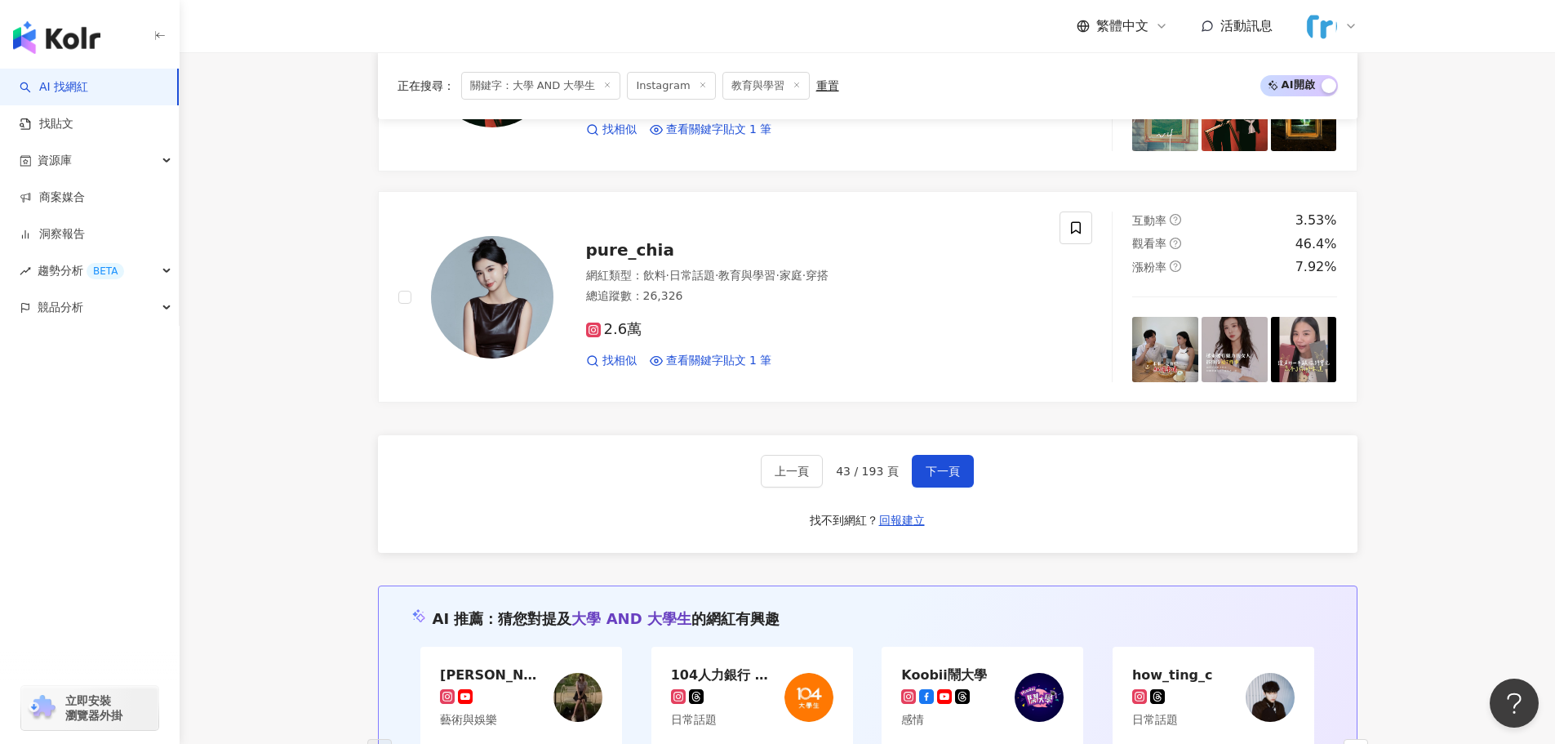
click at [952, 452] on div "上一頁 43 / 193 頁 下一頁 找不到網紅？ 回報建立" at bounding box center [868, 494] width 980 height 118
click at [943, 478] on span "下一頁" at bounding box center [943, 471] width 34 height 13
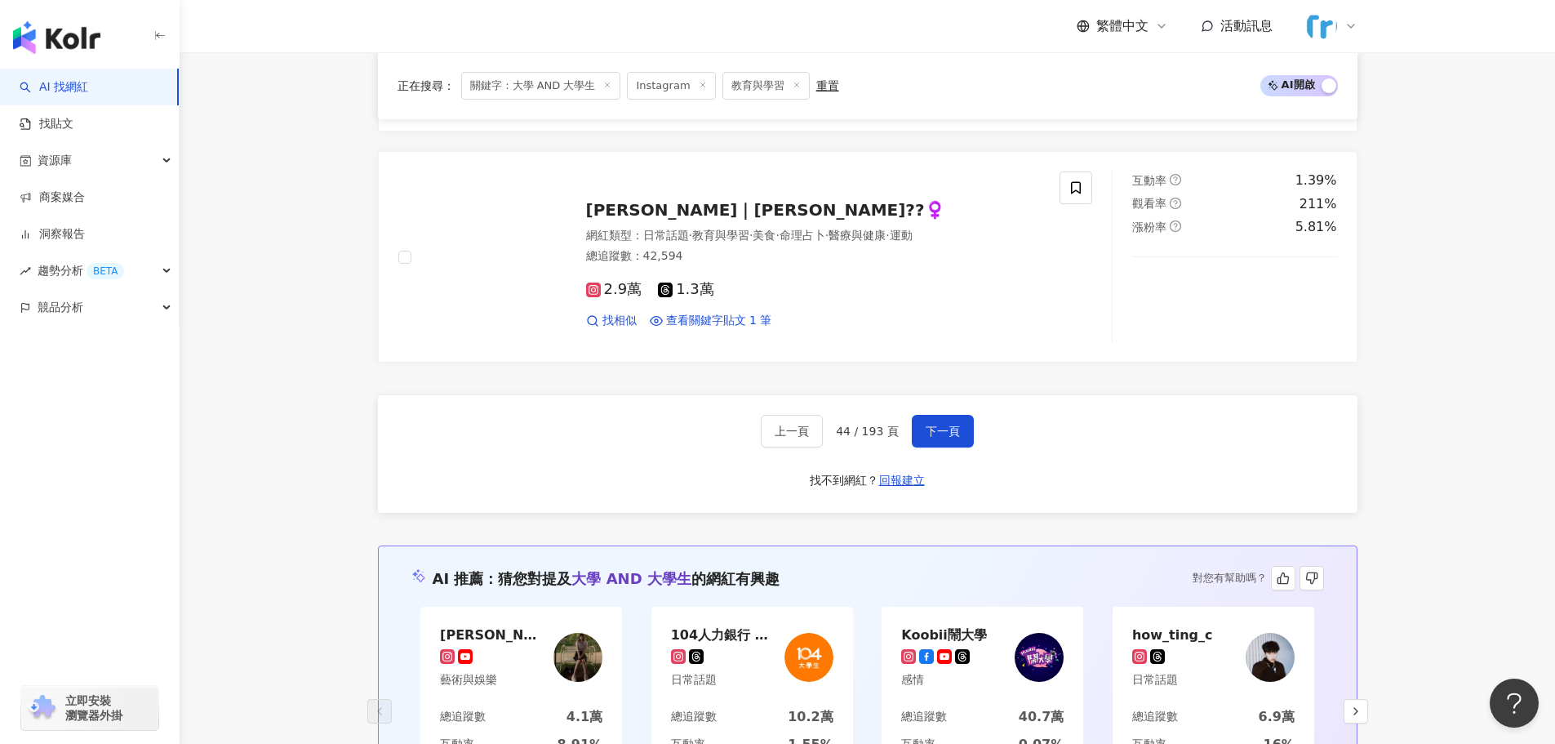
scroll to position [2752, 0]
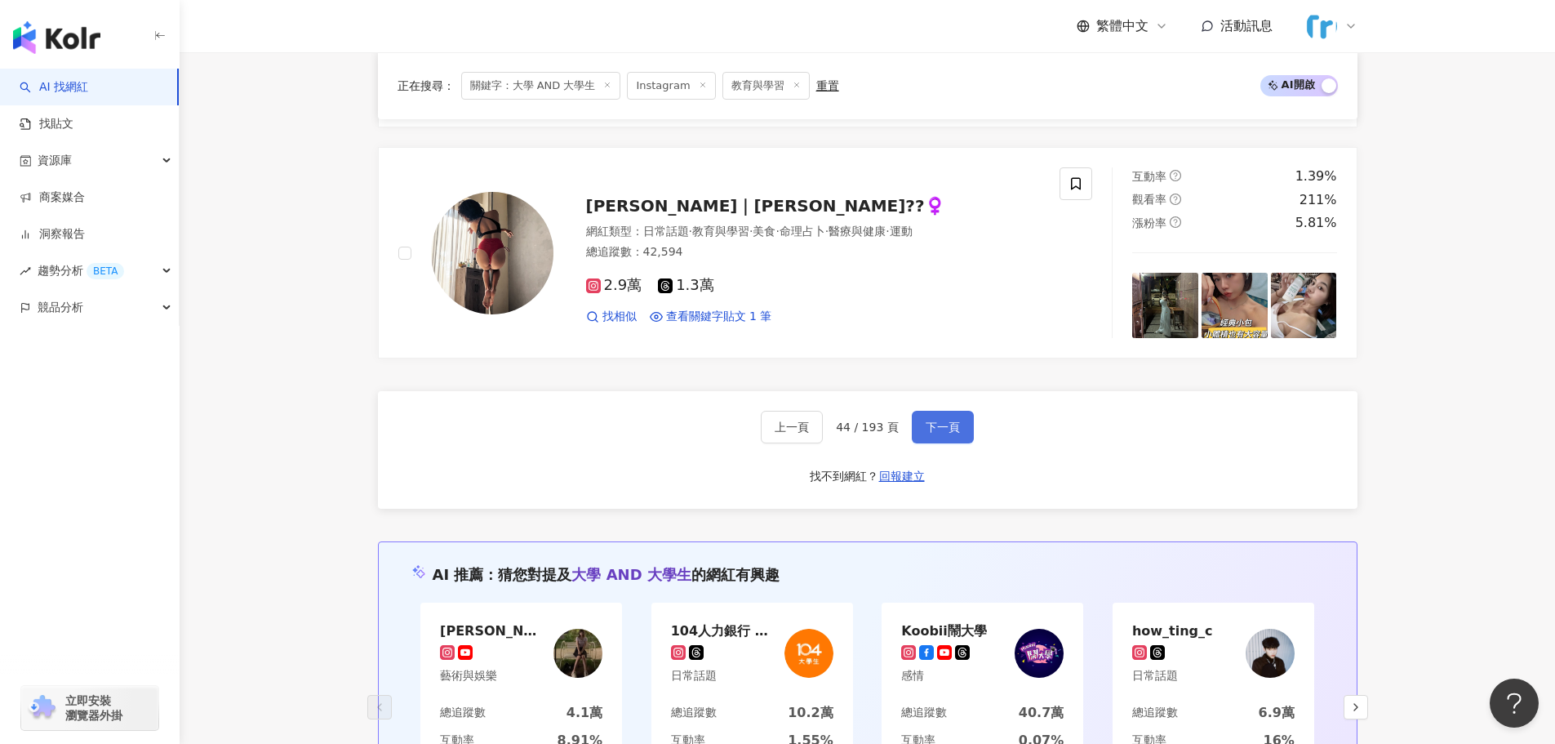
click at [958, 418] on button "下一頁" at bounding box center [943, 427] width 62 height 33
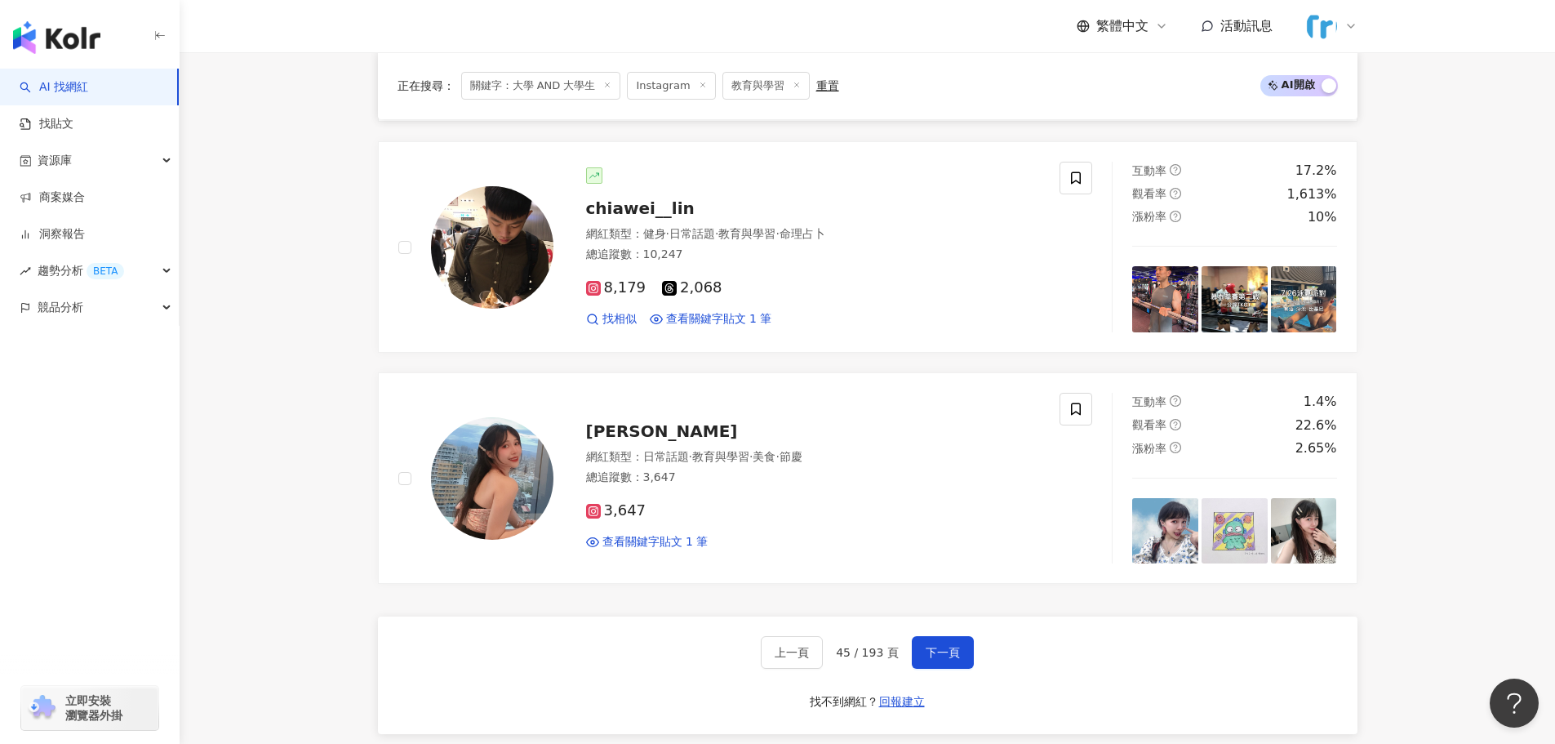
scroll to position [2531, 0]
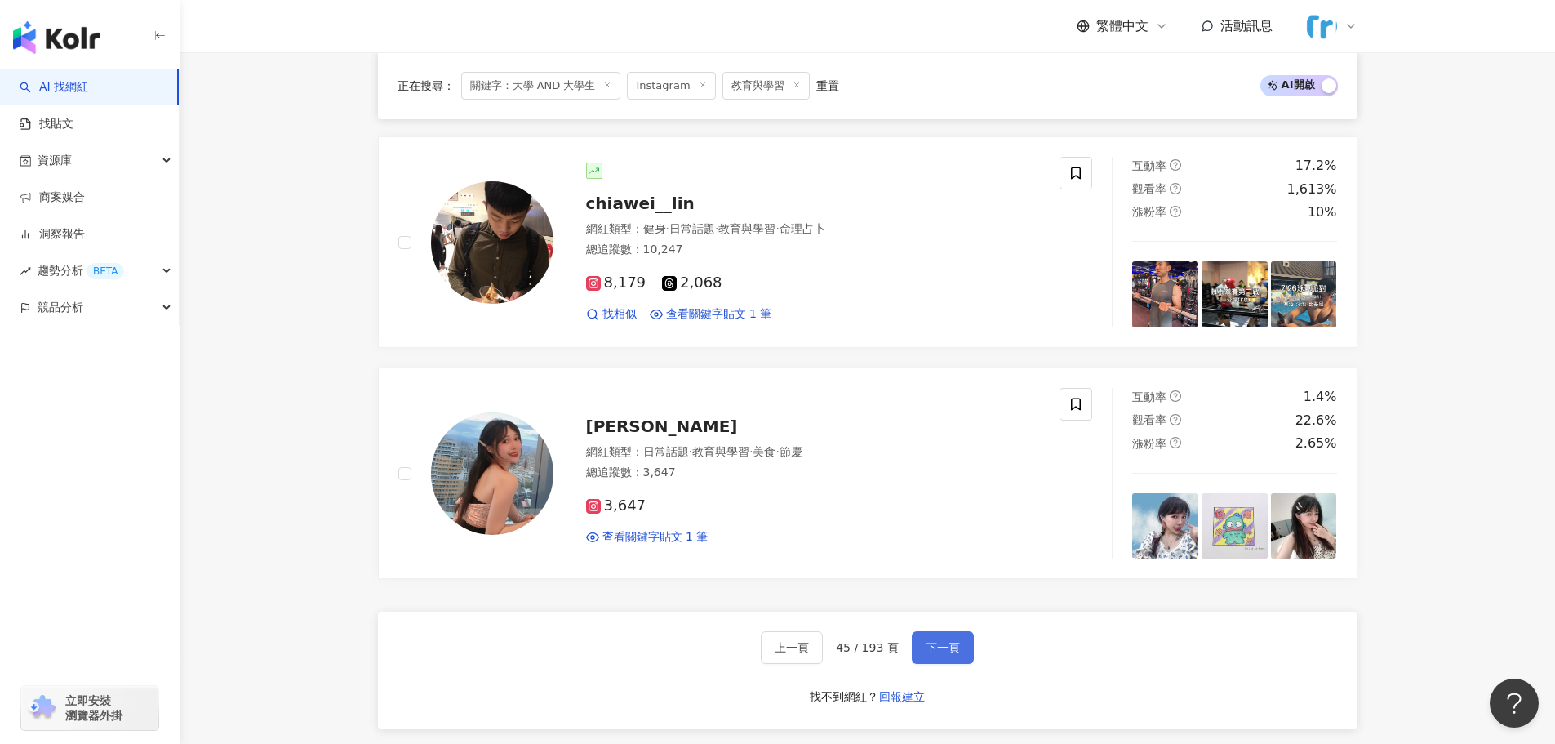
click at [930, 652] on span "下一頁" at bounding box center [943, 647] width 34 height 13
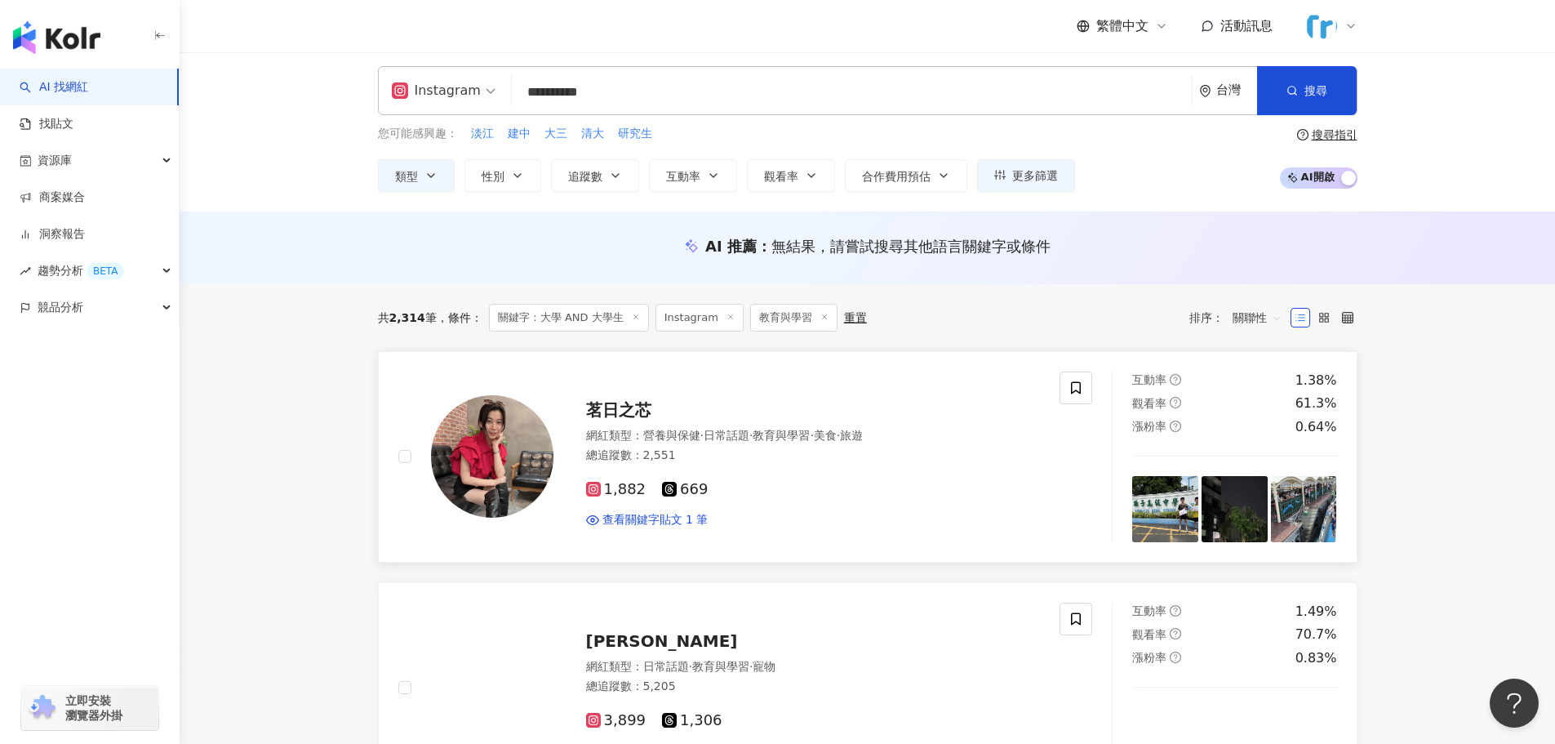
scroll to position [0, 0]
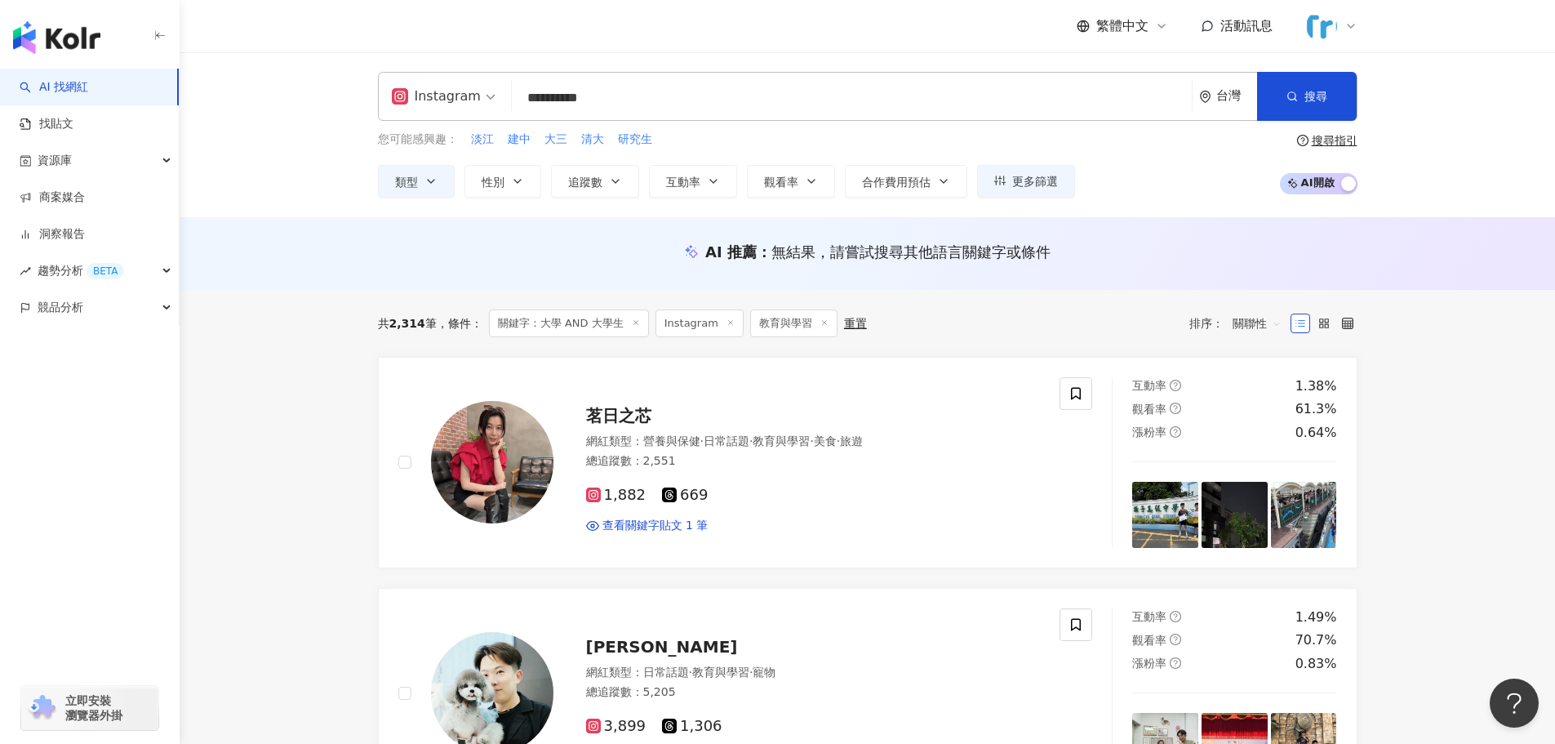
click at [713, 99] on input "**********" at bounding box center [851, 97] width 667 height 31
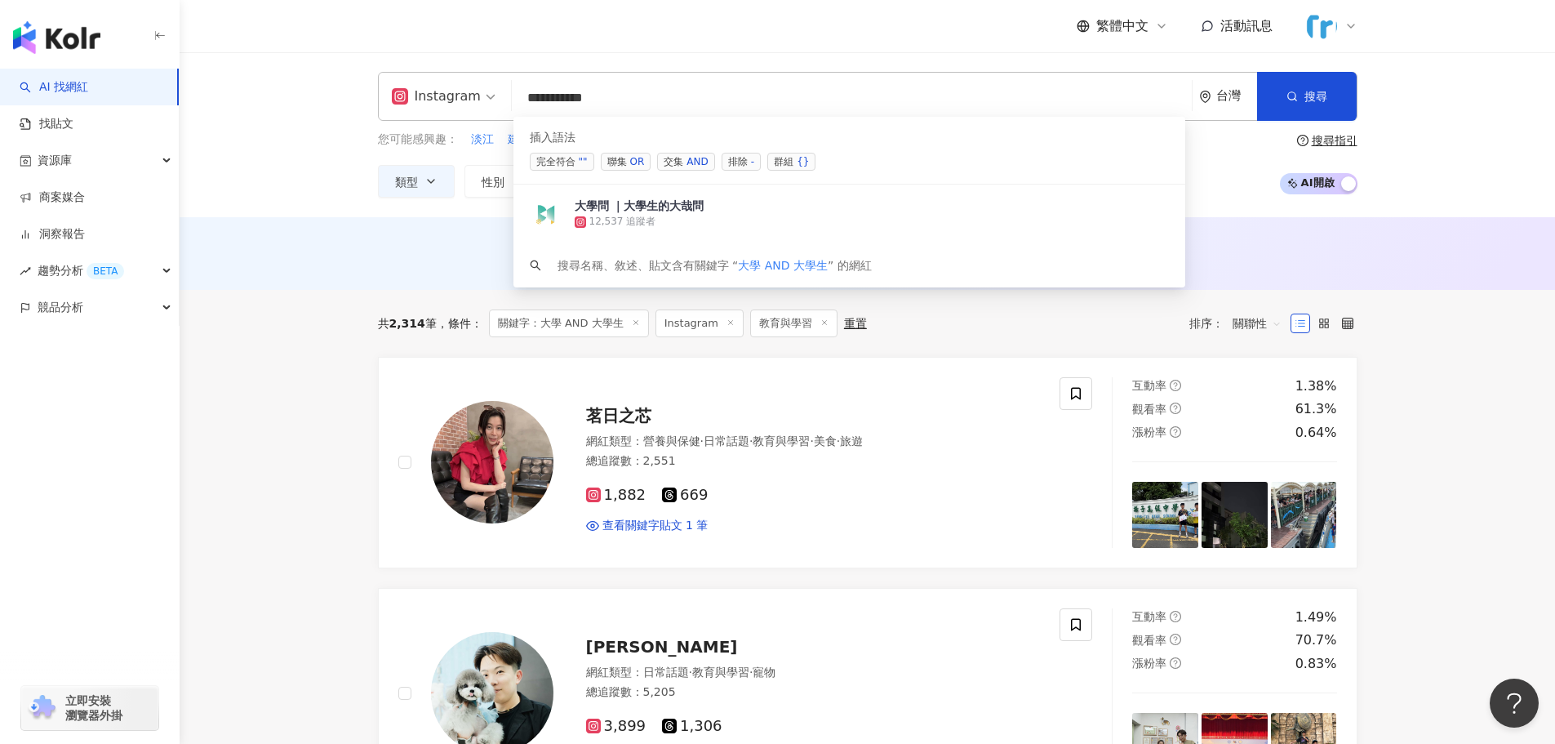
click at [677, 158] on span "交集 AND" at bounding box center [685, 162] width 57 height 18
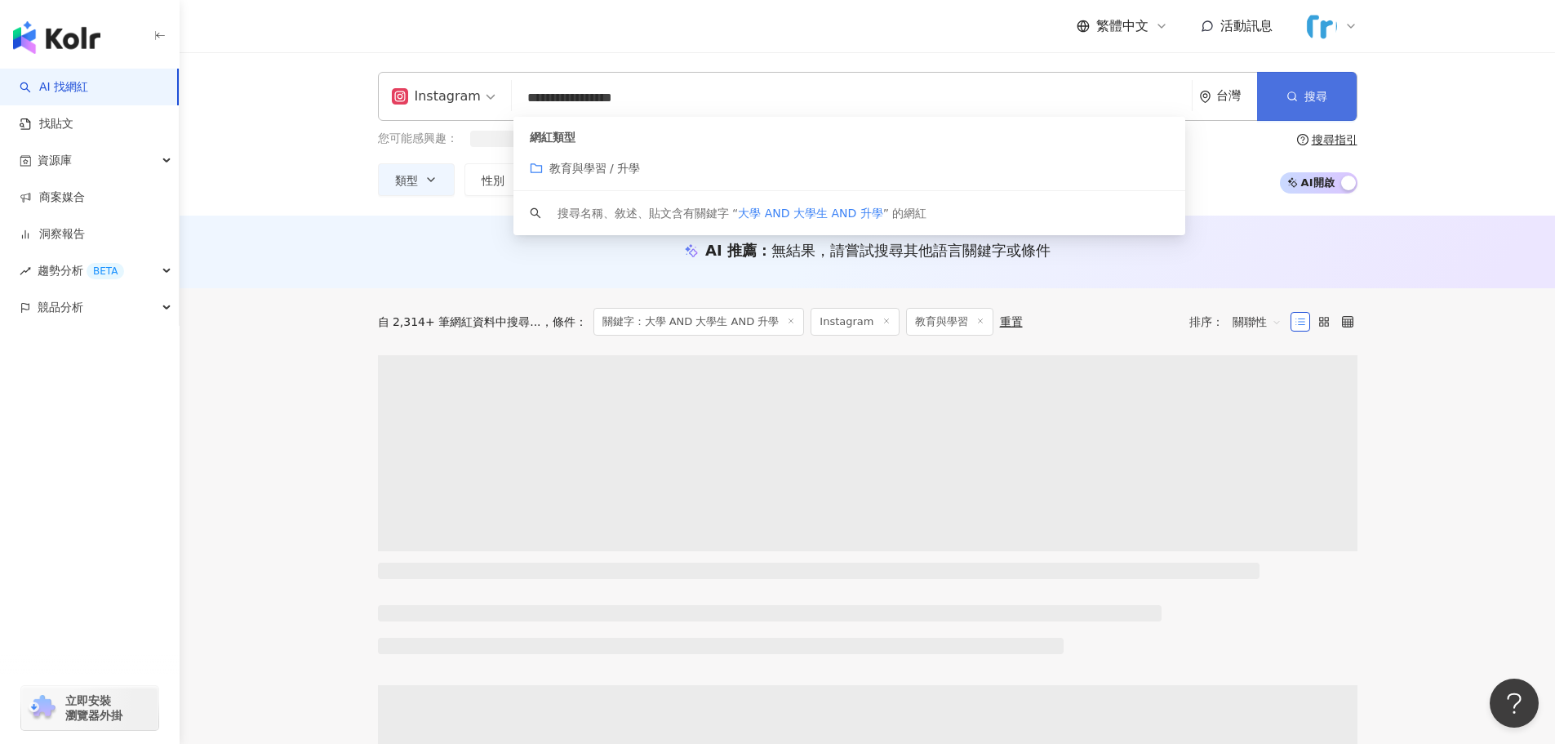
type input "**********"
click at [1299, 88] on button "搜尋" at bounding box center [1307, 96] width 100 height 49
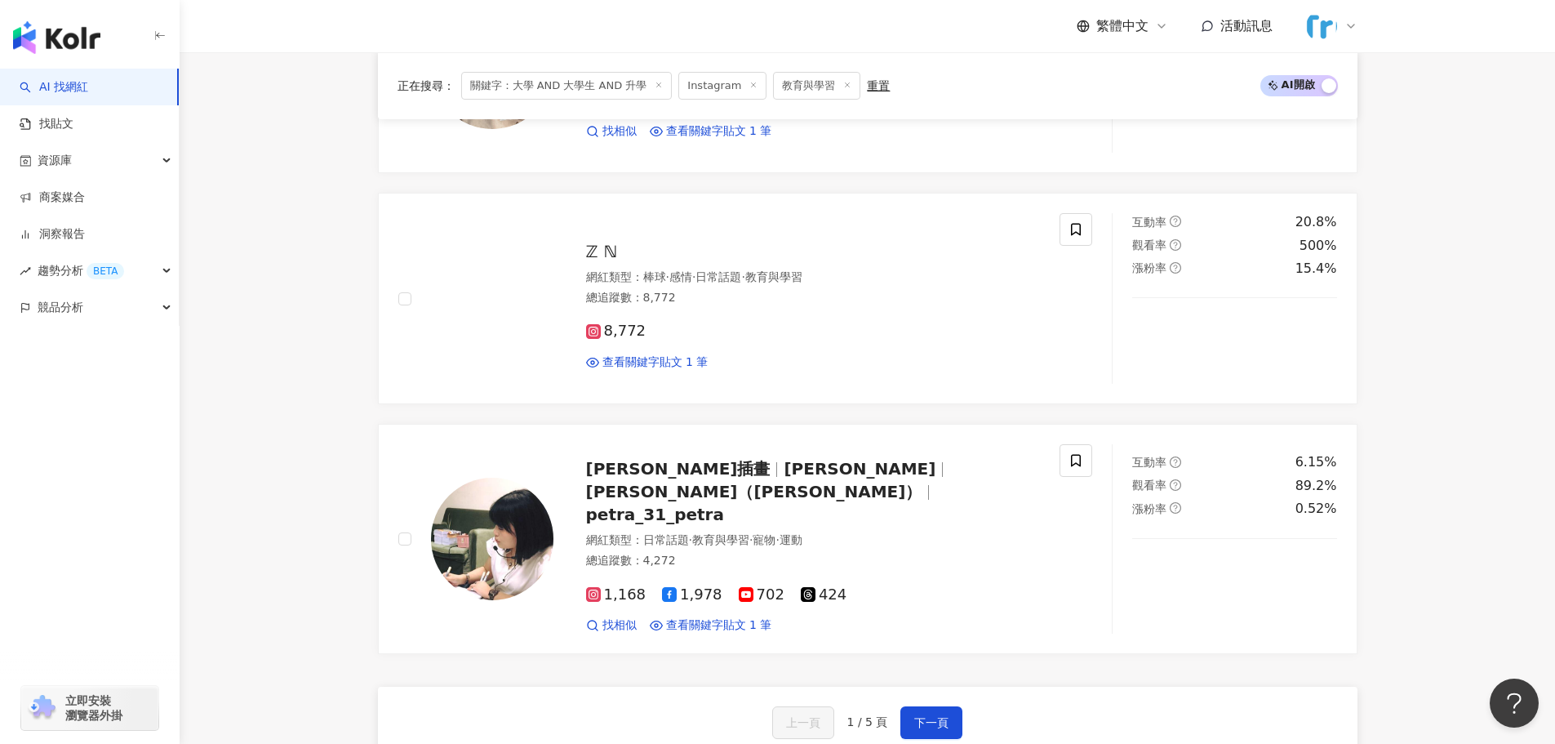
scroll to position [2681, 0]
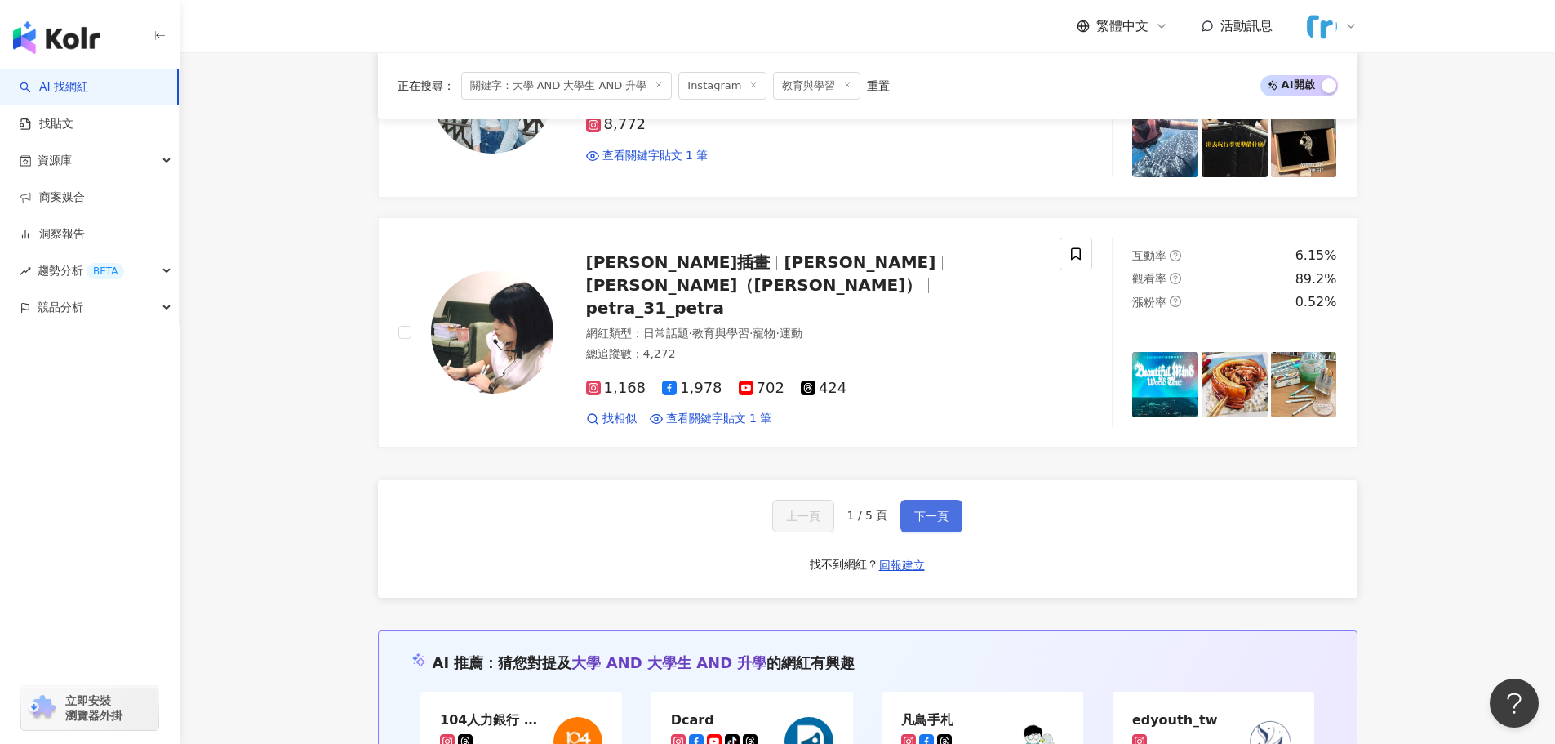
click at [941, 510] on span "下一頁" at bounding box center [932, 516] width 34 height 13
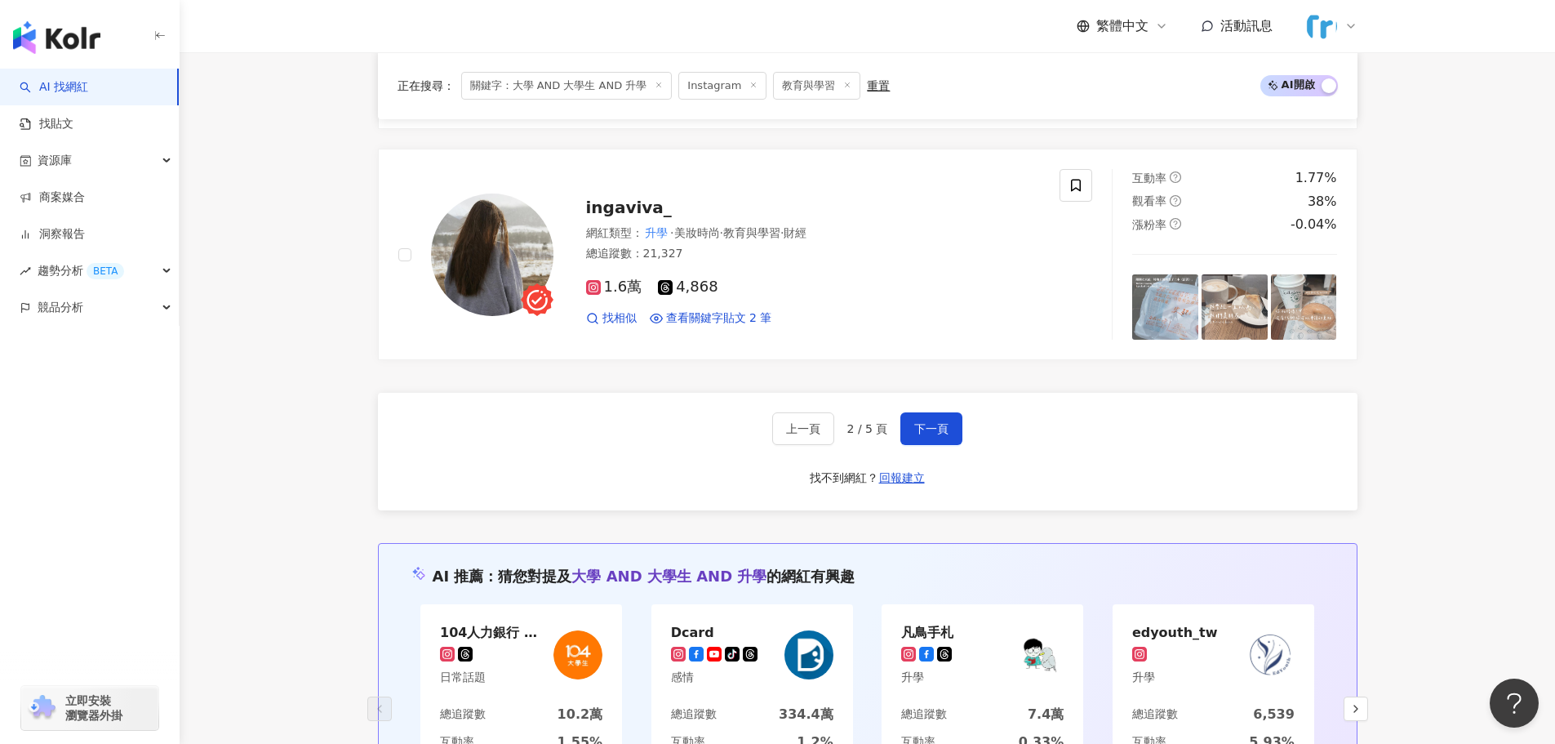
scroll to position [2776, 0]
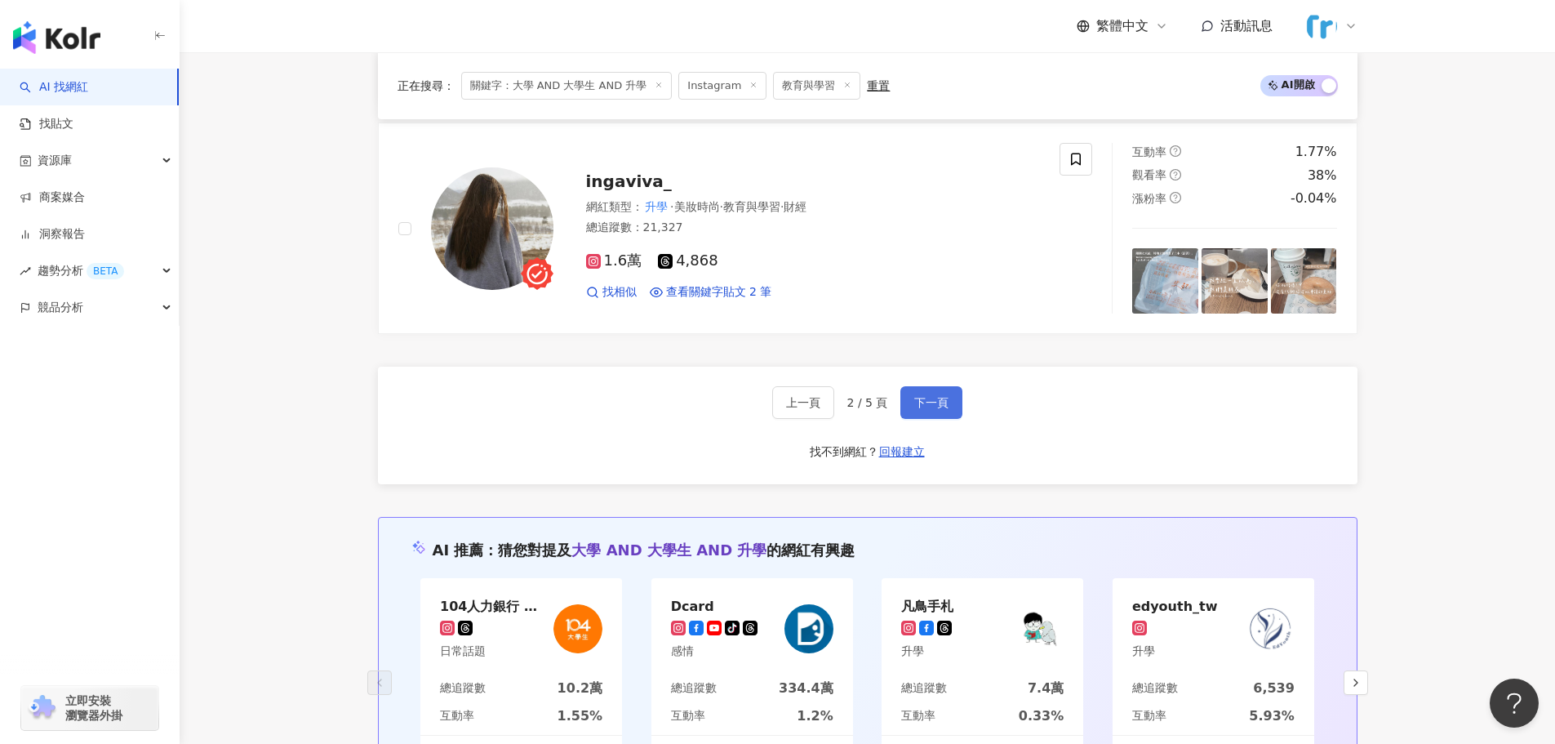
click at [913, 394] on button "下一頁" at bounding box center [932, 402] width 62 height 33
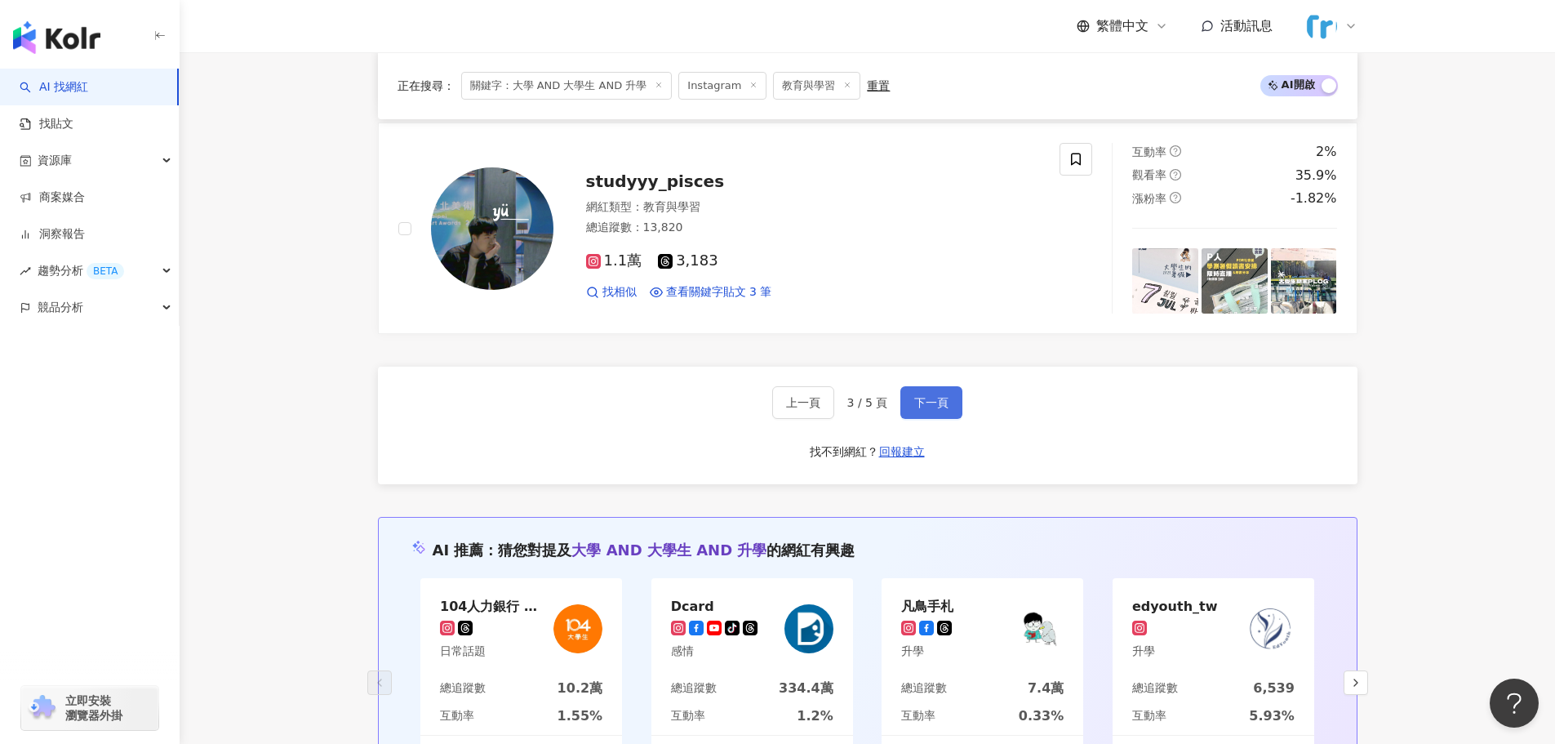
click at [937, 393] on button "下一頁" at bounding box center [932, 402] width 62 height 33
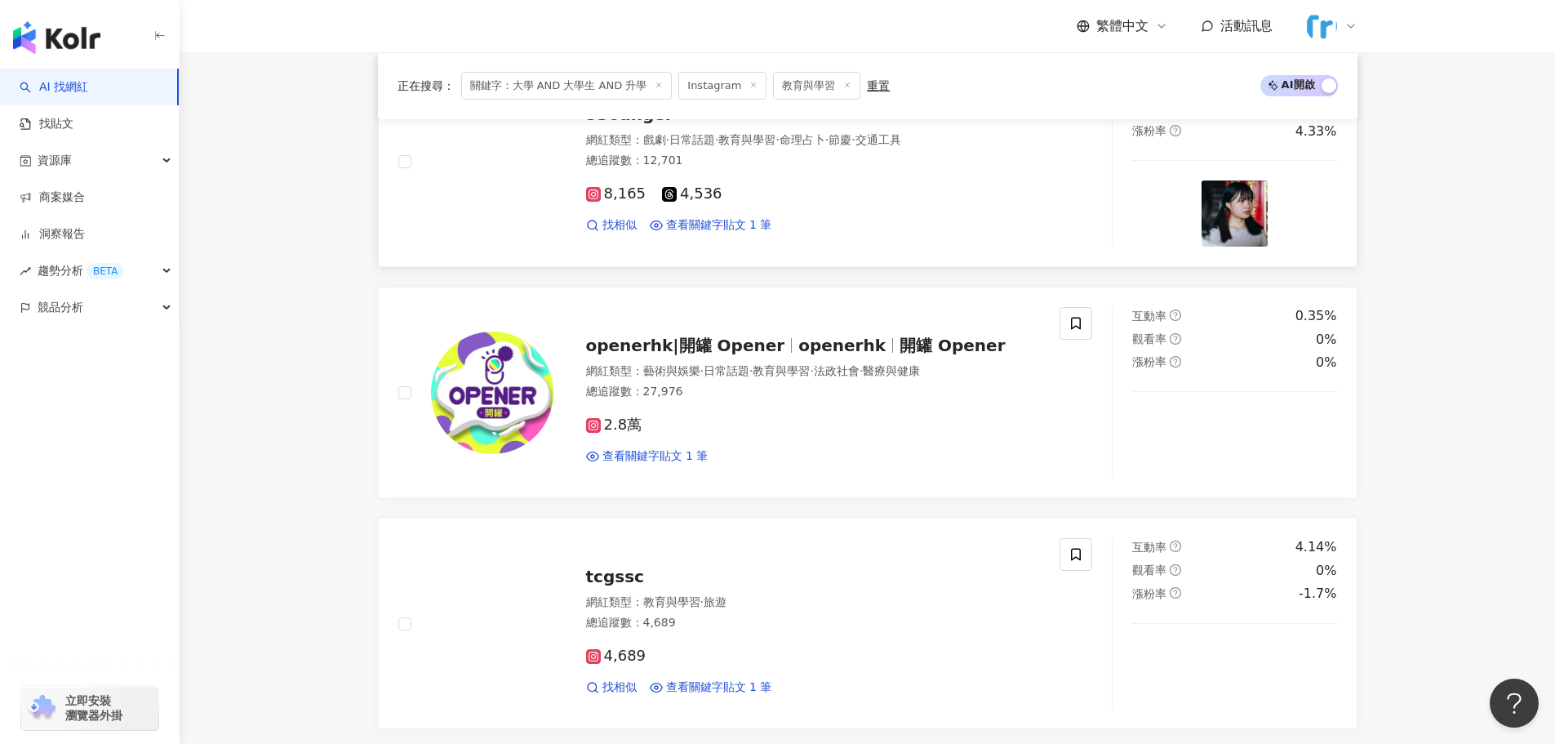
scroll to position [2544, 0]
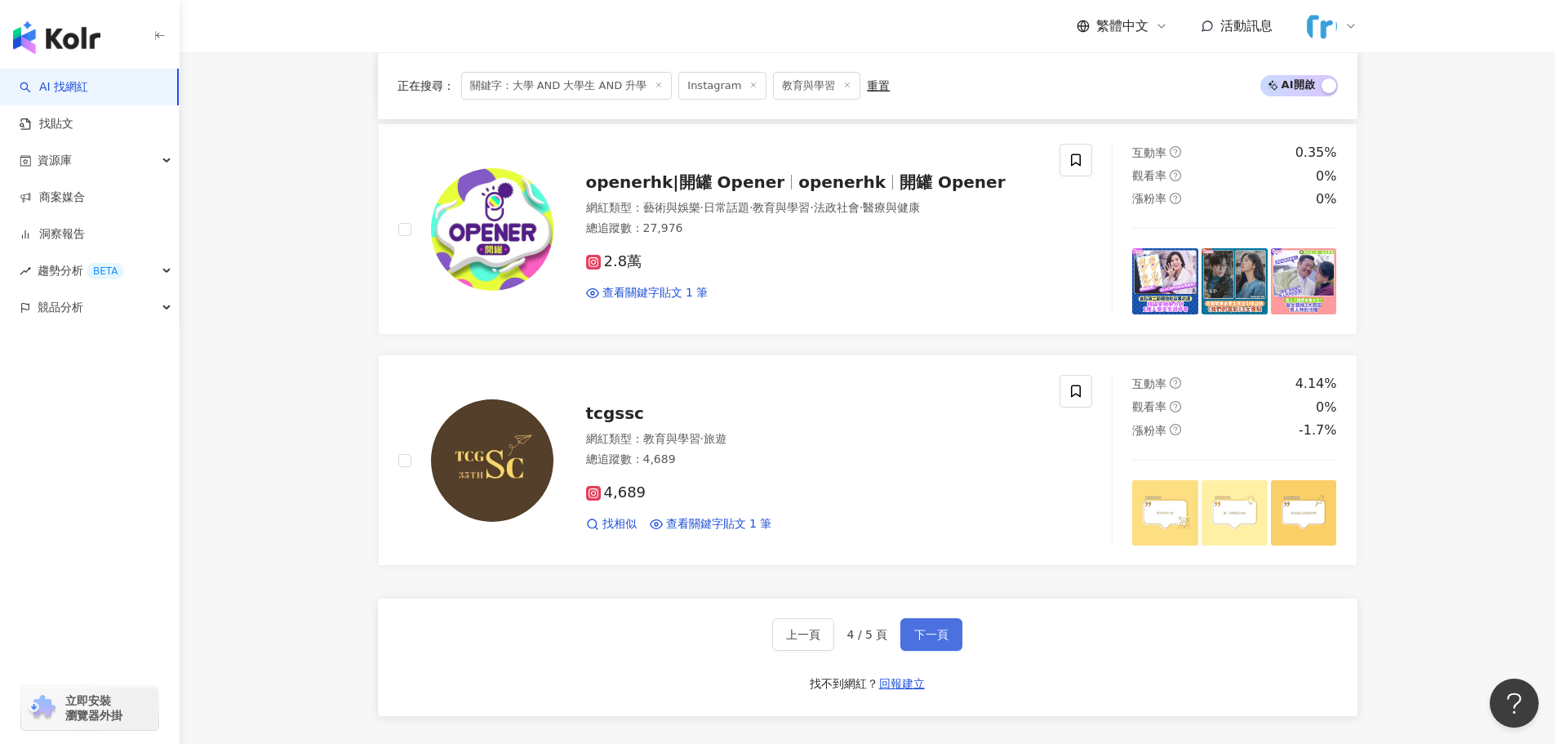
click at [923, 624] on button "下一頁" at bounding box center [932, 634] width 62 height 33
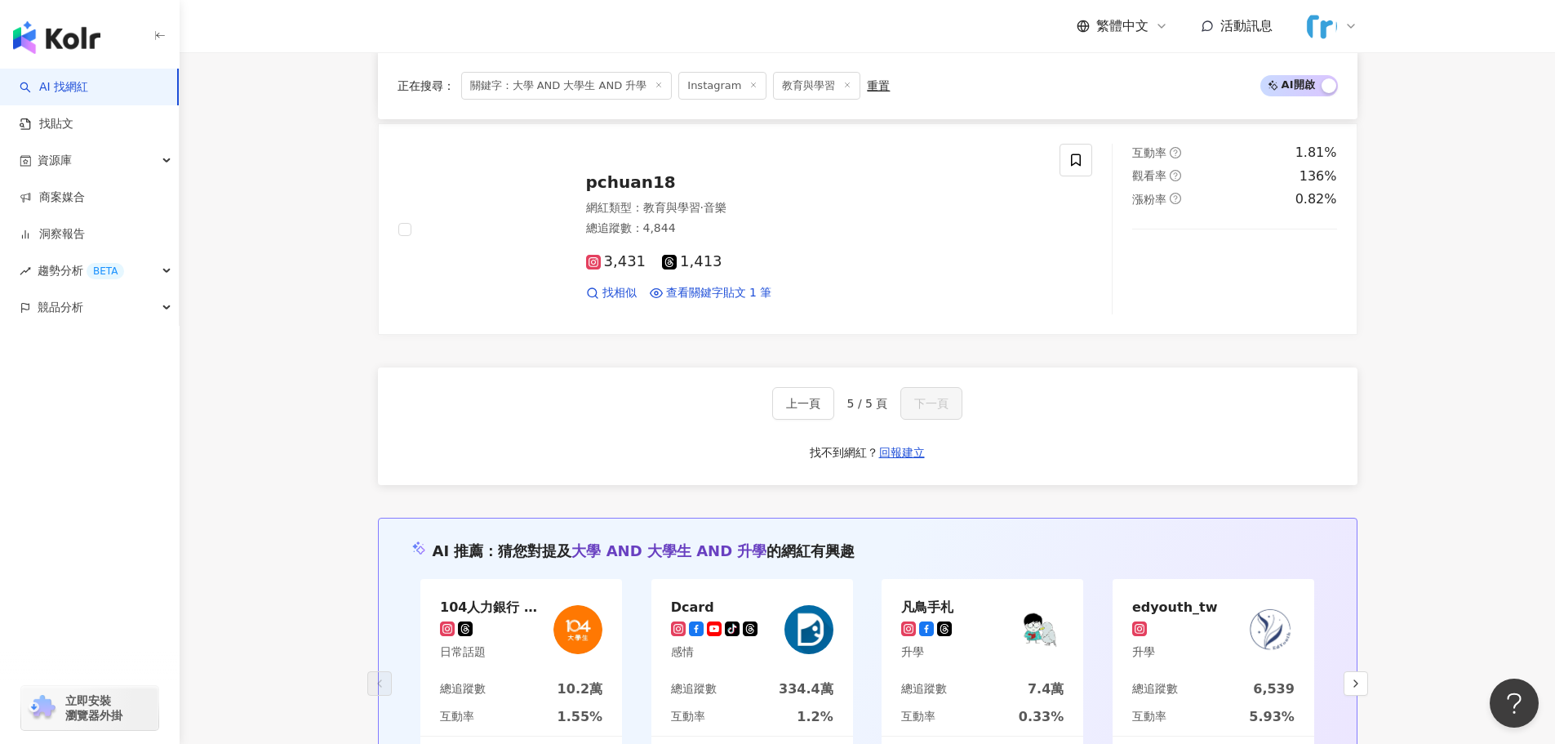
scroll to position [1551, 0]
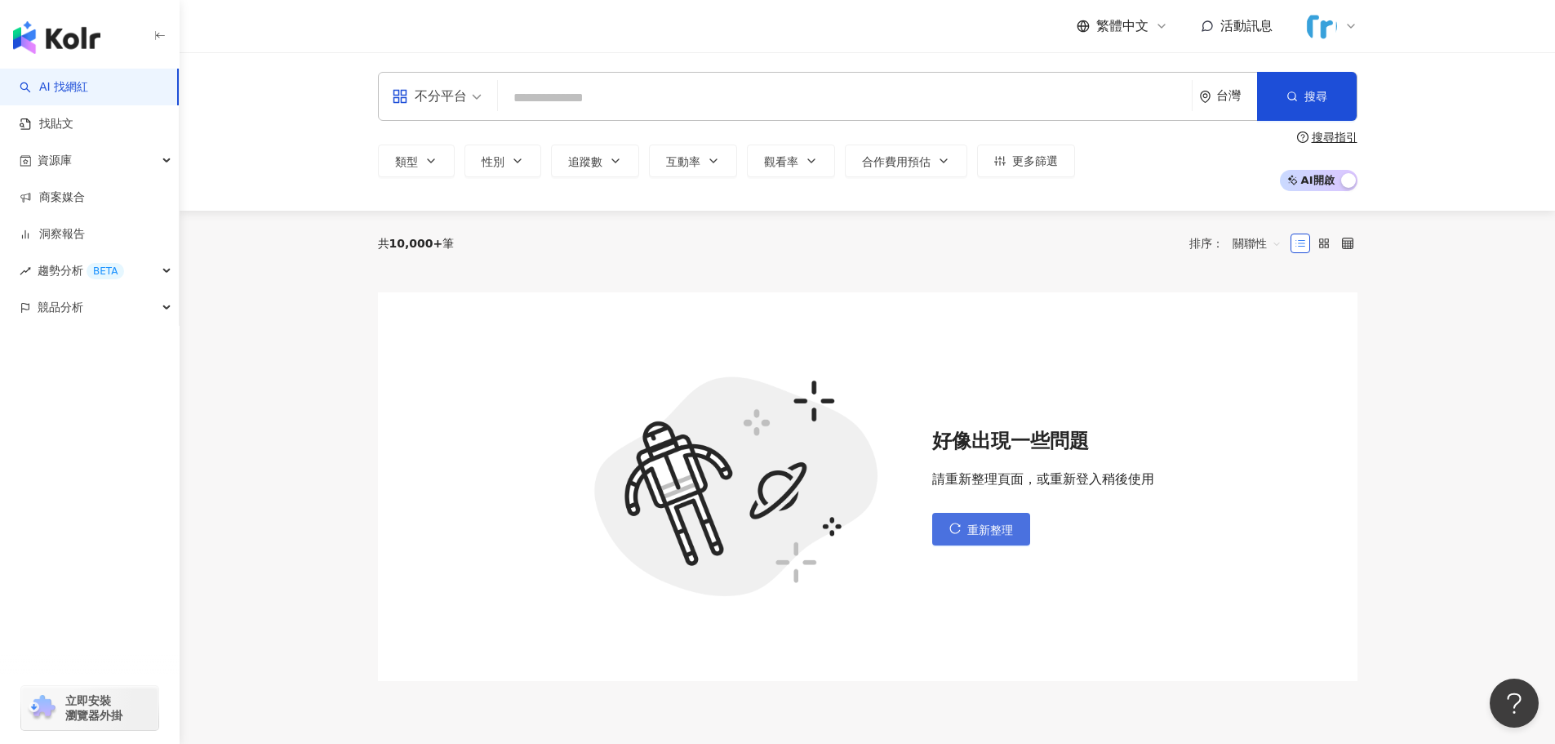
click at [978, 532] on span "重新整理" at bounding box center [991, 529] width 46 height 13
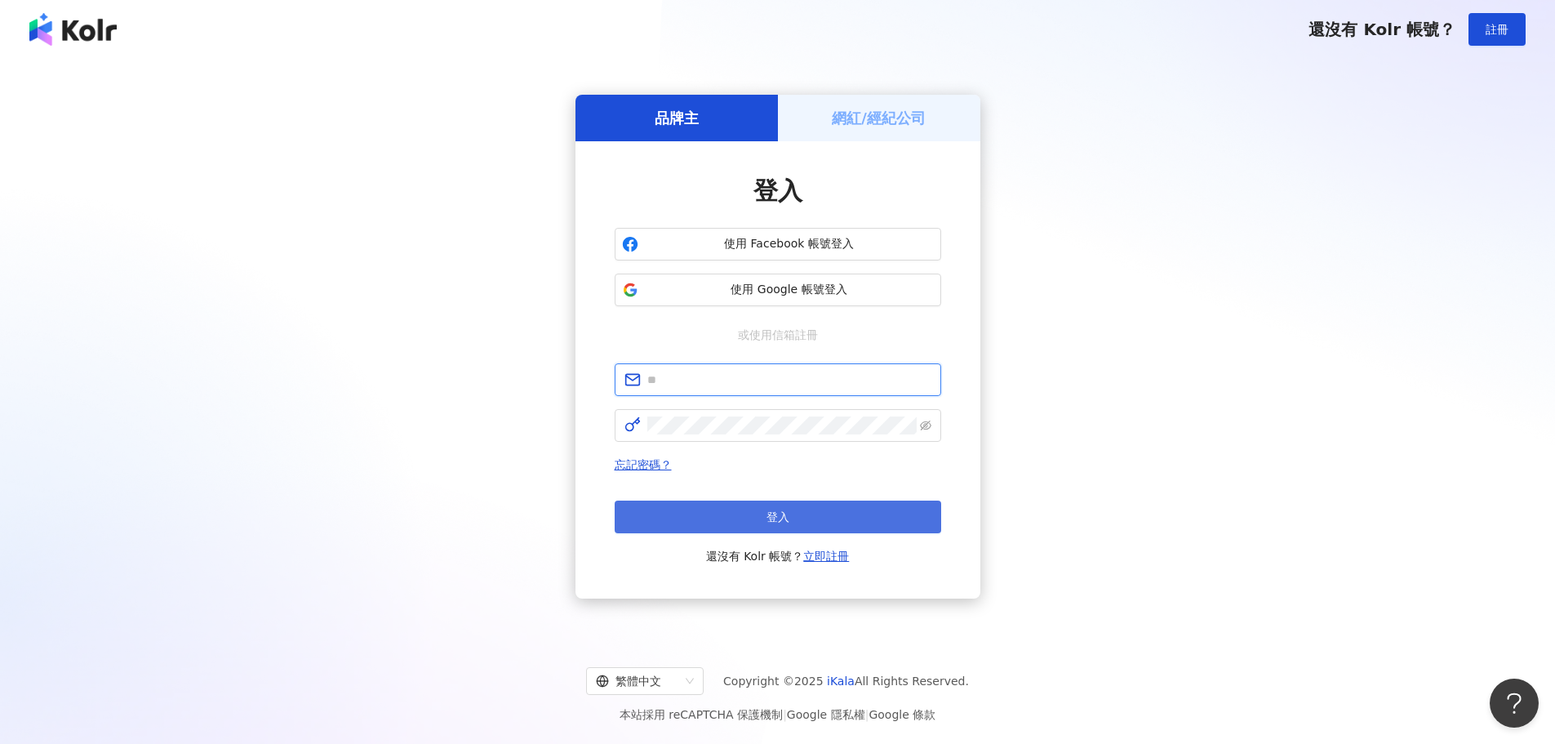
type input "**********"
click at [863, 521] on button "登入" at bounding box center [778, 517] width 327 height 33
type input "**********"
click at [909, 520] on button "登入" at bounding box center [778, 517] width 327 height 33
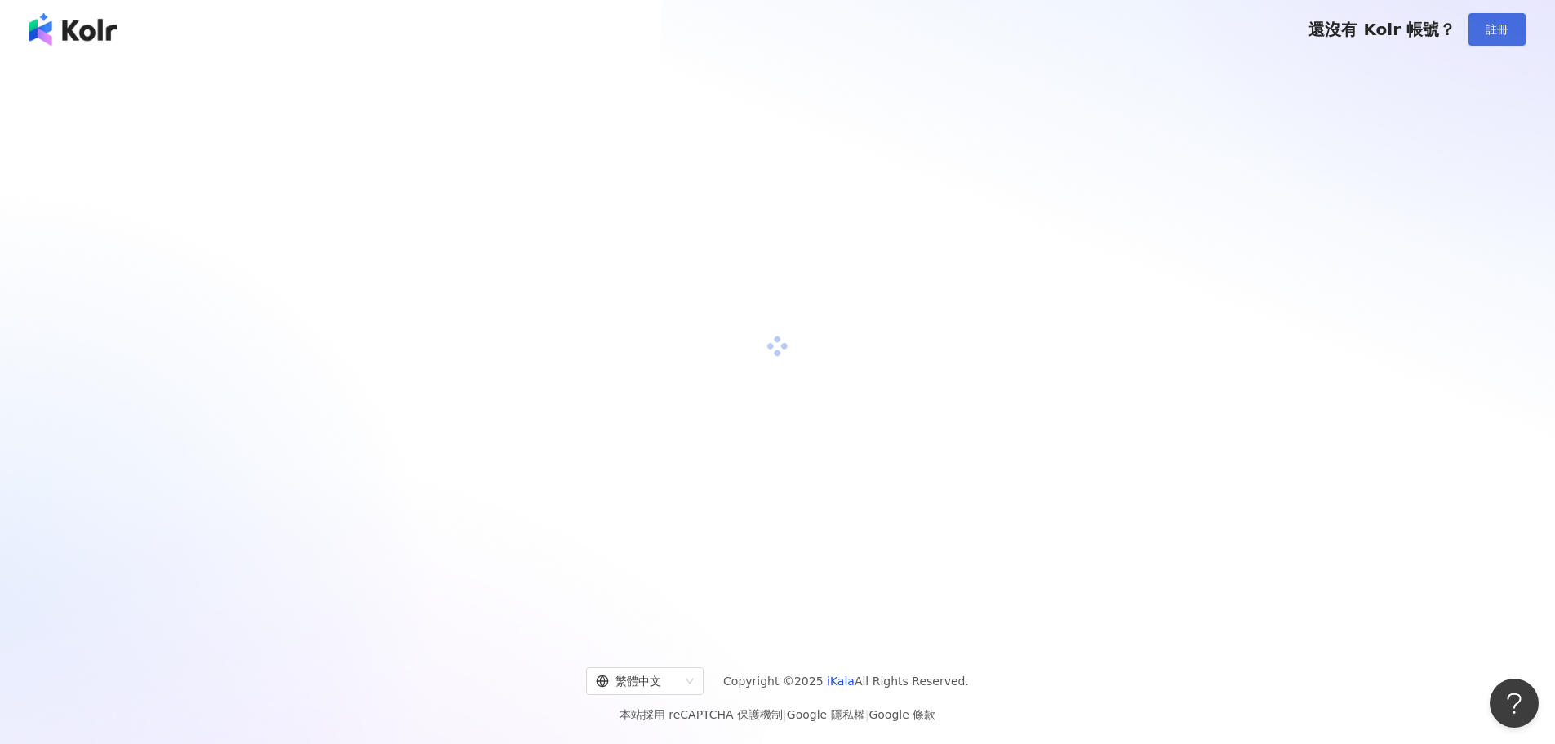
click at [1501, 36] on span "註冊" at bounding box center [1497, 29] width 23 height 13
